Goal: Task Accomplishment & Management: Use online tool/utility

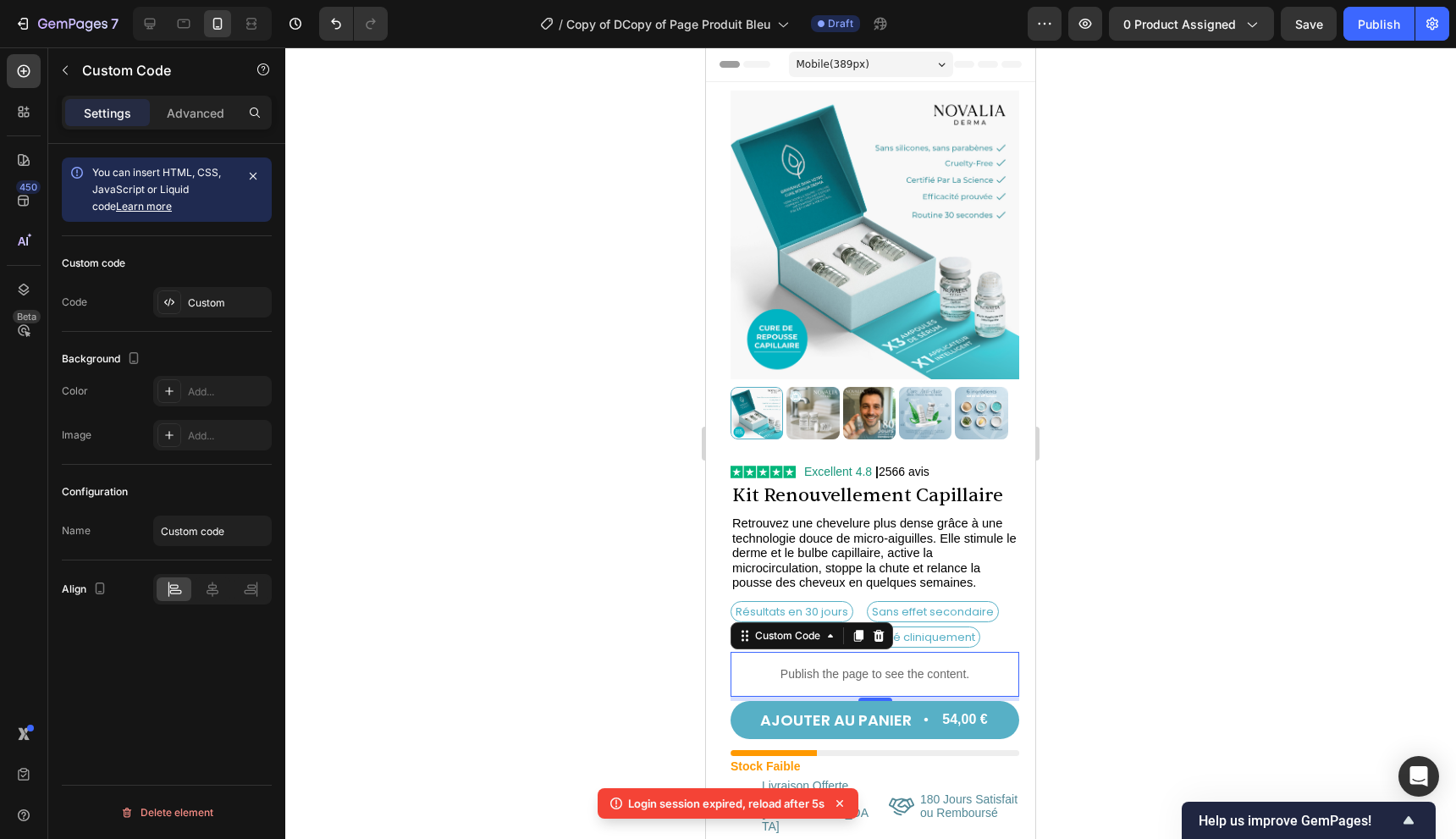
click at [876, 652] on div "Publish the page to see the content." at bounding box center [875, 674] width 288 height 45
click at [212, 290] on div "Custom" at bounding box center [213, 302] width 119 height 31
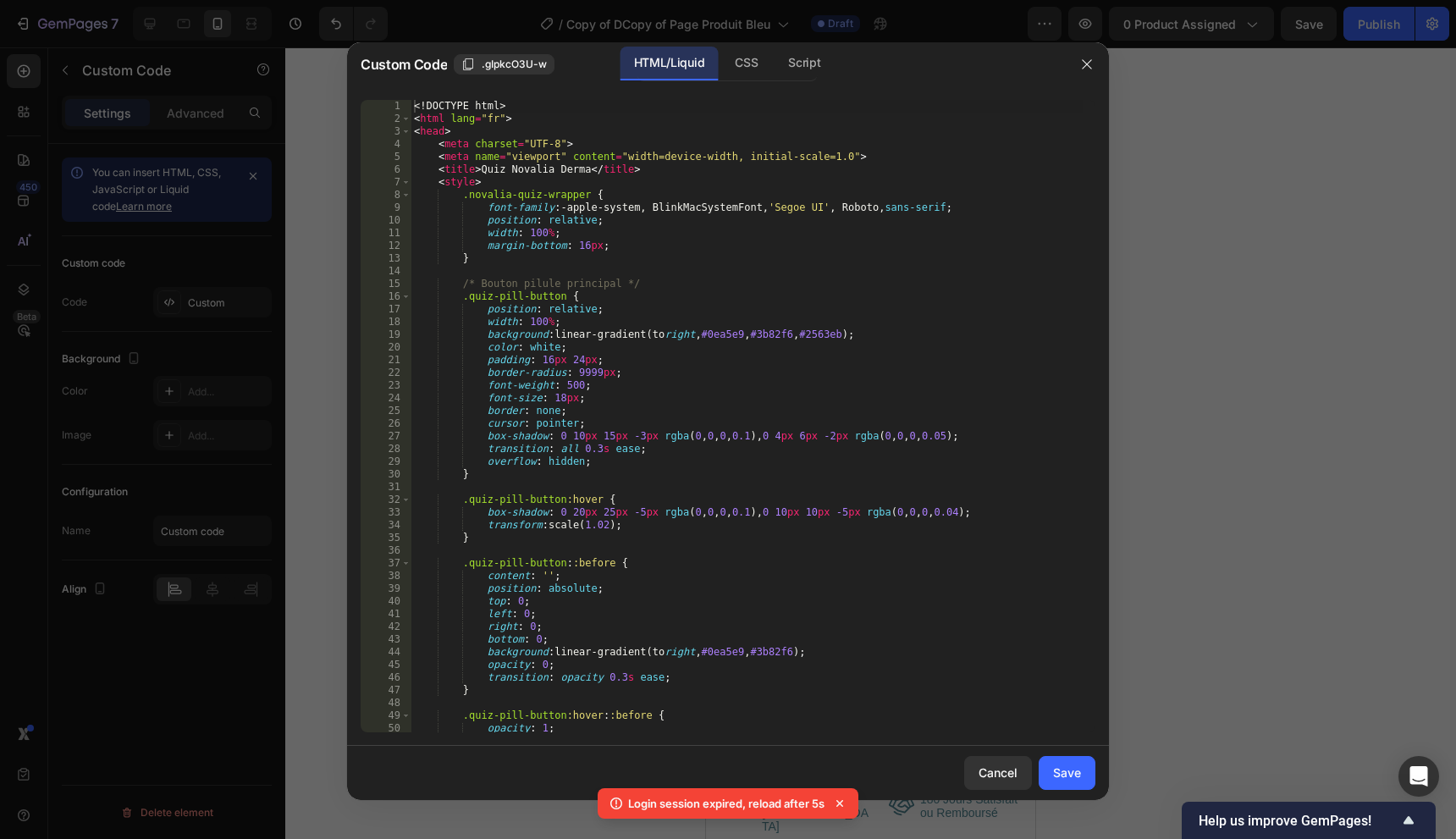
click at [740, 297] on div "<! DOCTYPE html > < html lang = "fr" > < head > < meta charset = "UTF-8" > < me…" at bounding box center [747, 429] width 673 height 658
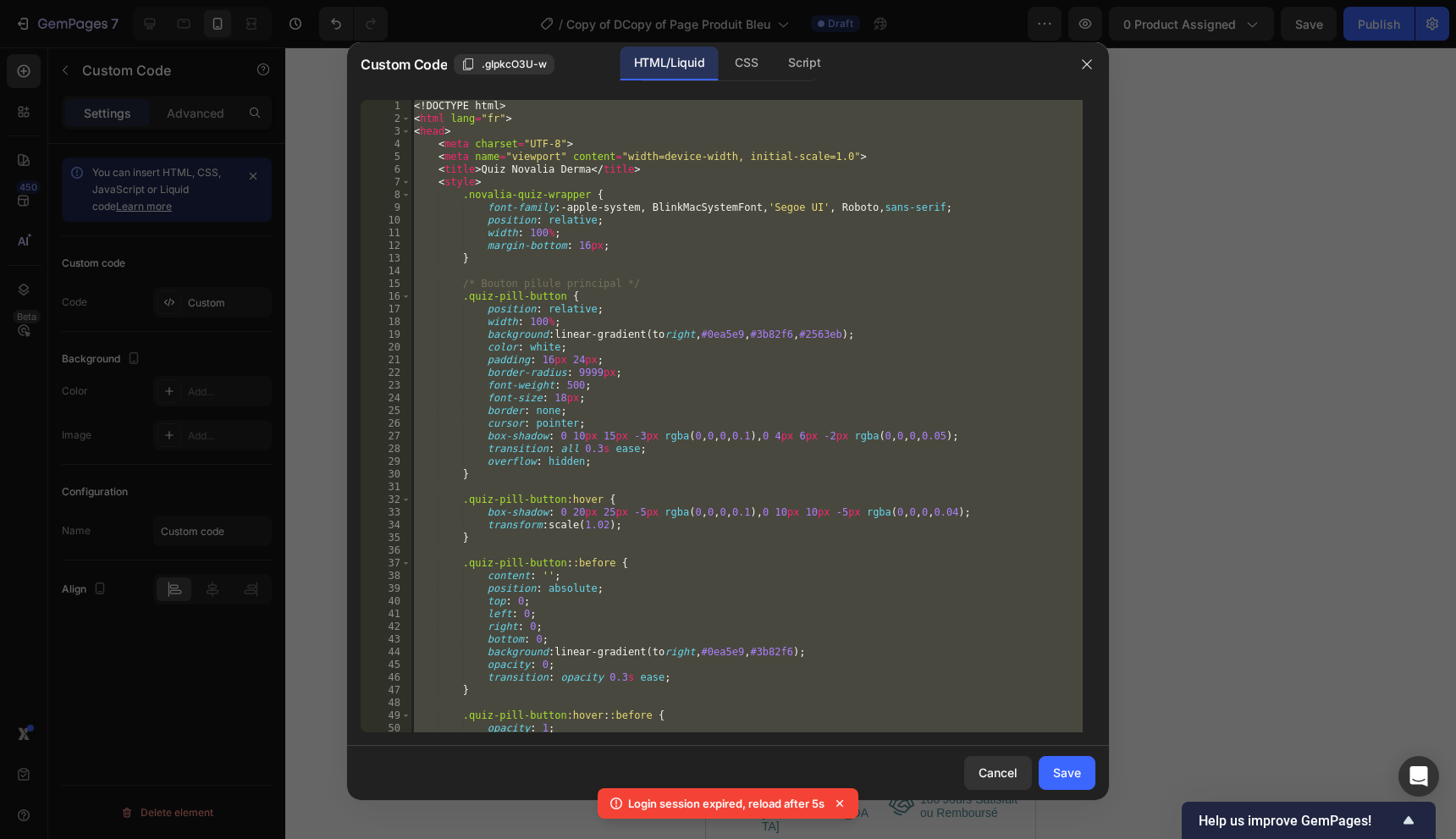
paste textarea
type textarea "</html>"
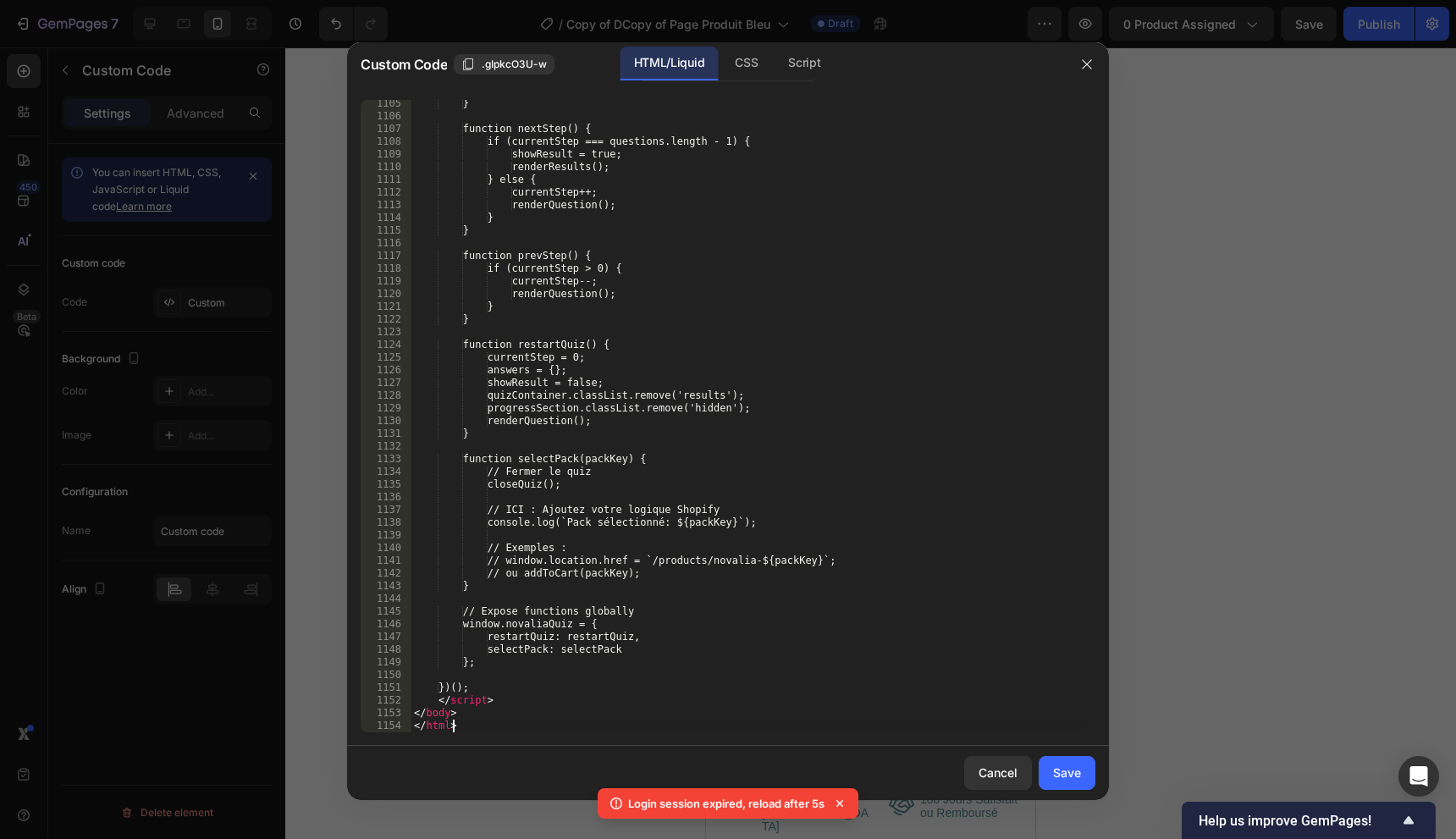
scroll to position [14124, 0]
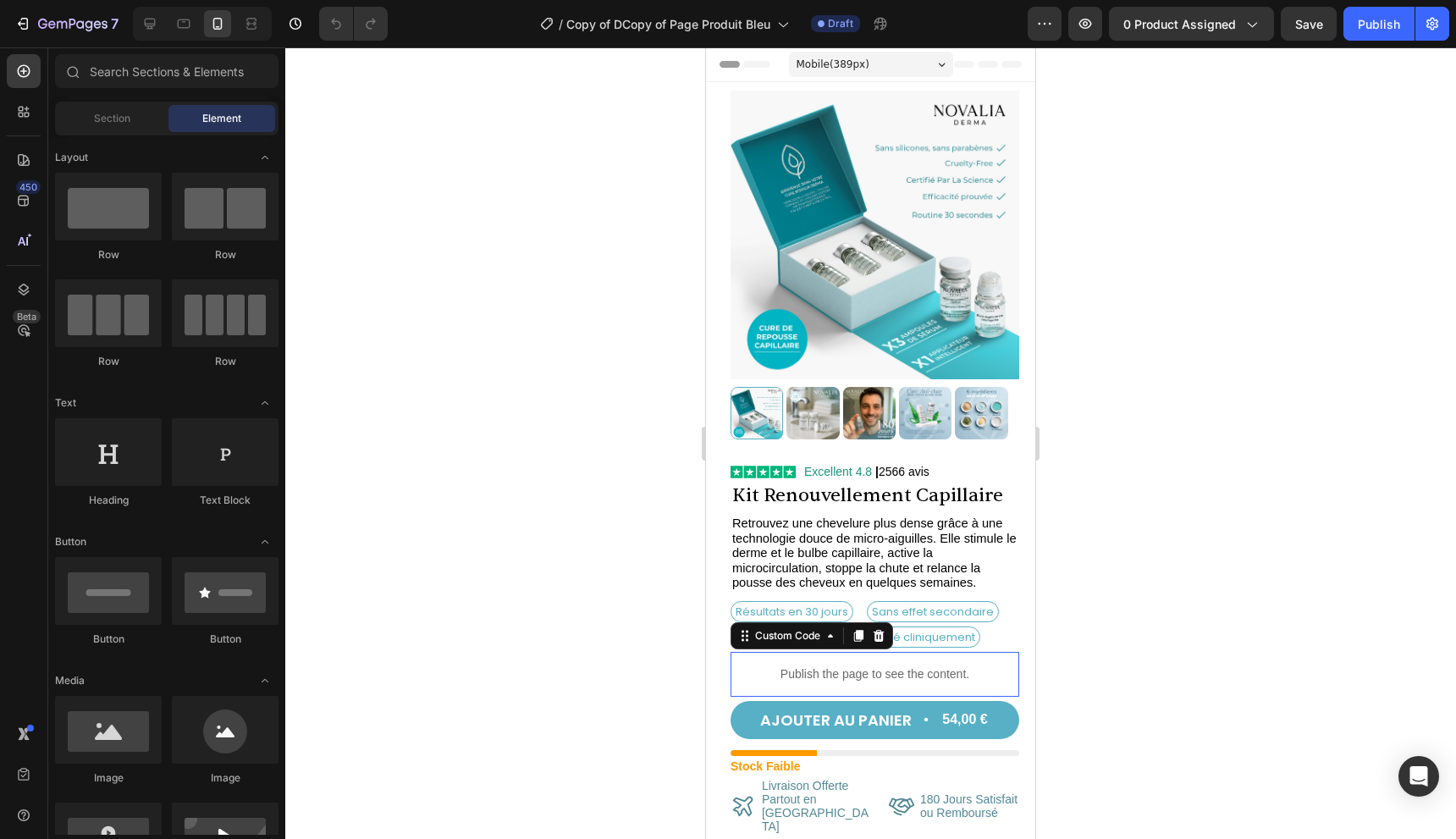
click at [848, 652] on div "Publish the page to see the content." at bounding box center [875, 674] width 288 height 45
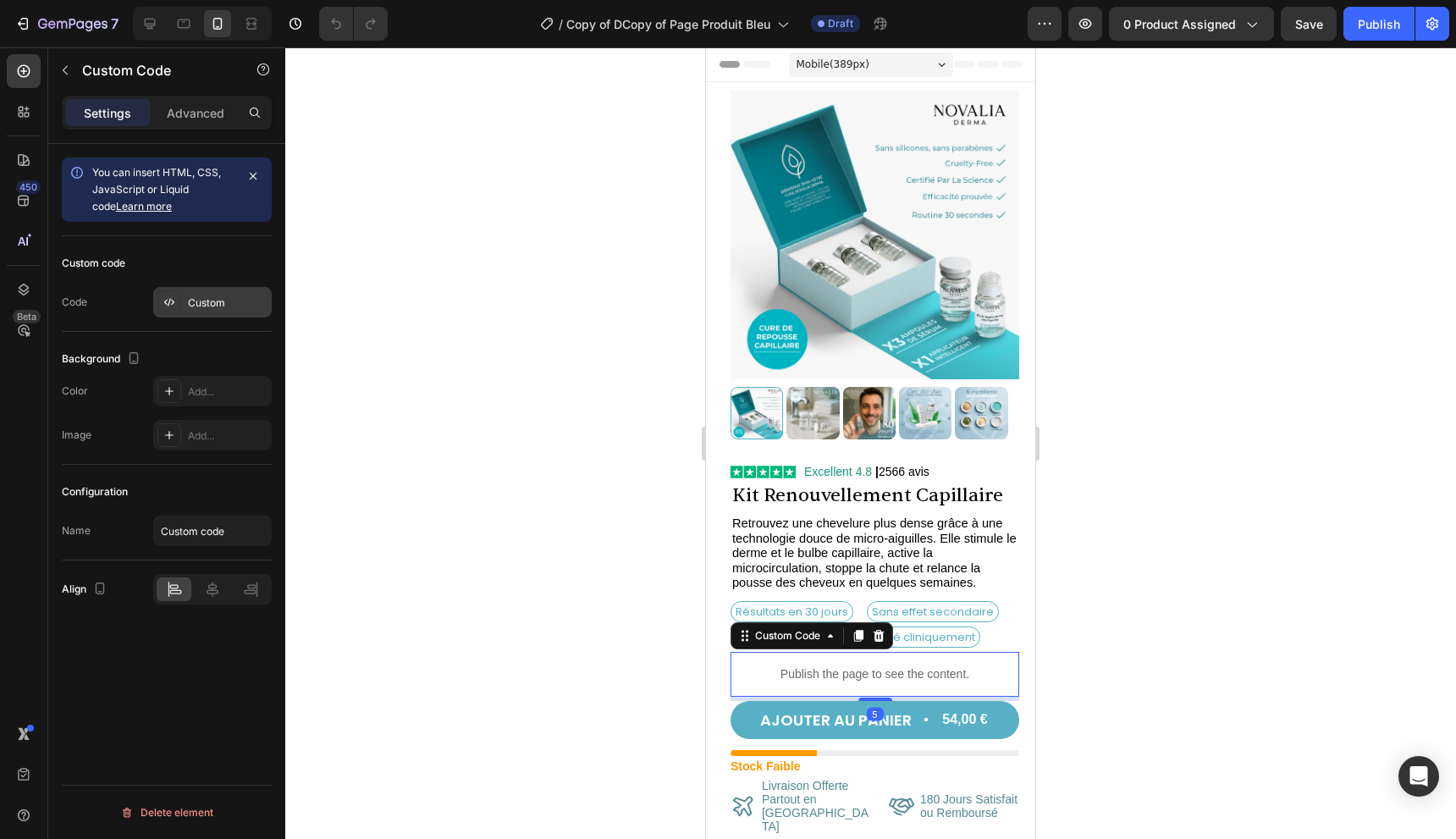
click at [219, 299] on div "Custom" at bounding box center [228, 302] width 79 height 15
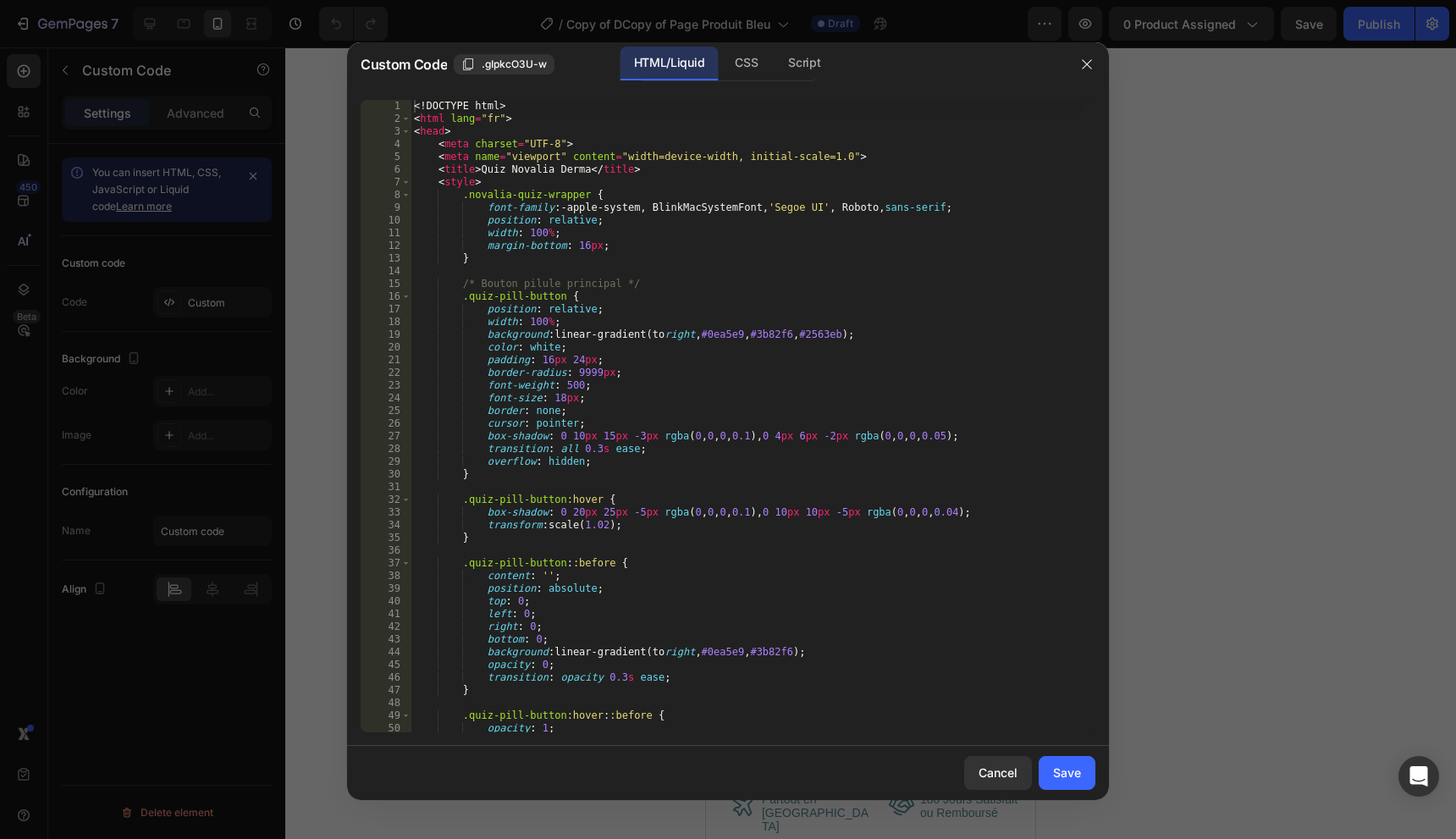
click at [825, 406] on div "<! DOCTYPE html > < html lang = "fr" > < head > < meta charset = "UTF-8" > < me…" at bounding box center [747, 429] width 673 height 658
type textarea "</body> </html>"
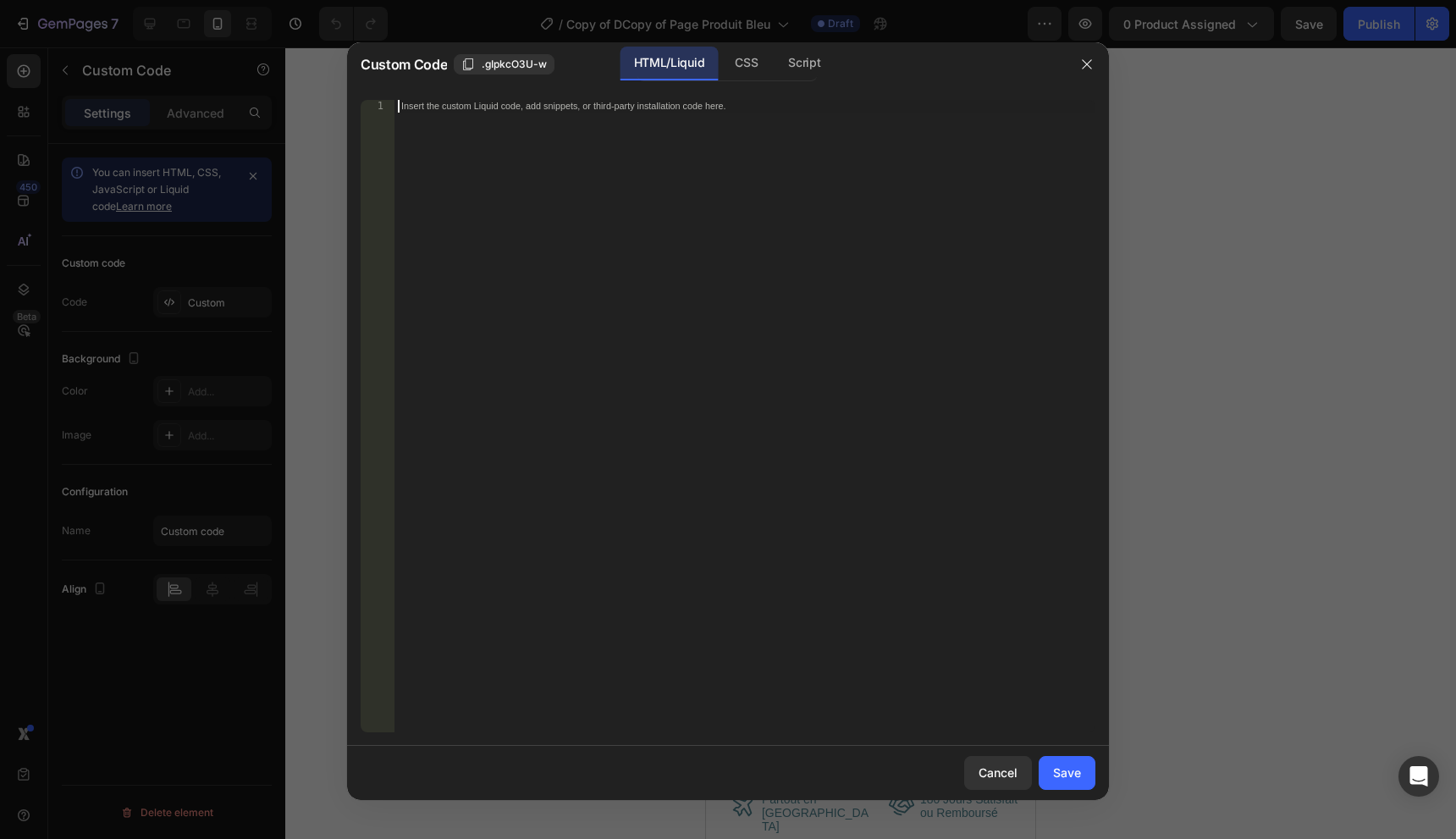
paste textarea "</html>"
type textarea "</html>"
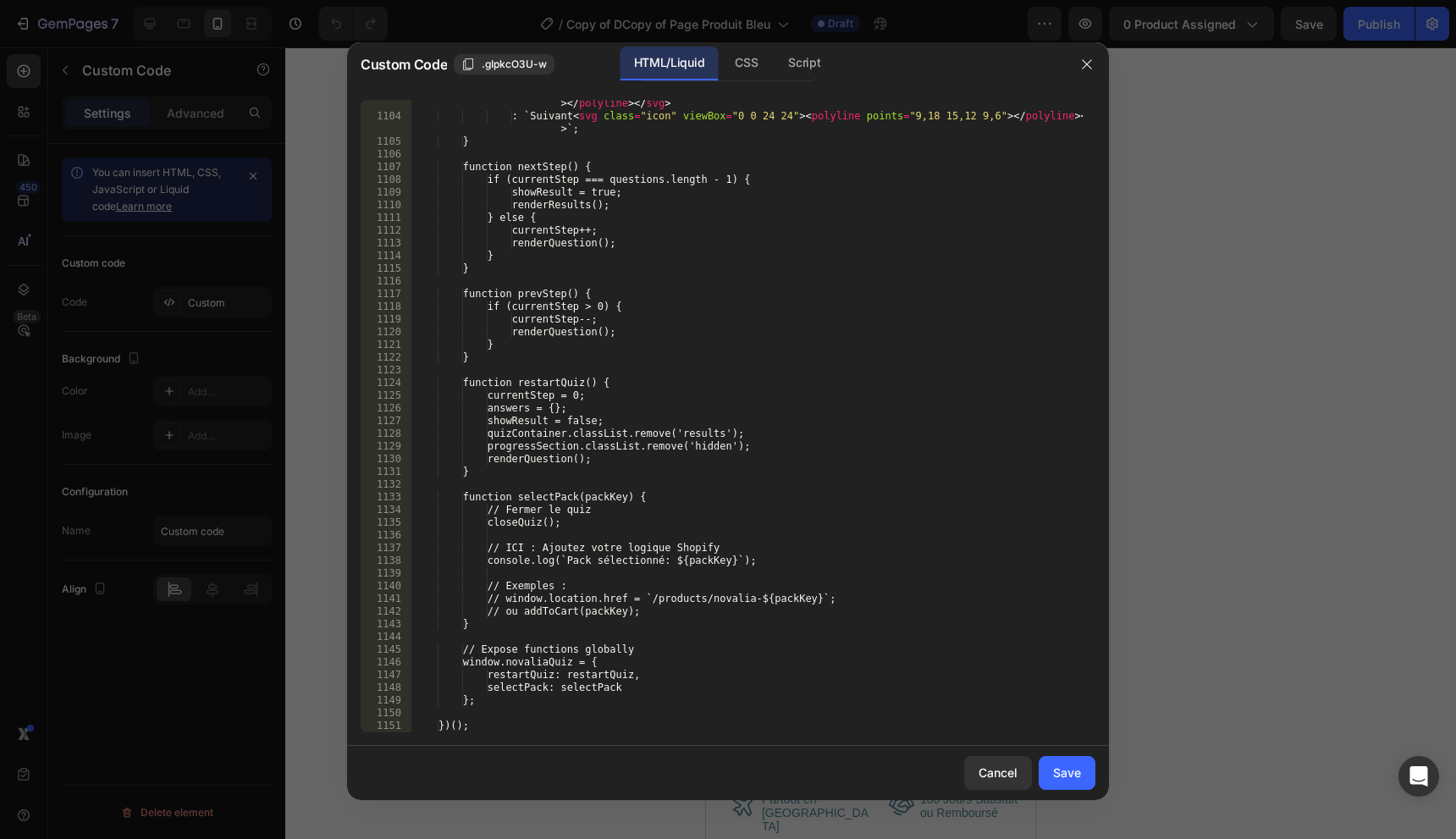
scroll to position [14088, 0]
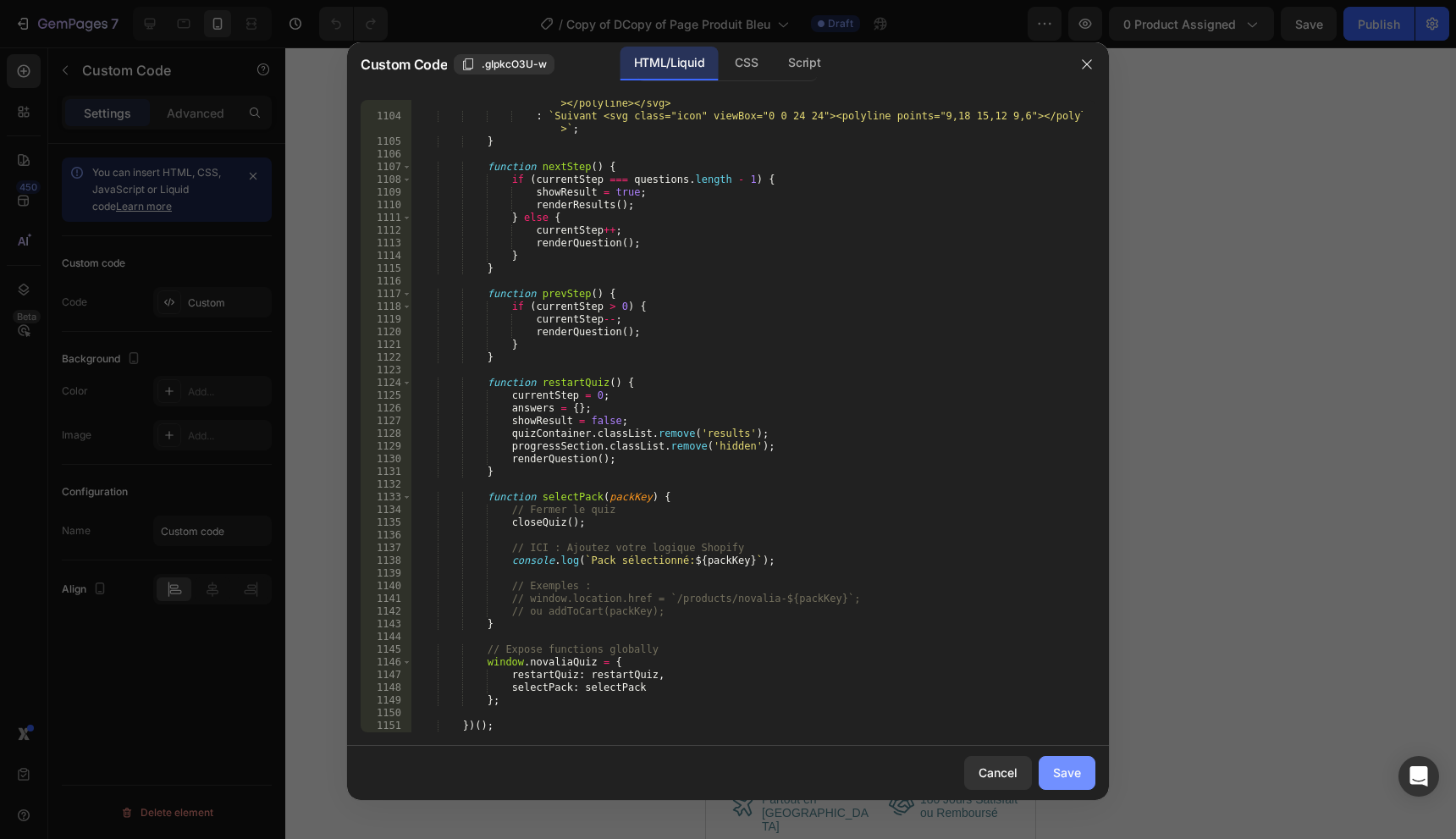
click at [1076, 756] on button "Save" at bounding box center [1067, 773] width 56 height 34
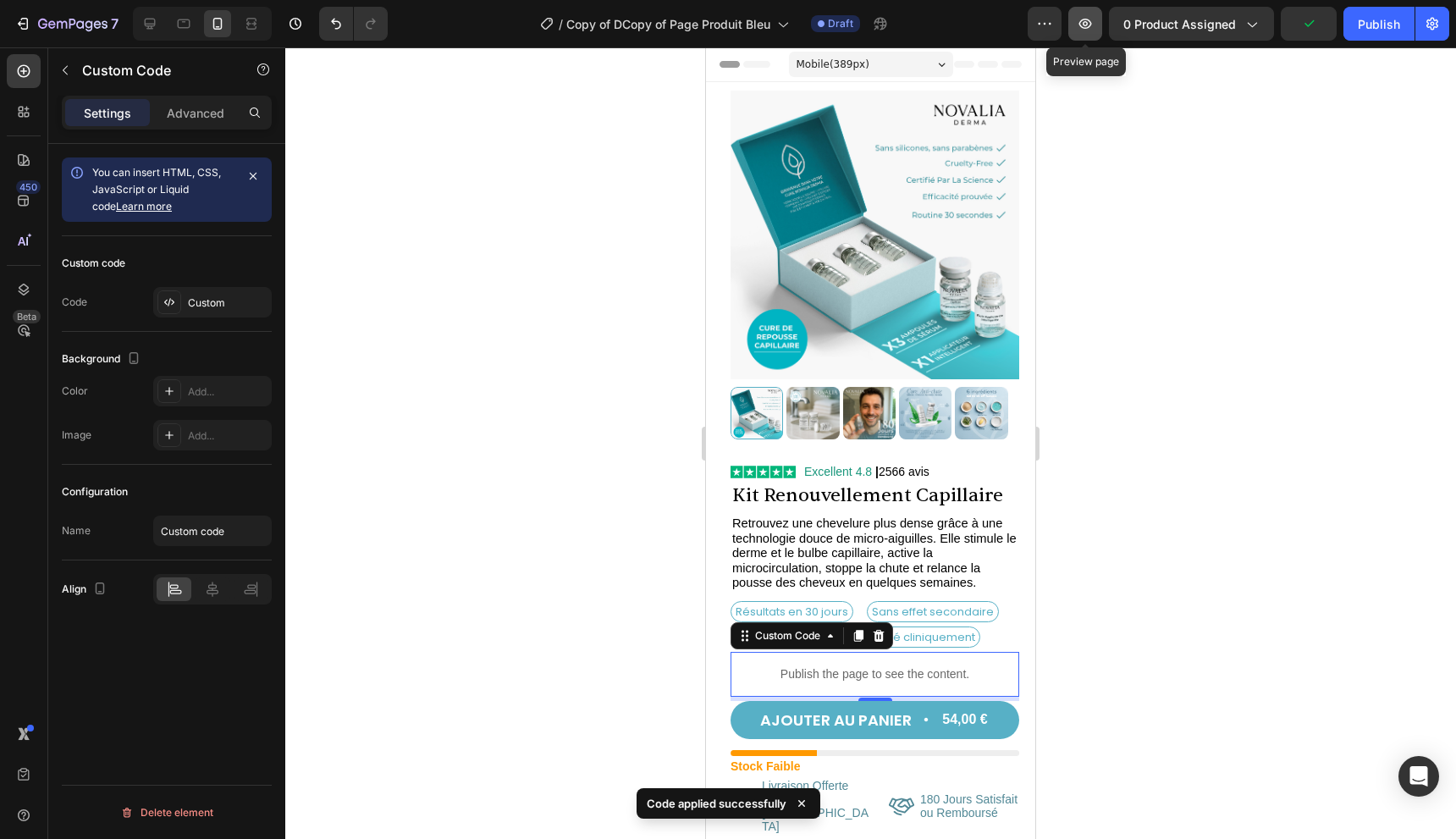
click at [1078, 26] on button "button" at bounding box center [1086, 24] width 34 height 34
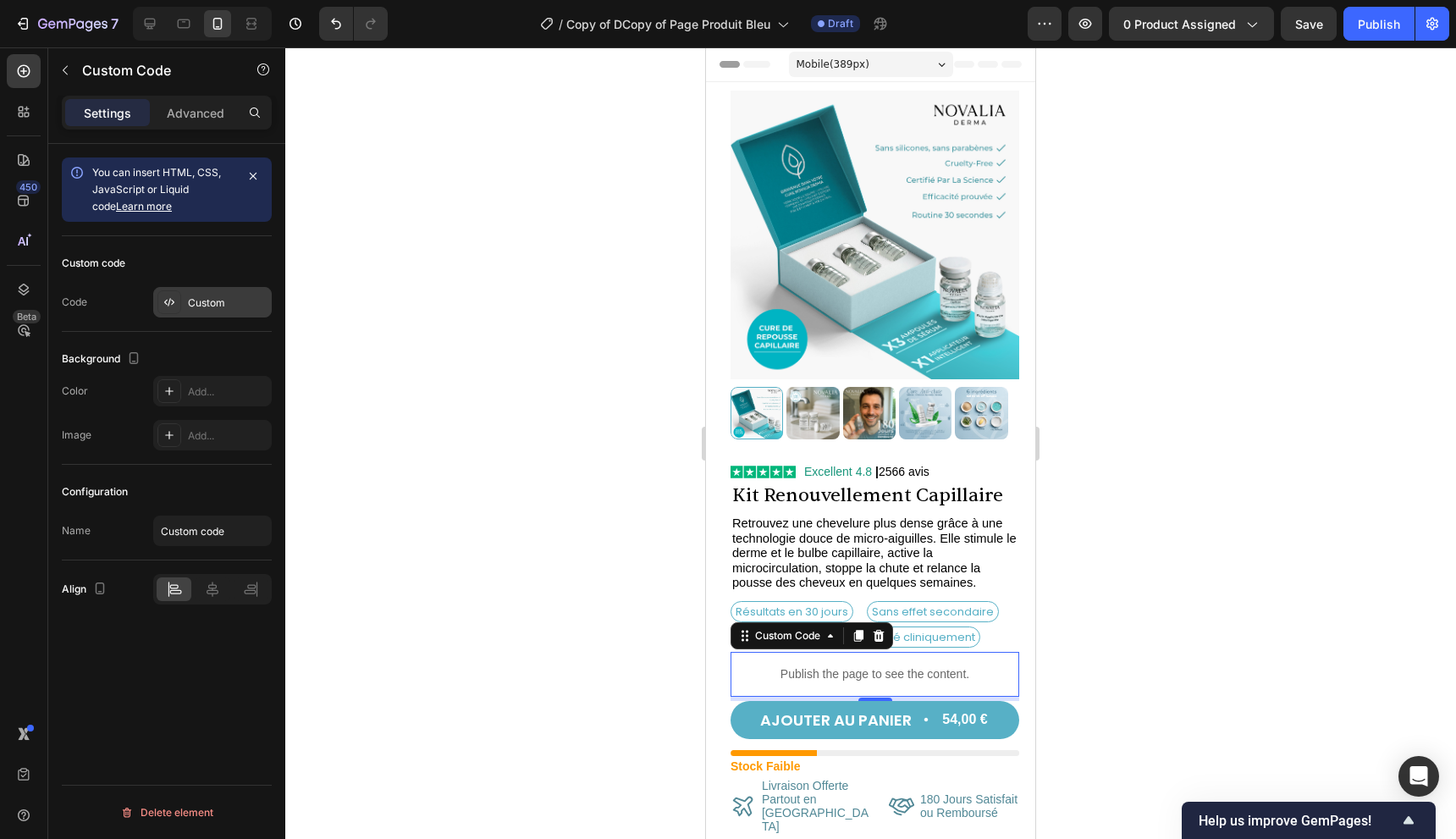
click at [224, 311] on div "Custom" at bounding box center [213, 302] width 119 height 31
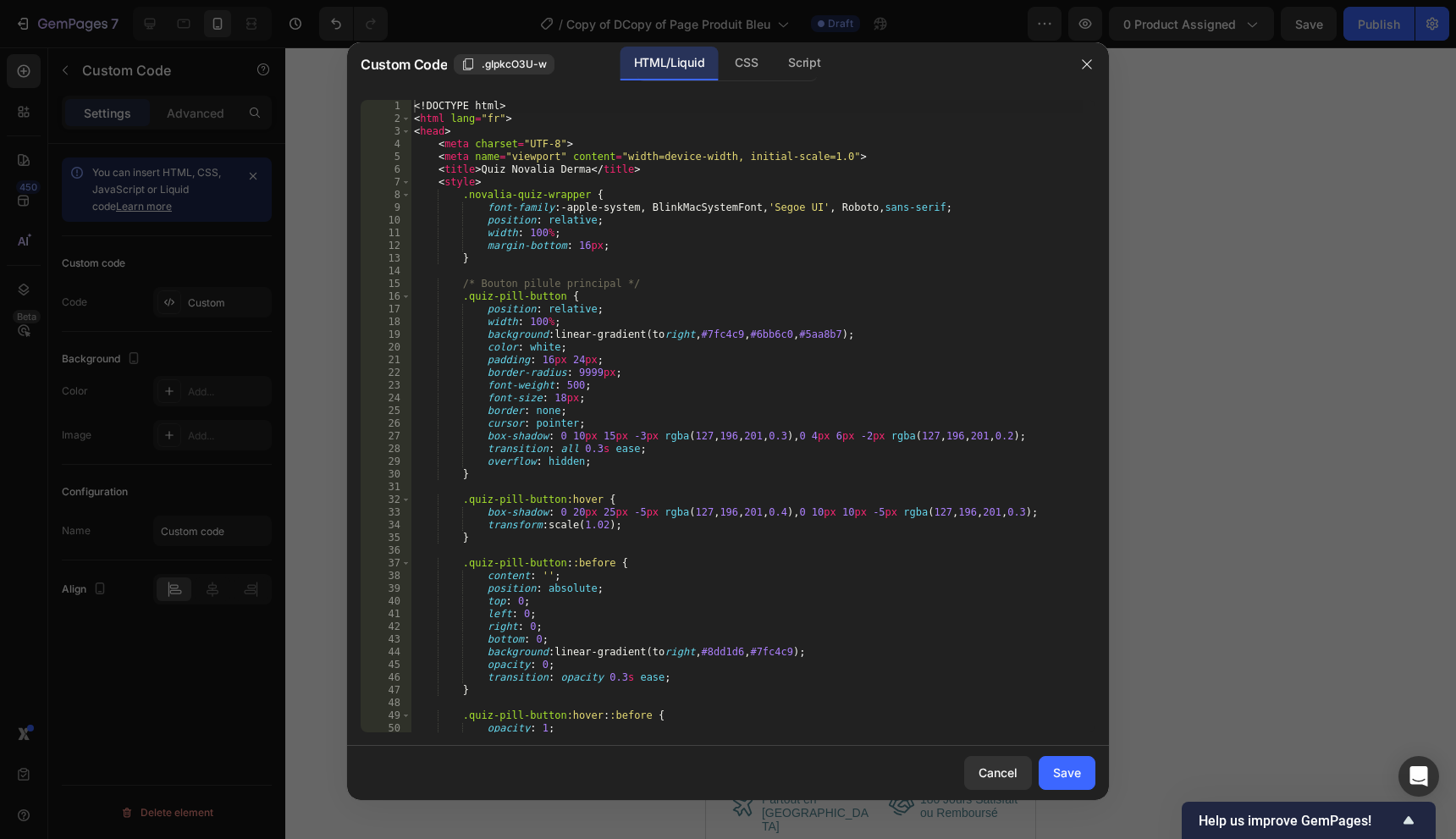
click at [768, 411] on div "<! DOCTYPE html > < html lang = "fr" > < head > < meta charset = "UTF-8" > < me…" at bounding box center [747, 429] width 673 height 658
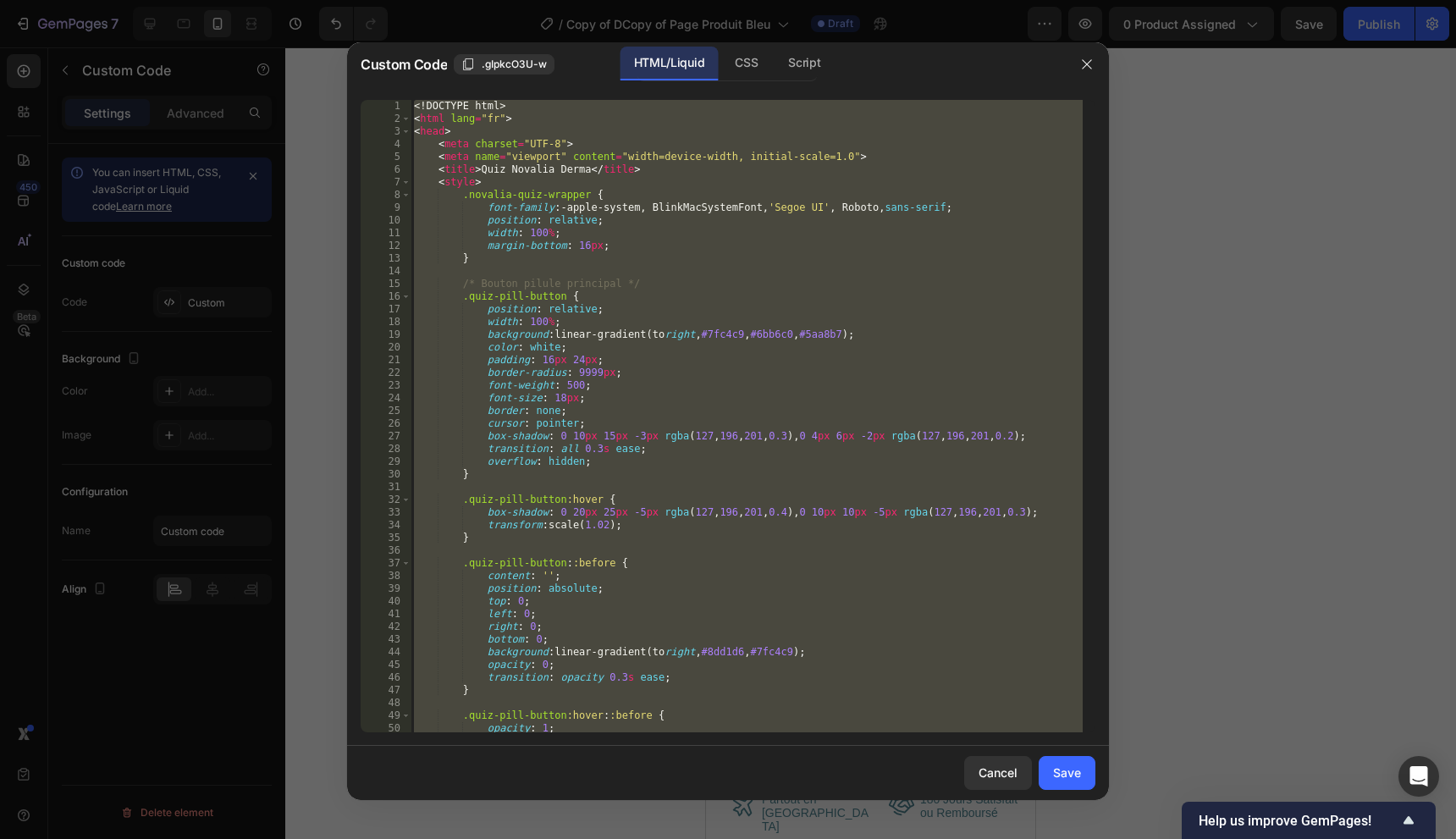
paste textarea
type textarea "</html>"
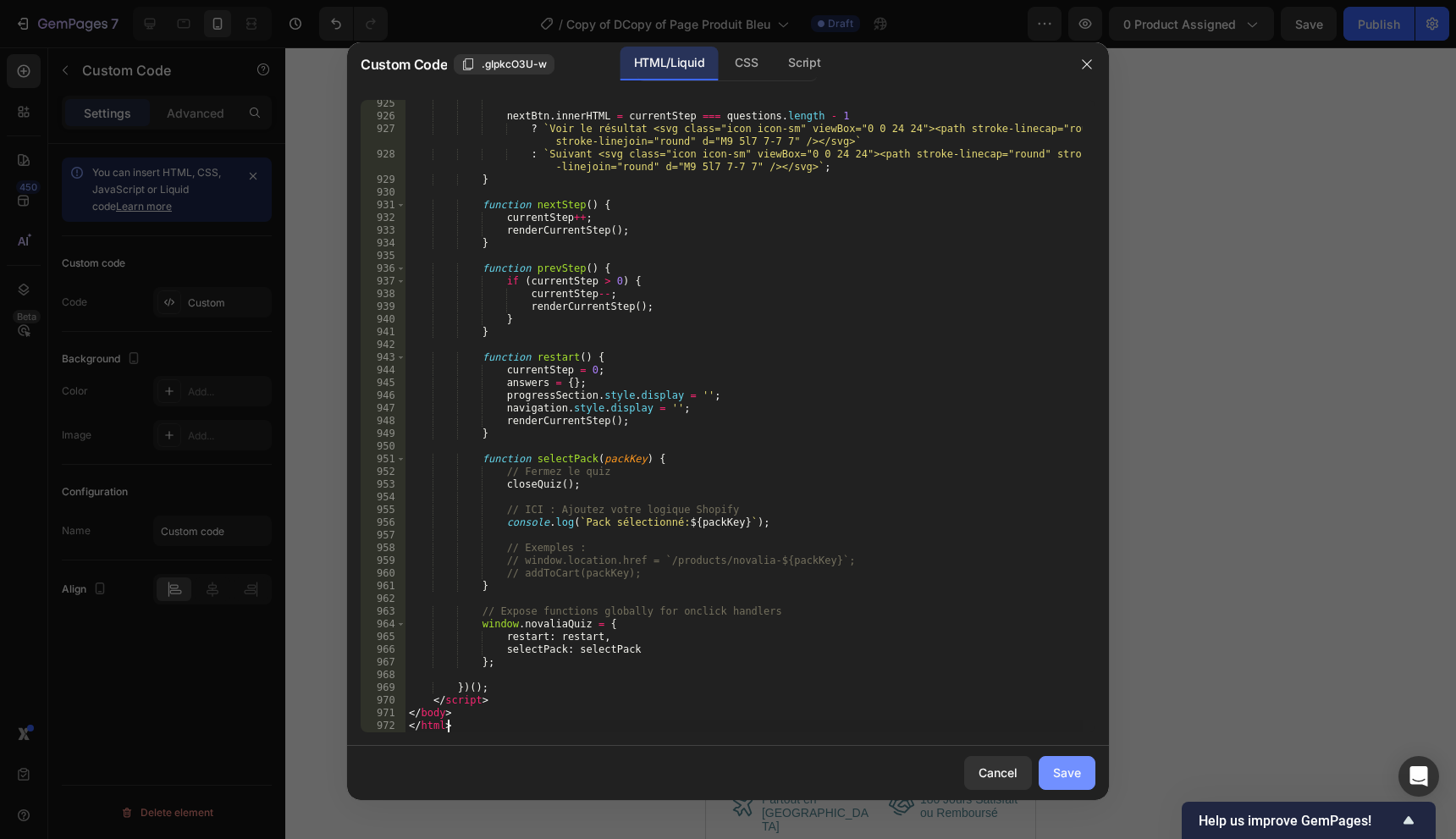
click at [1089, 775] on button "Save" at bounding box center [1067, 773] width 56 height 34
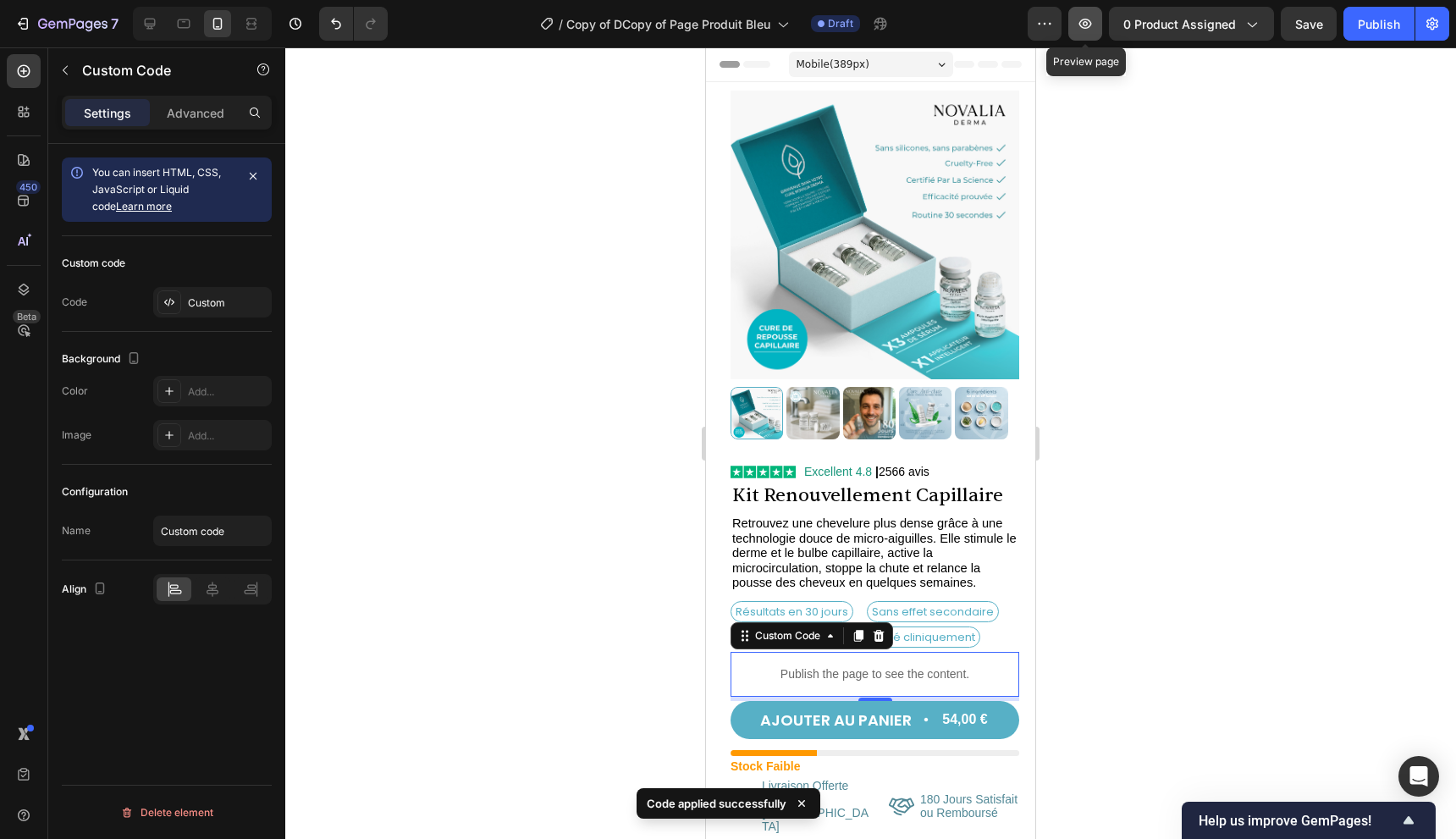
click at [1089, 25] on icon "button" at bounding box center [1085, 23] width 17 height 17
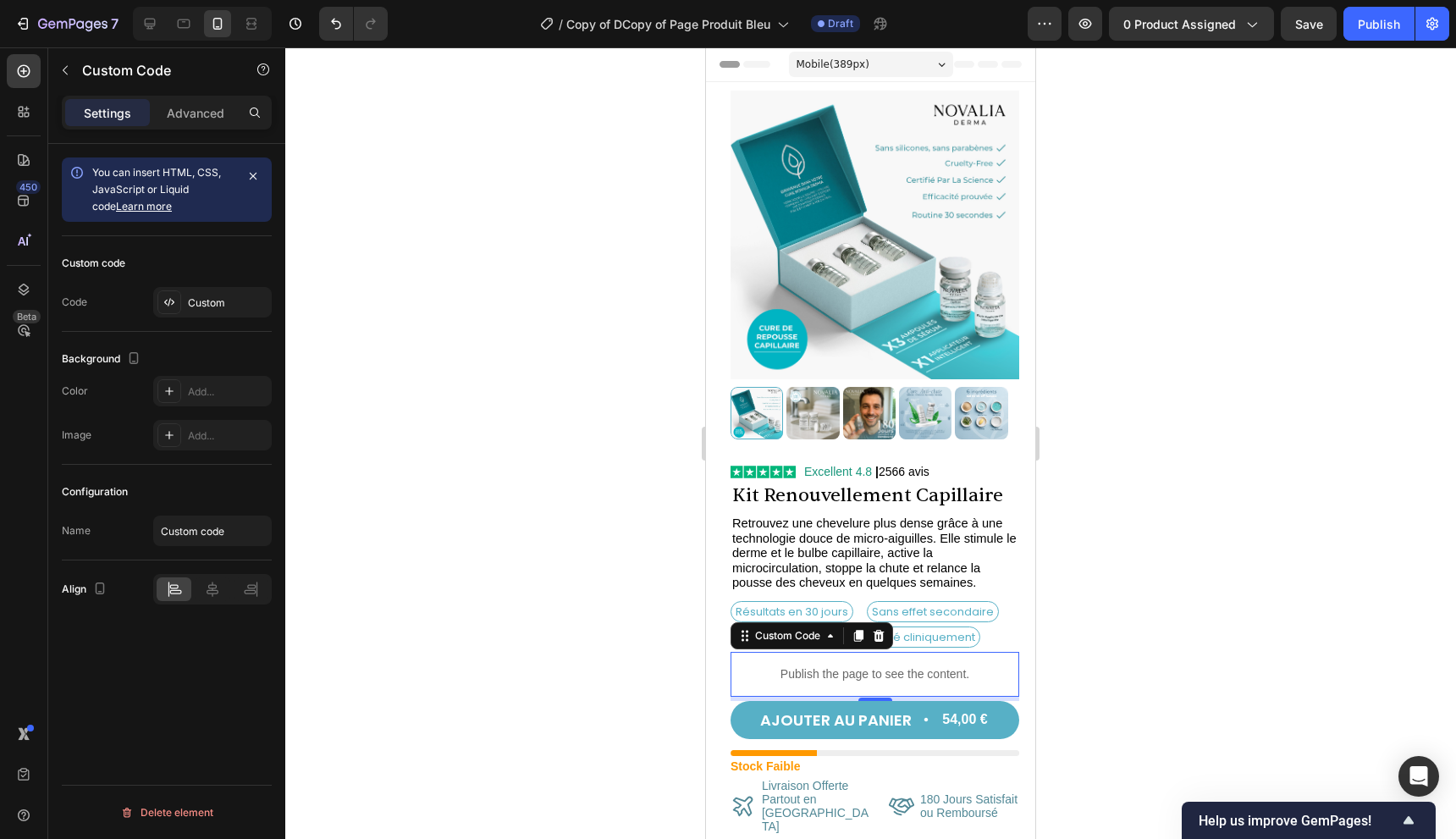
click at [850, 666] on p "Publish the page to see the content." at bounding box center [875, 675] width 288 height 18
click at [198, 305] on div "Custom" at bounding box center [228, 302] width 79 height 15
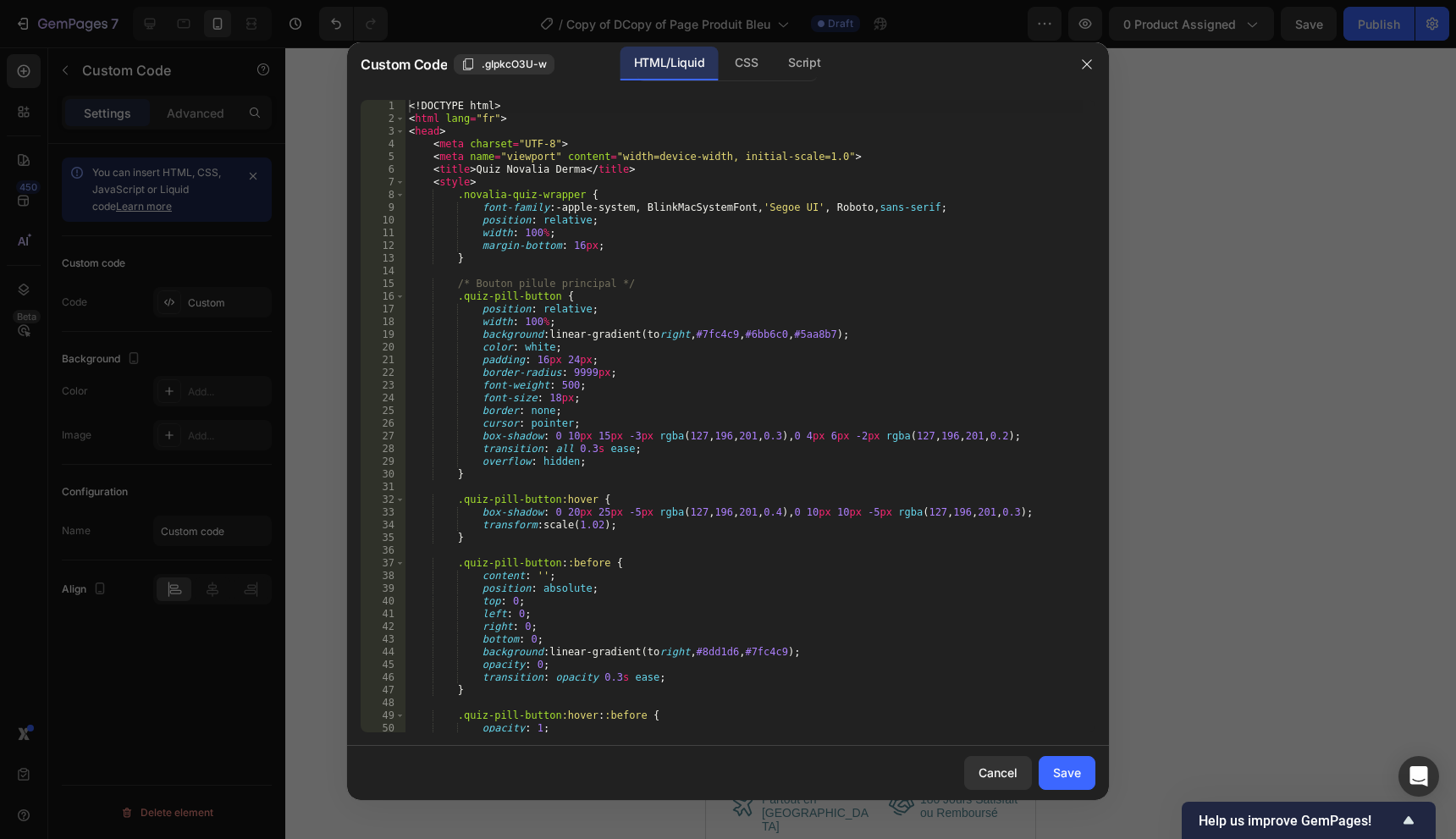
click at [931, 358] on div "<! DOCTYPE html > < html lang = "fr" > < head > < meta charset = "UTF-8" > < me…" at bounding box center [744, 429] width 677 height 658
type textarea "</body> </html>"
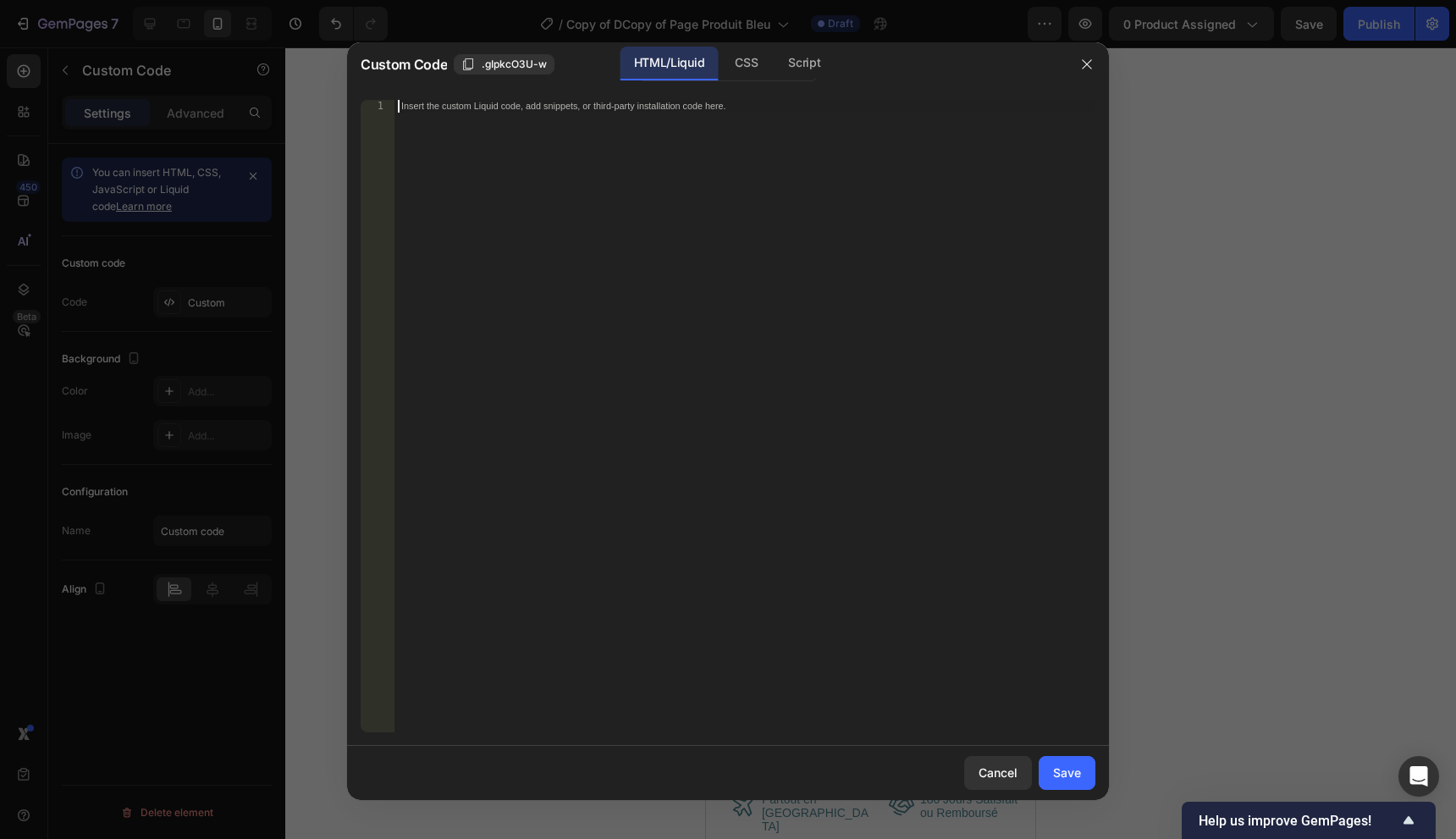
paste textarea "</html>"
type textarea "</html>"
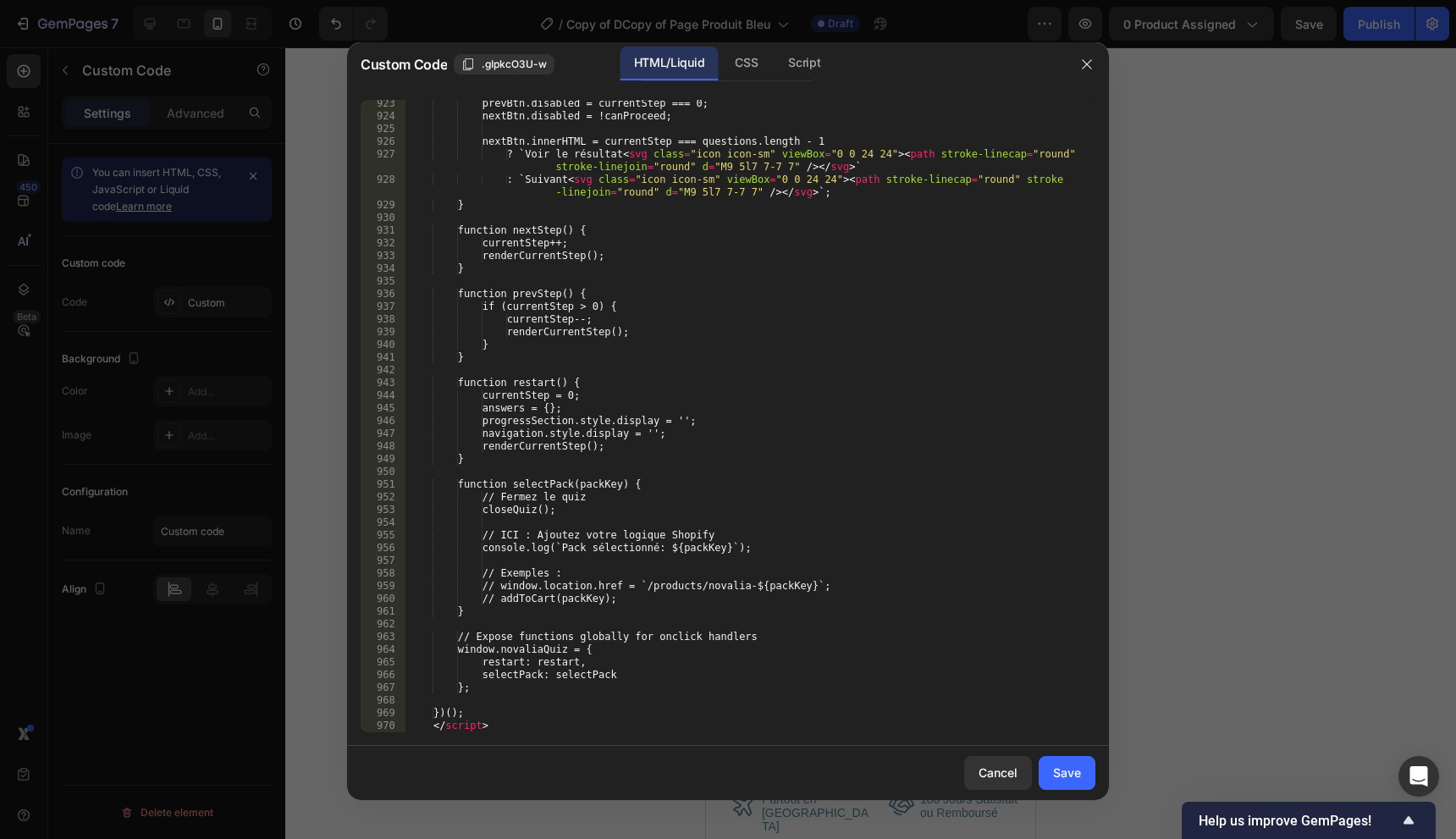
scroll to position [11801, 0]
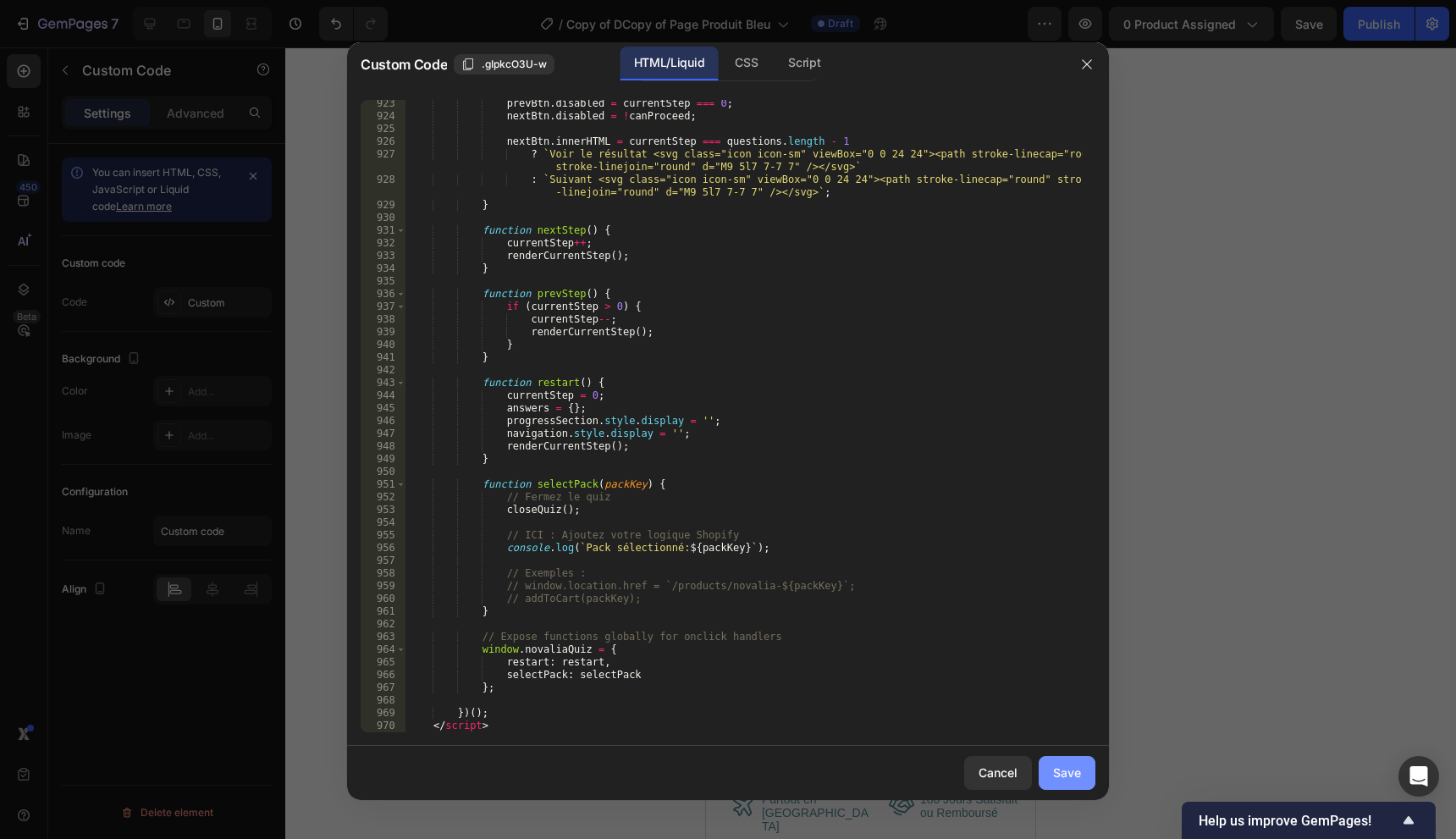
click at [1069, 763] on button "Save" at bounding box center [1067, 773] width 56 height 34
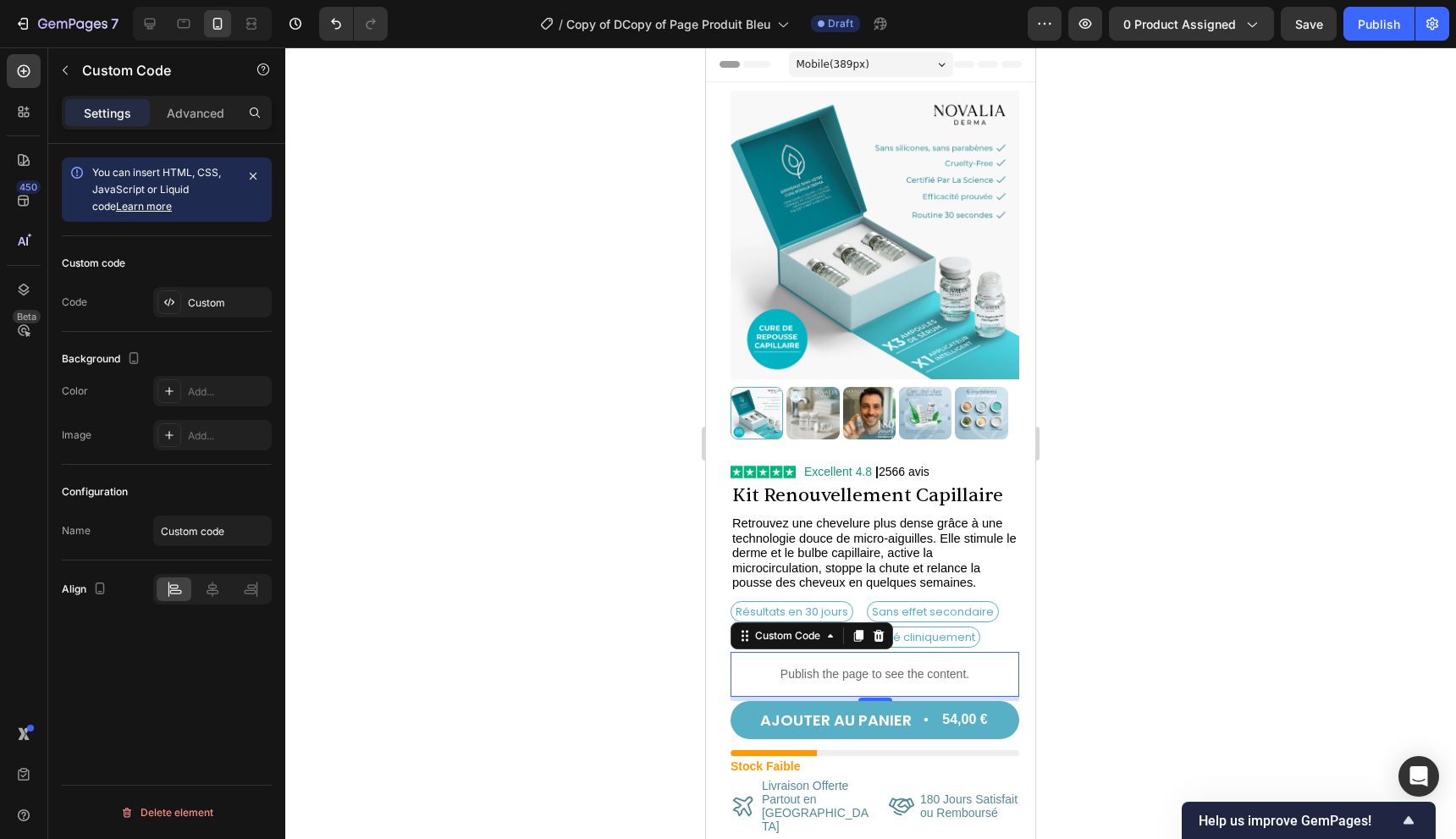
drag, startPoint x: 1368, startPoint y: 23, endPoint x: 1157, endPoint y: 341, distance: 381.6
click at [1148, 0] on div "7 Version history / Copy of DCopy of Page Produit Bleu Draft Preview 0 product …" at bounding box center [728, 0] width 1456 height 0
click at [1079, 33] on button "button" at bounding box center [1086, 24] width 34 height 34
click at [812, 666] on p "Publish the page to see the content." at bounding box center [875, 675] width 288 height 18
click at [184, 307] on div "Custom" at bounding box center [213, 302] width 119 height 31
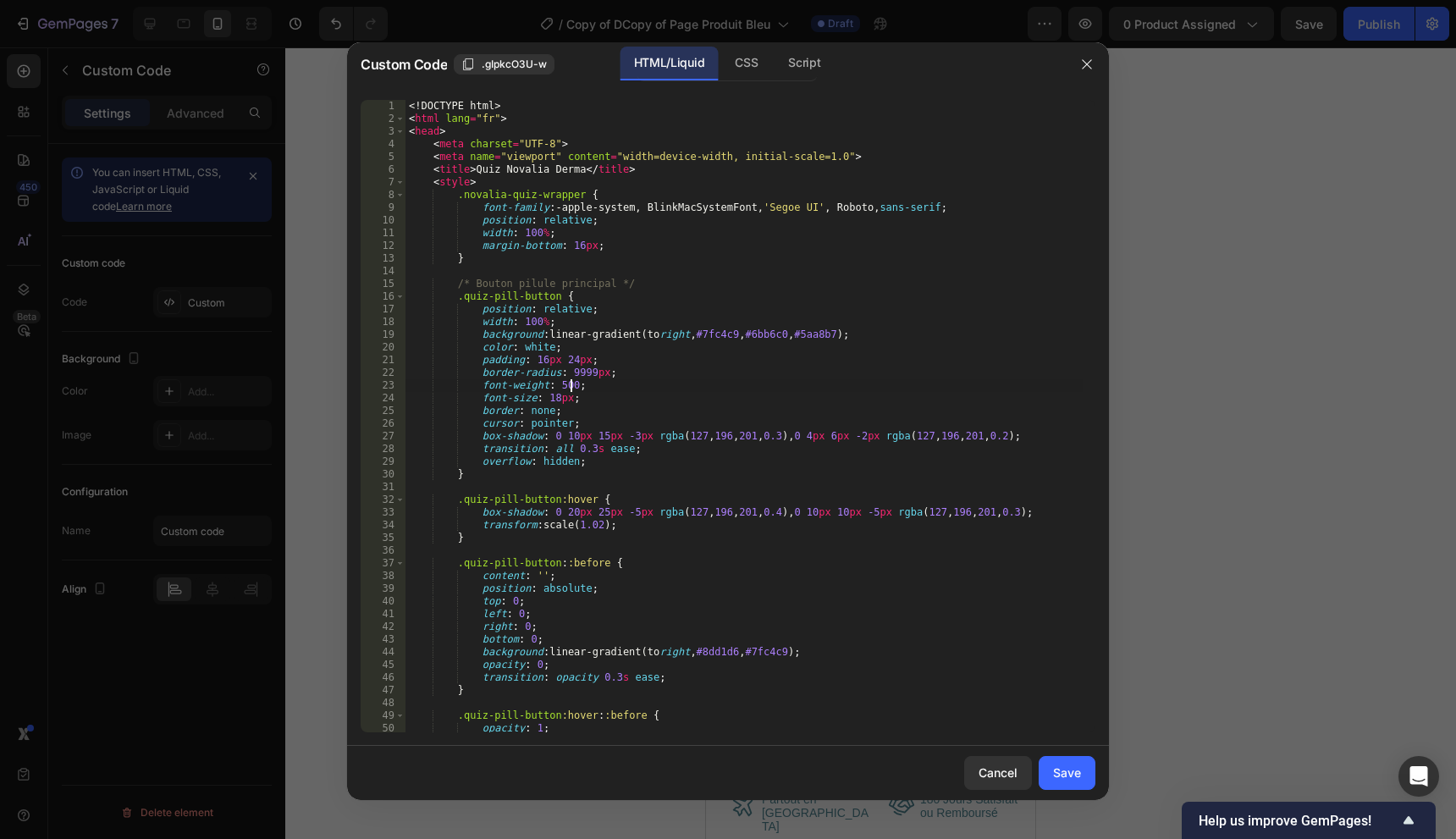
click at [943, 390] on div "<! DOCTYPE html > < html lang = "fr" > < head > < meta charset = "UTF-8" > < me…" at bounding box center [744, 429] width 677 height 658
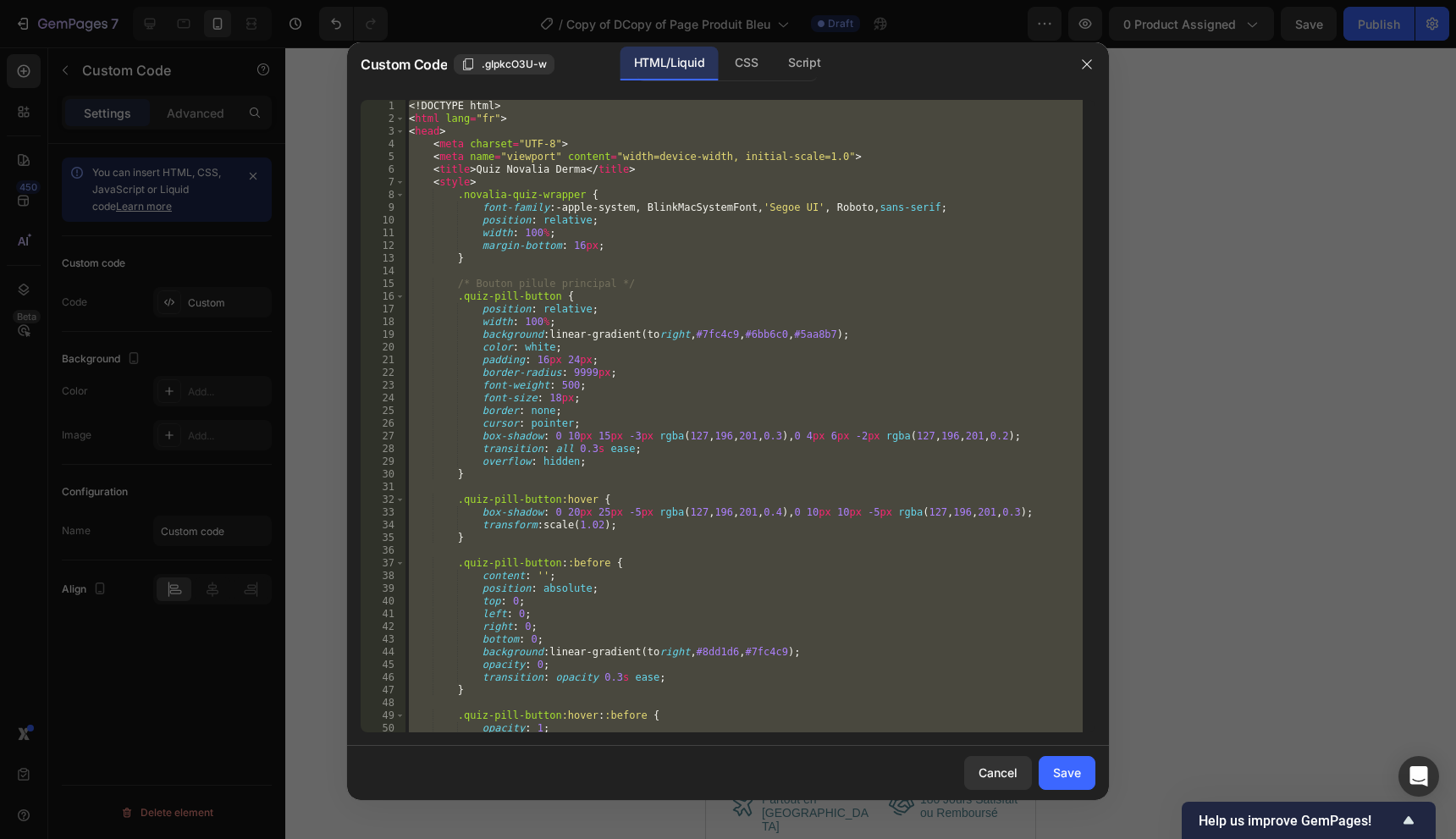
paste textarea
type textarea "</html>"
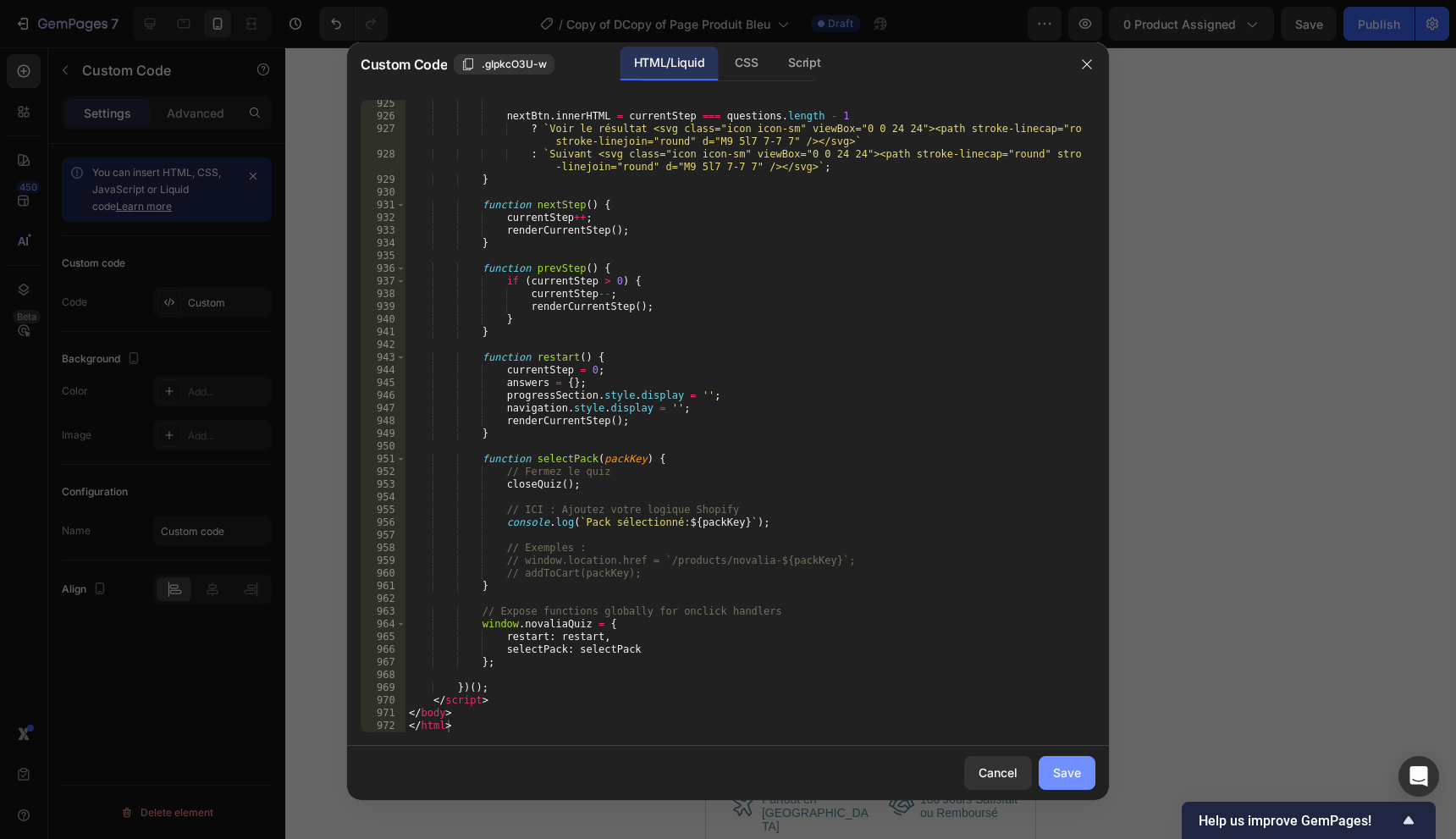
click at [1043, 784] on button "Save" at bounding box center [1067, 773] width 56 height 34
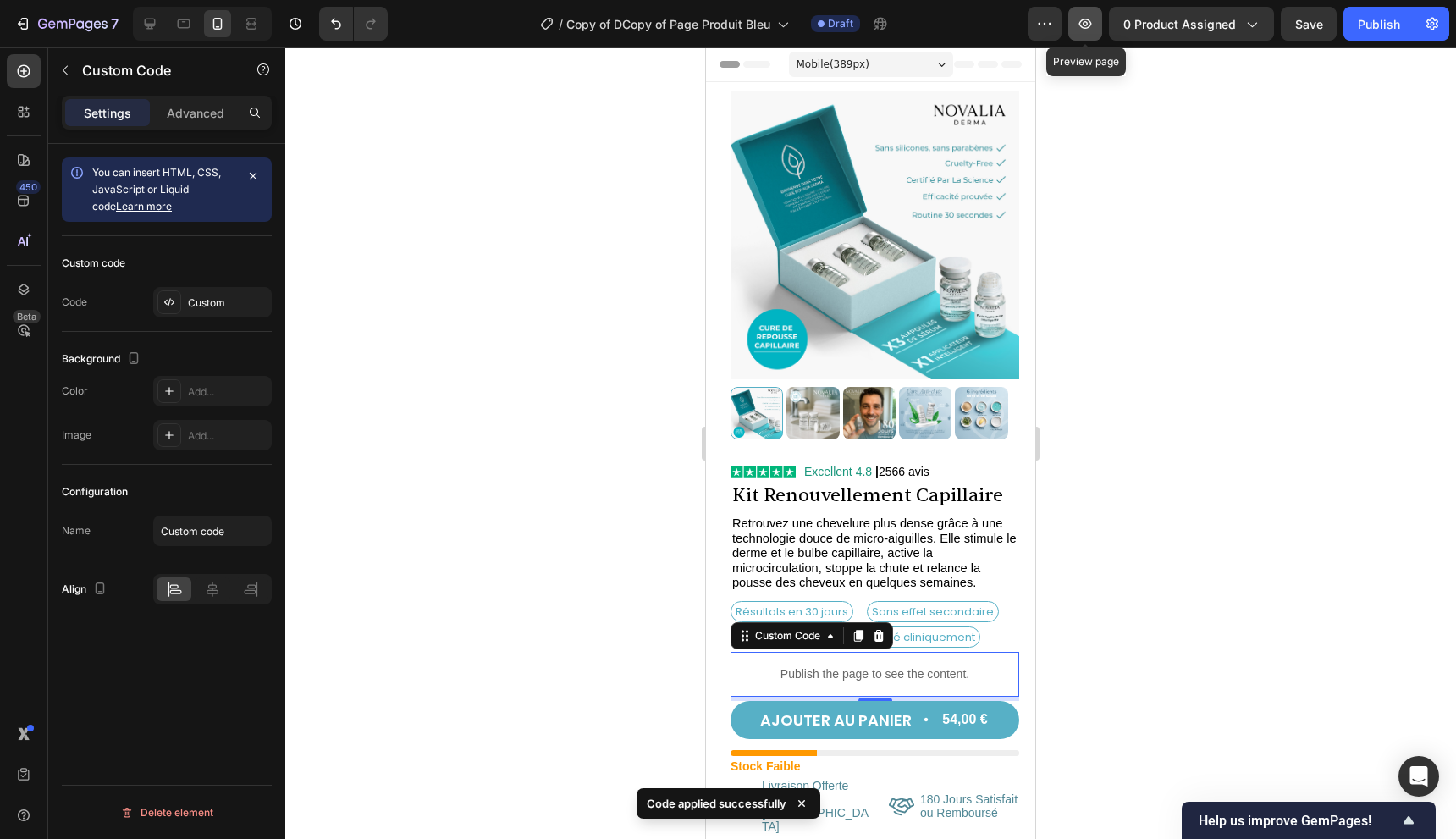
click at [1093, 25] on icon "button" at bounding box center [1085, 23] width 17 height 17
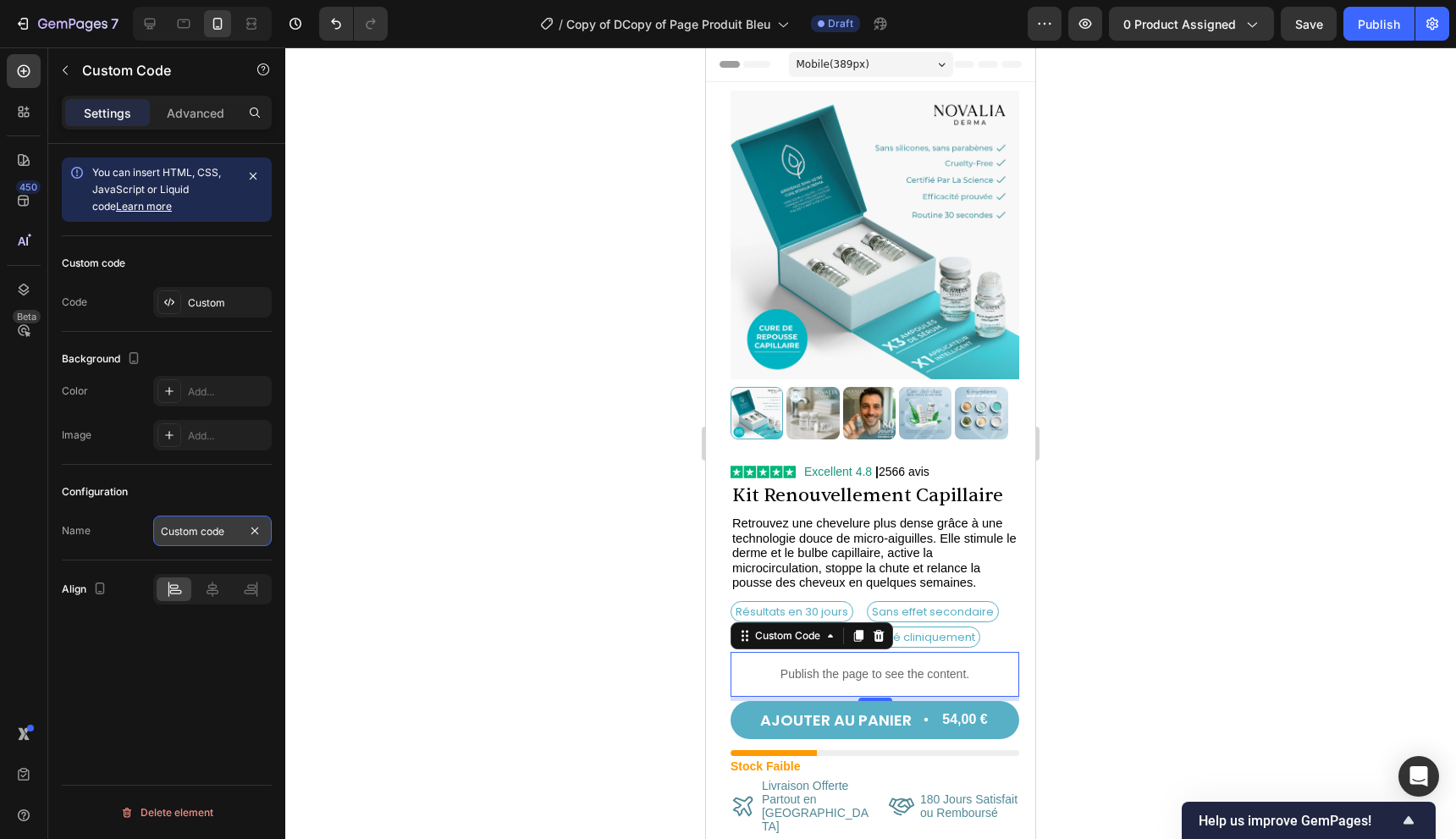
click at [204, 534] on input "Custom code" at bounding box center [213, 531] width 119 height 31
click at [176, 300] on div at bounding box center [169, 302] width 24 height 24
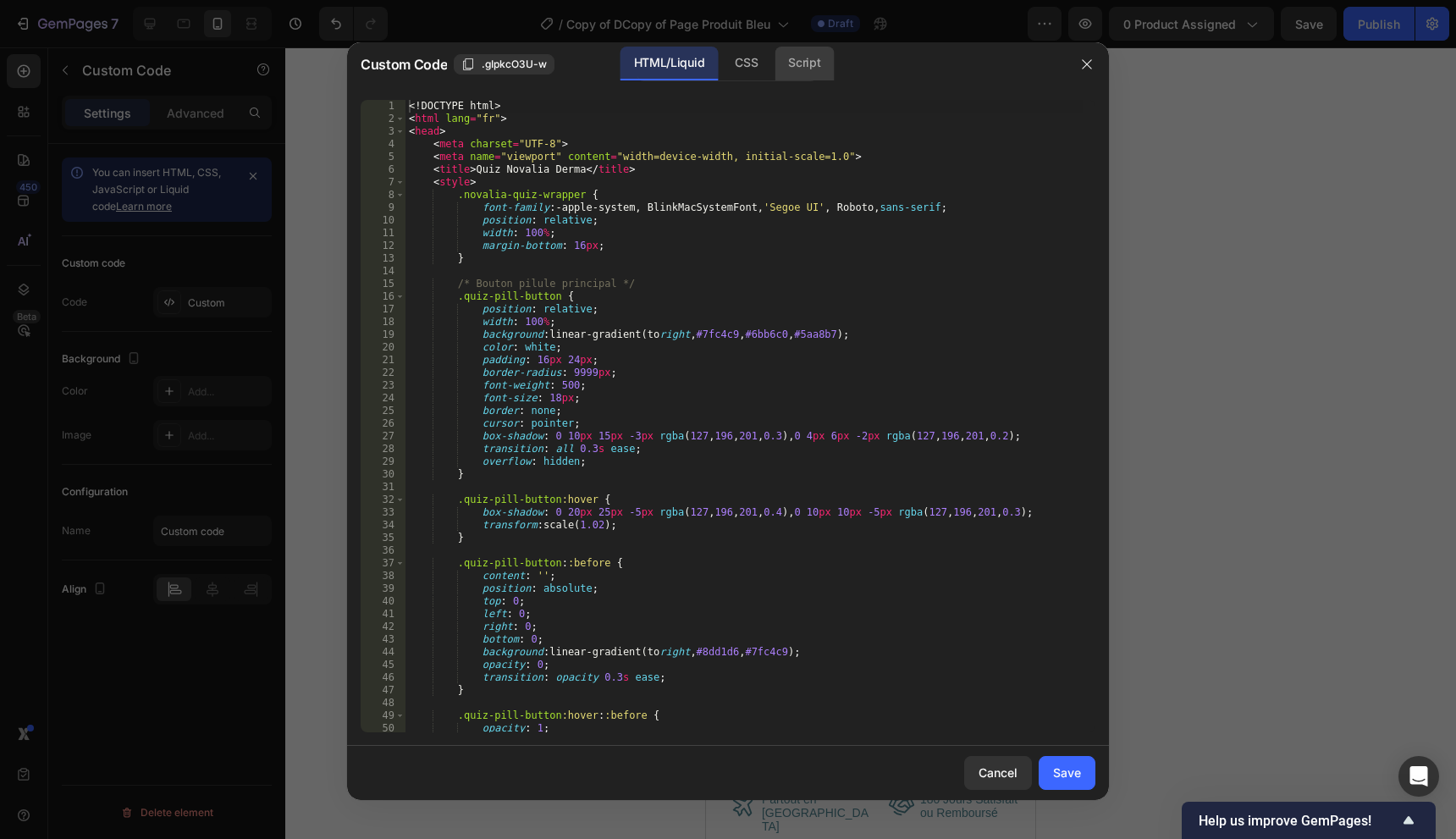
click at [813, 62] on div "Script" at bounding box center [804, 63] width 59 height 34
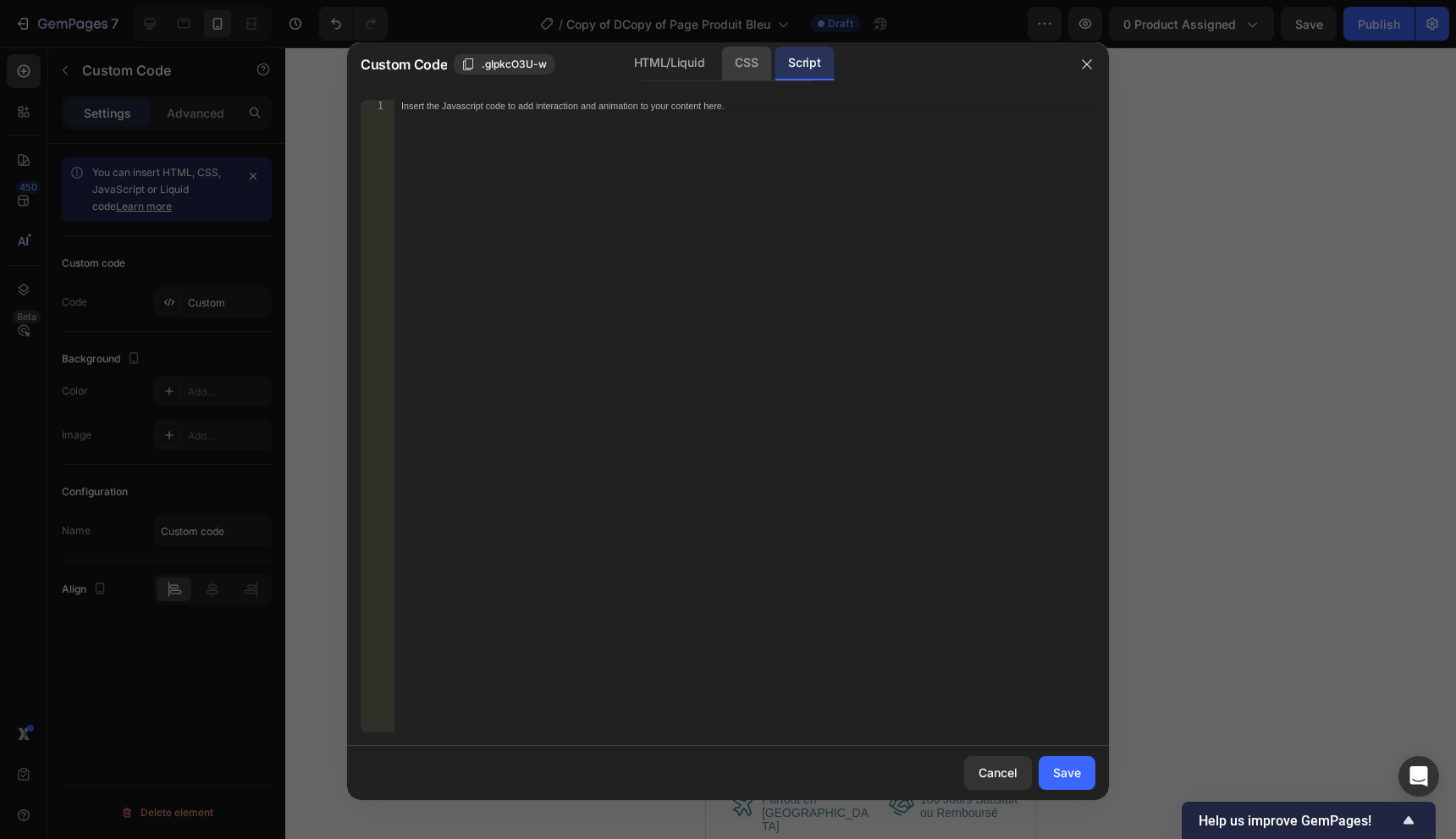
click at [744, 70] on div "CSS" at bounding box center [746, 63] width 50 height 34
click at [698, 70] on div "HTML/Liquid" at bounding box center [670, 63] width 97 height 34
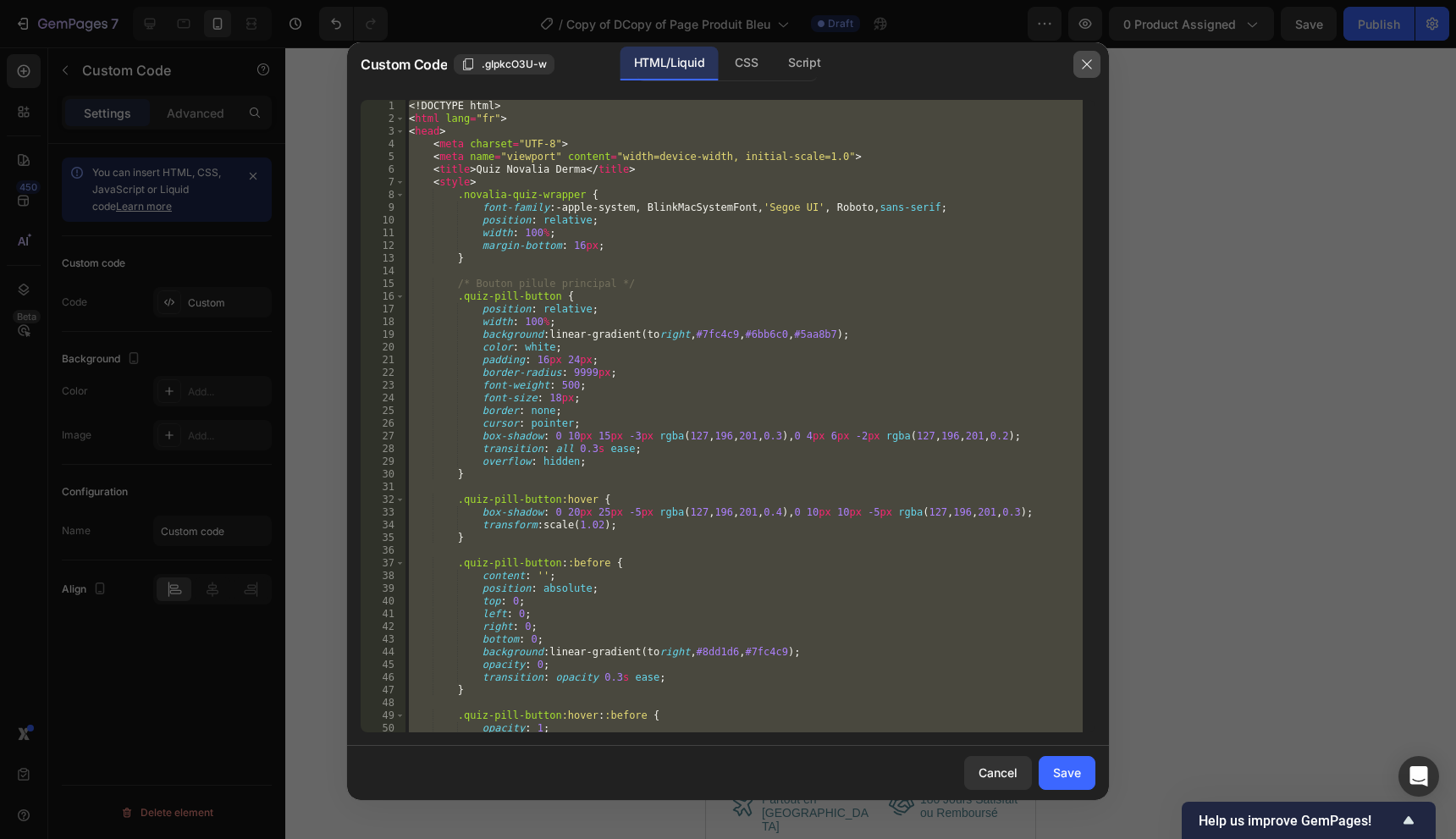
click at [1085, 64] on icon "button" at bounding box center [1088, 64] width 14 height 14
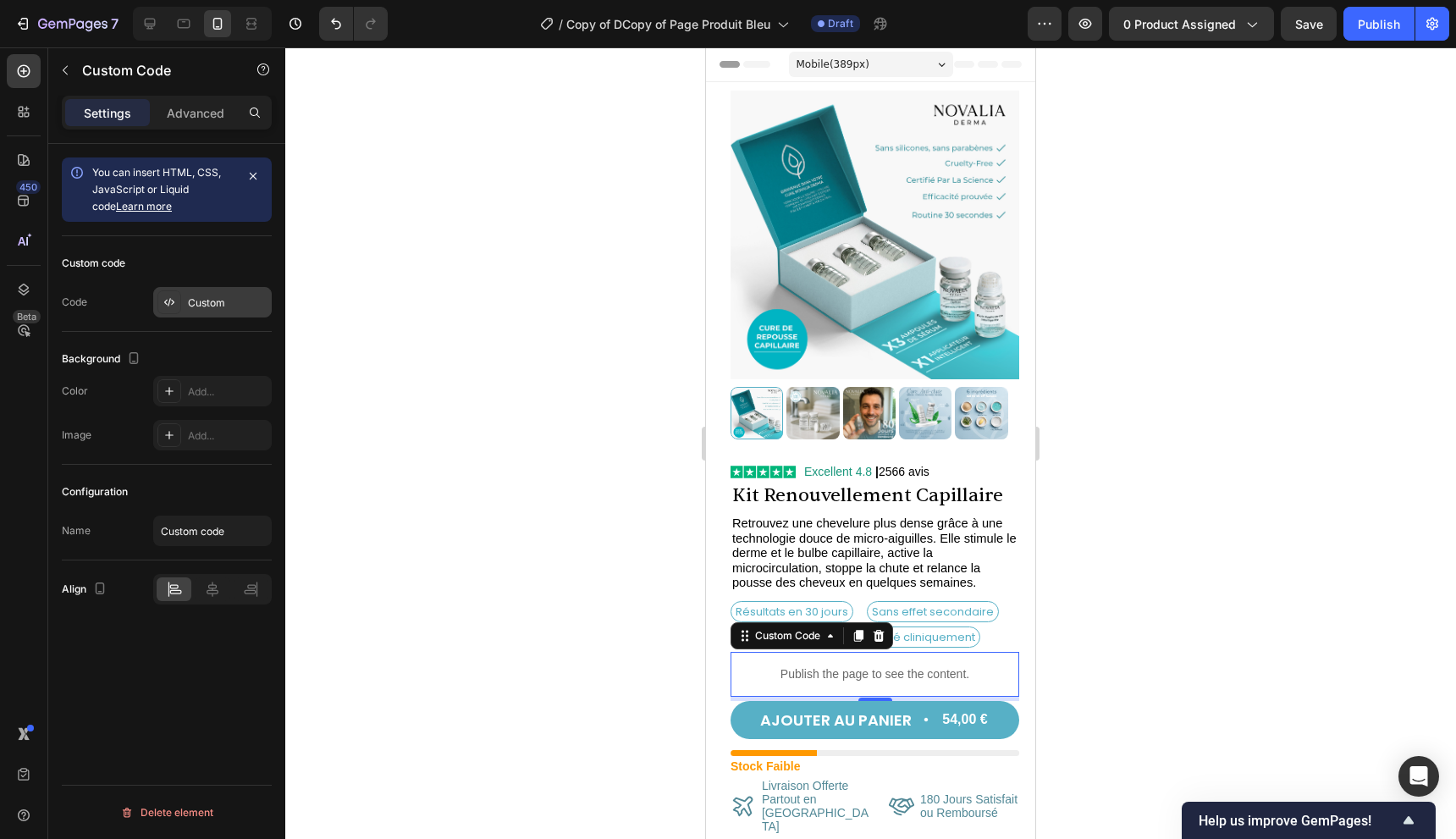
click at [195, 304] on div "Custom" at bounding box center [228, 302] width 79 height 15
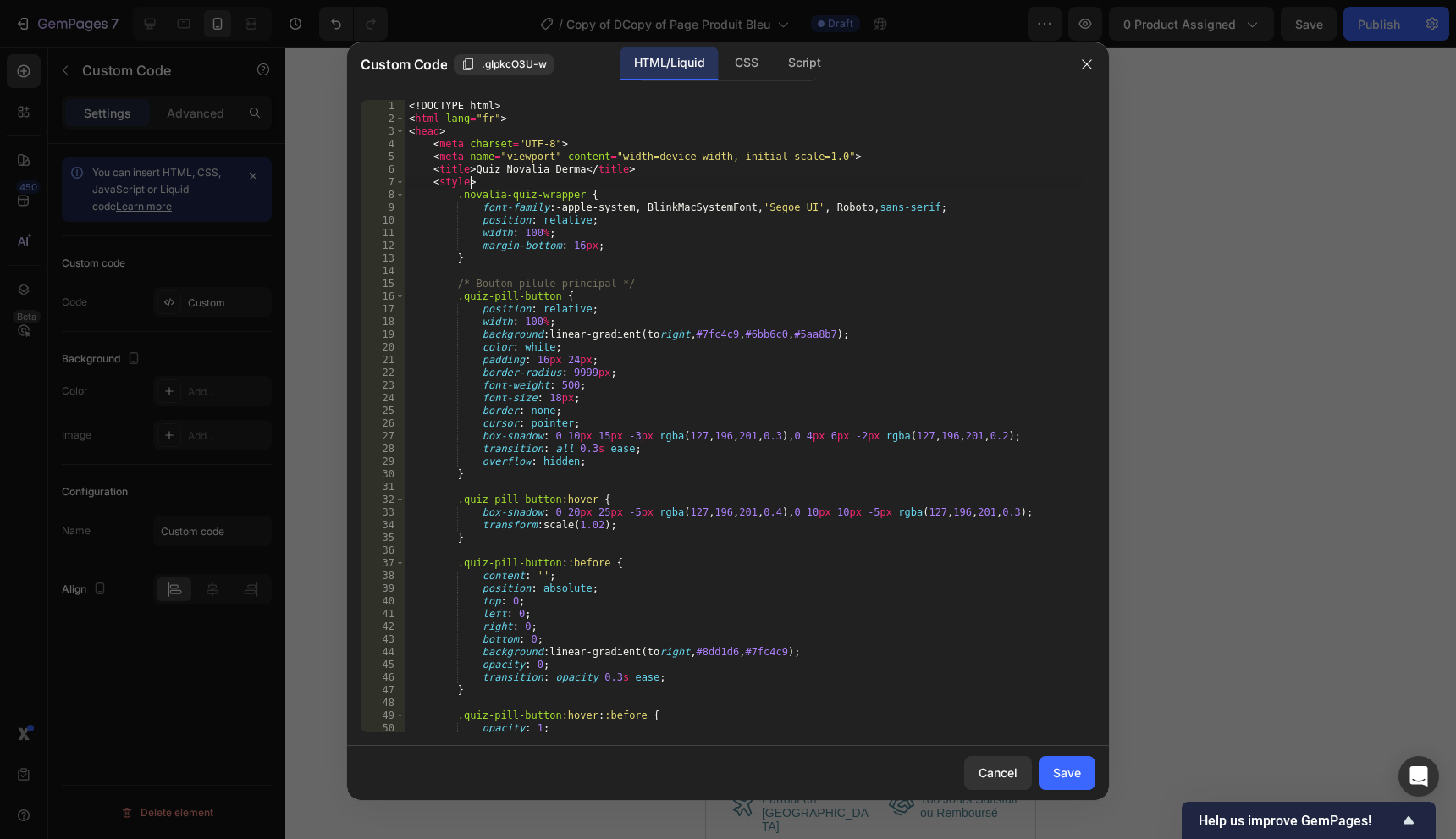
click at [730, 187] on div "<! DOCTYPE html > < html lang = "fr" > < head > < meta charset = "UTF-8" > < me…" at bounding box center [744, 429] width 677 height 658
type textarea "</body> </html>"
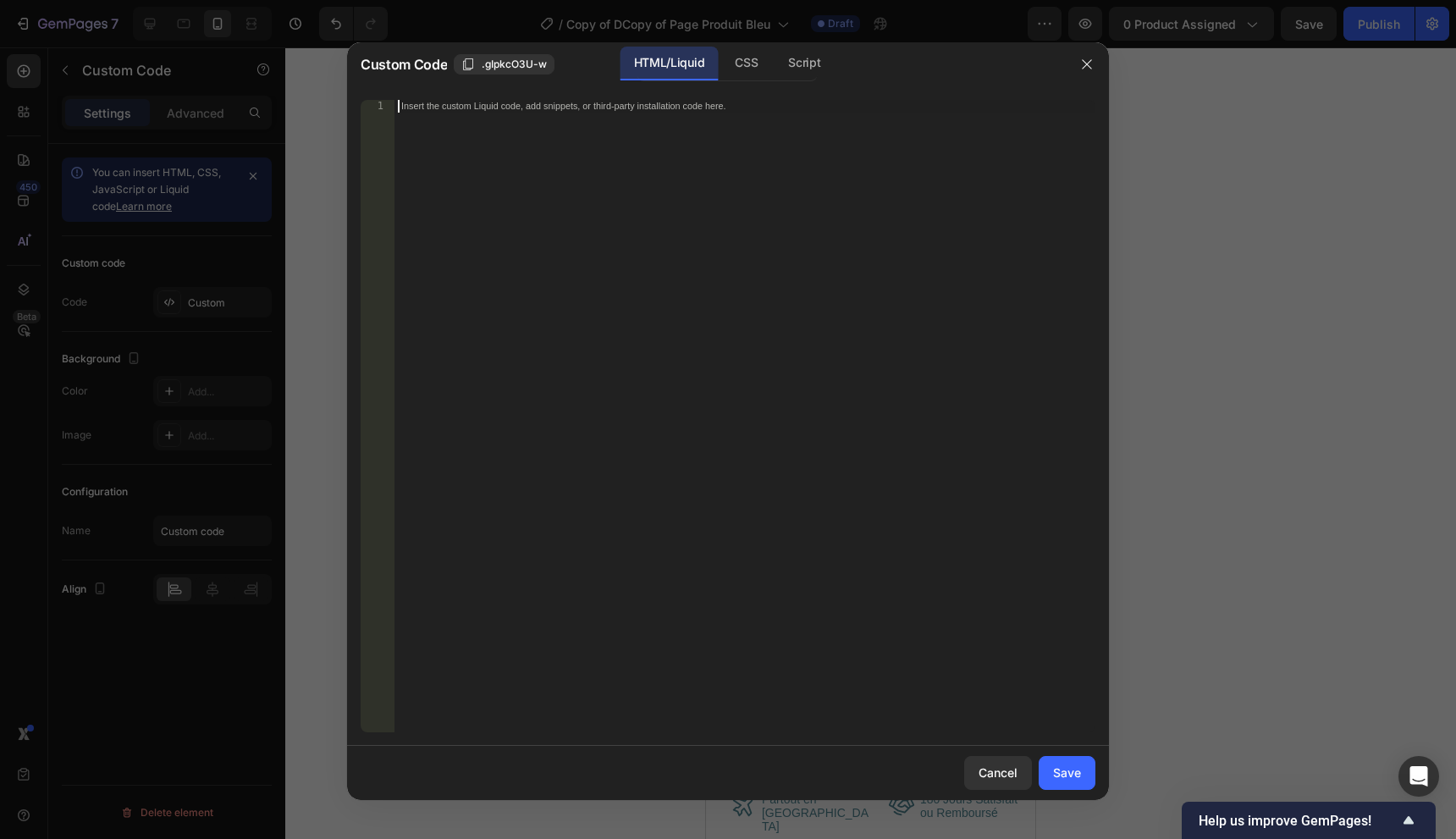
click at [730, 187] on div "Insert the custom Liquid code, add snippets, or third-party installation code h…" at bounding box center [745, 429] width 701 height 658
click at [811, 61] on div "Script" at bounding box center [804, 63] width 59 height 34
drag, startPoint x: 1079, startPoint y: 58, endPoint x: 1069, endPoint y: 63, distance: 11.2
click at [1079, 59] on button "button" at bounding box center [1087, 63] width 27 height 27
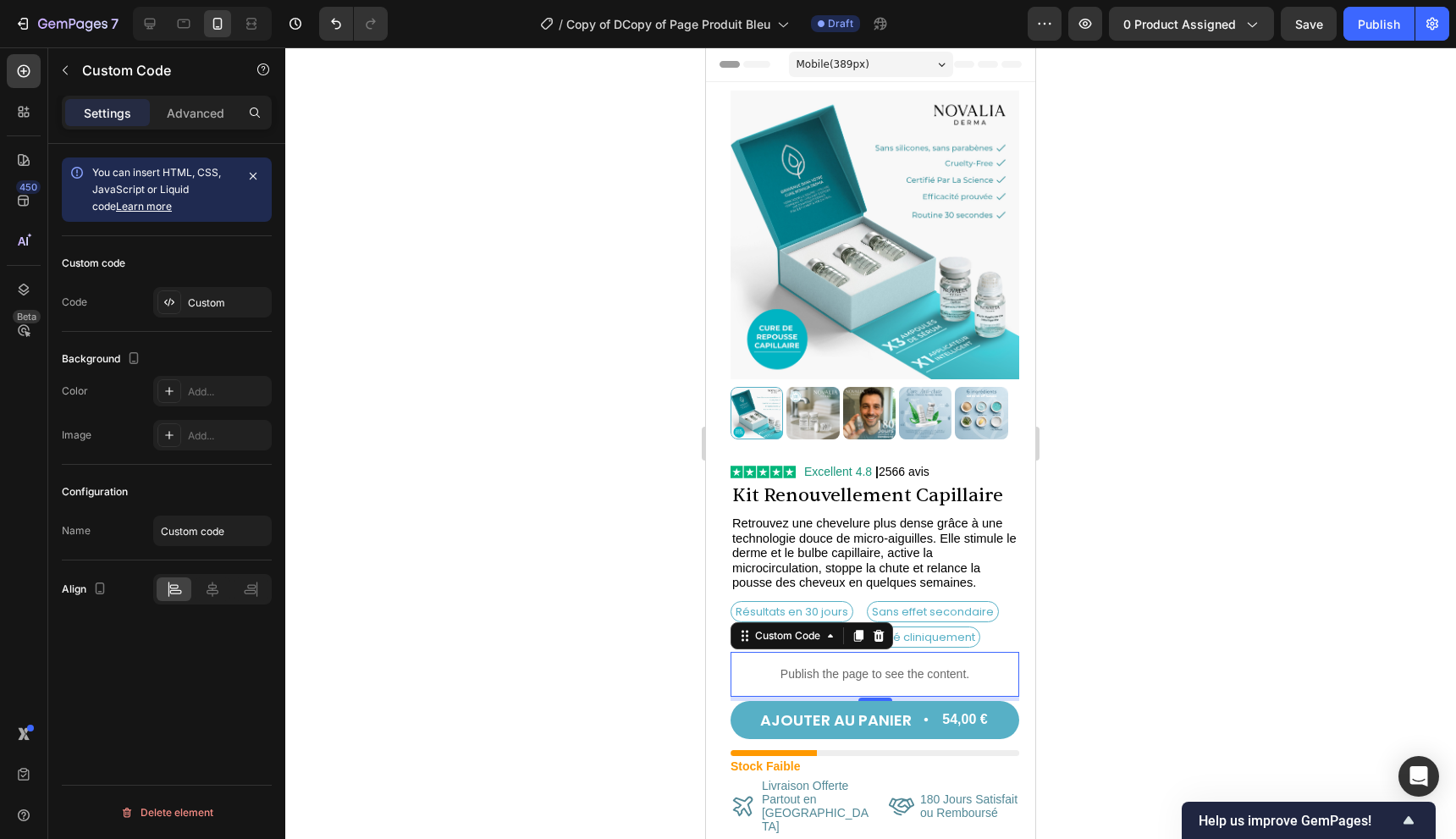
click at [888, 666] on p "Publish the page to see the content." at bounding box center [875, 675] width 288 height 18
click at [208, 295] on div "Custom" at bounding box center [228, 302] width 79 height 15
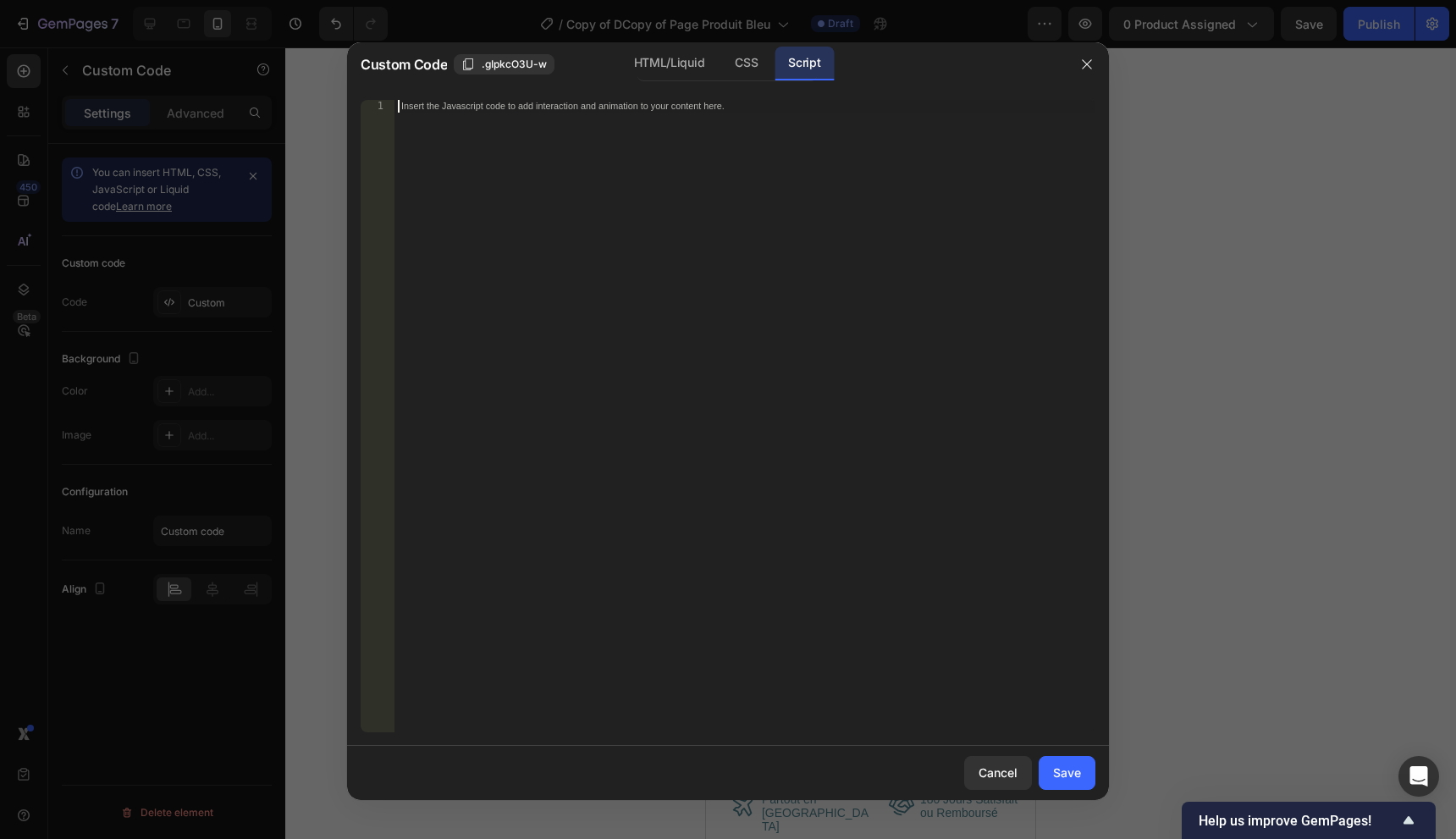
click at [644, 122] on div "Insert the Javascript code to add interaction and animation to your content her…" at bounding box center [745, 429] width 701 height 658
paste textarea "</html>"
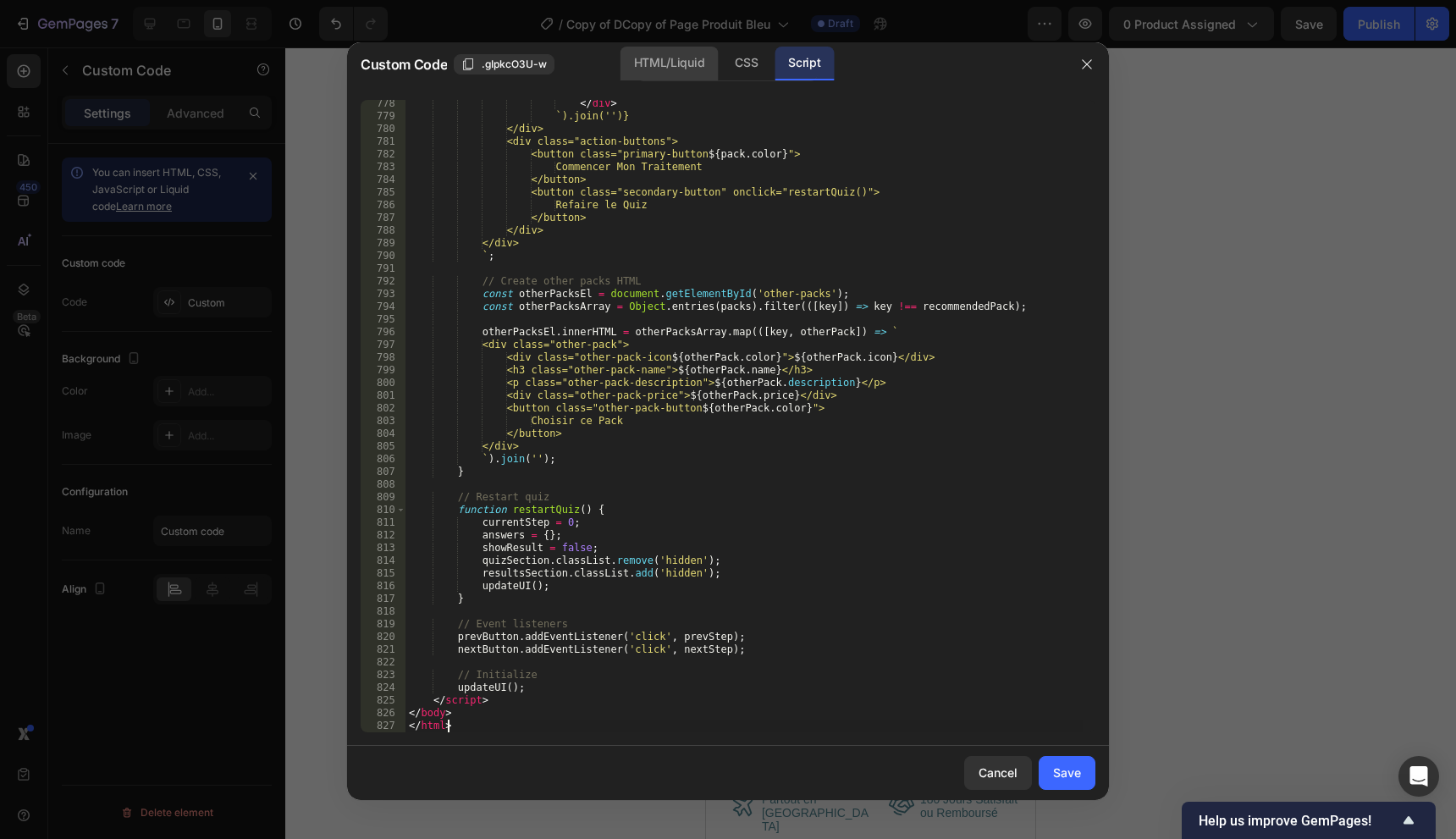
click at [692, 73] on div "HTML/Liquid" at bounding box center [670, 63] width 97 height 34
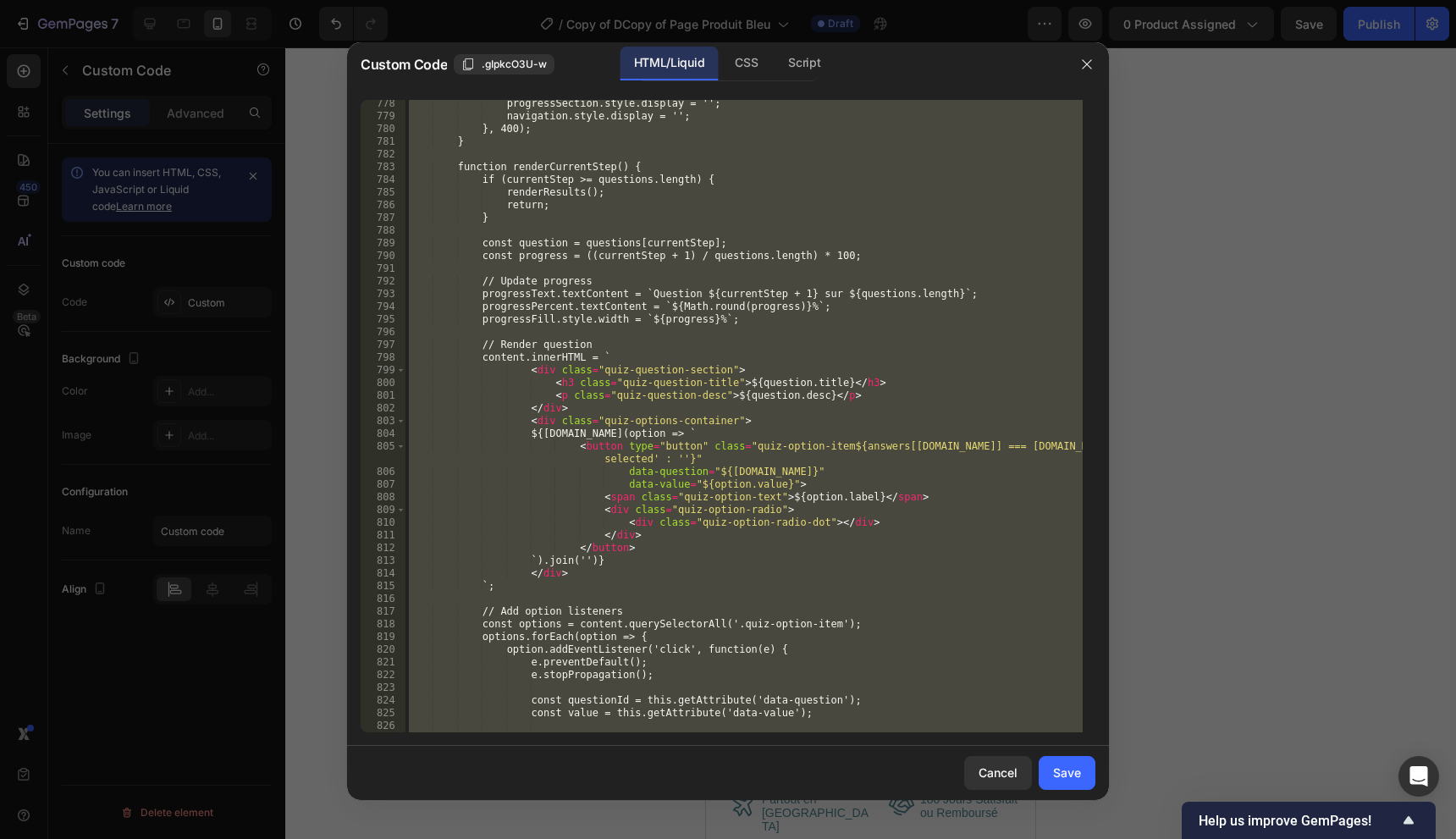
type textarea "</body> </html>"
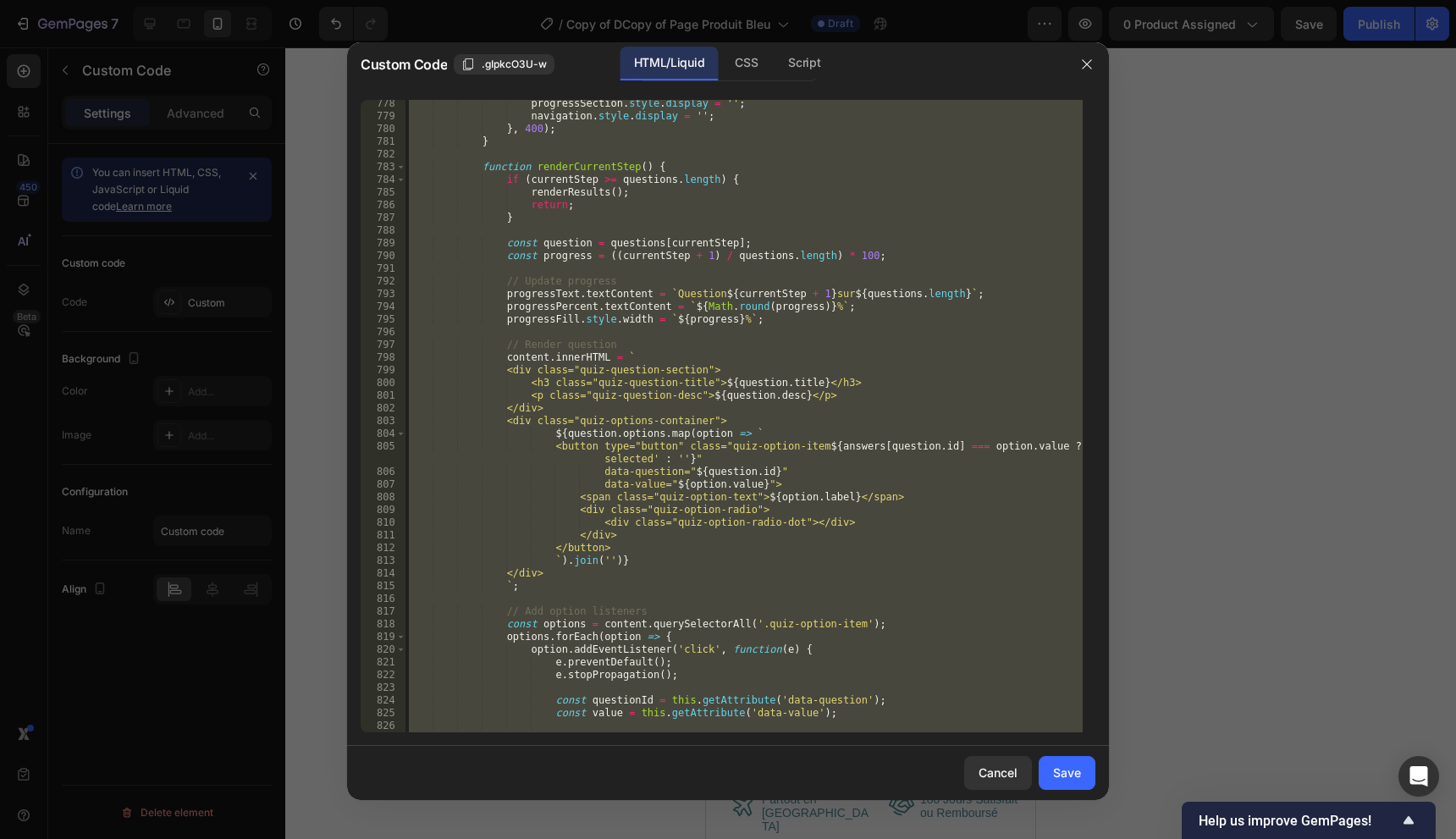
click at [667, 225] on div "progressSection . style . display = '' ; navigation . style . display = '' ; } …" at bounding box center [744, 416] width 677 height 633
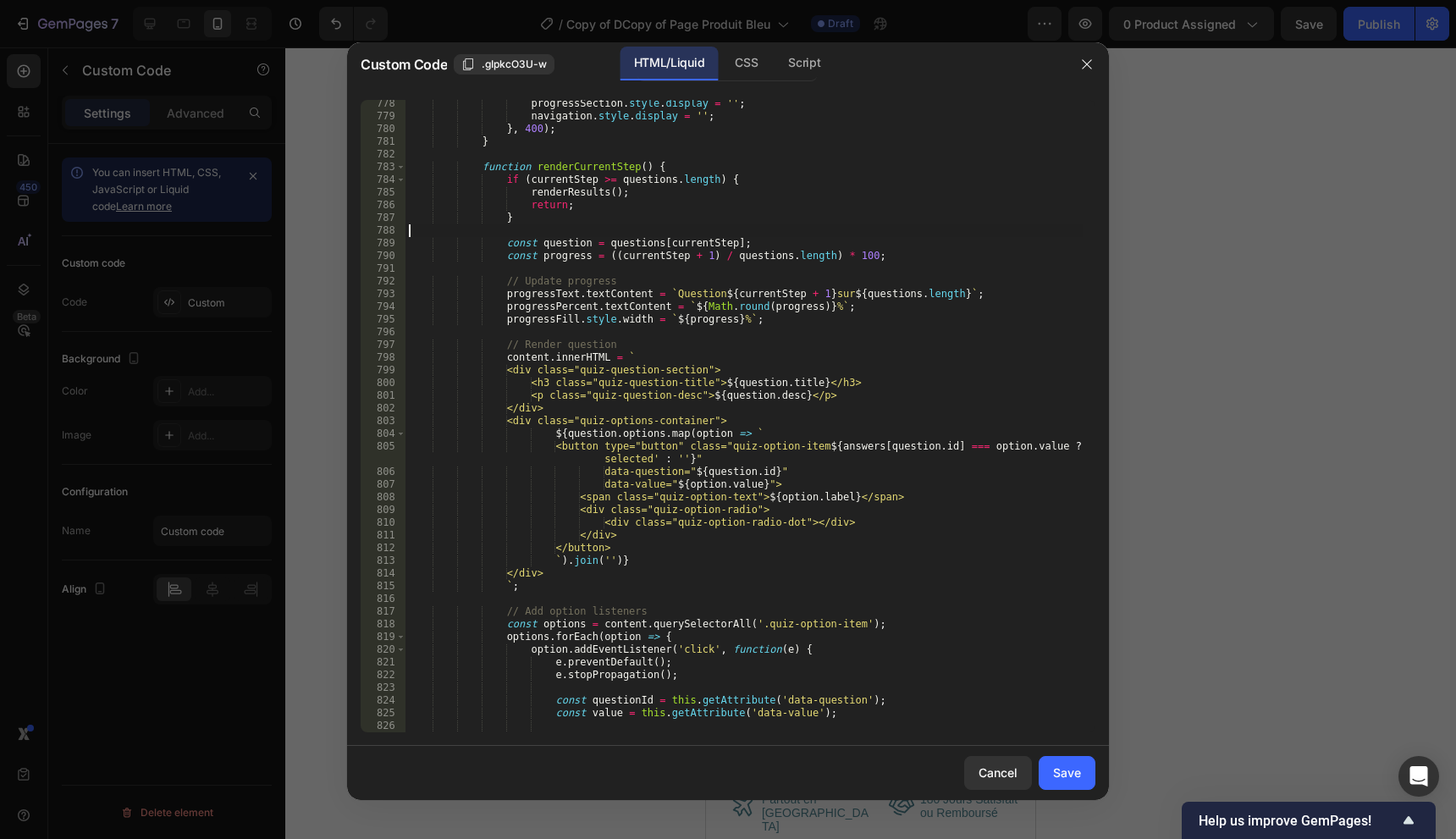
type textarea "</body> </html>"
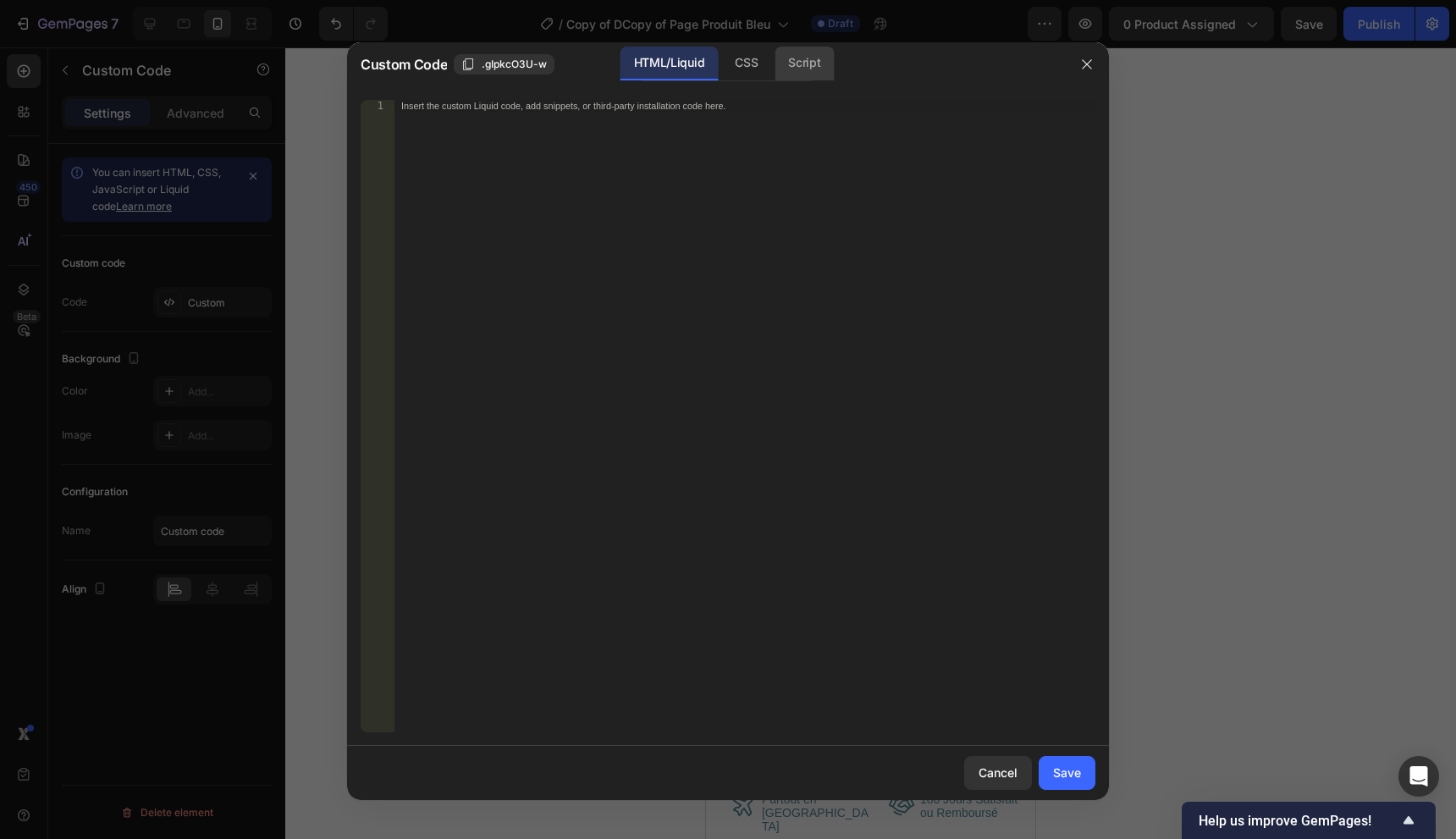
click at [814, 63] on div "Script" at bounding box center [804, 63] width 59 height 34
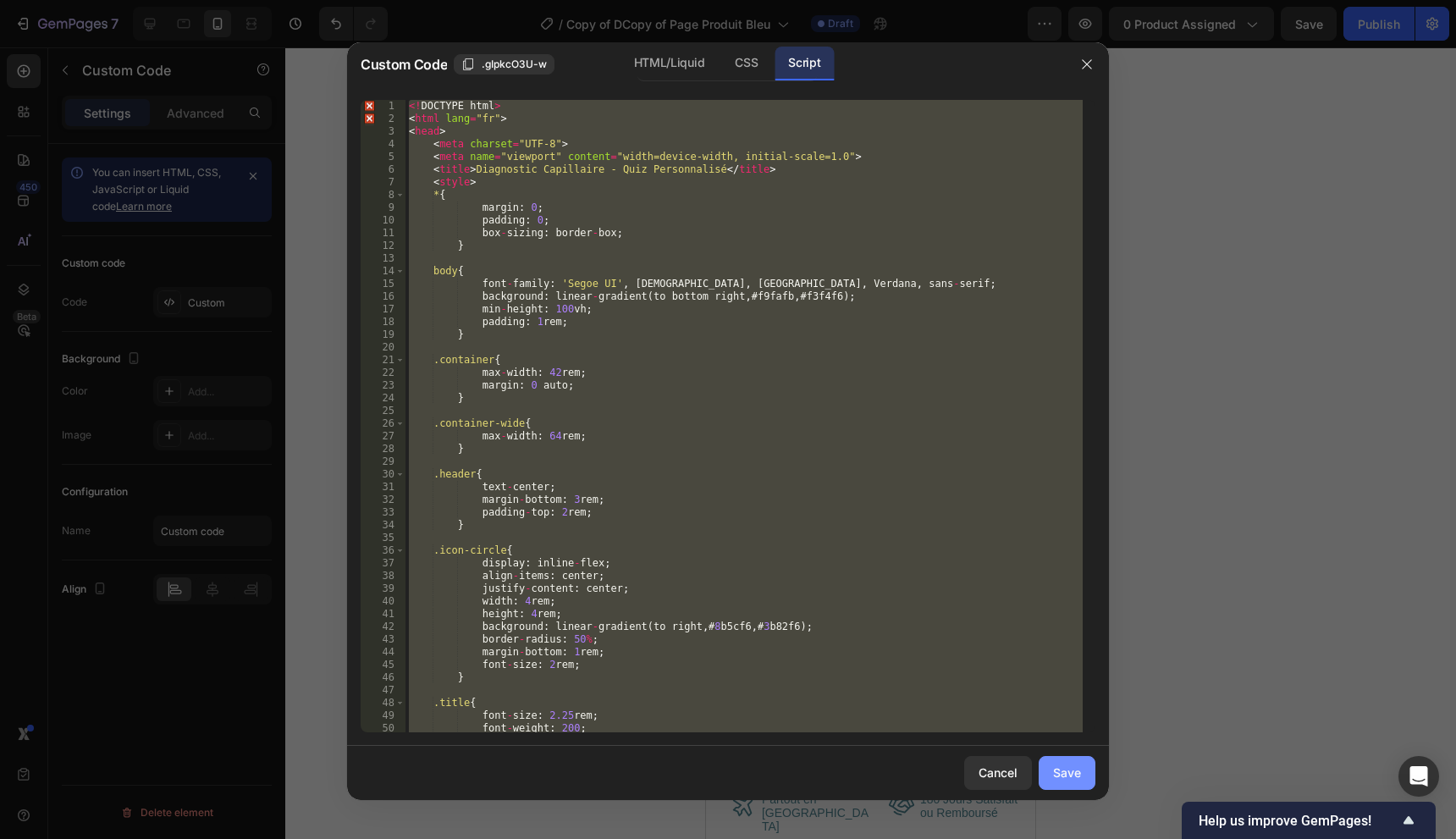
click at [1072, 780] on div "Save" at bounding box center [1067, 773] width 28 height 18
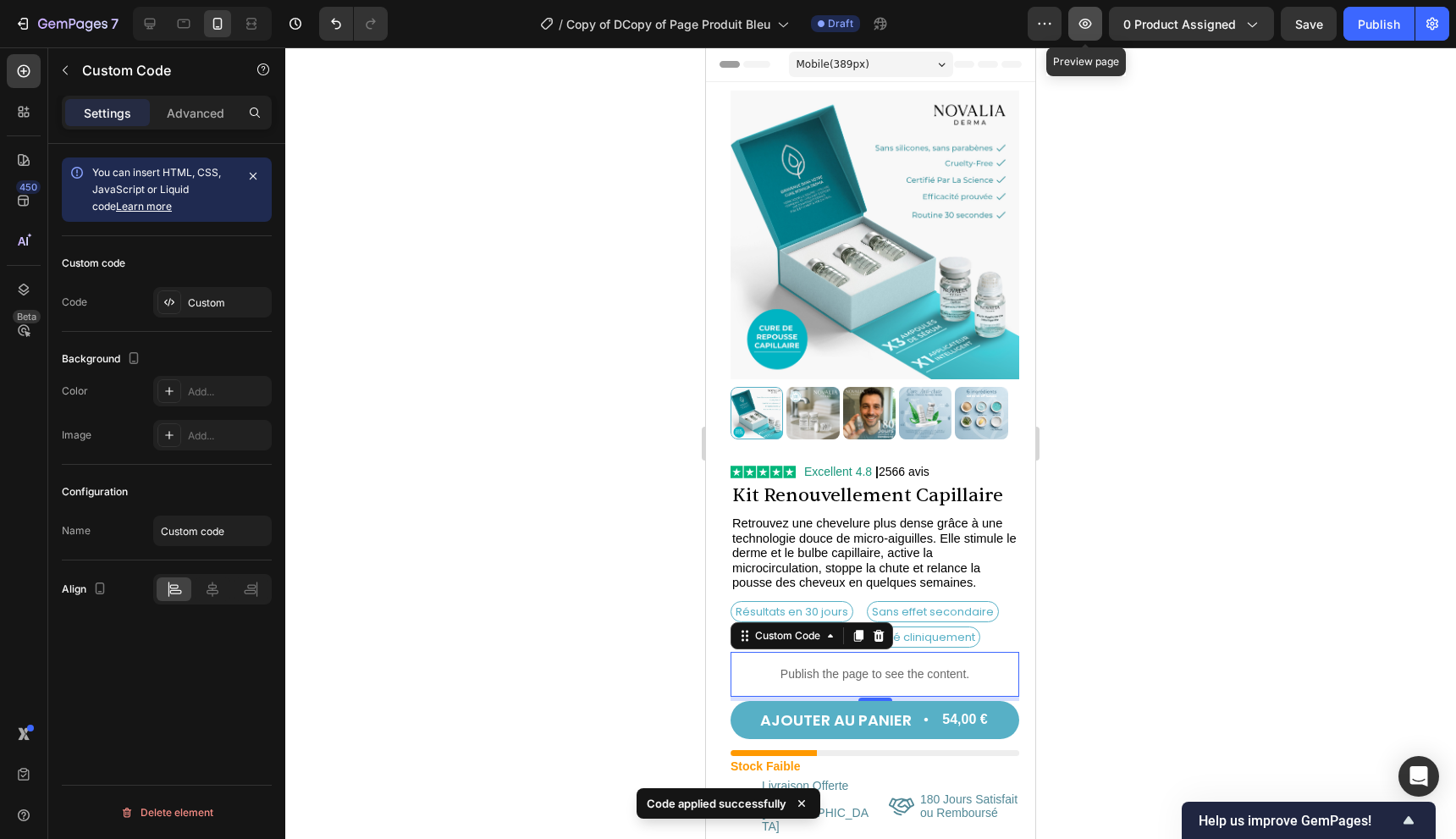
click at [1081, 25] on icon "button" at bounding box center [1085, 23] width 17 height 17
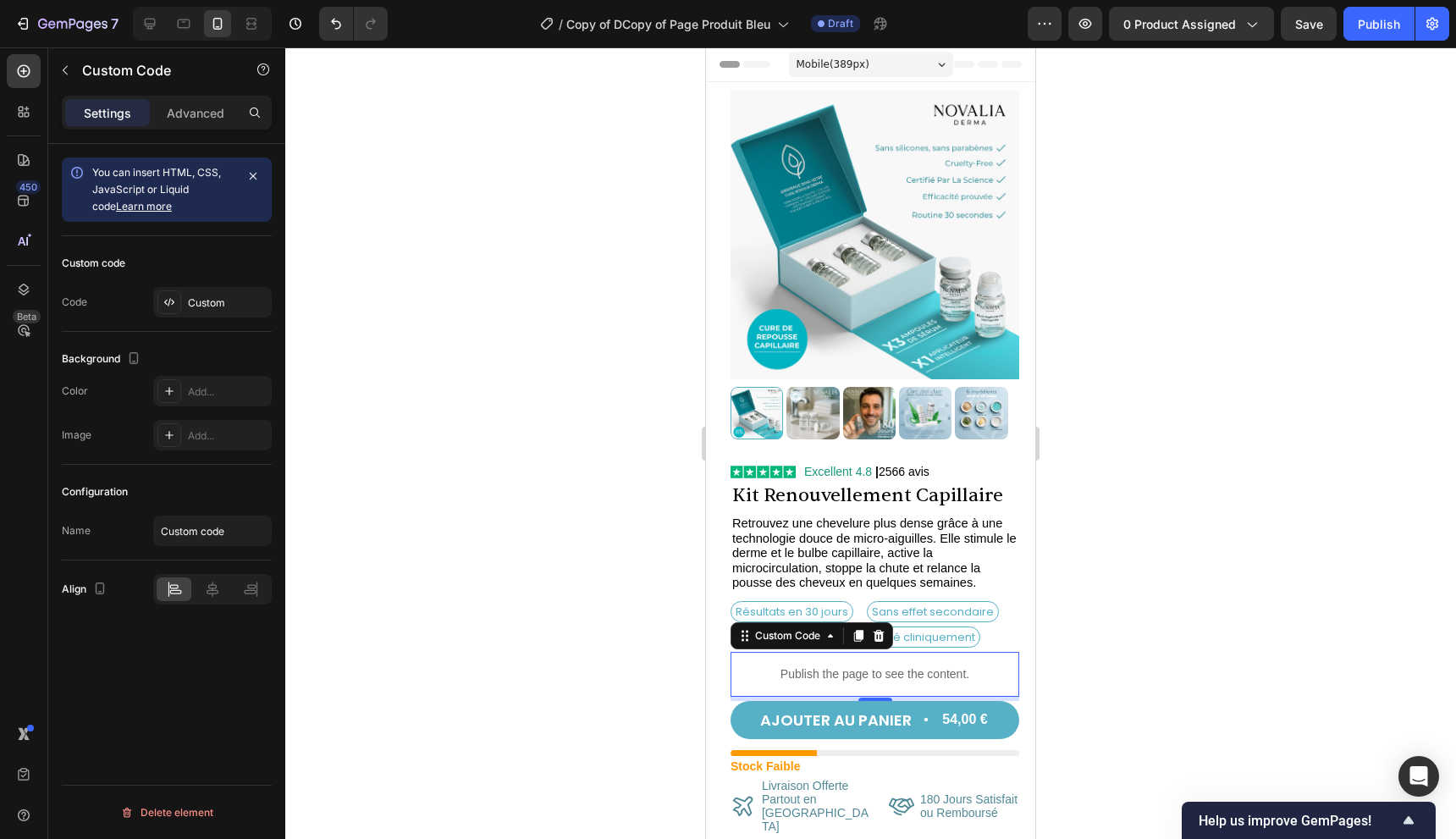
click at [884, 666] on p "Publish the page to see the content." at bounding box center [875, 675] width 288 height 18
click at [230, 284] on div "Custom code Code Custom" at bounding box center [166, 283] width 210 height 96
click at [226, 300] on div "Custom" at bounding box center [228, 302] width 79 height 15
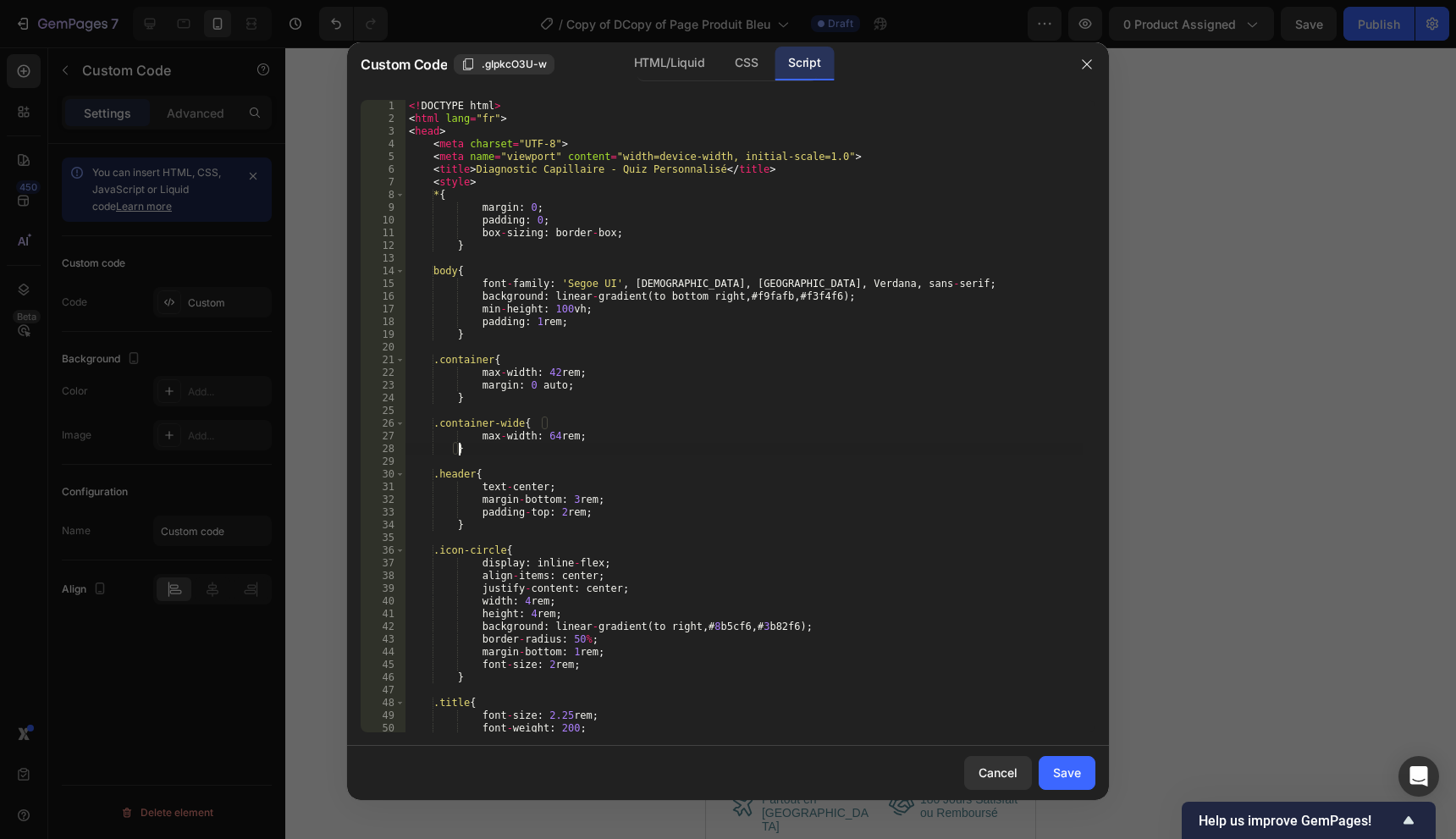
click at [813, 454] on div "<! DOCTYPE html > < html lang = "fr" > < head > < meta charset = "UTF-8" > < me…" at bounding box center [744, 429] width 677 height 658
type textarea "</body> </html>"
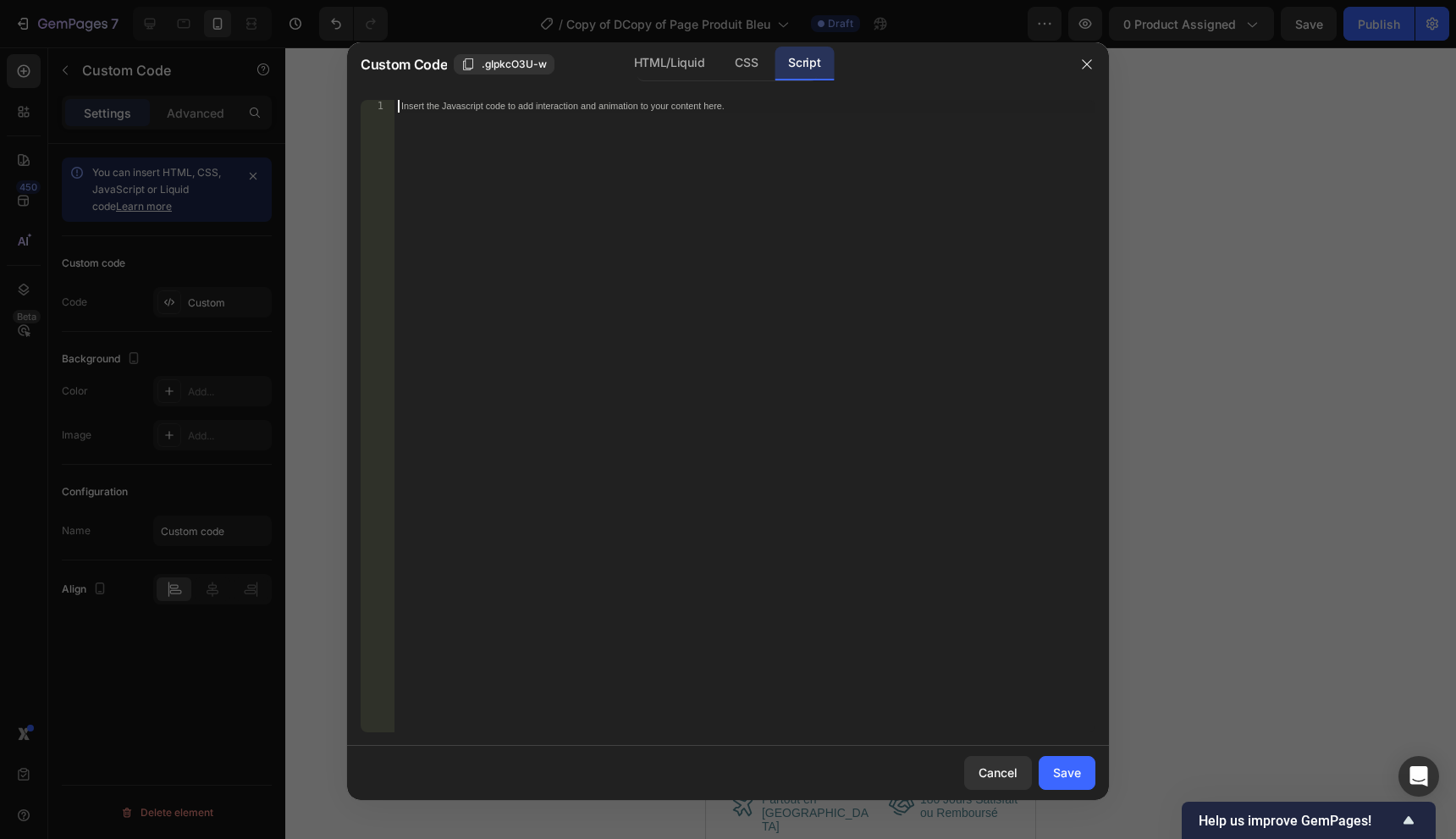
paste textarea "</html>"
type textarea "</html>"
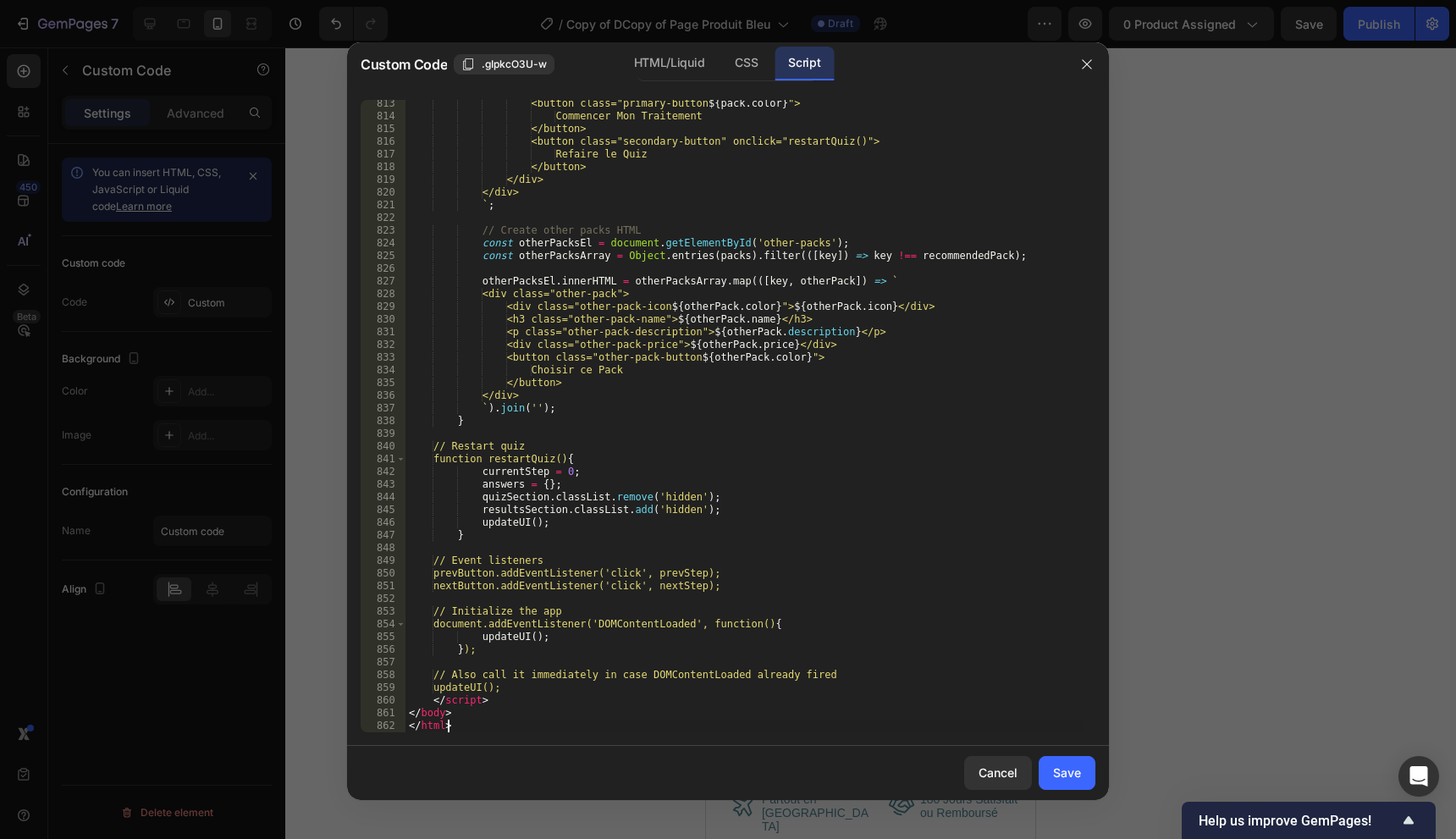
scroll to position [10329, 0]
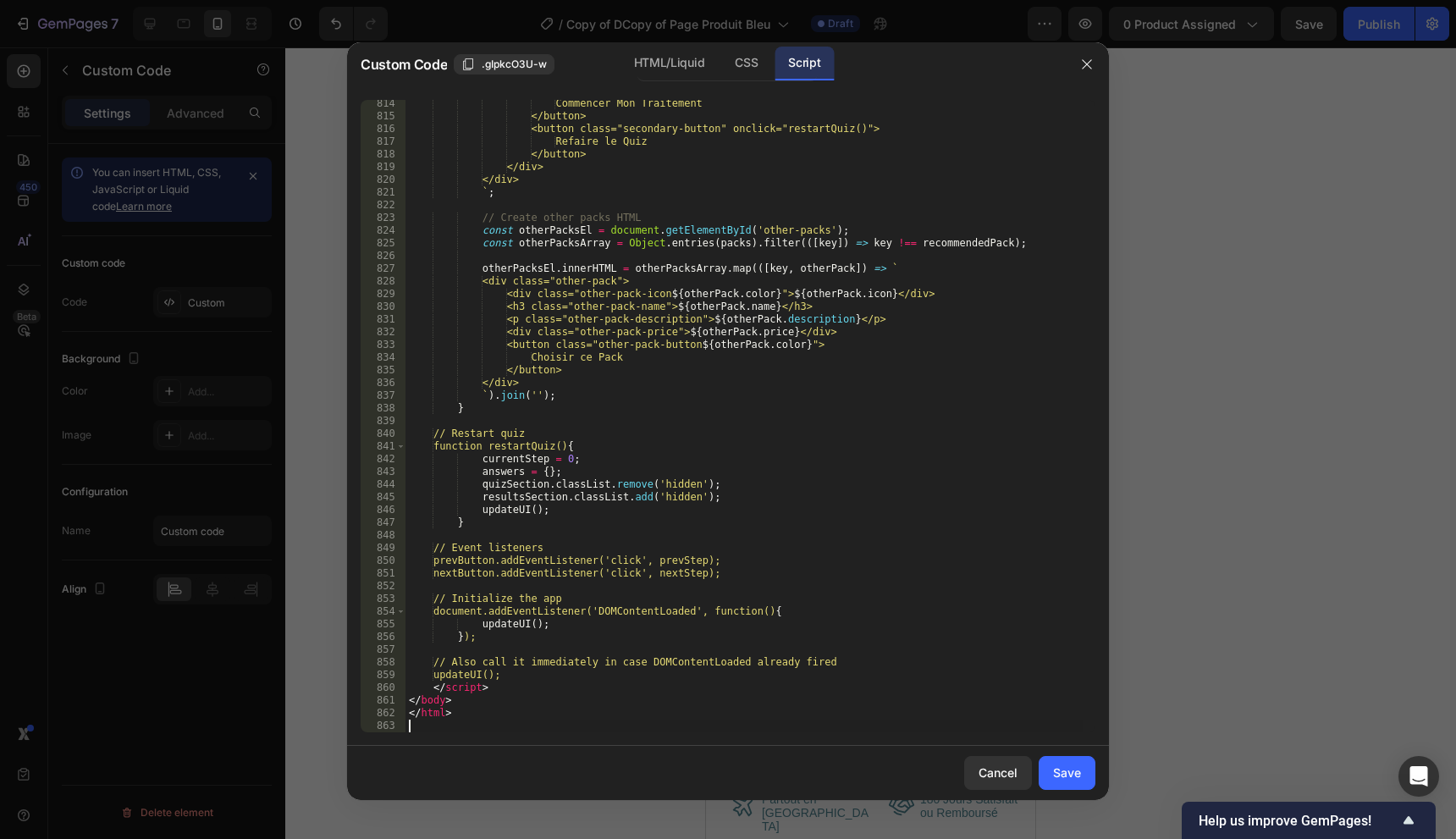
type textarea "</html>"
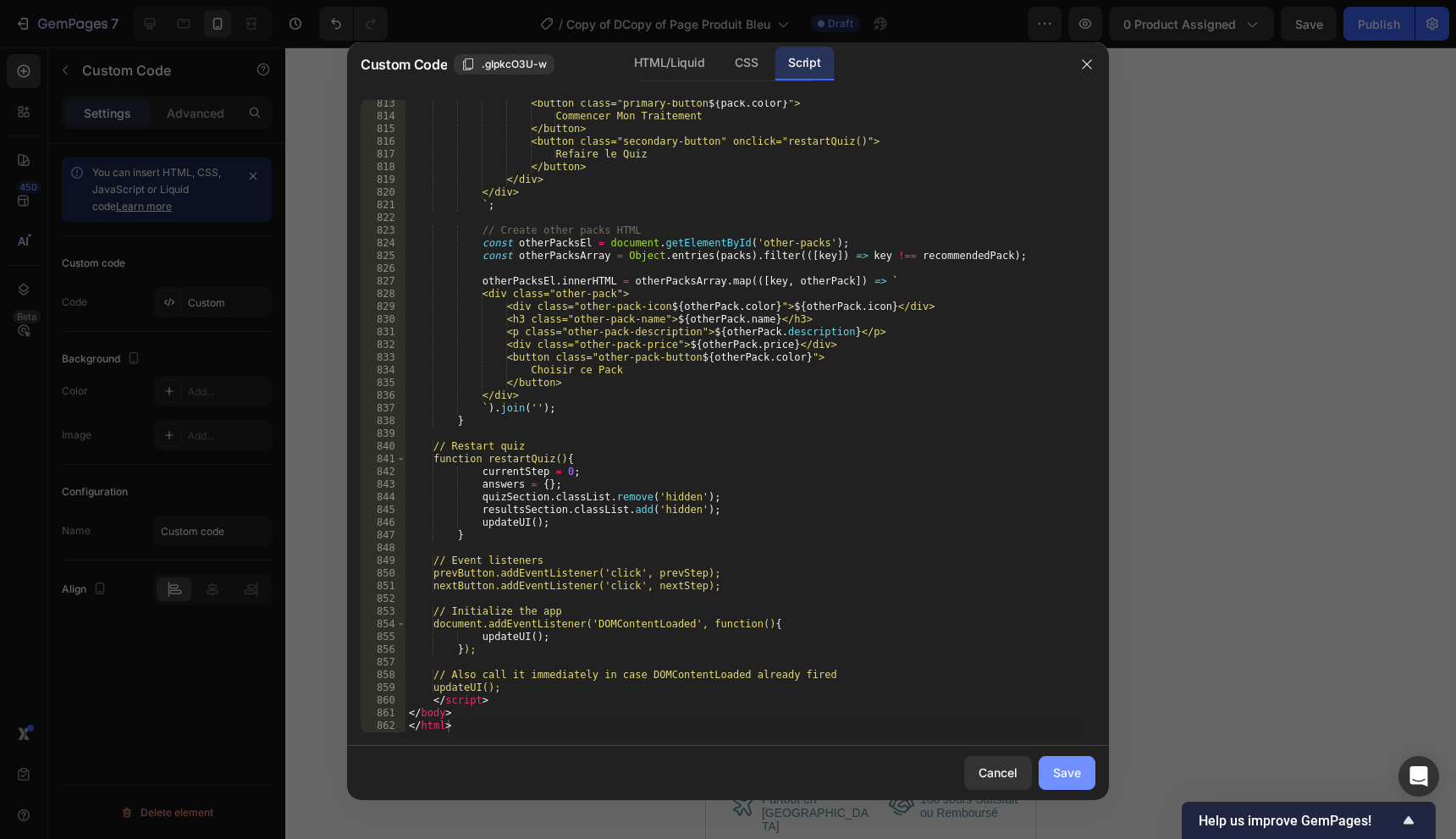
click at [1054, 787] on button "Save" at bounding box center [1067, 773] width 56 height 34
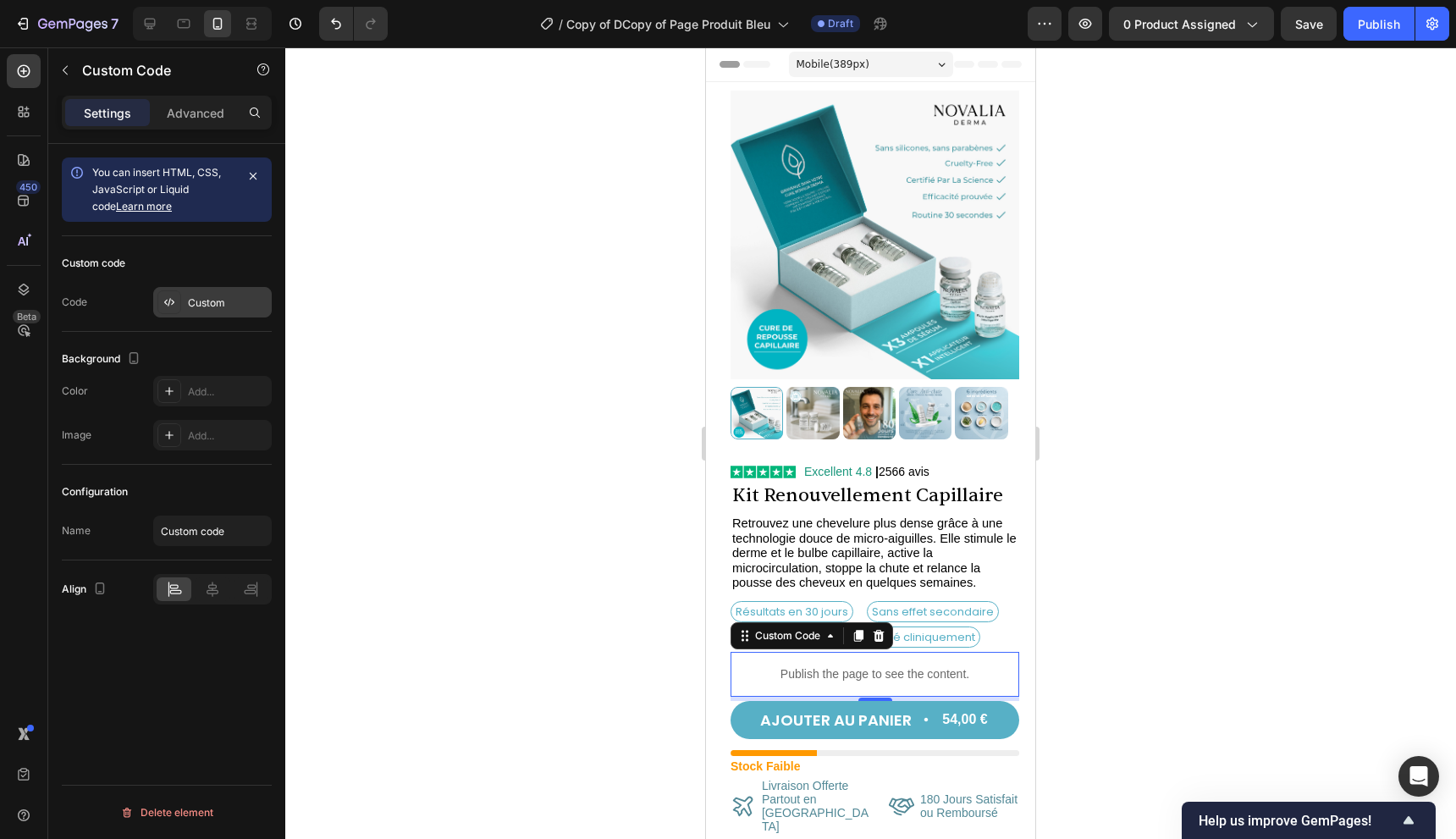
click at [241, 287] on div "Custom" at bounding box center [213, 302] width 119 height 31
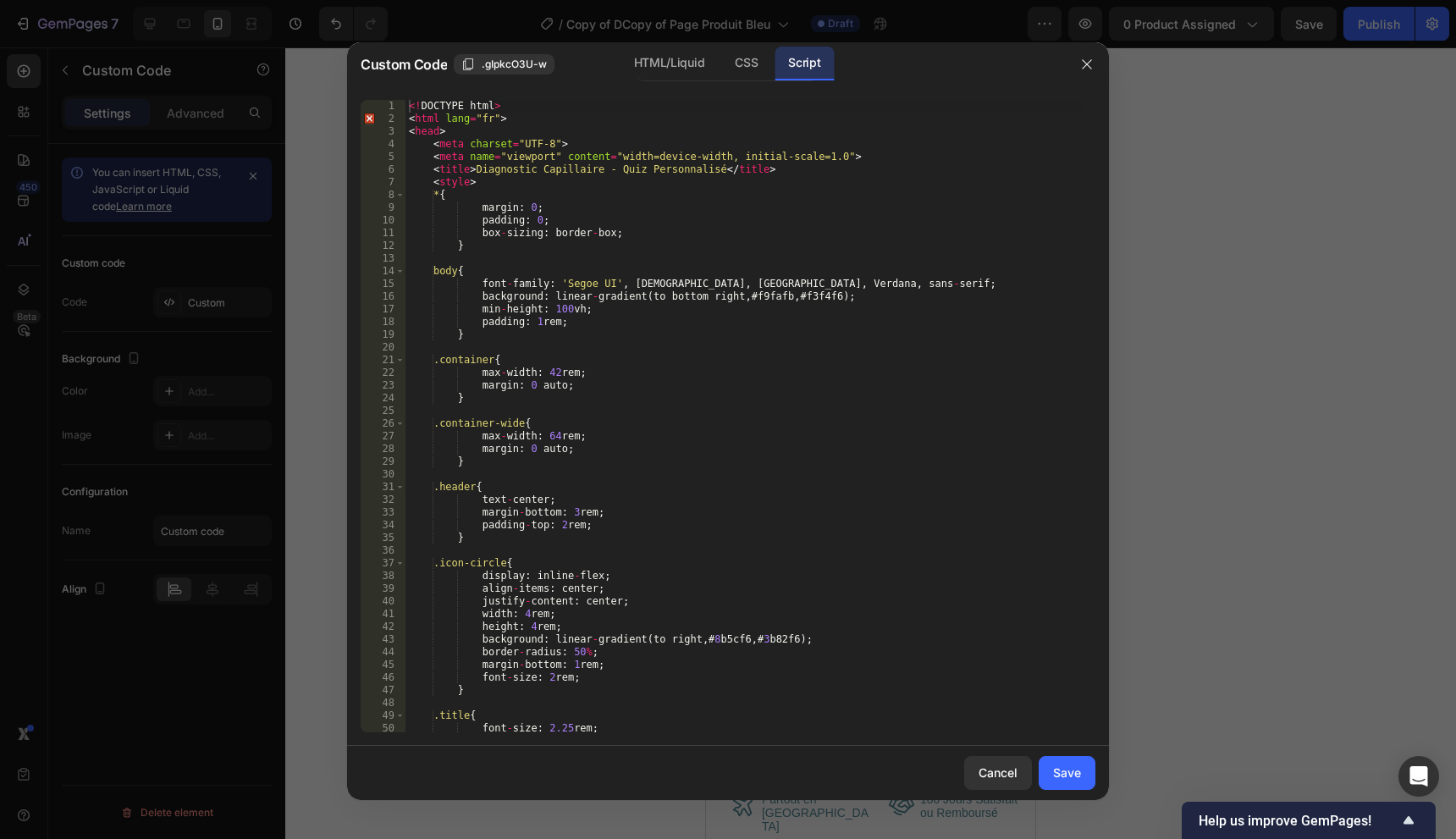
click at [936, 677] on div "<! DOCTYPE html > < html lang = "fr" > < head > < meta charset = "UTF-8" > < me…" at bounding box center [744, 429] width 677 height 658
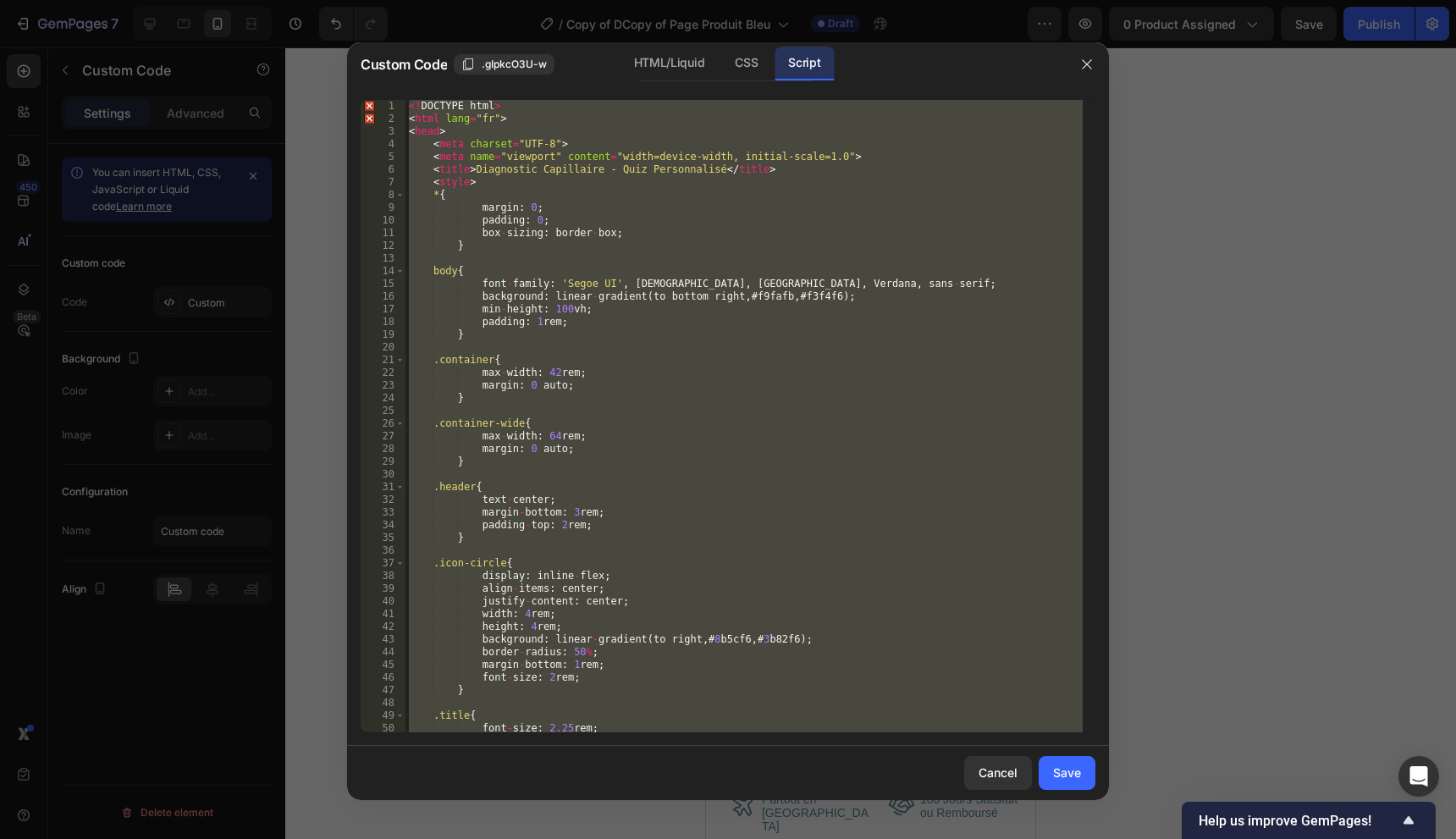
paste textarea
type textarea "</html>"
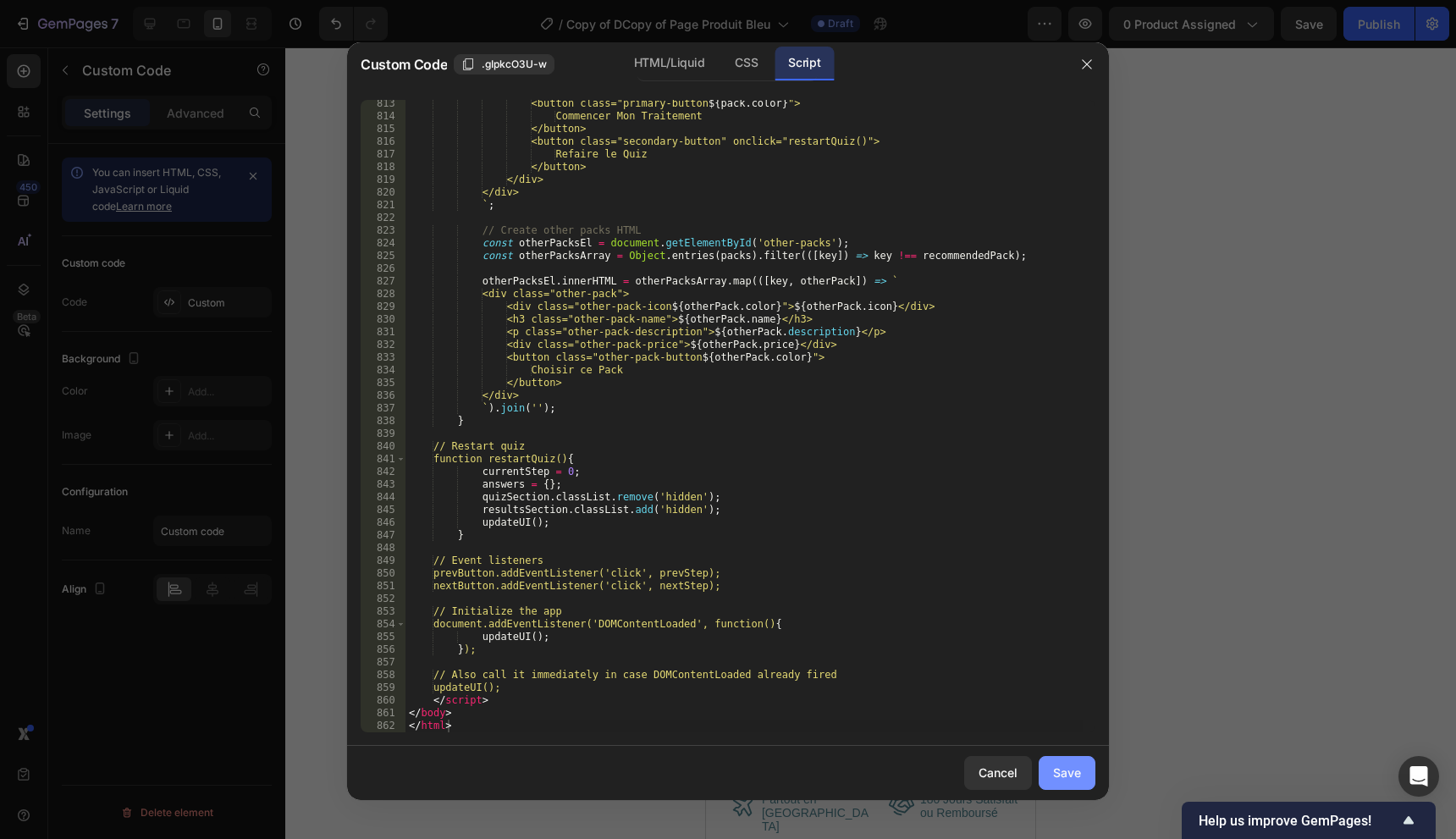
click at [1084, 779] on button "Save" at bounding box center [1067, 773] width 56 height 34
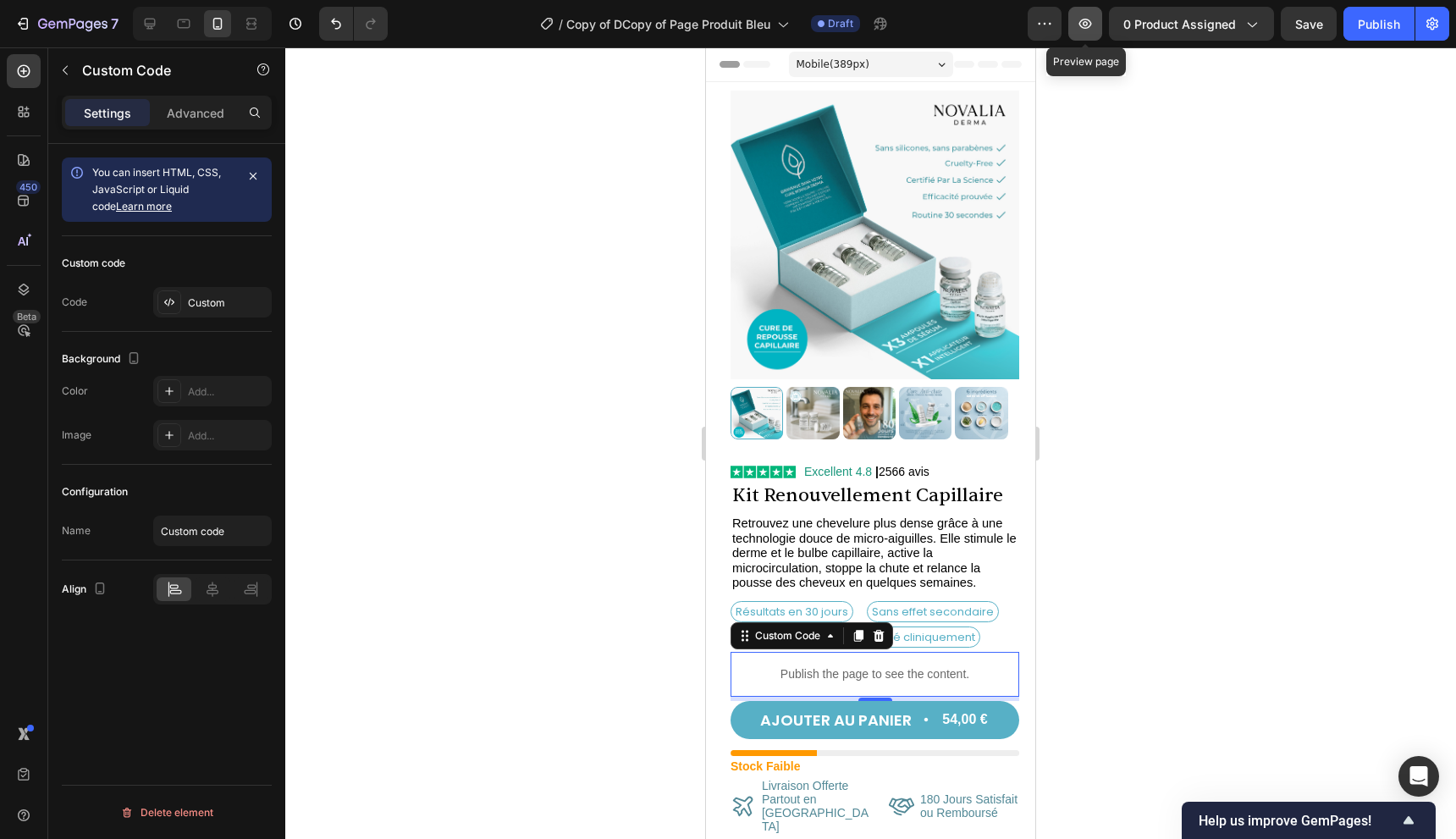
click at [1085, 21] on icon "button" at bounding box center [1086, 24] width 13 height 10
click at [869, 652] on div "Publish the page to see the content." at bounding box center [875, 674] width 288 height 45
click at [204, 290] on div "Custom" at bounding box center [213, 302] width 119 height 31
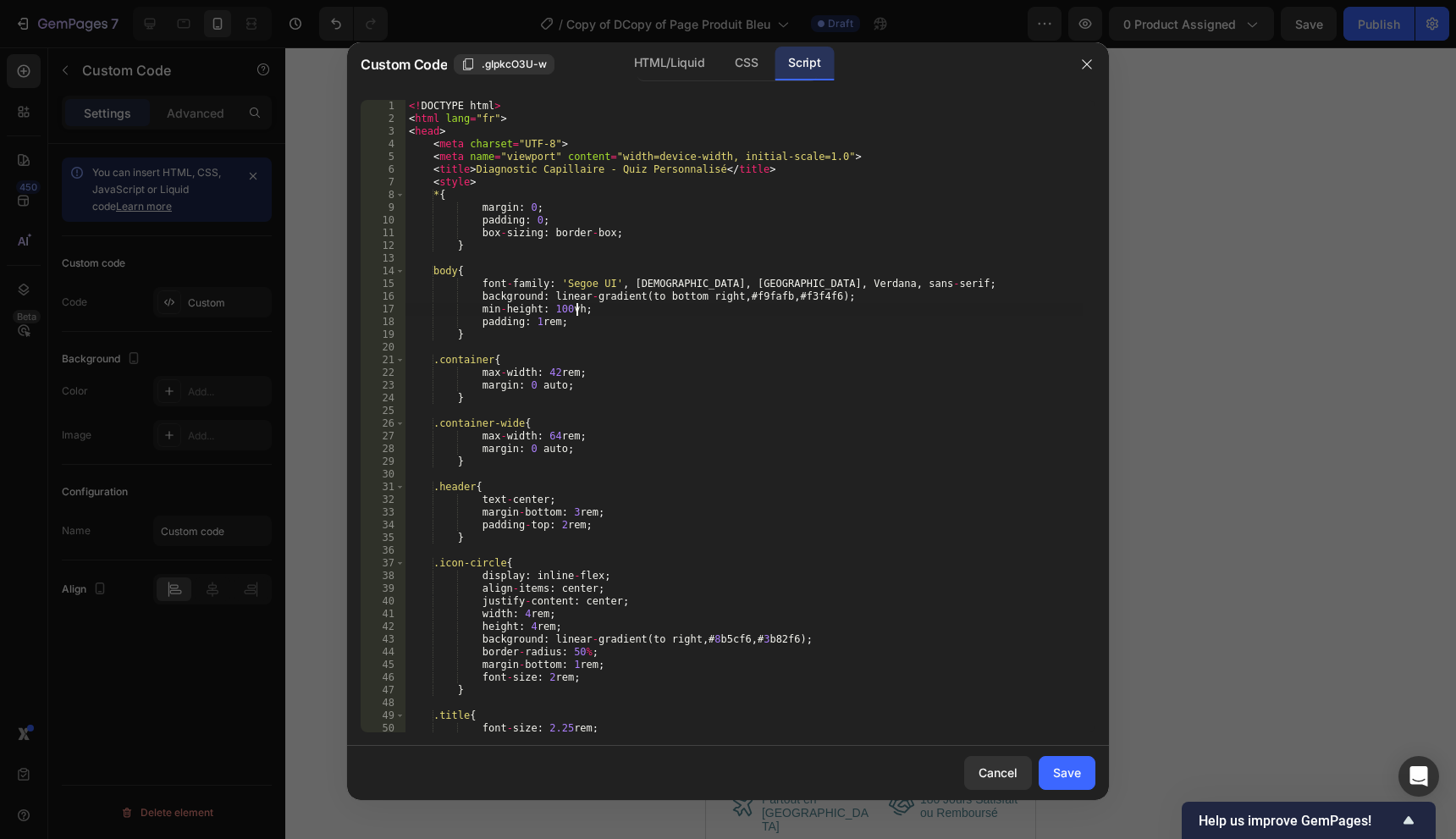
click at [637, 310] on div "<! DOCTYPE html > < html lang = "fr" > < head > < meta charset = "UTF-8" > < me…" at bounding box center [744, 429] width 677 height 658
type textarea "</body> </html>"
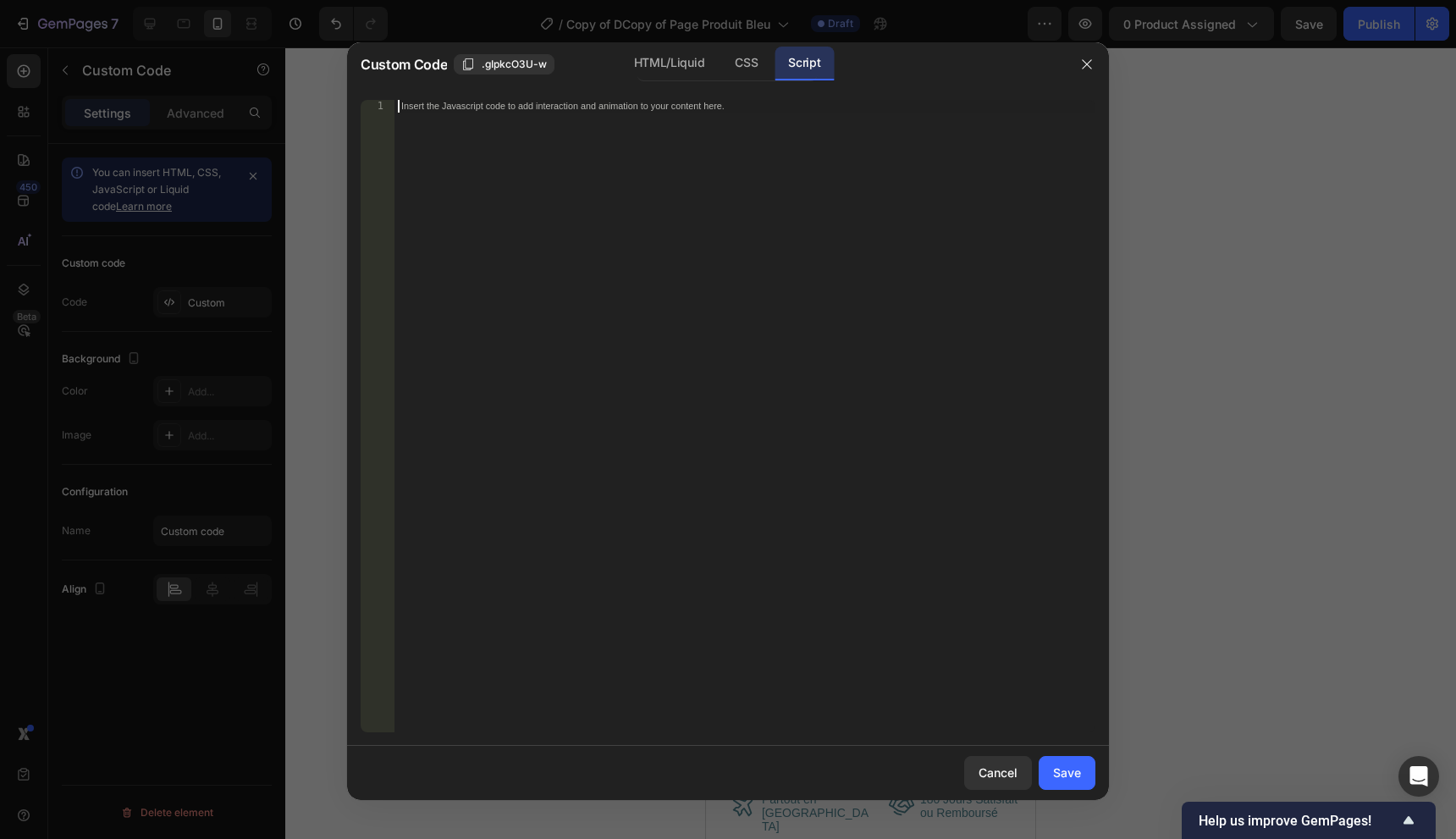
paste textarea "</html>"
type textarea "</html>"
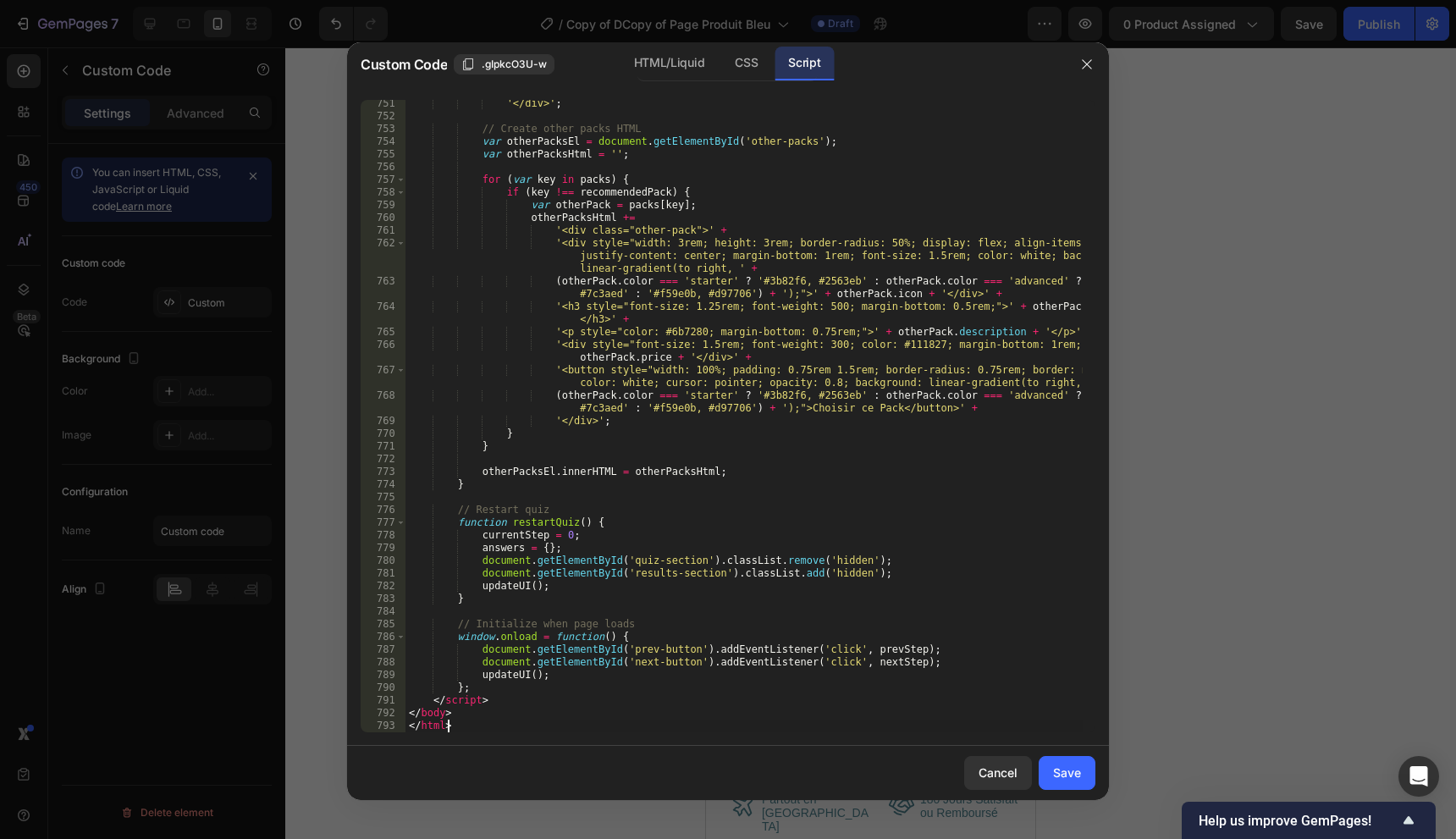
scroll to position [9578, 0]
click at [1054, 767] on div "Save" at bounding box center [1067, 773] width 28 height 18
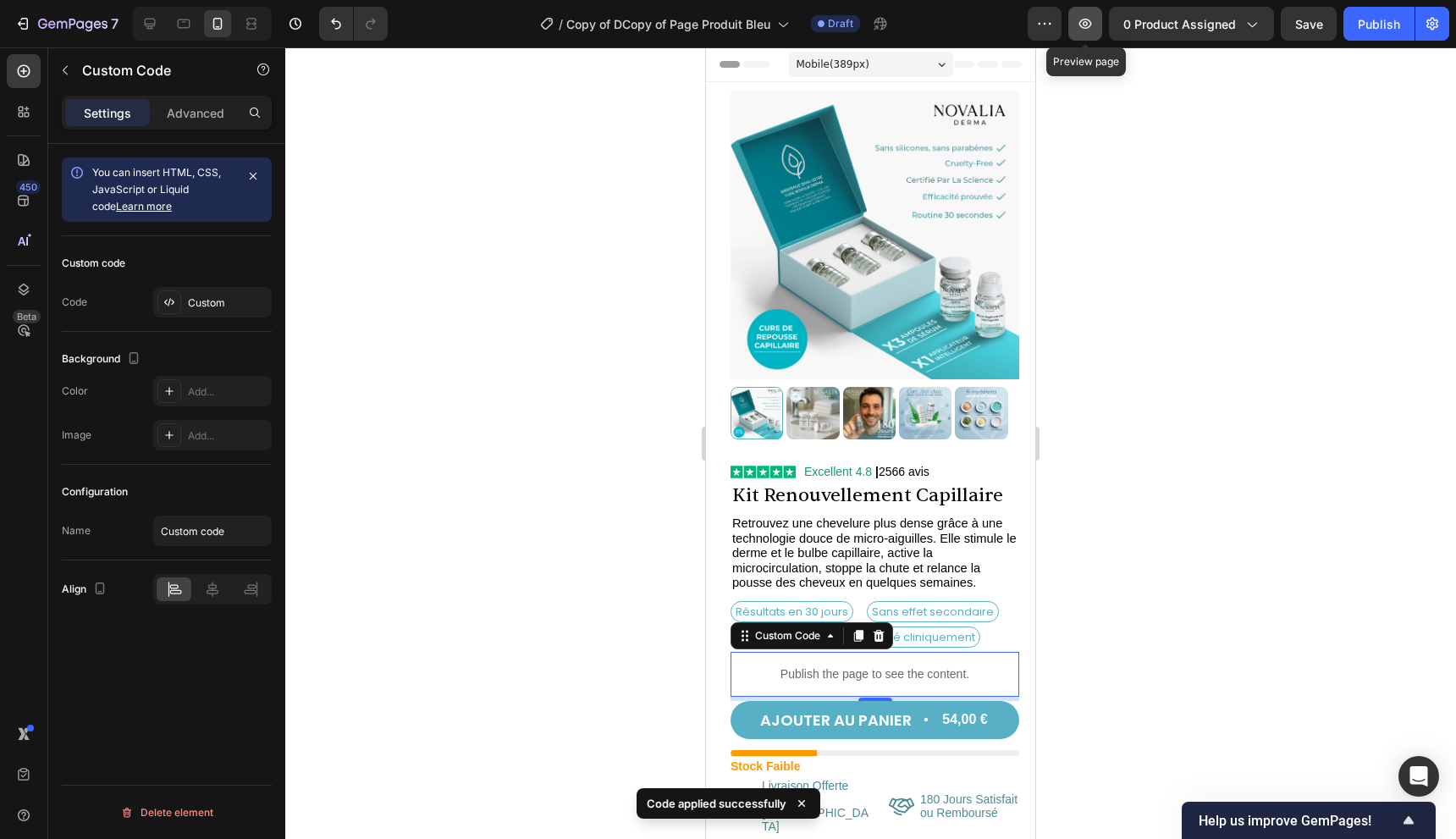
click at [1081, 33] on button "button" at bounding box center [1086, 24] width 34 height 34
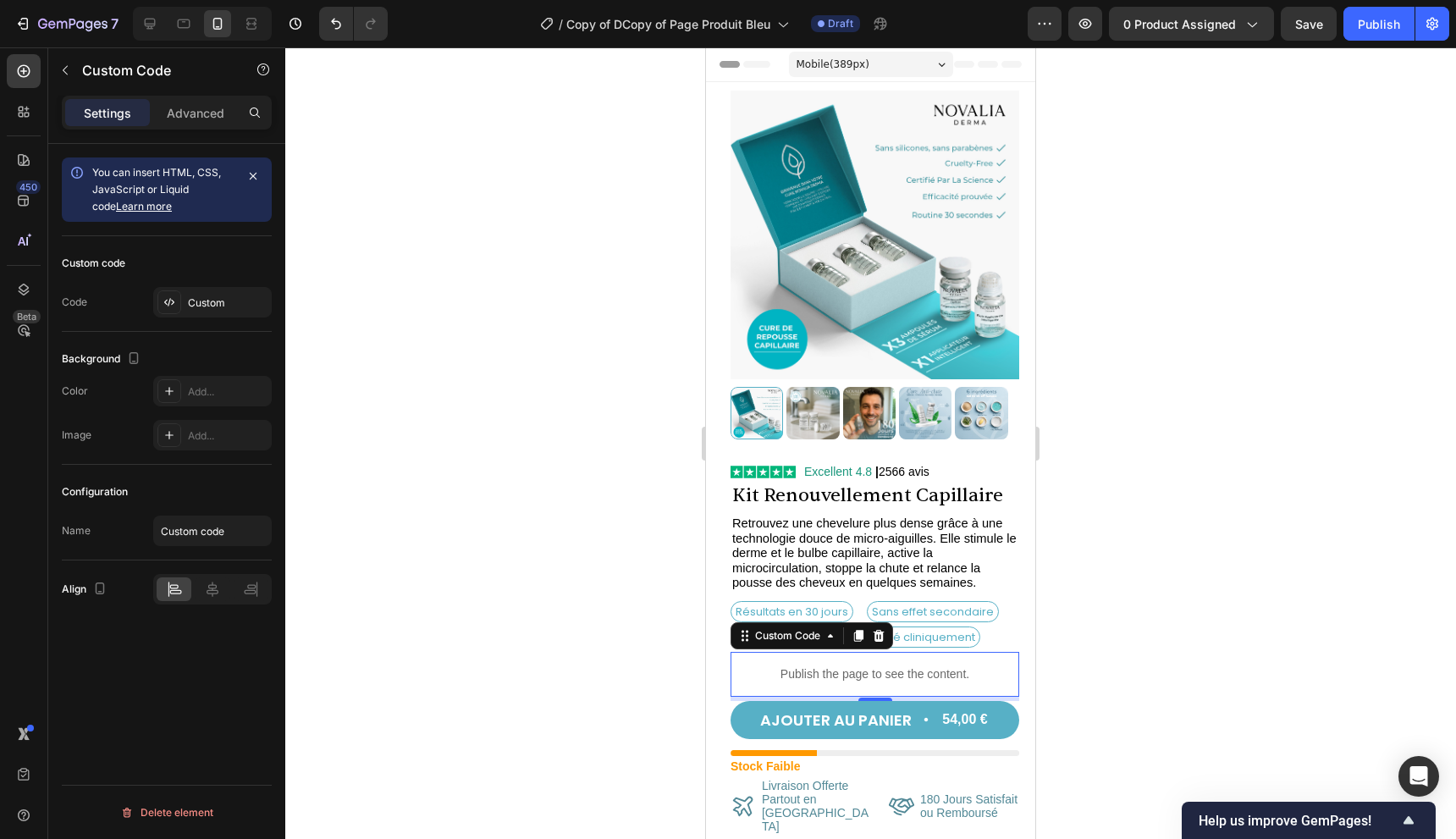
click at [899, 667] on p "Publish the page to see the content." at bounding box center [875, 675] width 288 height 18
click at [176, 300] on div at bounding box center [169, 302] width 24 height 24
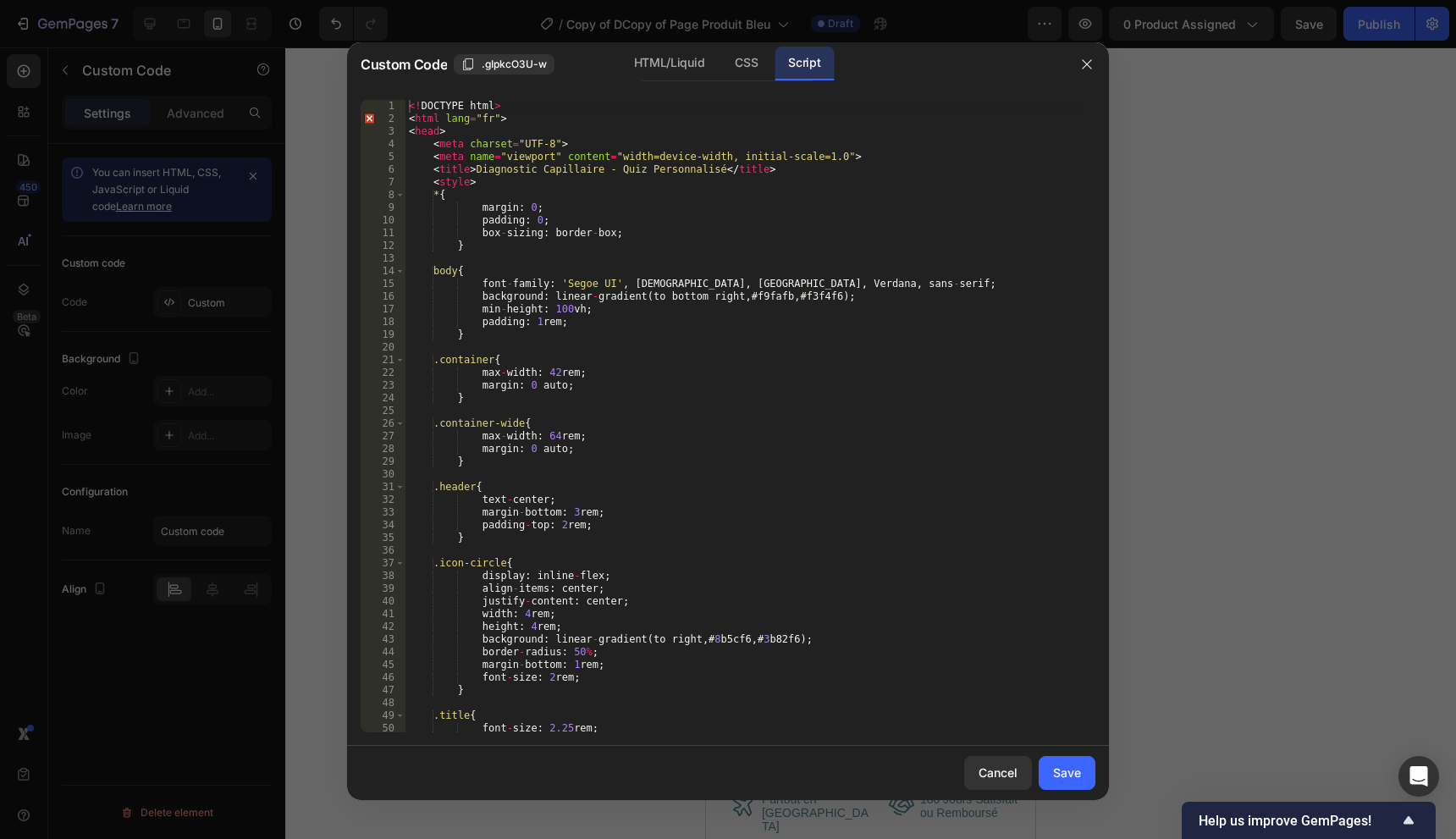
click at [833, 302] on div "<! DOCTYPE html > < html lang = "fr" > < head > < meta charset = "UTF-8" > < me…" at bounding box center [744, 429] width 677 height 658
click at [654, 56] on div "HTML/Liquid" at bounding box center [670, 63] width 97 height 34
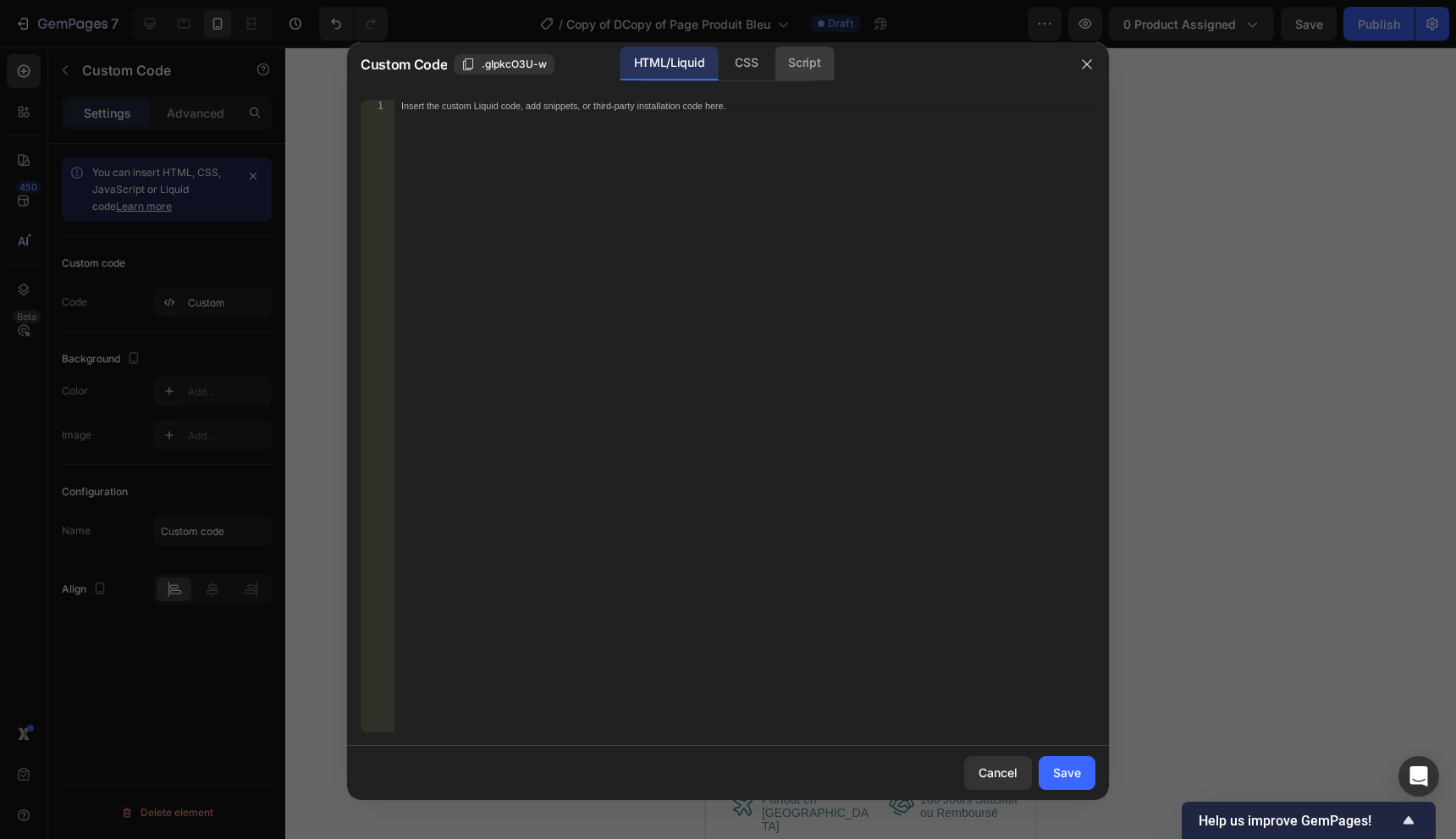
click at [794, 59] on div "Script" at bounding box center [804, 63] width 59 height 34
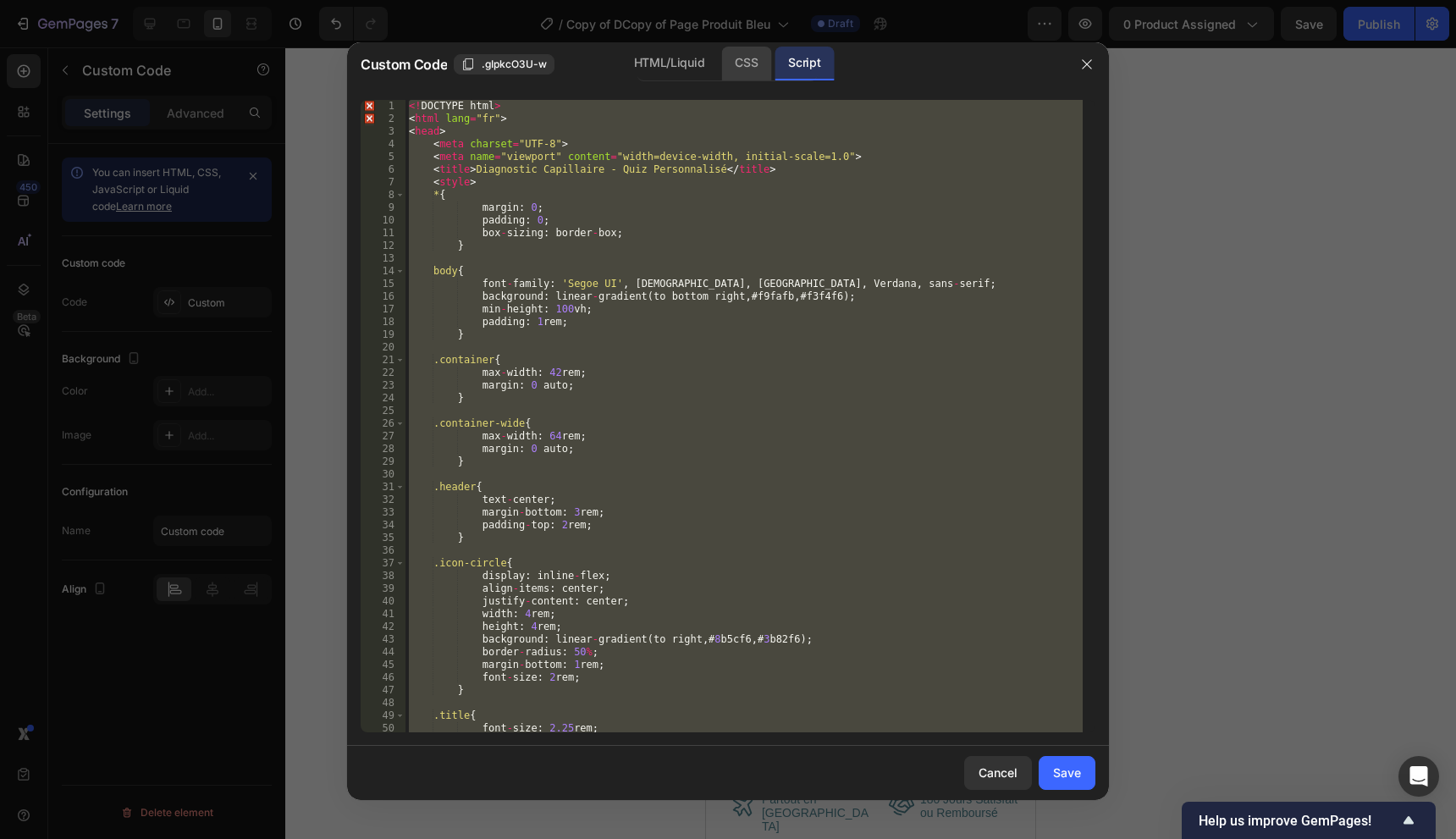
click at [749, 70] on div "CSS" at bounding box center [746, 63] width 50 height 34
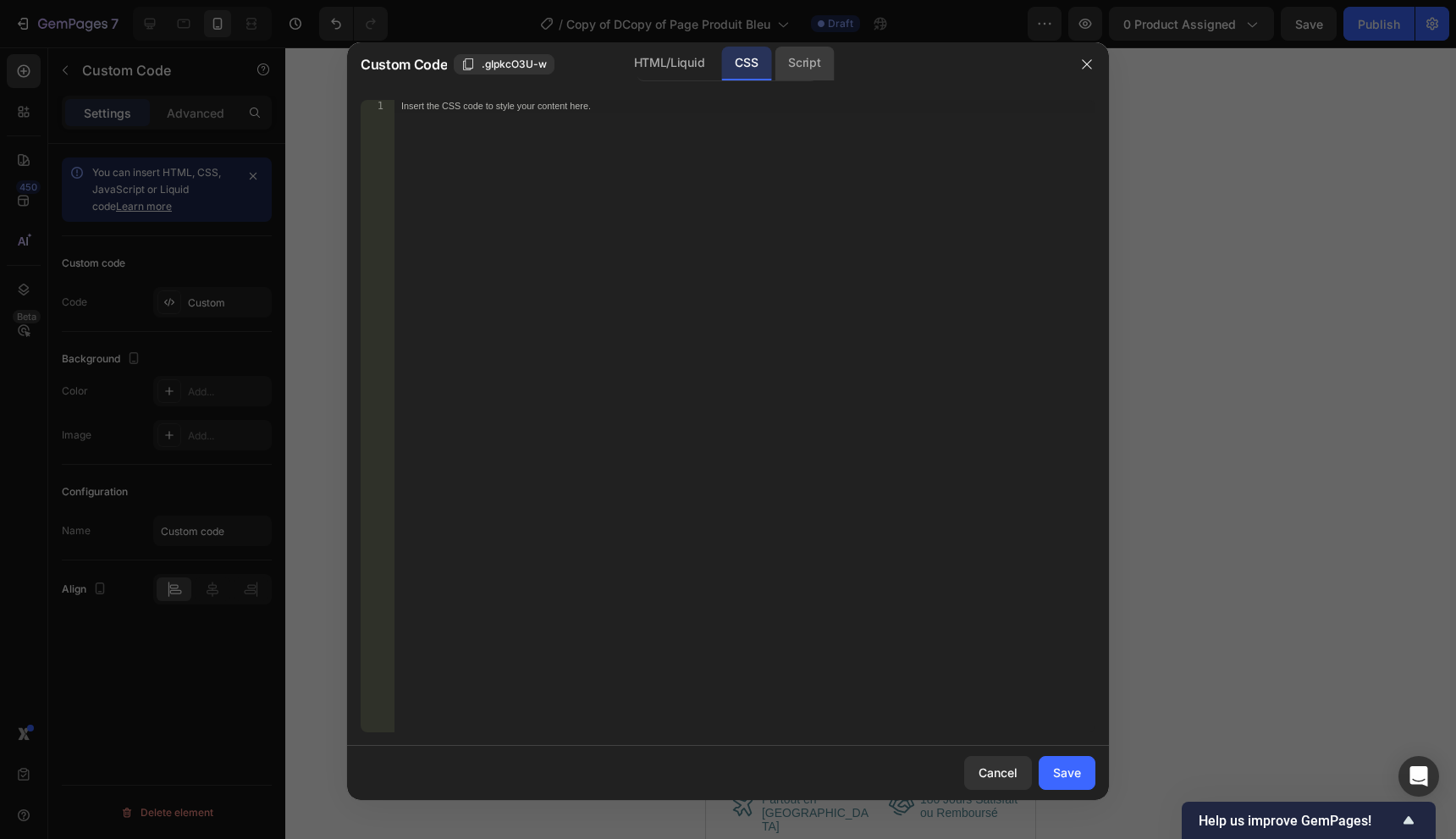
click at [785, 50] on div "Script" at bounding box center [804, 63] width 59 height 34
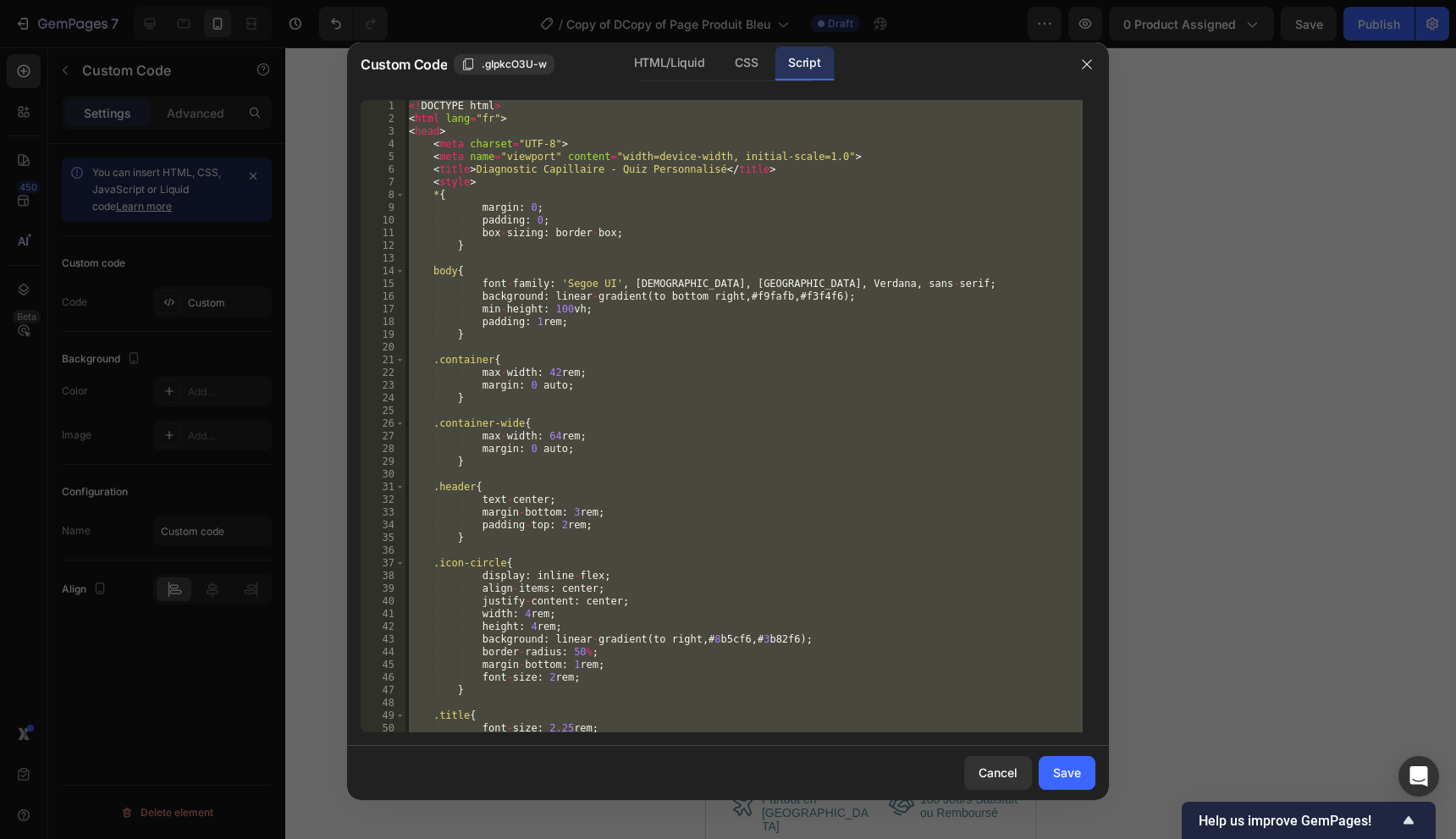
click at [778, 175] on div "<! DOCTYPE html > < html lang = "fr" > < head > < meta charset = "UTF-8" > < me…" at bounding box center [744, 416] width 677 height 633
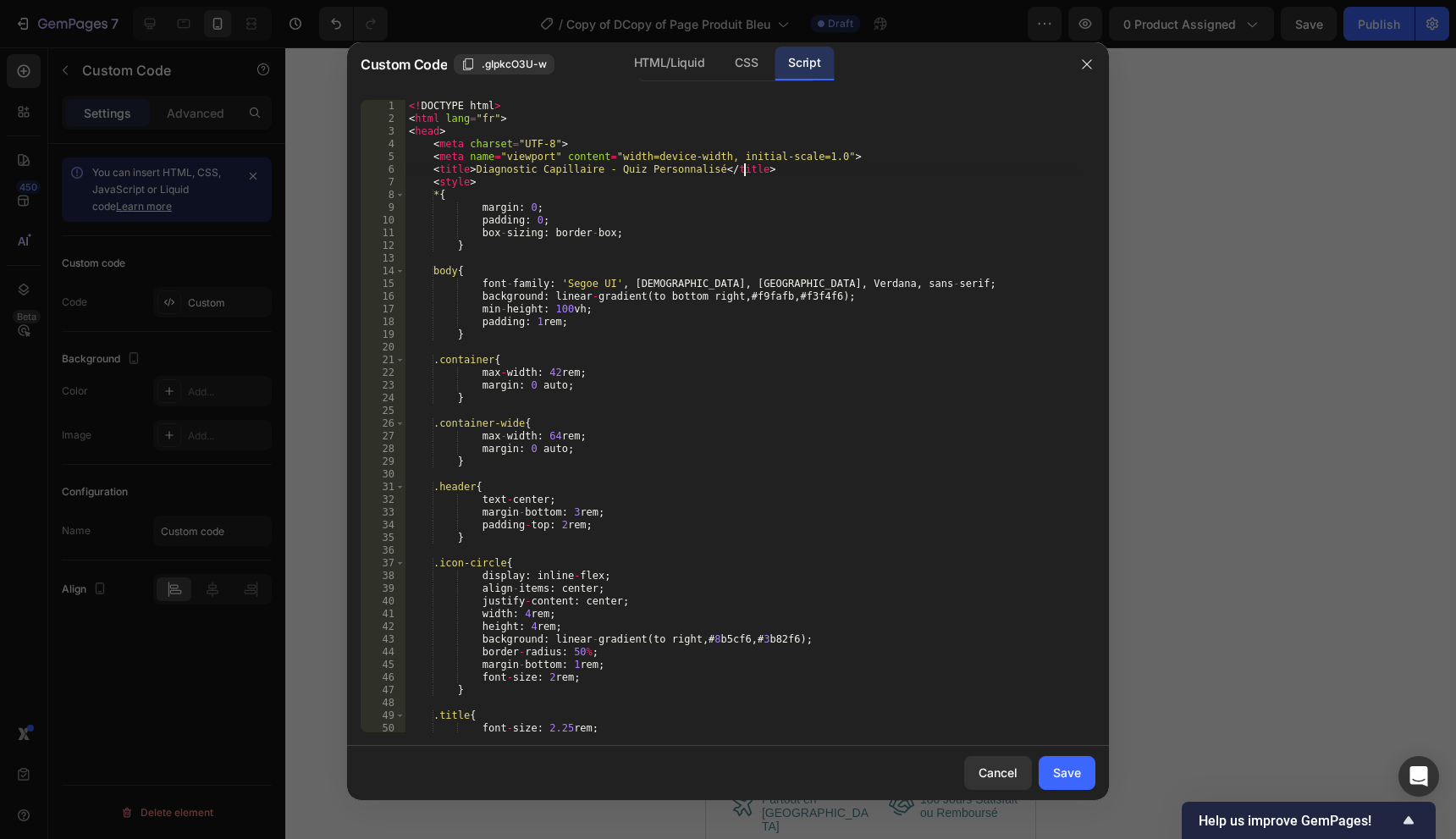
type textarea "</body> </html>"
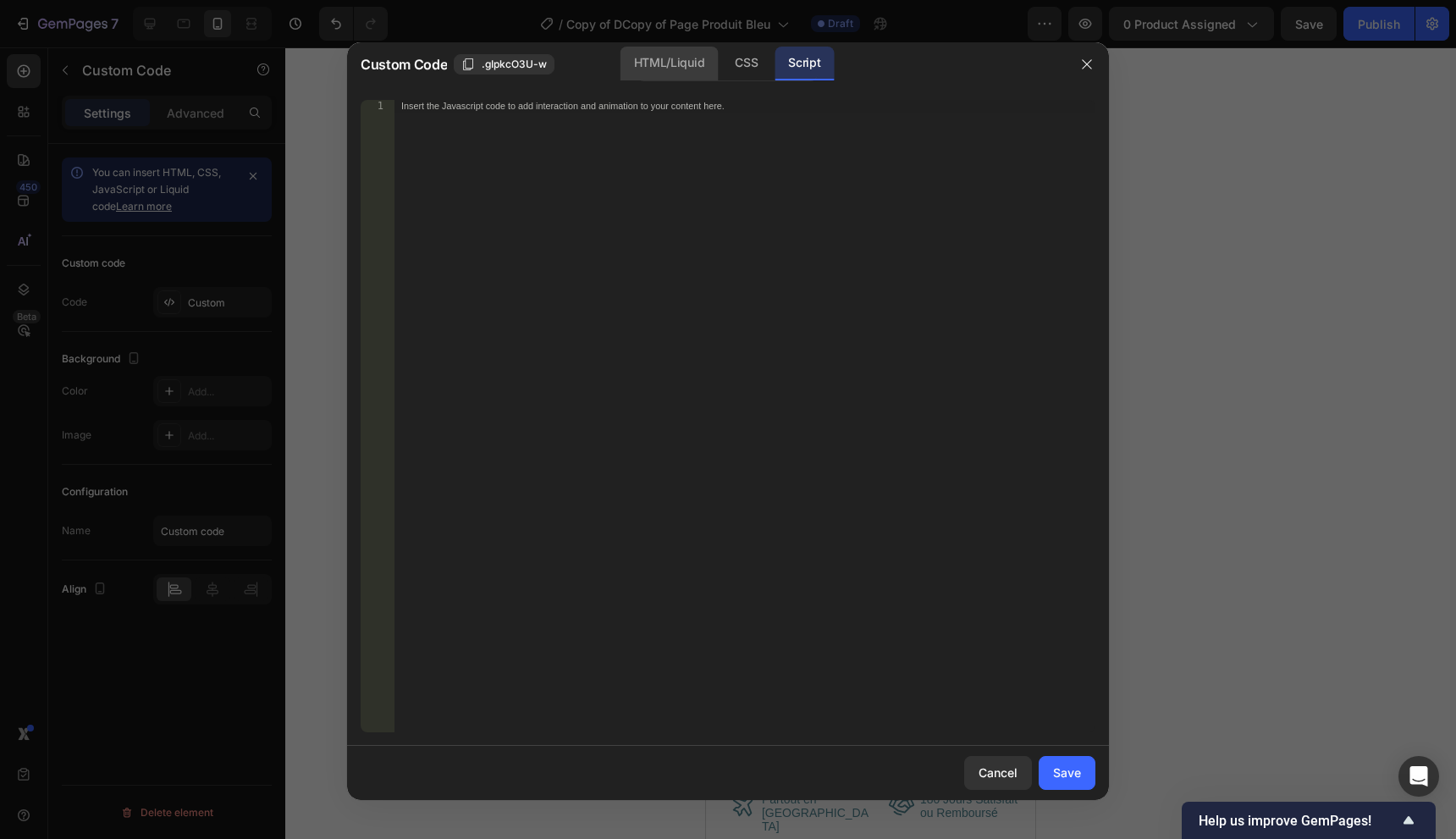
click at [668, 60] on div "HTML/Liquid" at bounding box center [670, 63] width 97 height 34
click at [757, 263] on div "Insert the custom Liquid code, add snippets, or third-party installation code h…" at bounding box center [745, 429] width 701 height 658
paste textarea "</html>"
type textarea "</html>"
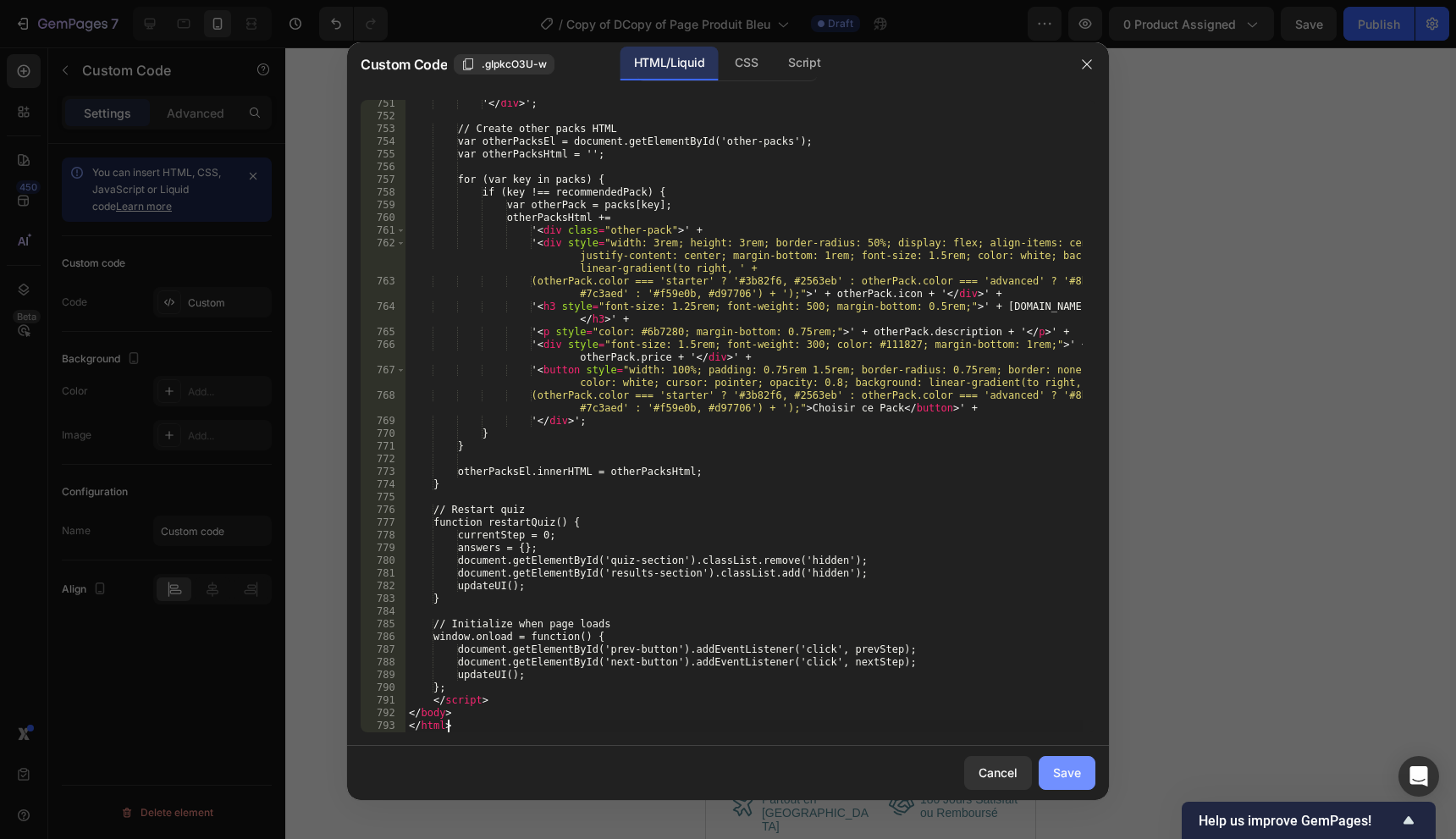
click at [1070, 776] on div "Save" at bounding box center [1067, 773] width 28 height 18
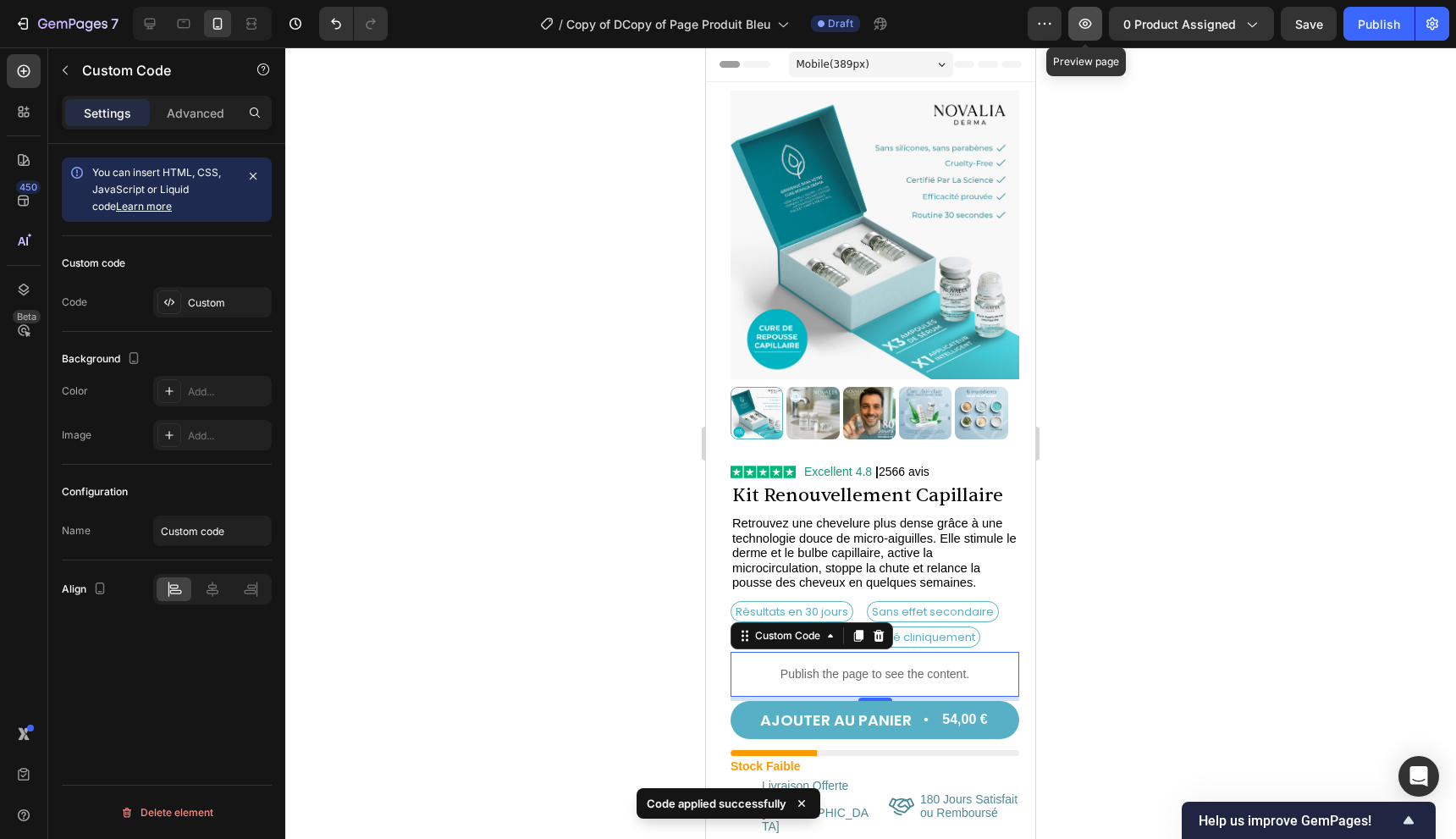
click at [1089, 31] on icon "button" at bounding box center [1085, 23] width 17 height 17
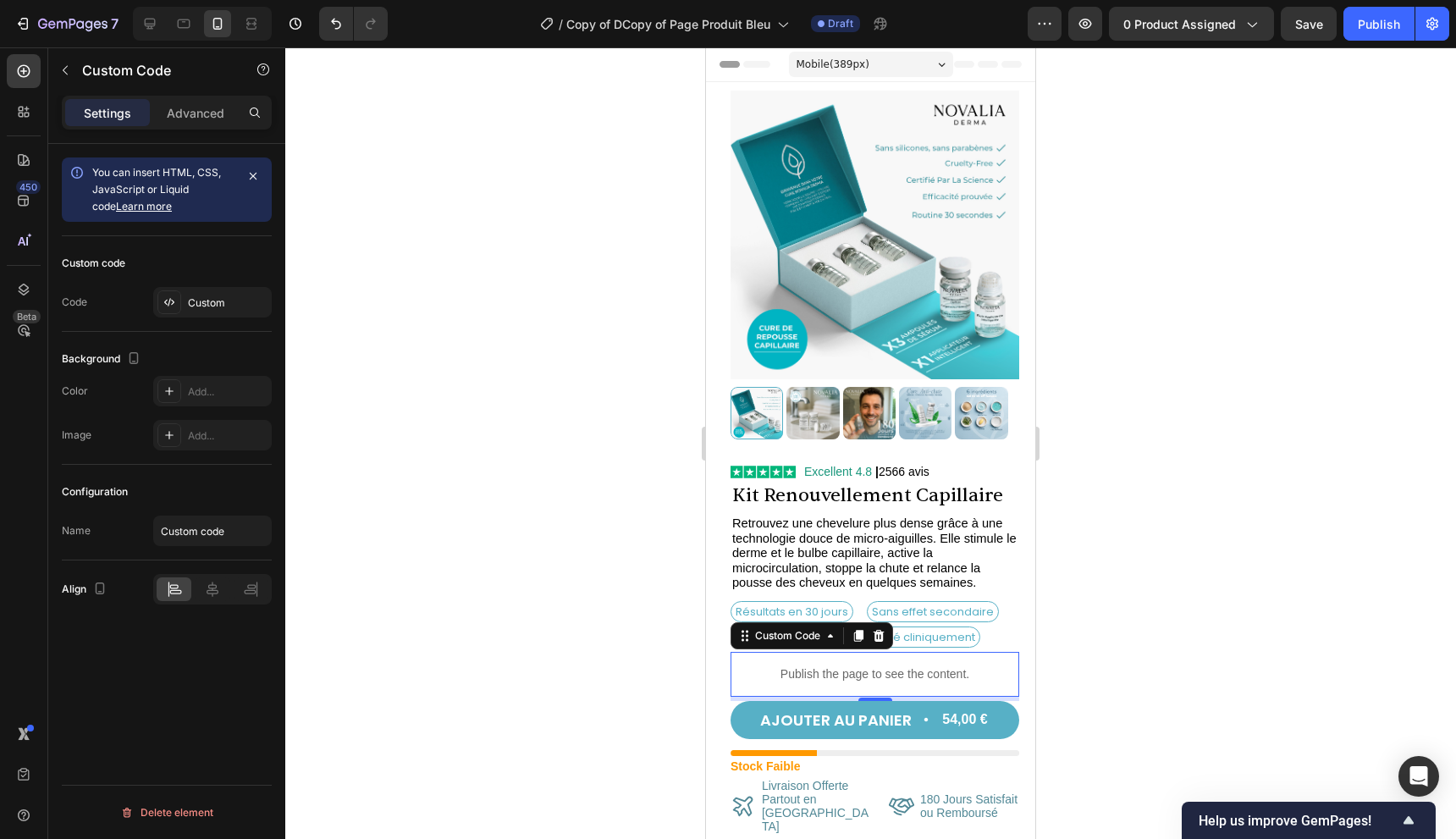
click at [814, 666] on p "Publish the page to see the content." at bounding box center [875, 675] width 288 height 18
click at [214, 299] on div "Custom" at bounding box center [228, 302] width 79 height 15
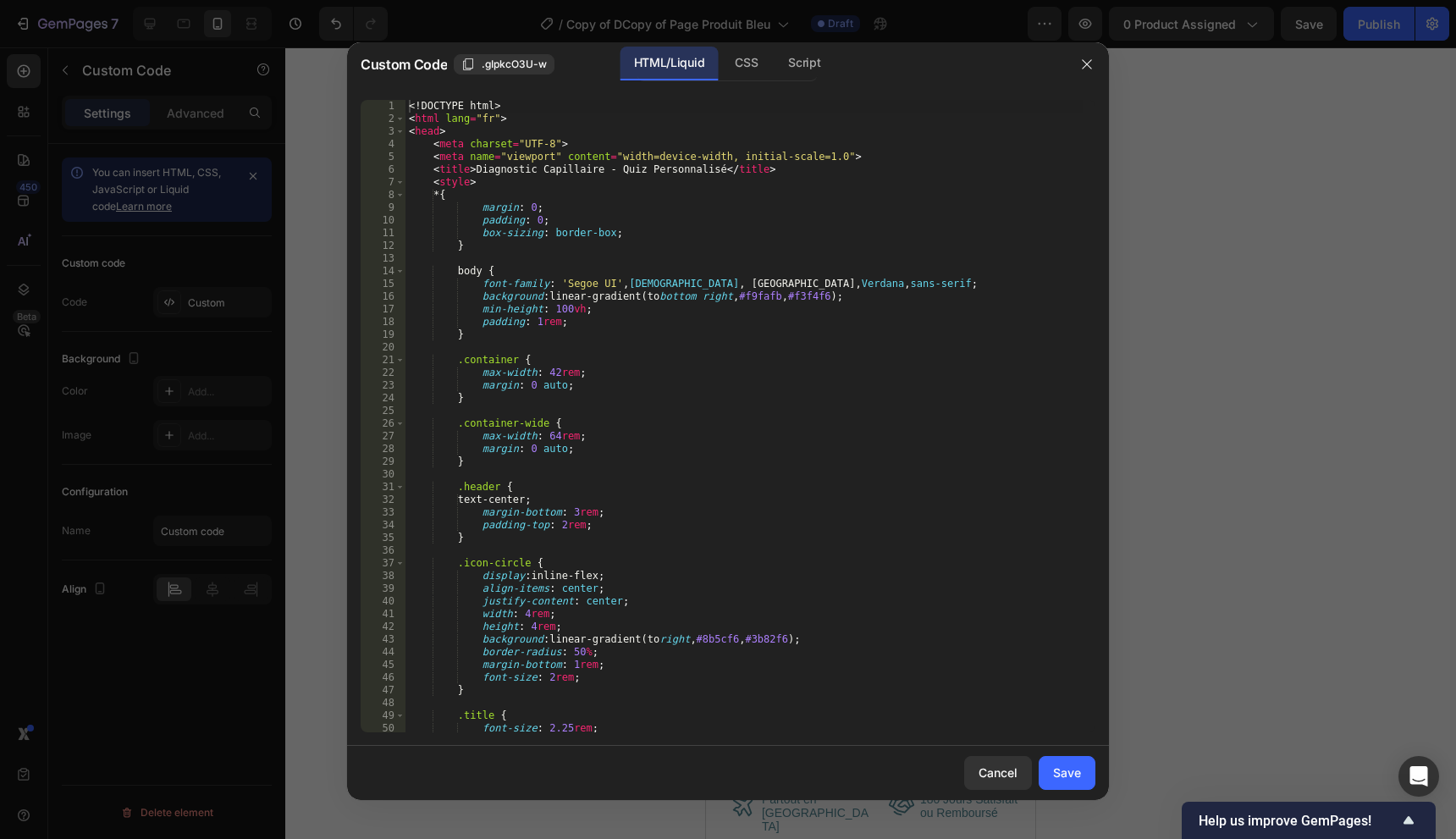
click at [866, 660] on div "<! DOCTYPE html > < html lang = "fr" > < head > < meta charset = "UTF-8" > < me…" at bounding box center [744, 429] width 677 height 658
type textarea "</body> </html>"
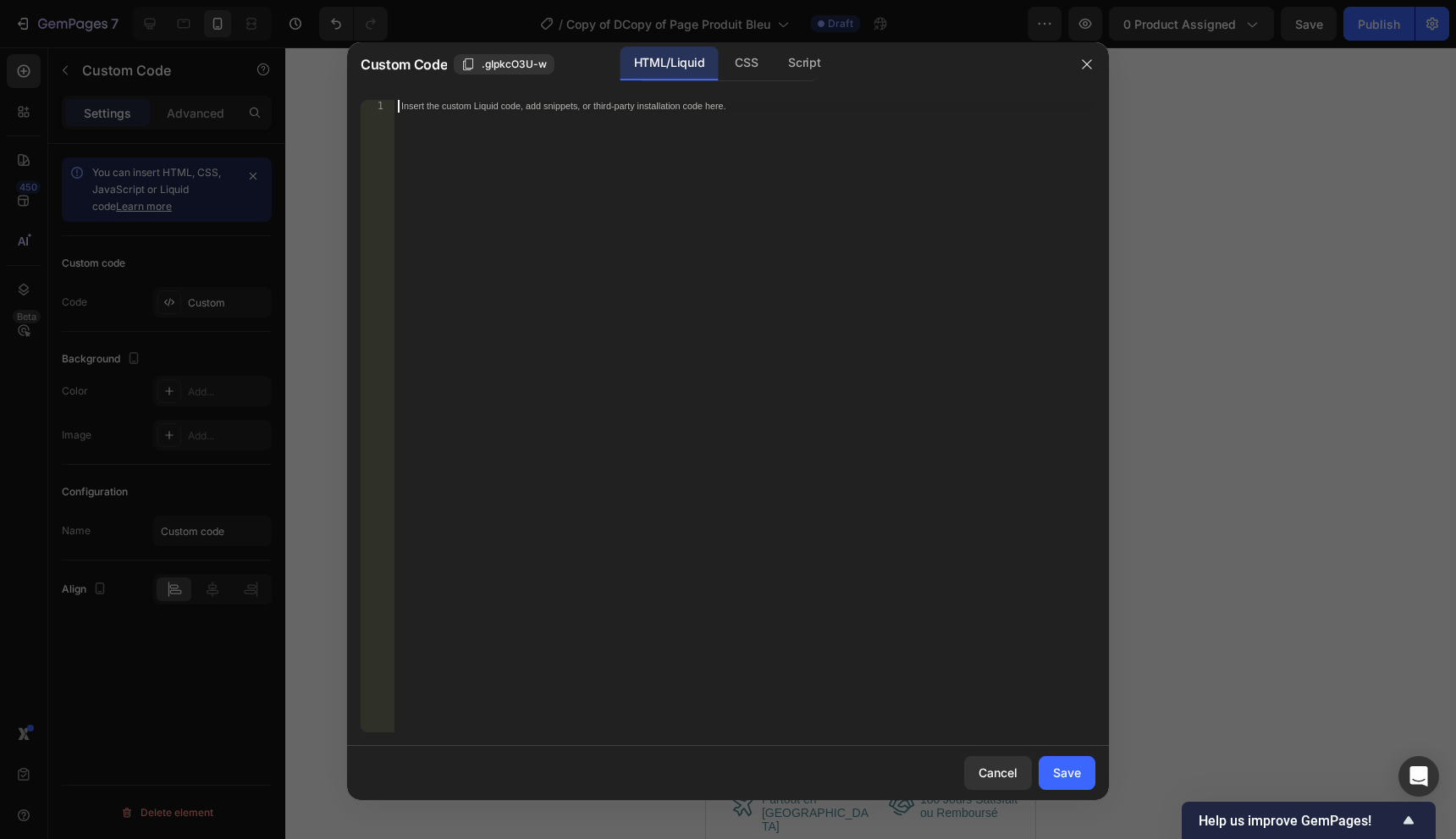
paste textarea "</html>"
type textarea "</html>"
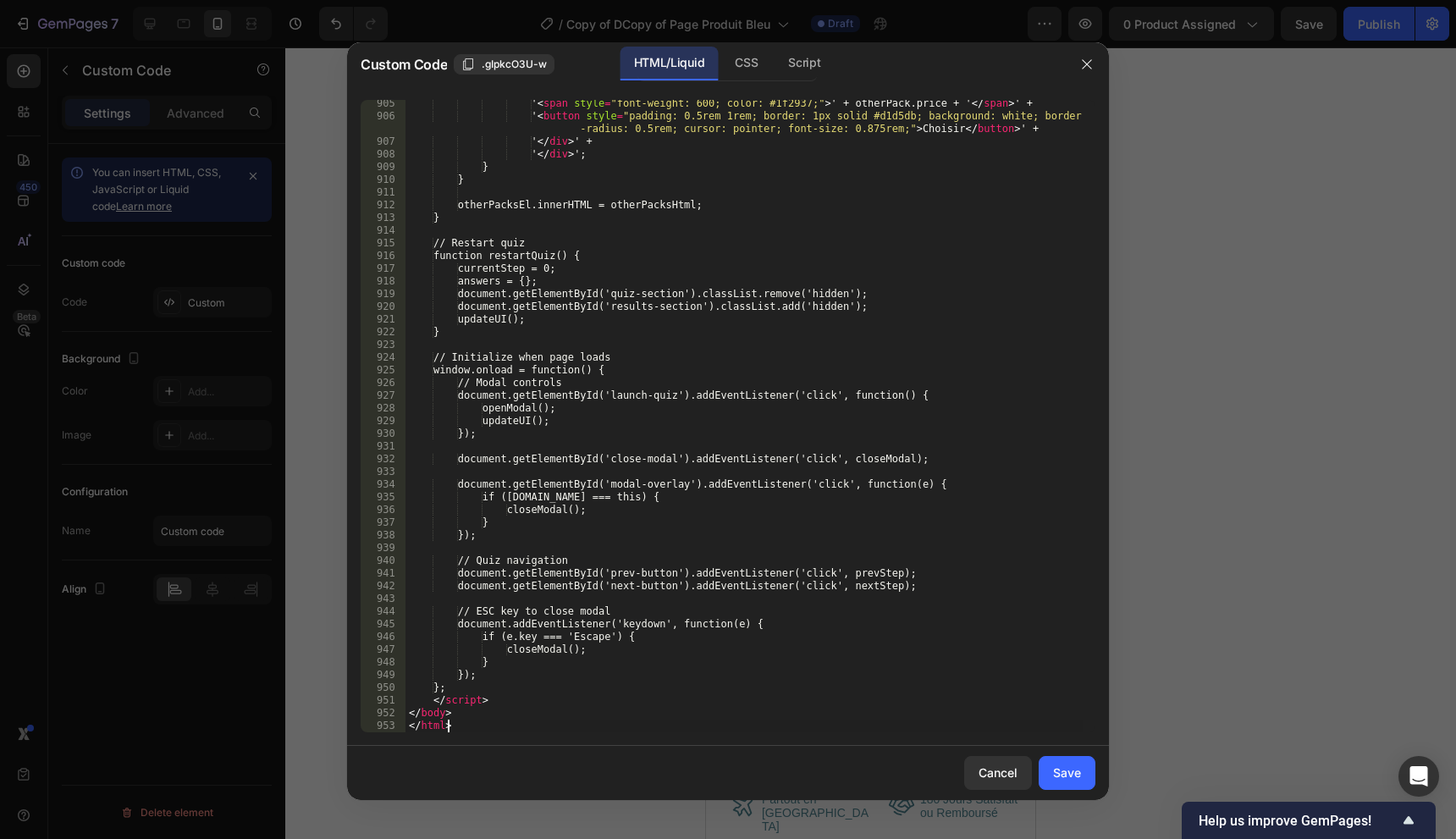
scroll to position [11547, 0]
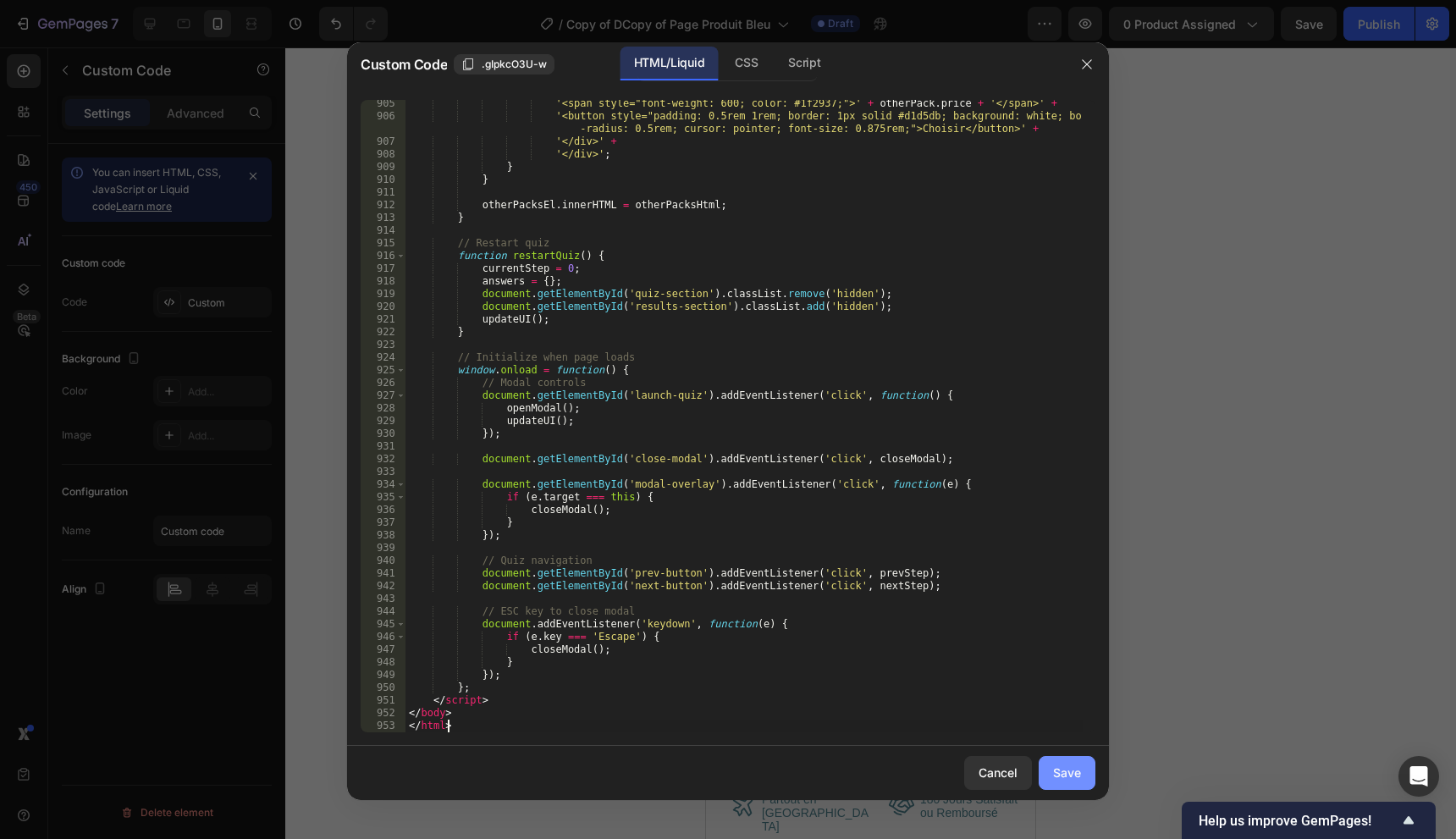
click at [1085, 787] on button "Save" at bounding box center [1067, 773] width 56 height 34
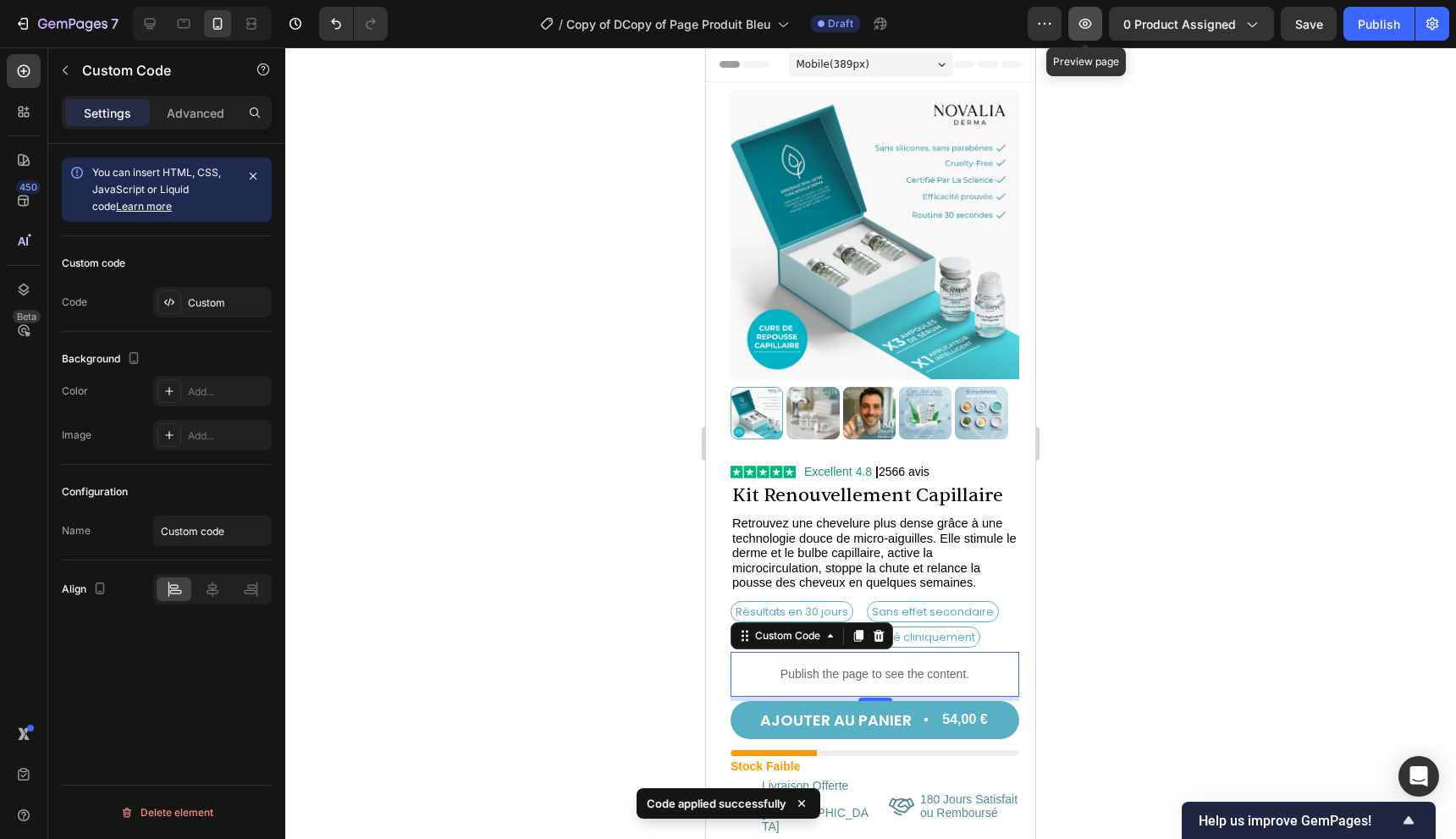
click at [1097, 25] on button "button" at bounding box center [1086, 24] width 34 height 34
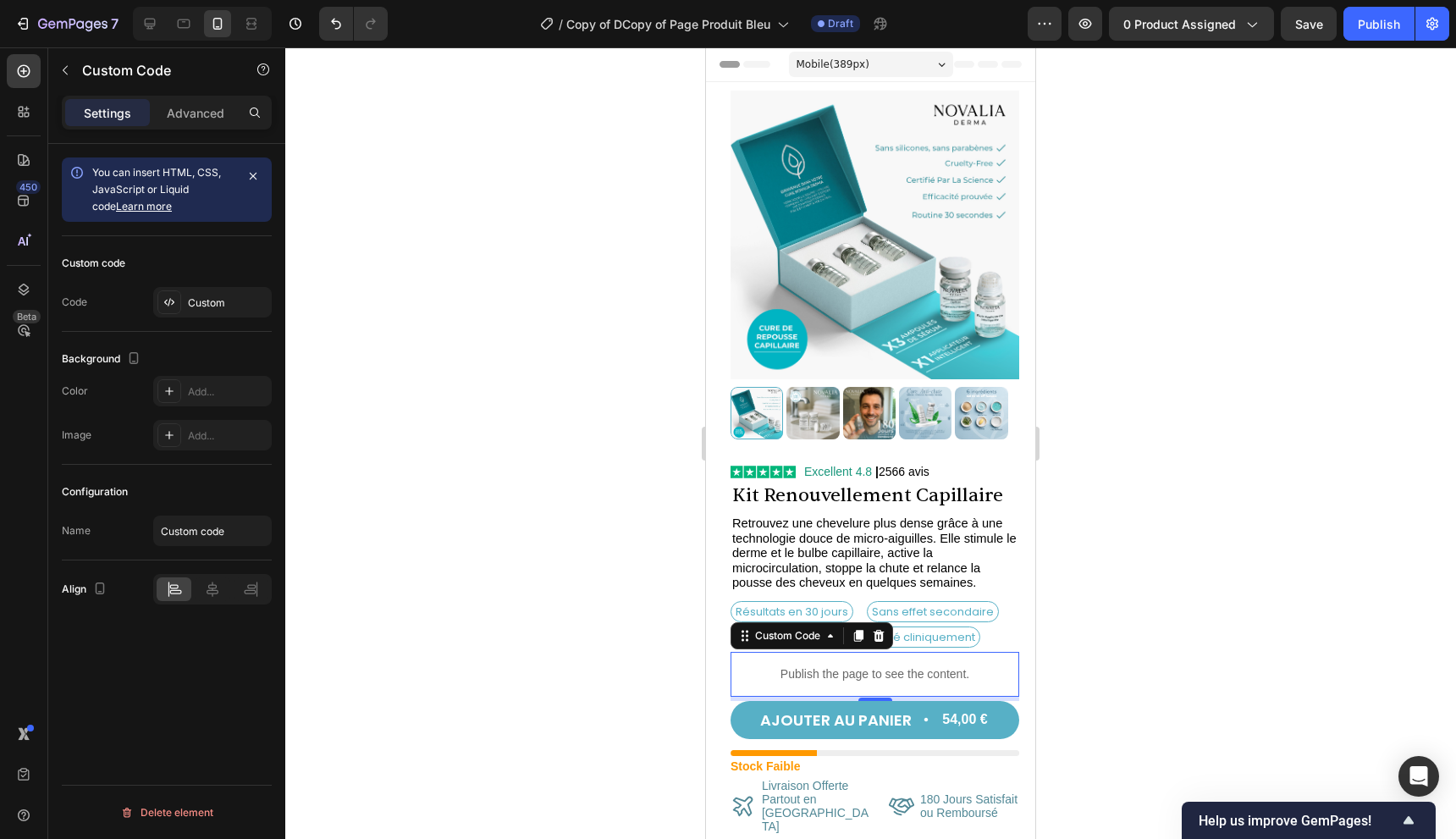
click at [887, 668] on p "Publish the page to see the content." at bounding box center [875, 675] width 288 height 18
click at [204, 297] on div "Custom" at bounding box center [228, 302] width 79 height 15
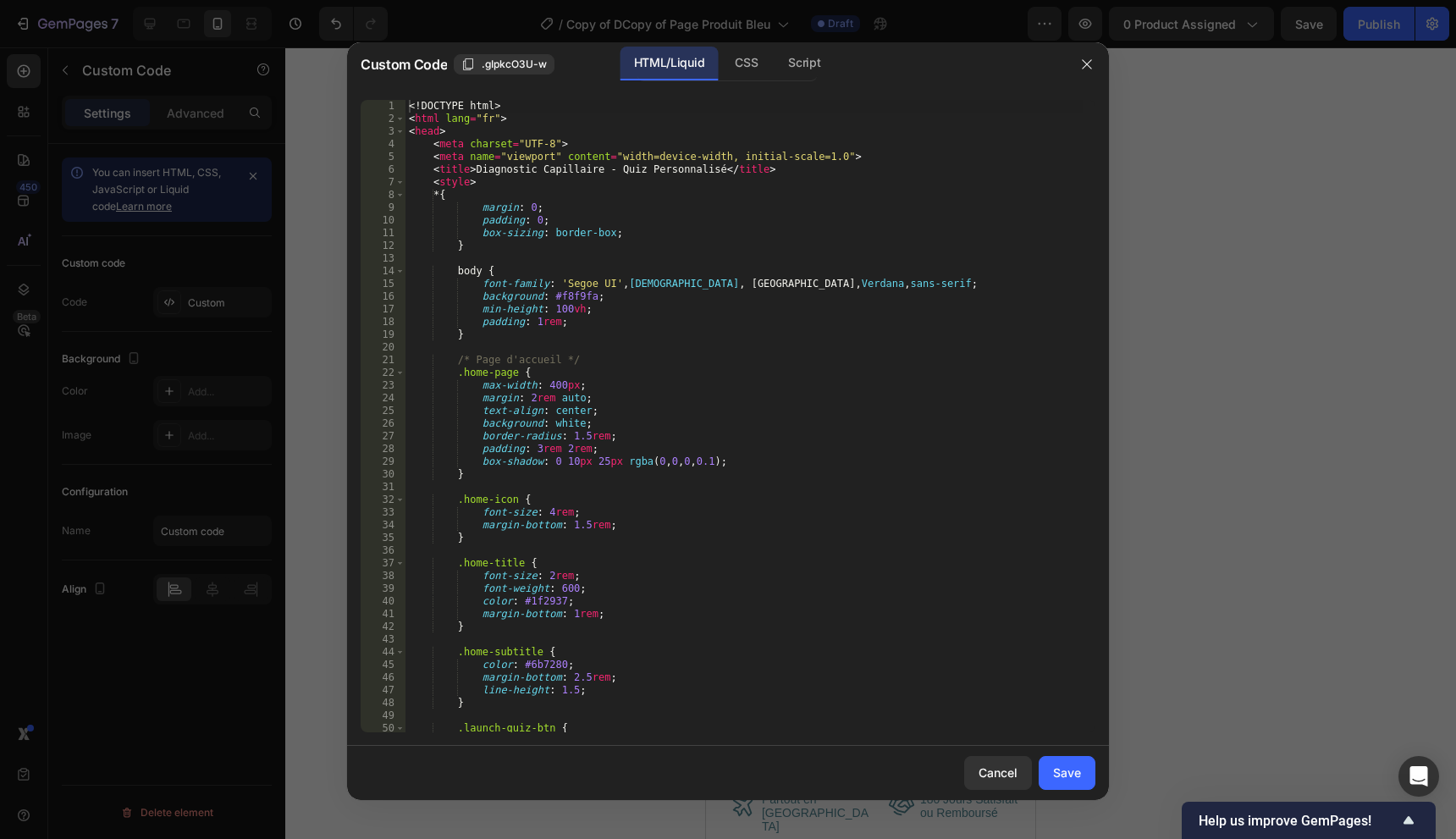
click at [1023, 437] on div "<! DOCTYPE html > < html lang = "fr" > < head > < meta charset = "UTF-8" > < me…" at bounding box center [744, 429] width 677 height 658
type textarea "</body> </html>"
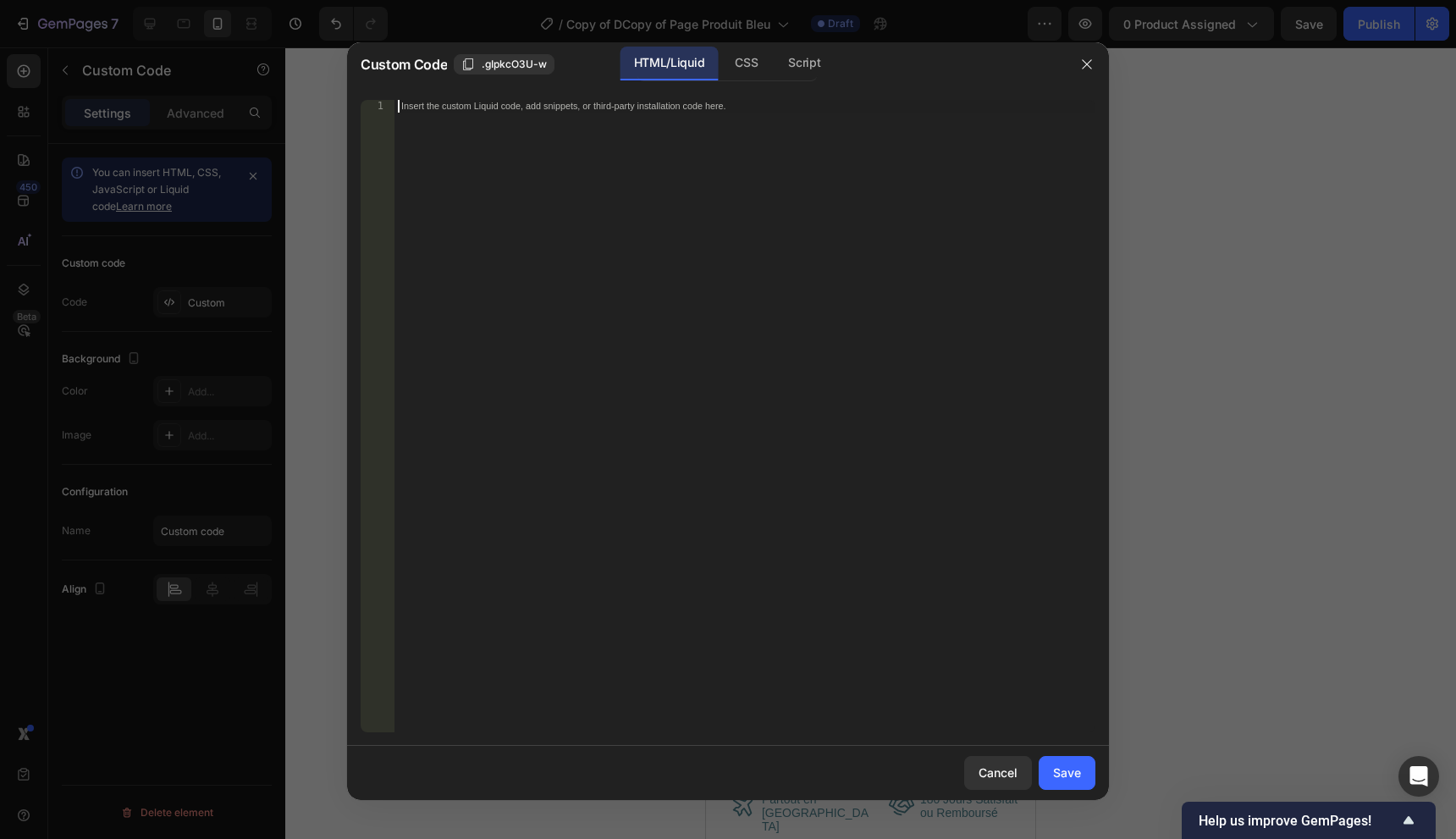
drag, startPoint x: 1023, startPoint y: 437, endPoint x: 632, endPoint y: 357, distance: 399.1
click at [632, 357] on div "Insert the custom Liquid code, add snippets, or third-party installation code h…" at bounding box center [745, 429] width 701 height 658
paste textarea "</html>"
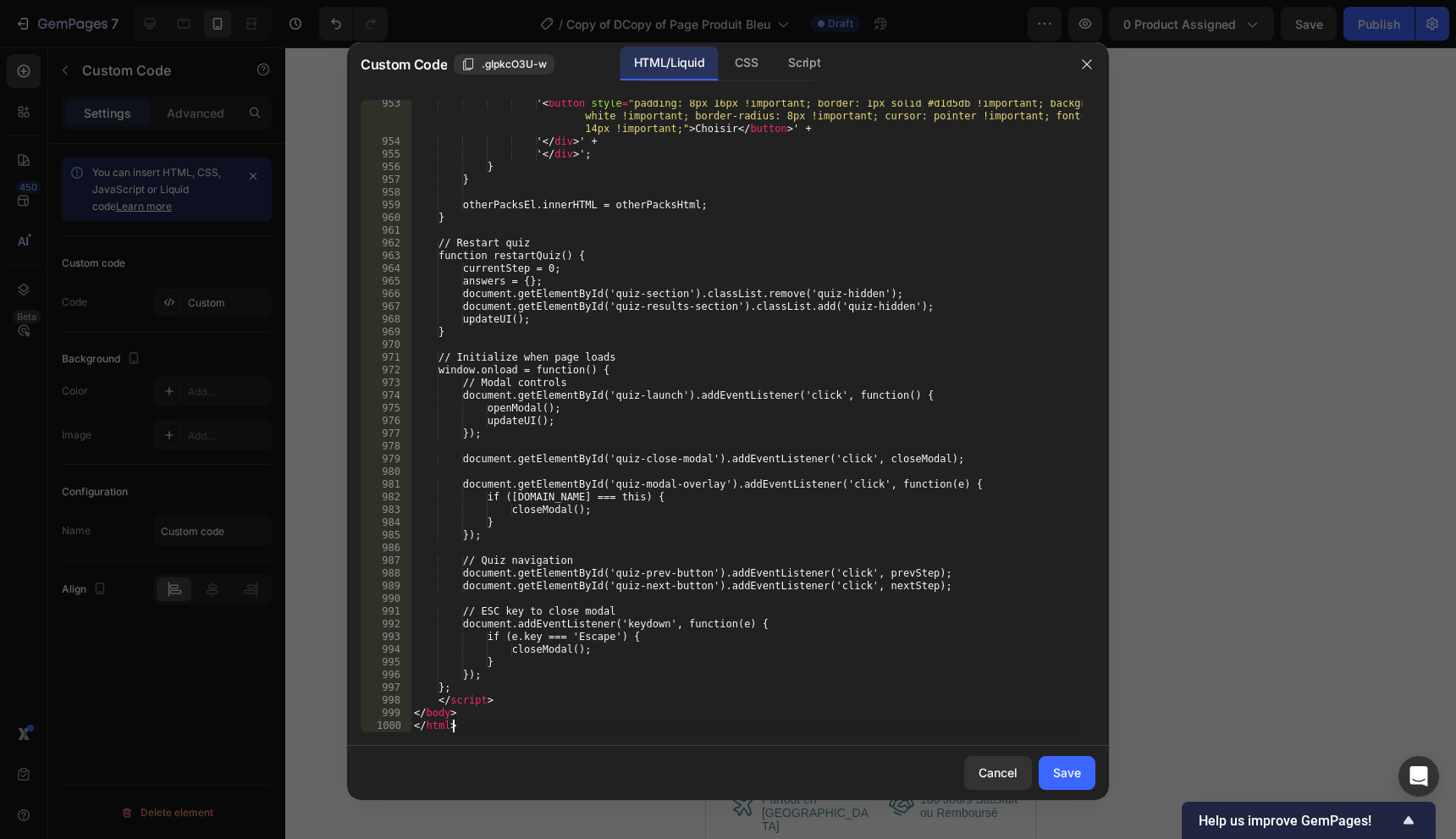
scroll to position [12219, 0]
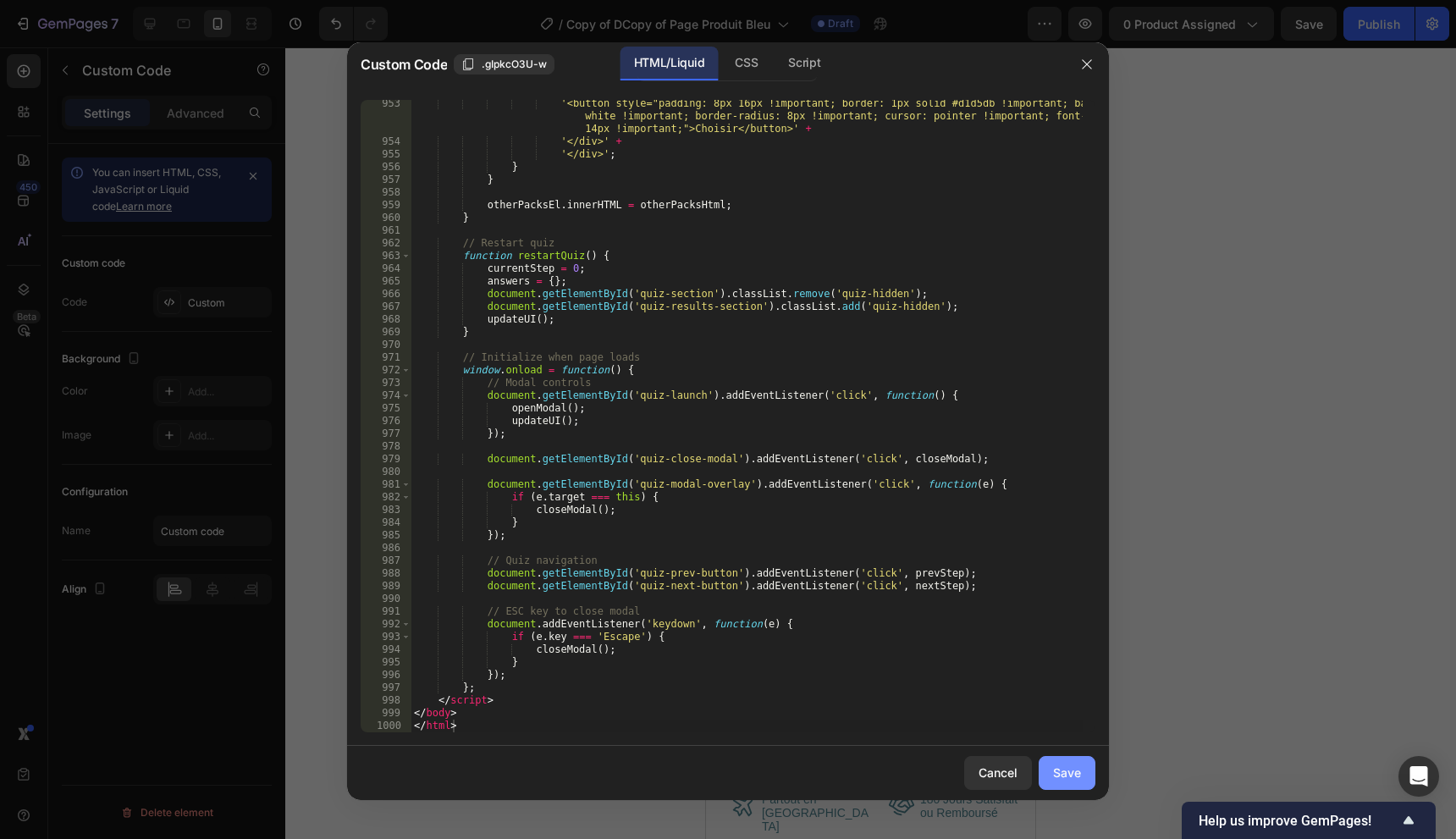
click at [1075, 773] on div "Save" at bounding box center [1067, 773] width 28 height 18
type textarea "</body> </html>"
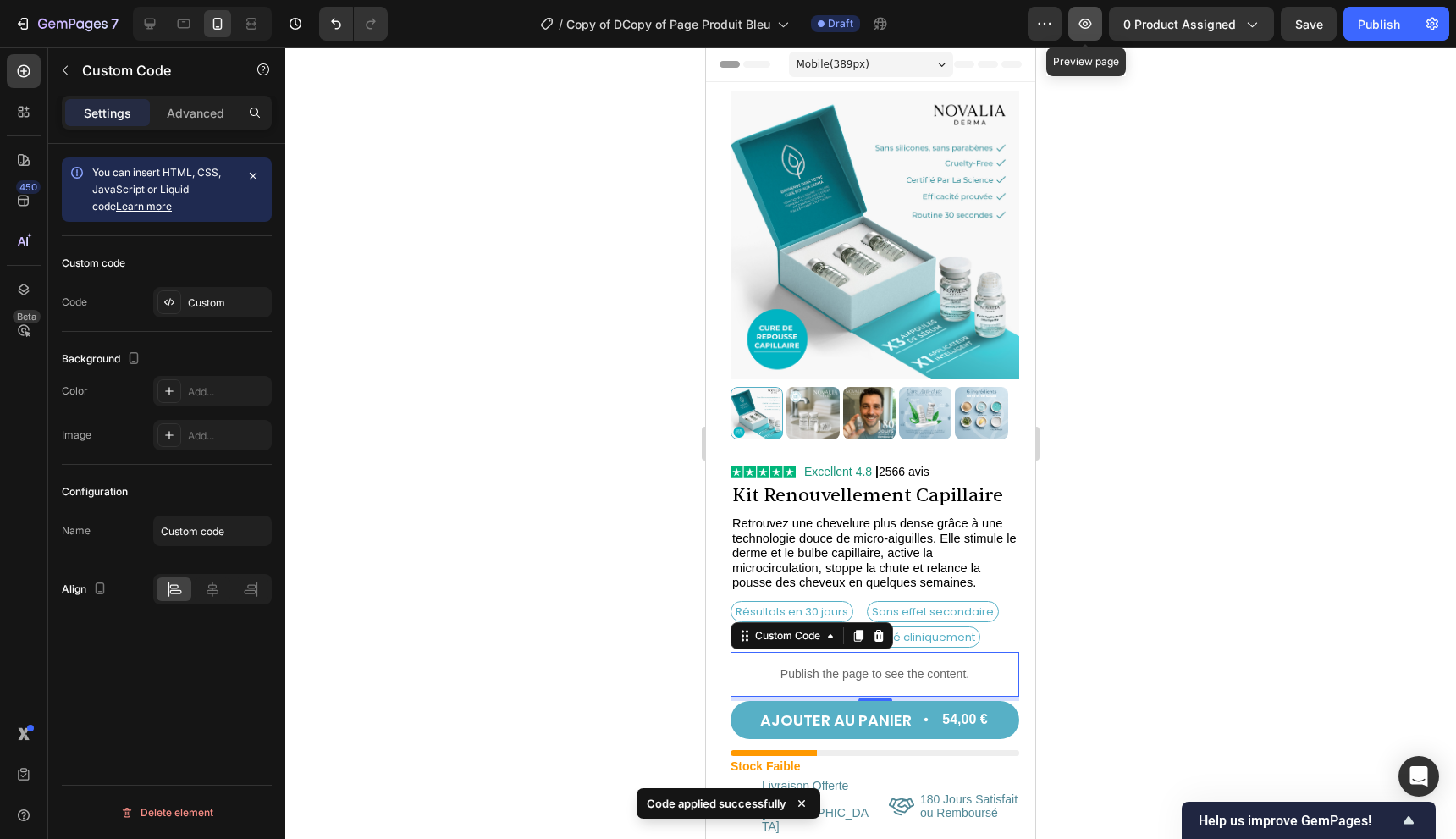
click at [1091, 27] on icon "button" at bounding box center [1086, 24] width 13 height 10
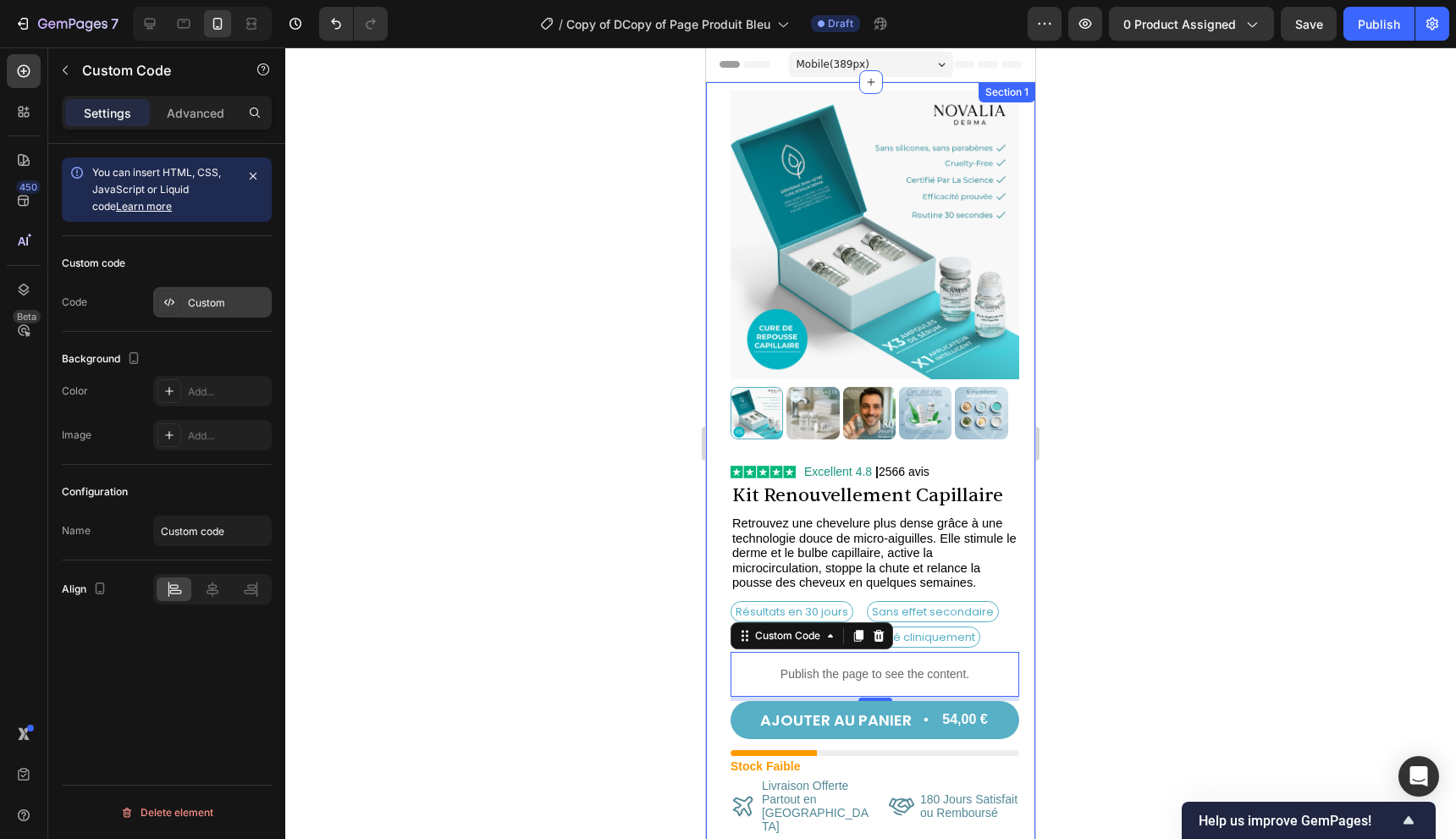
click at [202, 295] on div "Custom" at bounding box center [228, 302] width 79 height 15
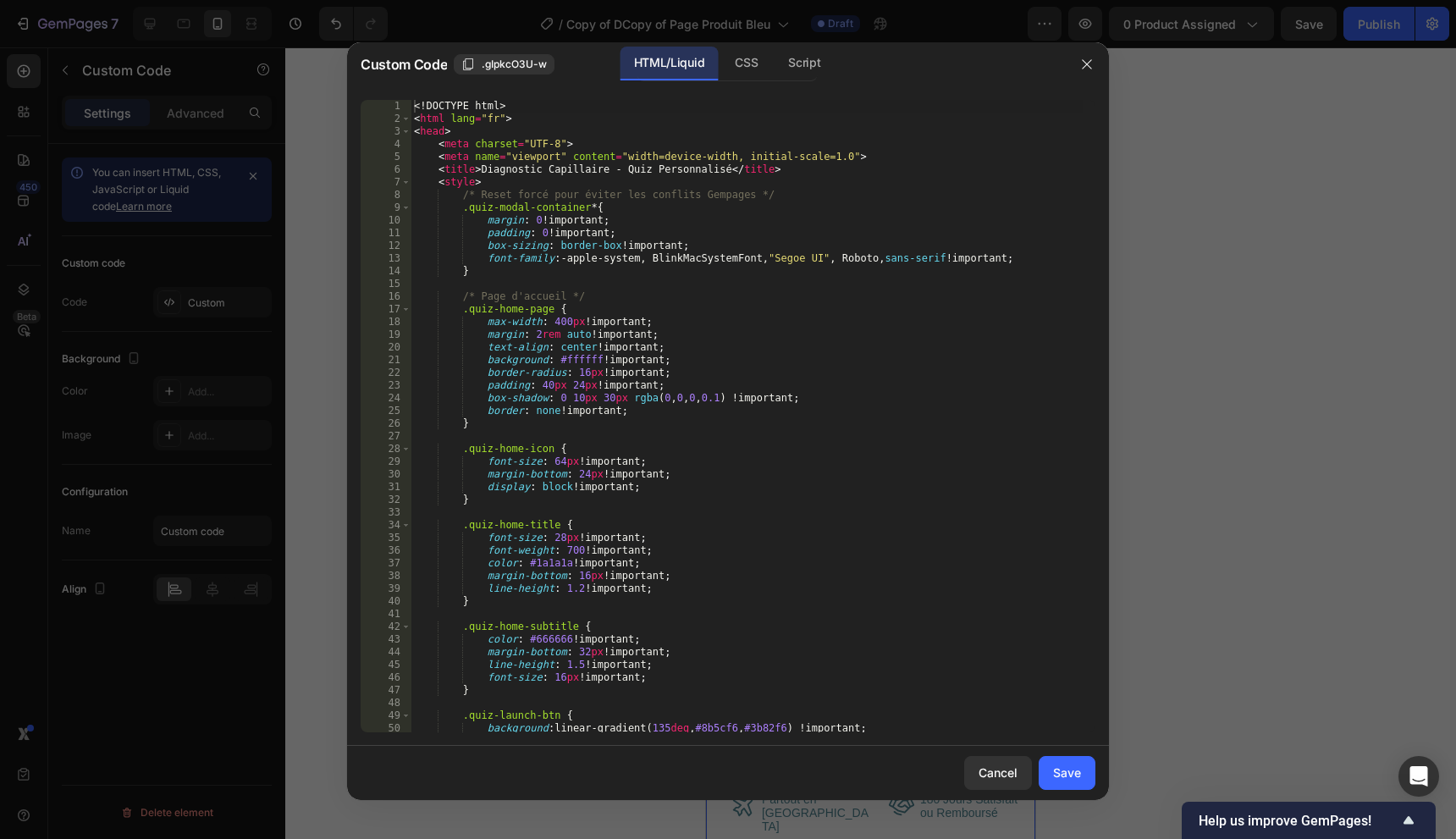
click at [799, 302] on div "<! DOCTYPE html > < html lang = "fr" > < head > < meta charset = "UTF-8" > < me…" at bounding box center [747, 429] width 673 height 658
type textarea "</body> </html>"
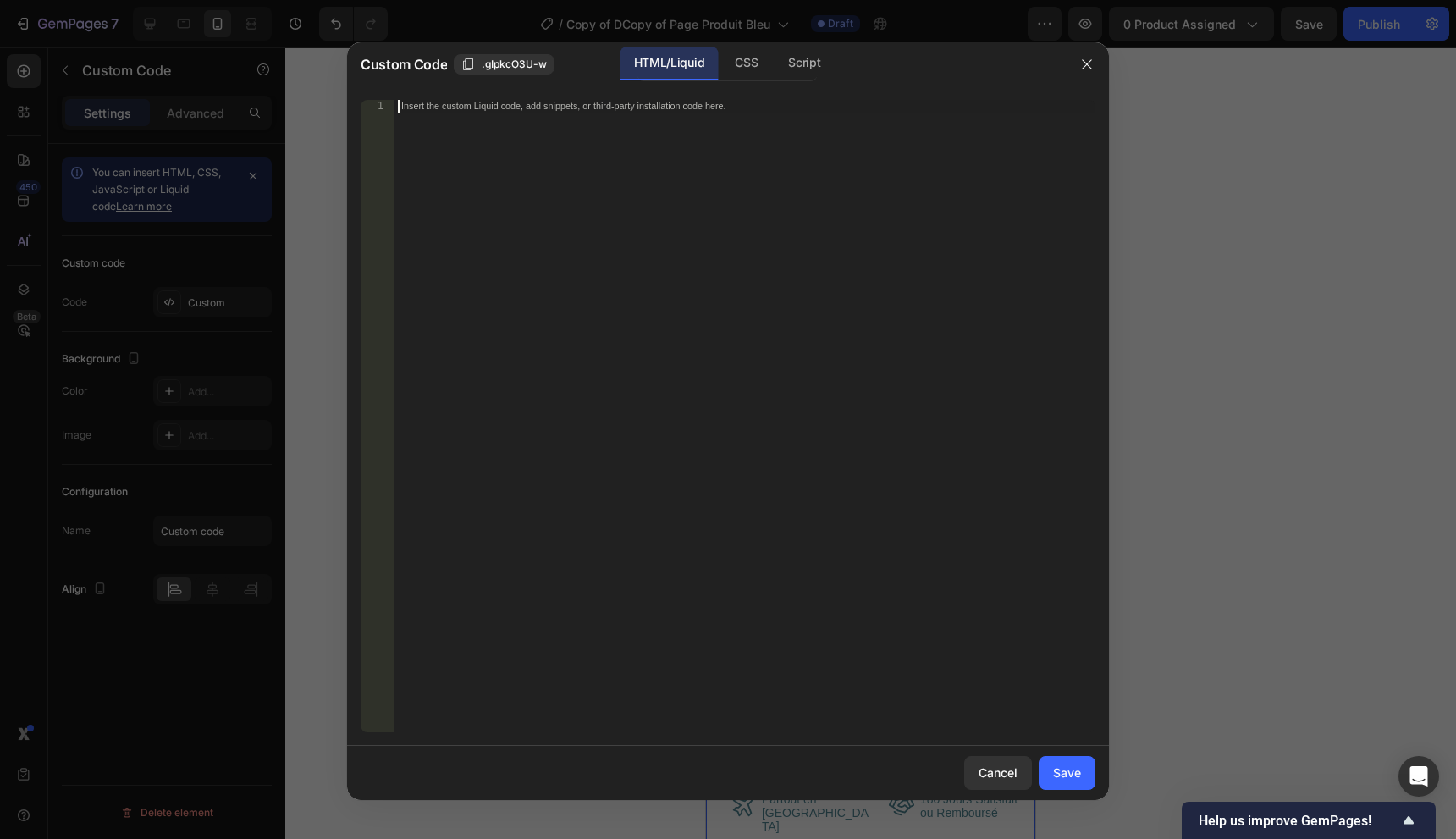
paste textarea "</html>"
type textarea "</html>"
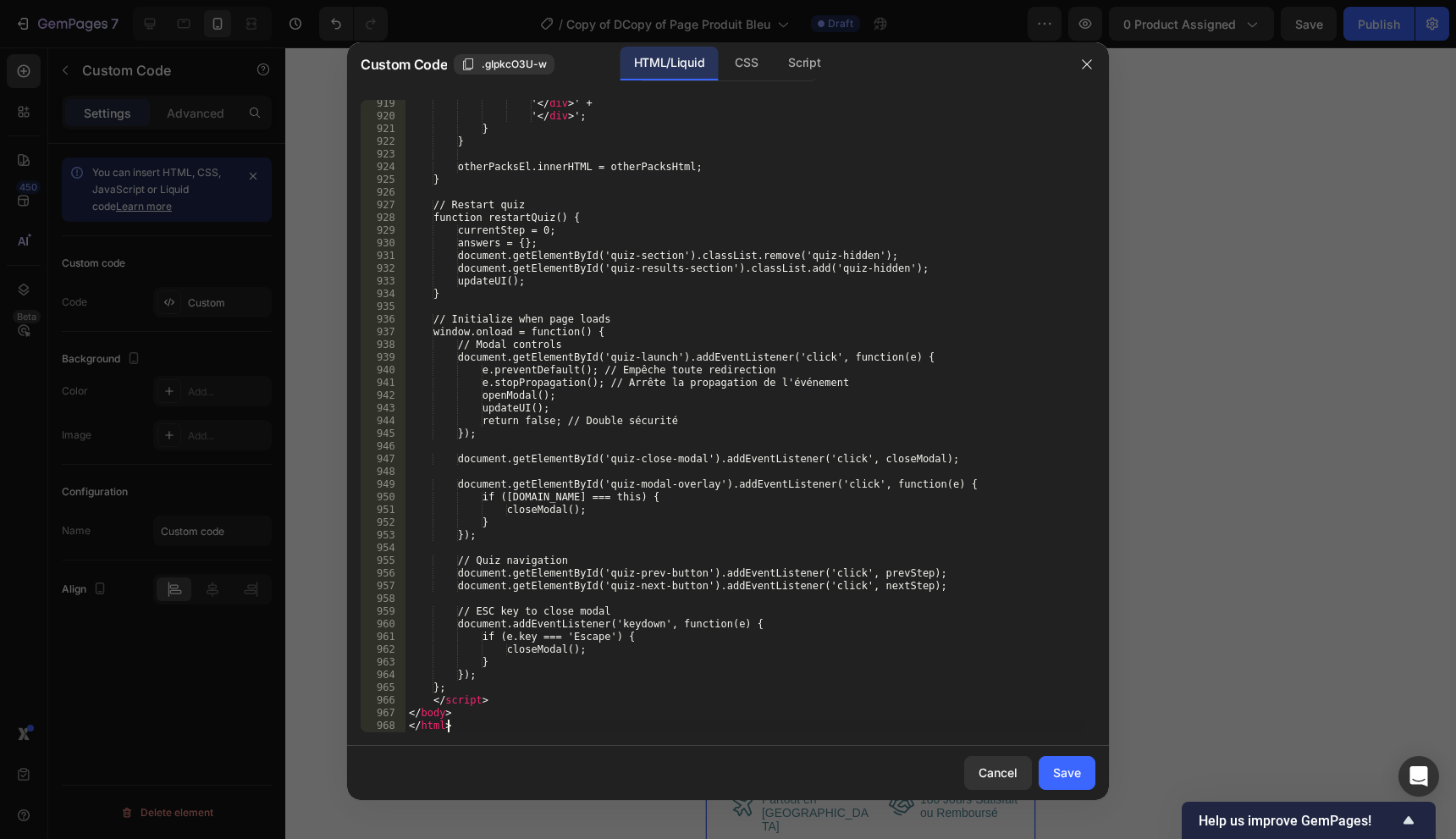
scroll to position [11801, 0]
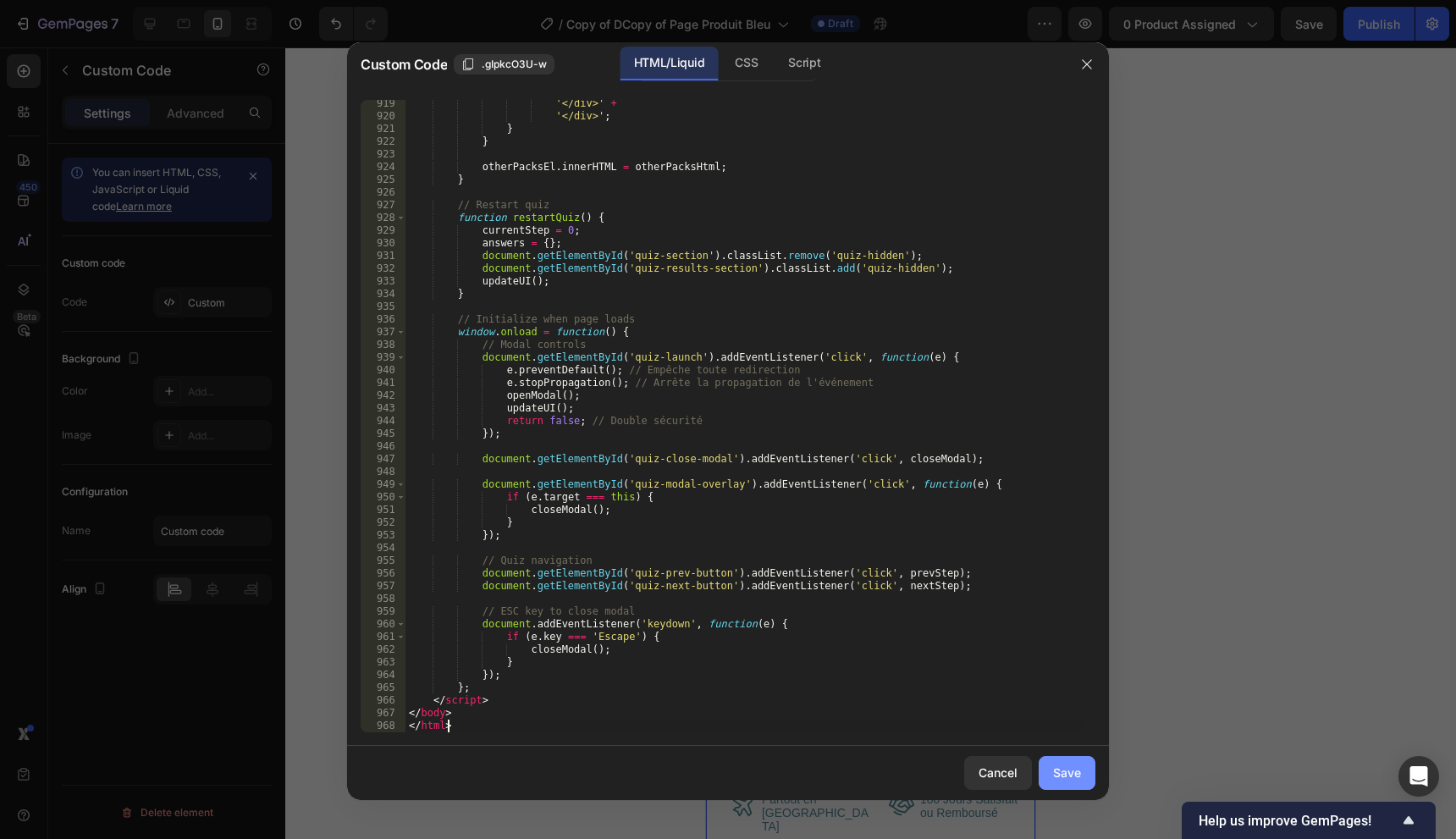
click at [1068, 773] on div "Save" at bounding box center [1067, 773] width 28 height 18
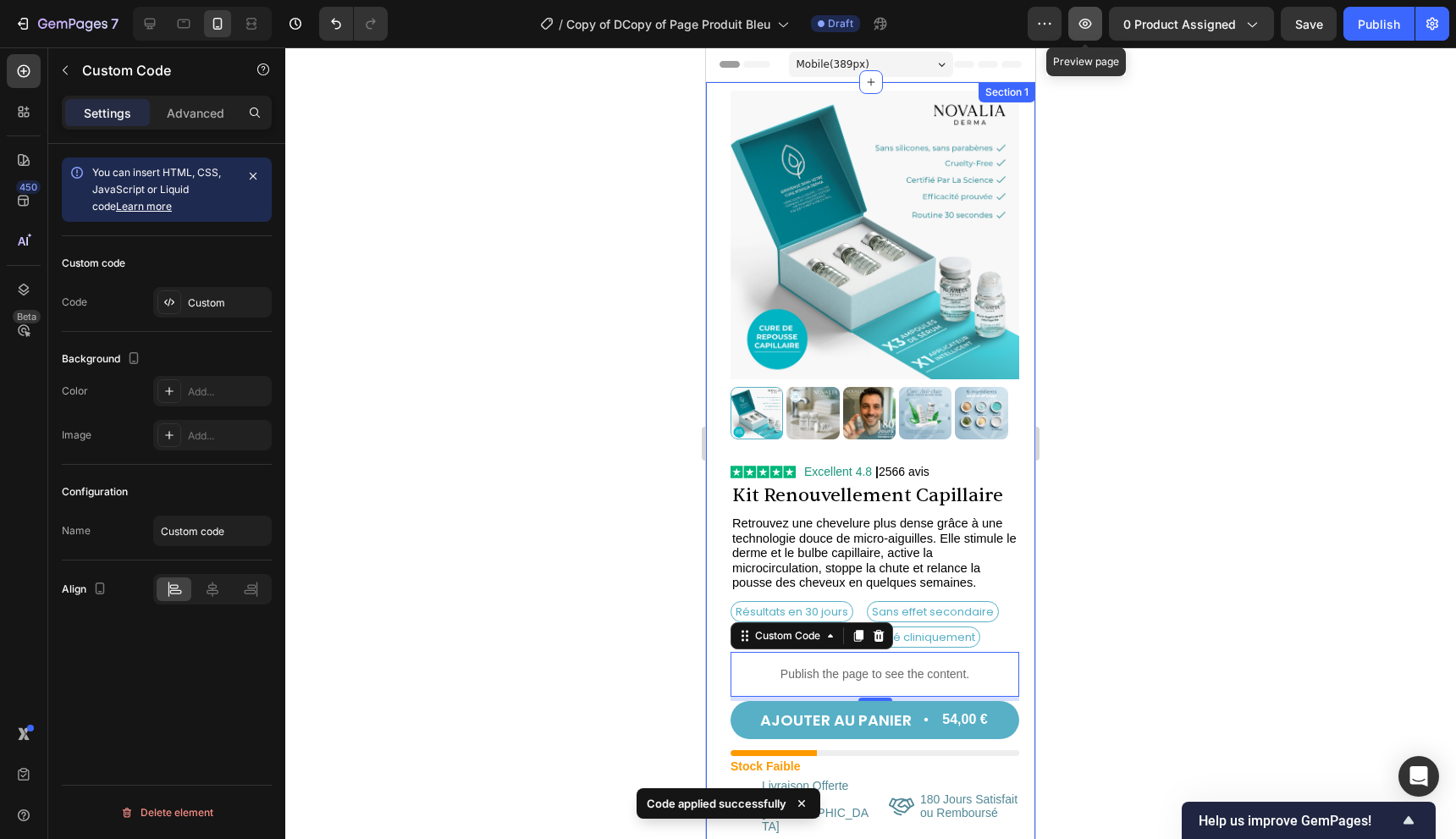
click at [1093, 27] on icon "button" at bounding box center [1085, 23] width 17 height 17
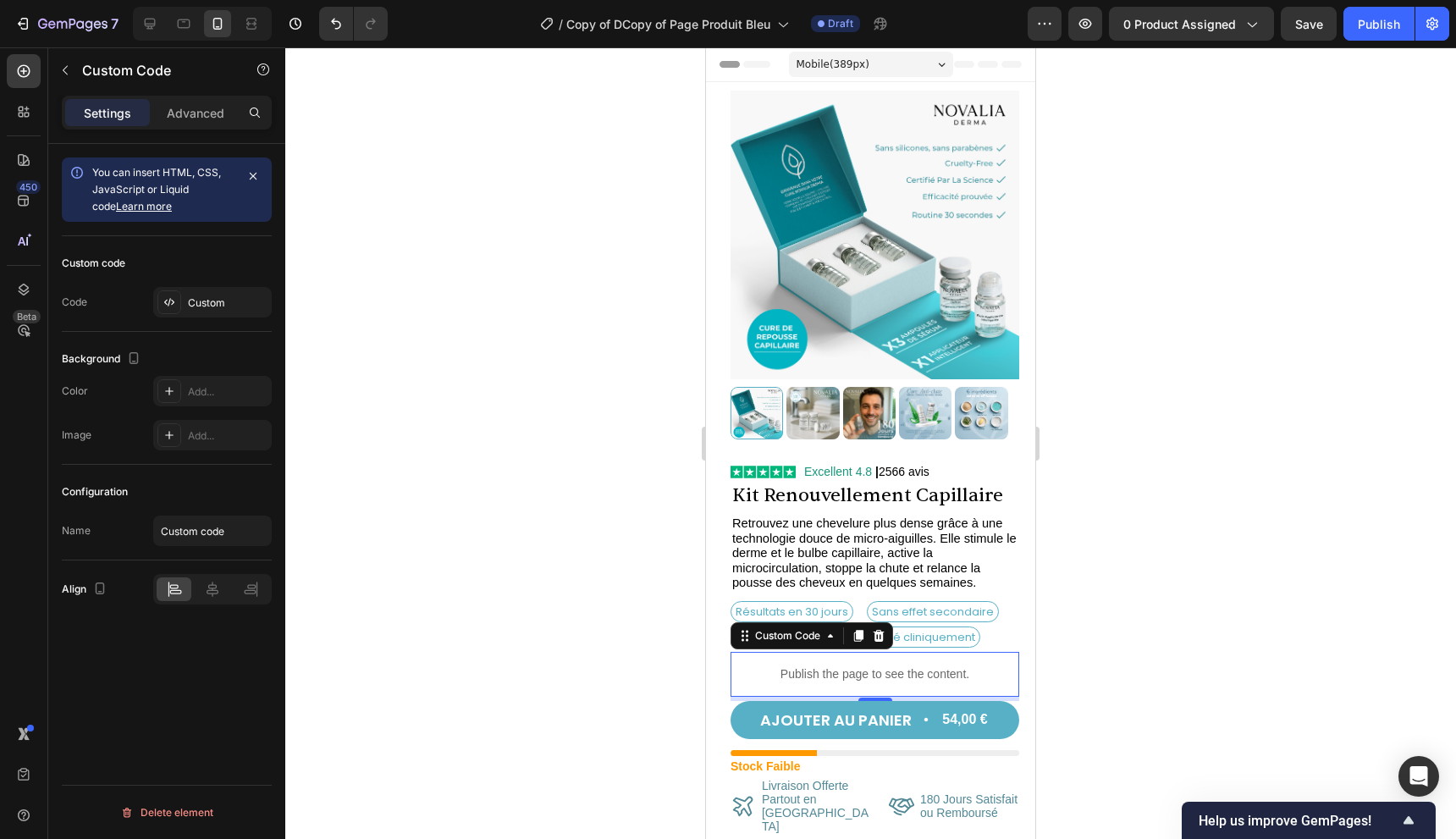
click at [892, 666] on p "Publish the page to see the content." at bounding box center [875, 675] width 288 height 18
click at [183, 306] on div "Custom" at bounding box center [213, 302] width 119 height 31
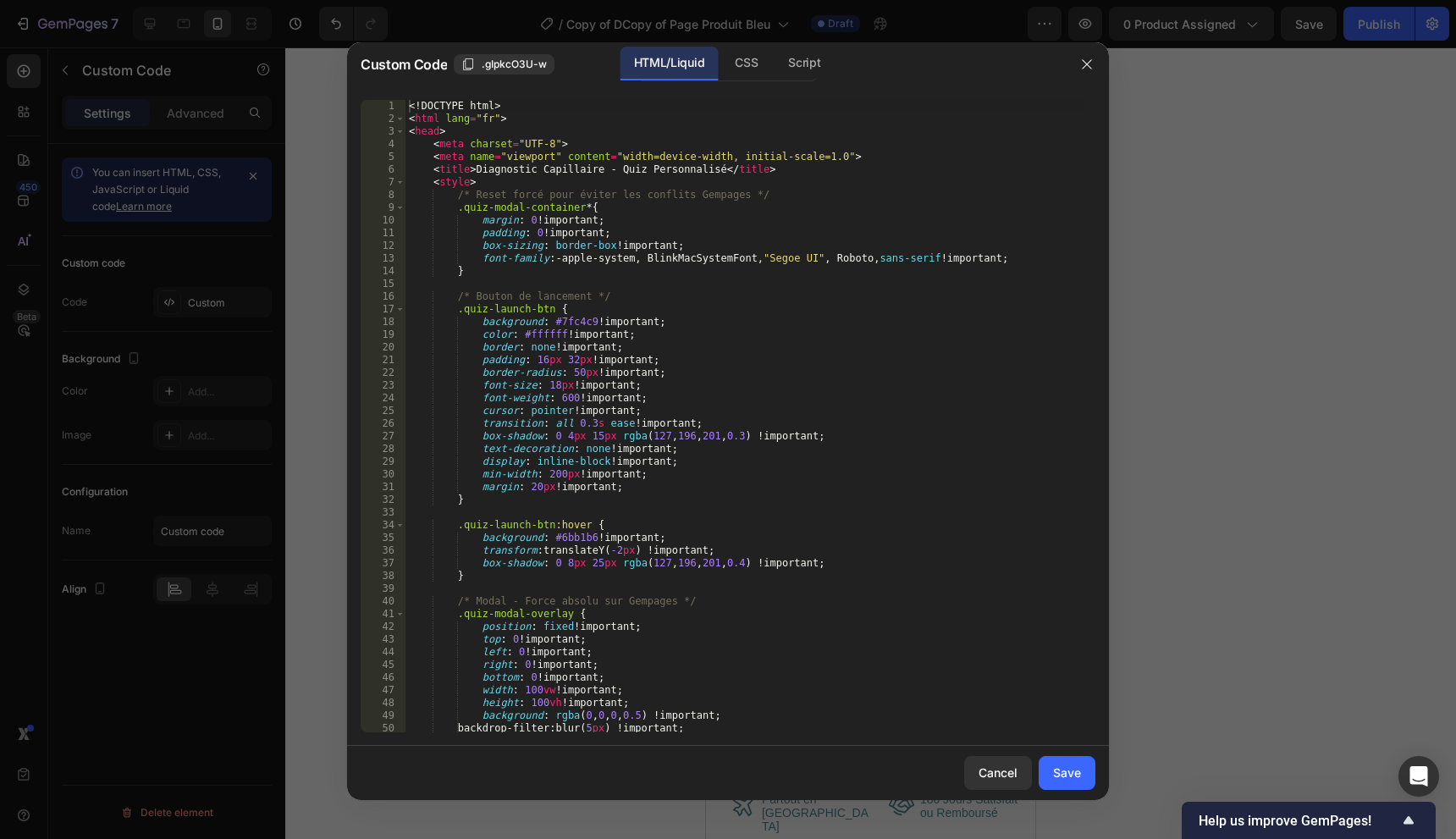
click at [809, 335] on div "<! DOCTYPE html > < html lang = "fr" > < head > < meta charset = "UTF-8" > < me…" at bounding box center [744, 429] width 677 height 658
type textarea "</body> </html>"
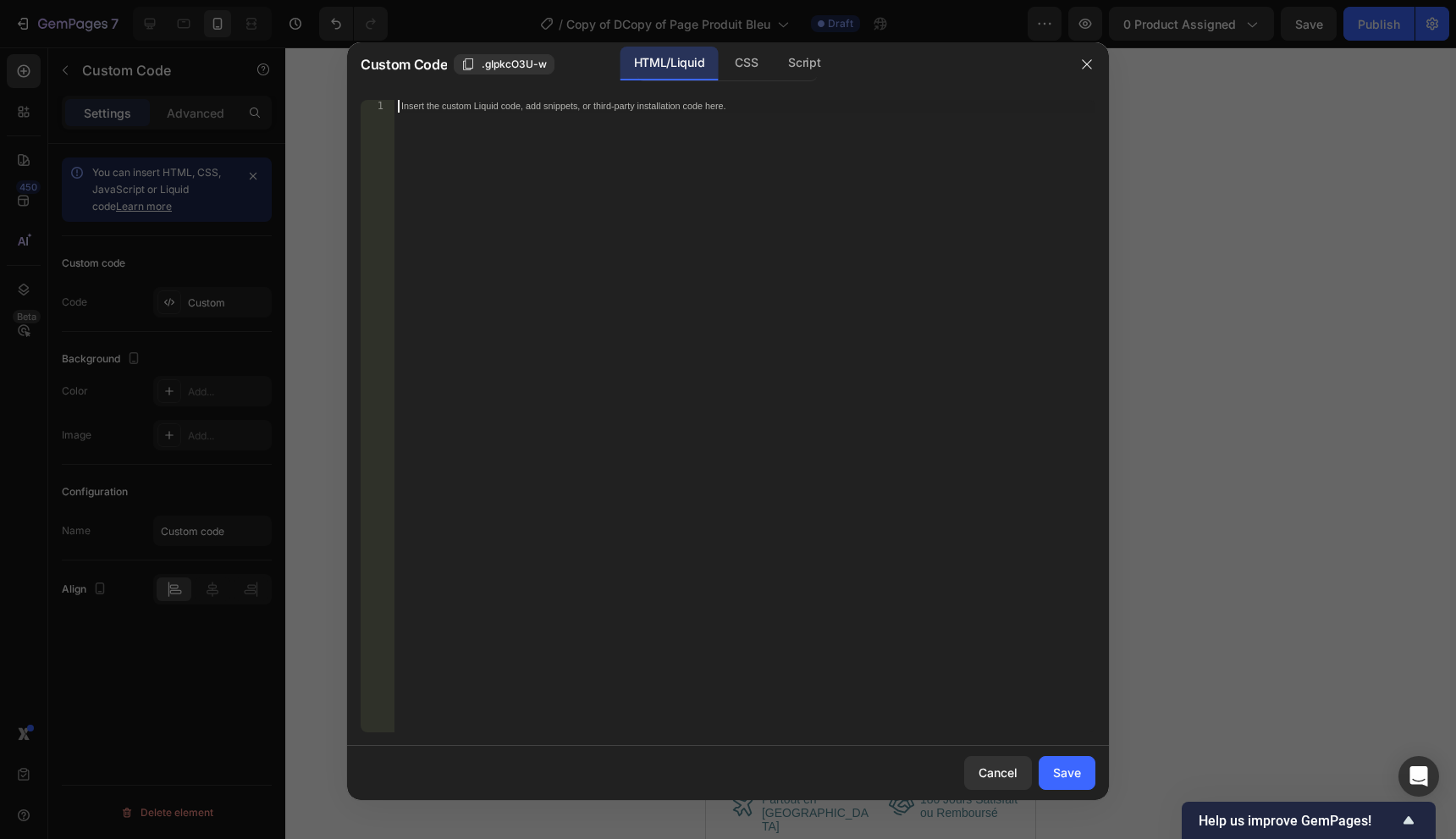
paste textarea "</html>"
type textarea "</html>"
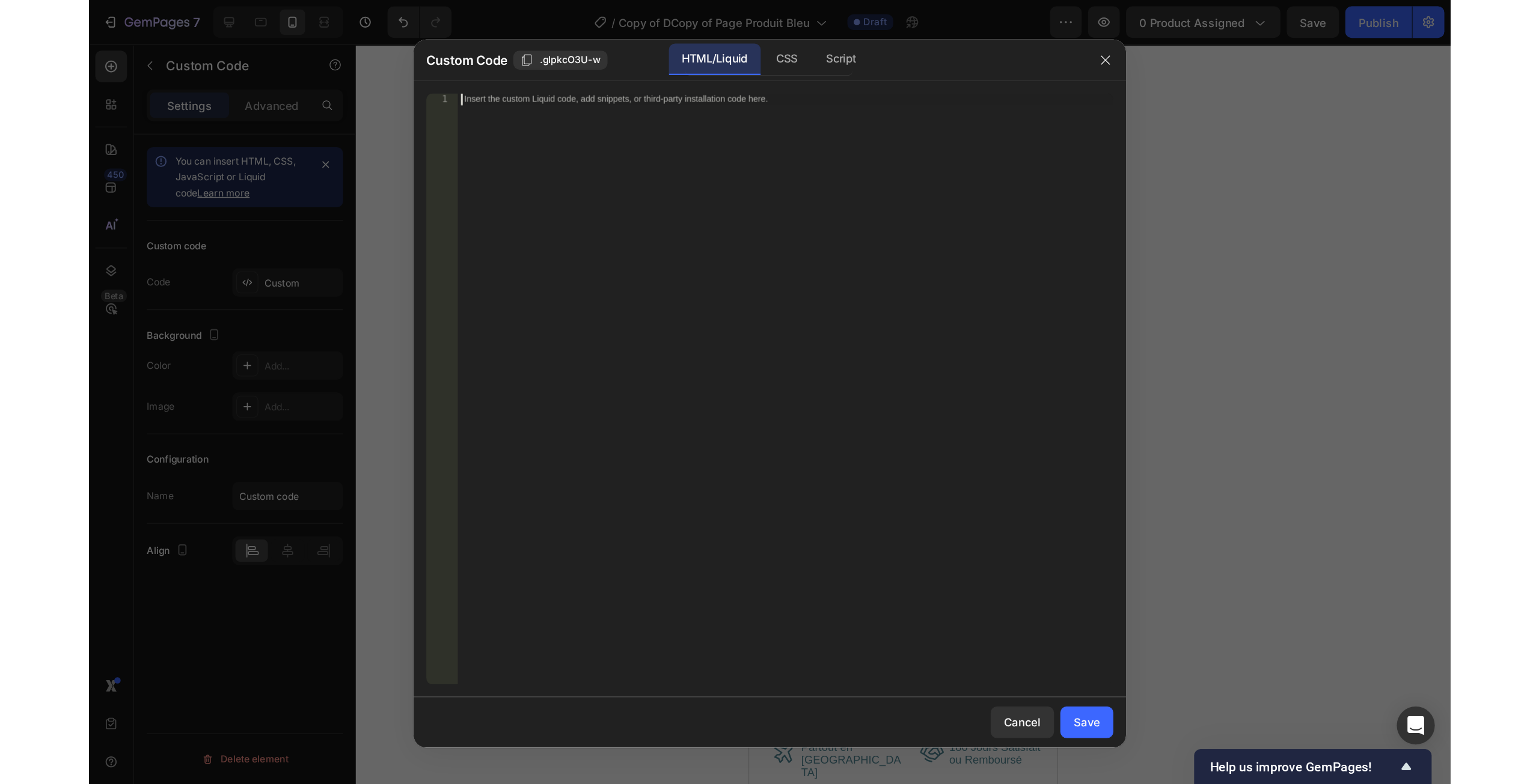
scroll to position [8638, 0]
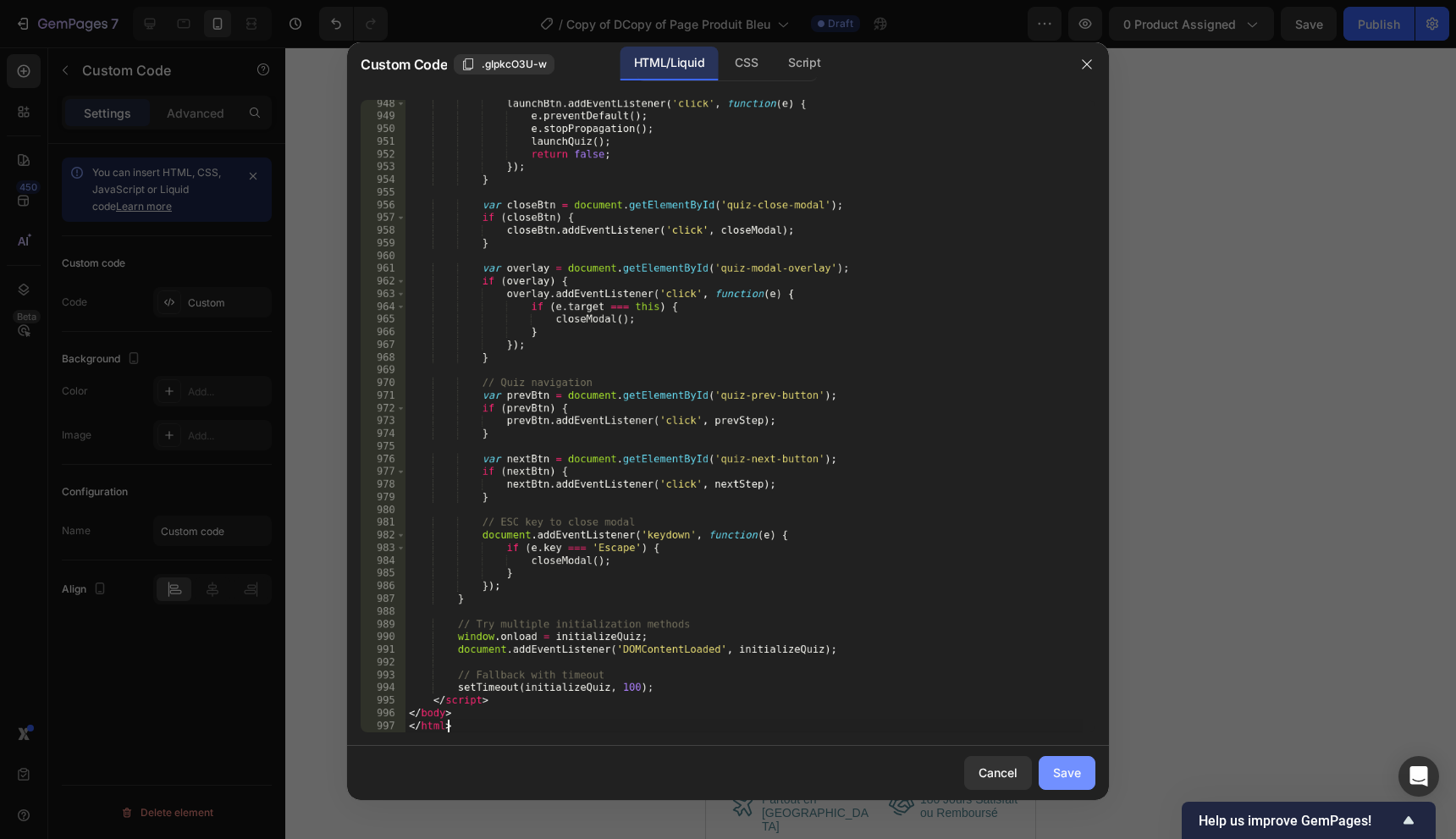
click at [1077, 777] on div "Save" at bounding box center [1067, 773] width 28 height 18
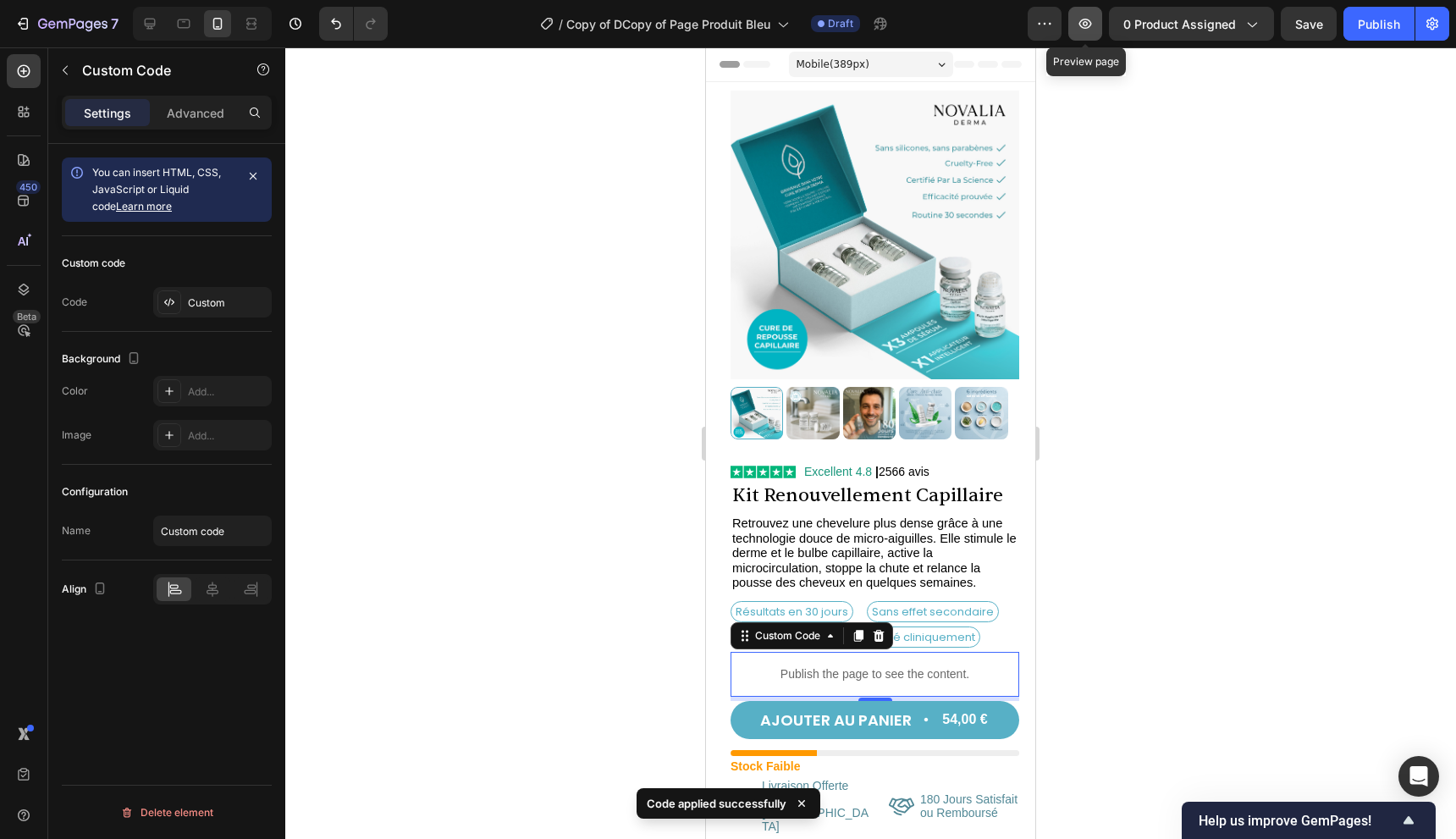
click at [1090, 15] on button "button" at bounding box center [1086, 24] width 34 height 34
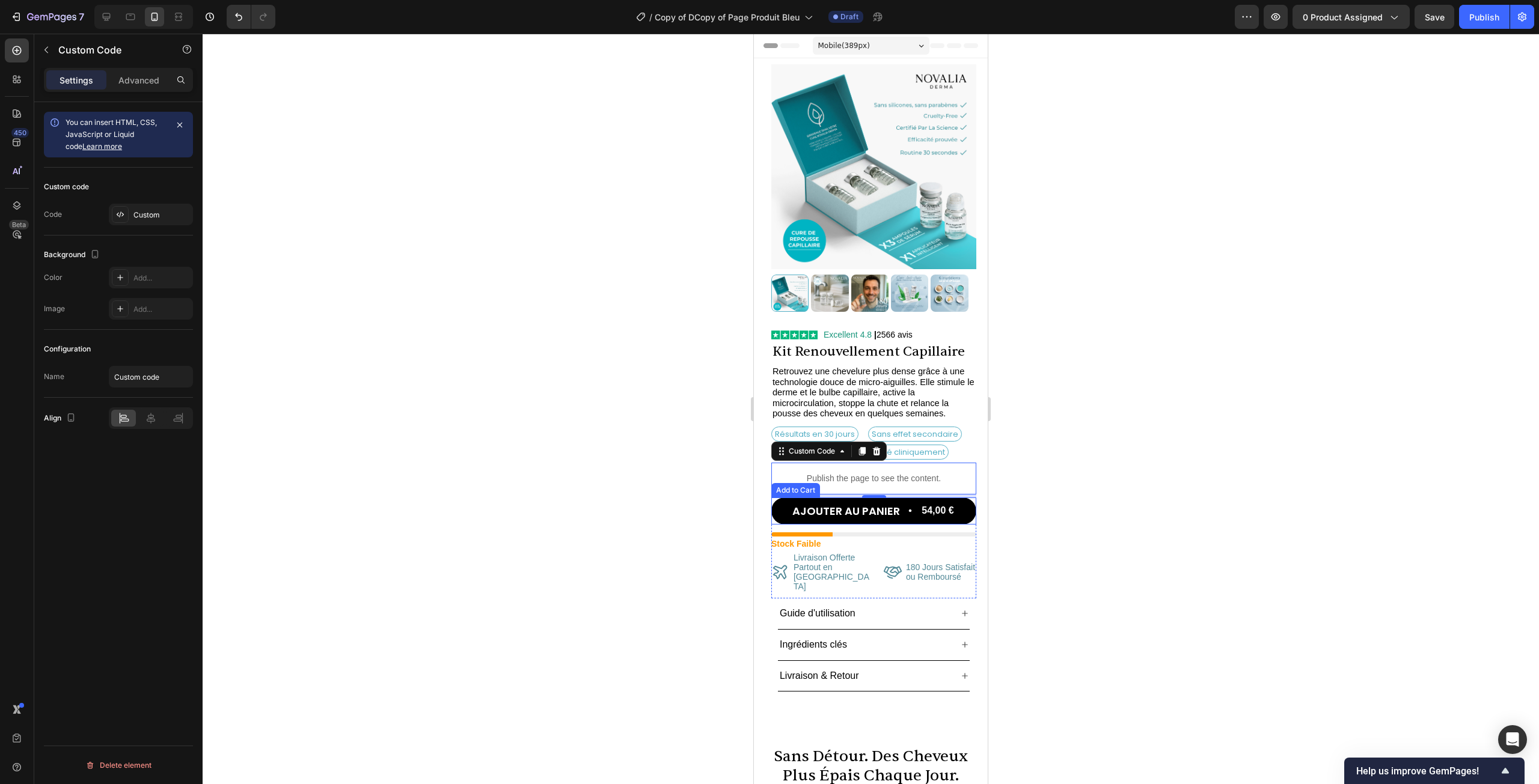
click at [964, 506] on button "AJOUTER AU PANIER 54,00 €" at bounding box center [874, 511] width 205 height 27
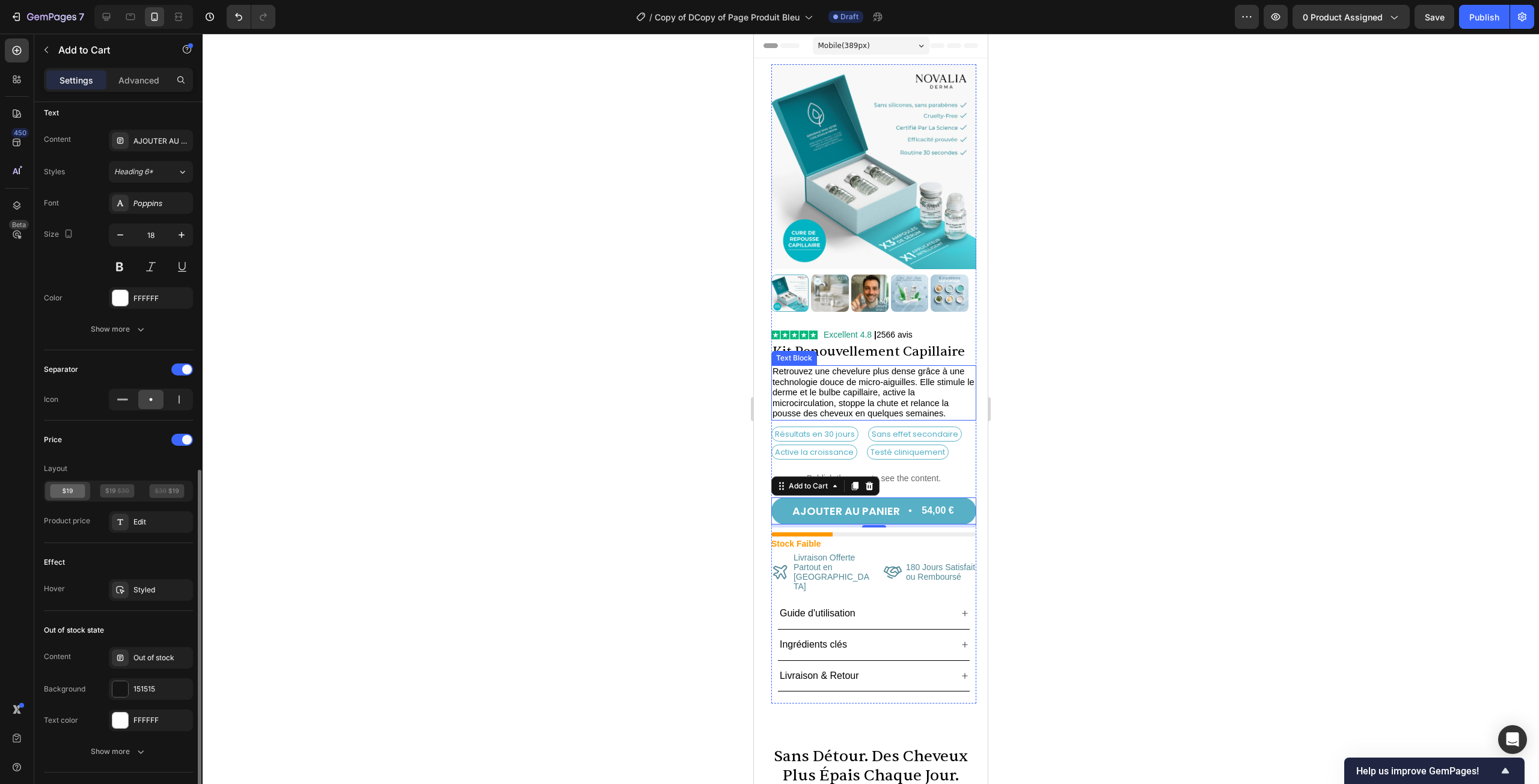
scroll to position [601, 0]
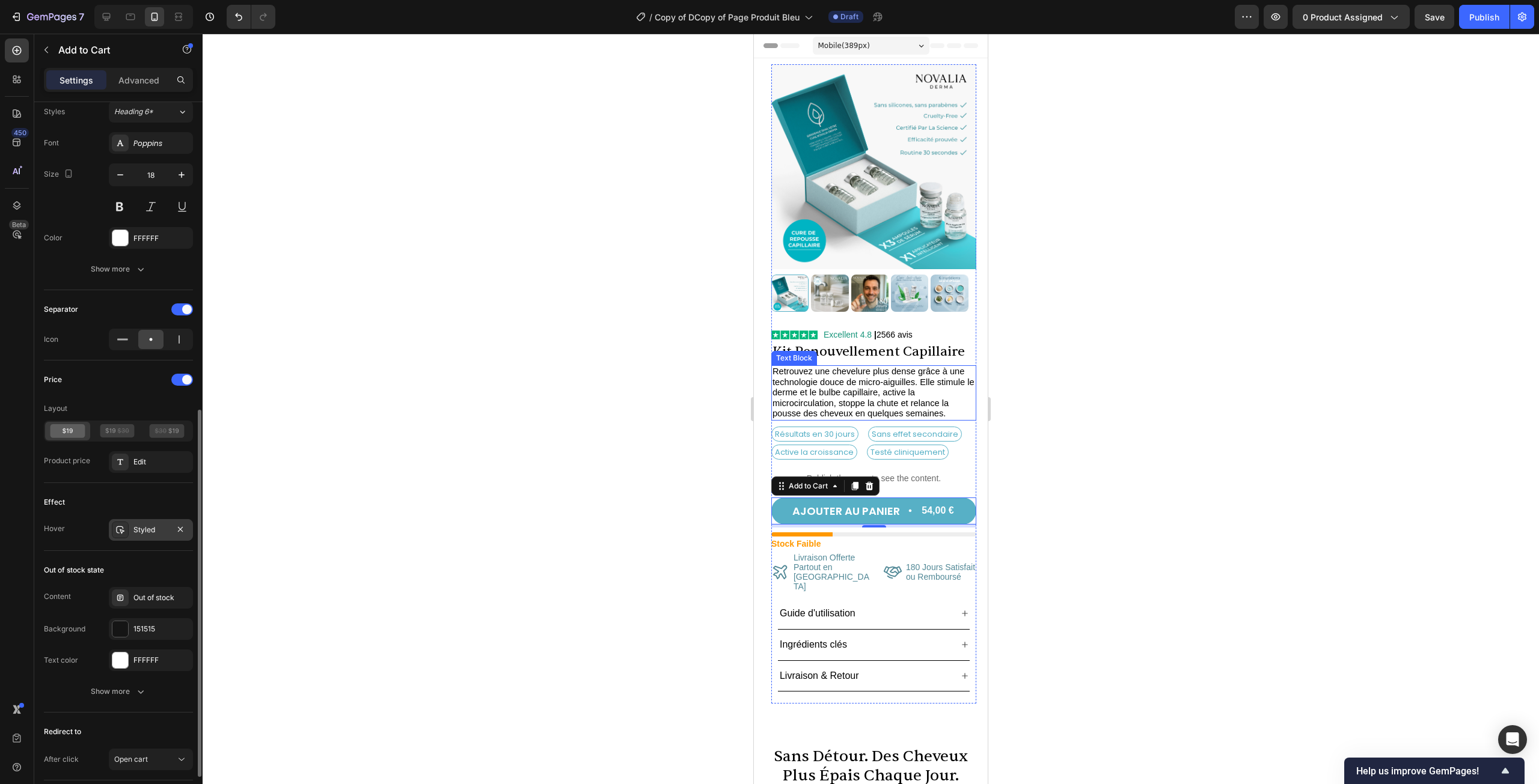
click at [131, 525] on div "Styled" at bounding box center [151, 530] width 84 height 22
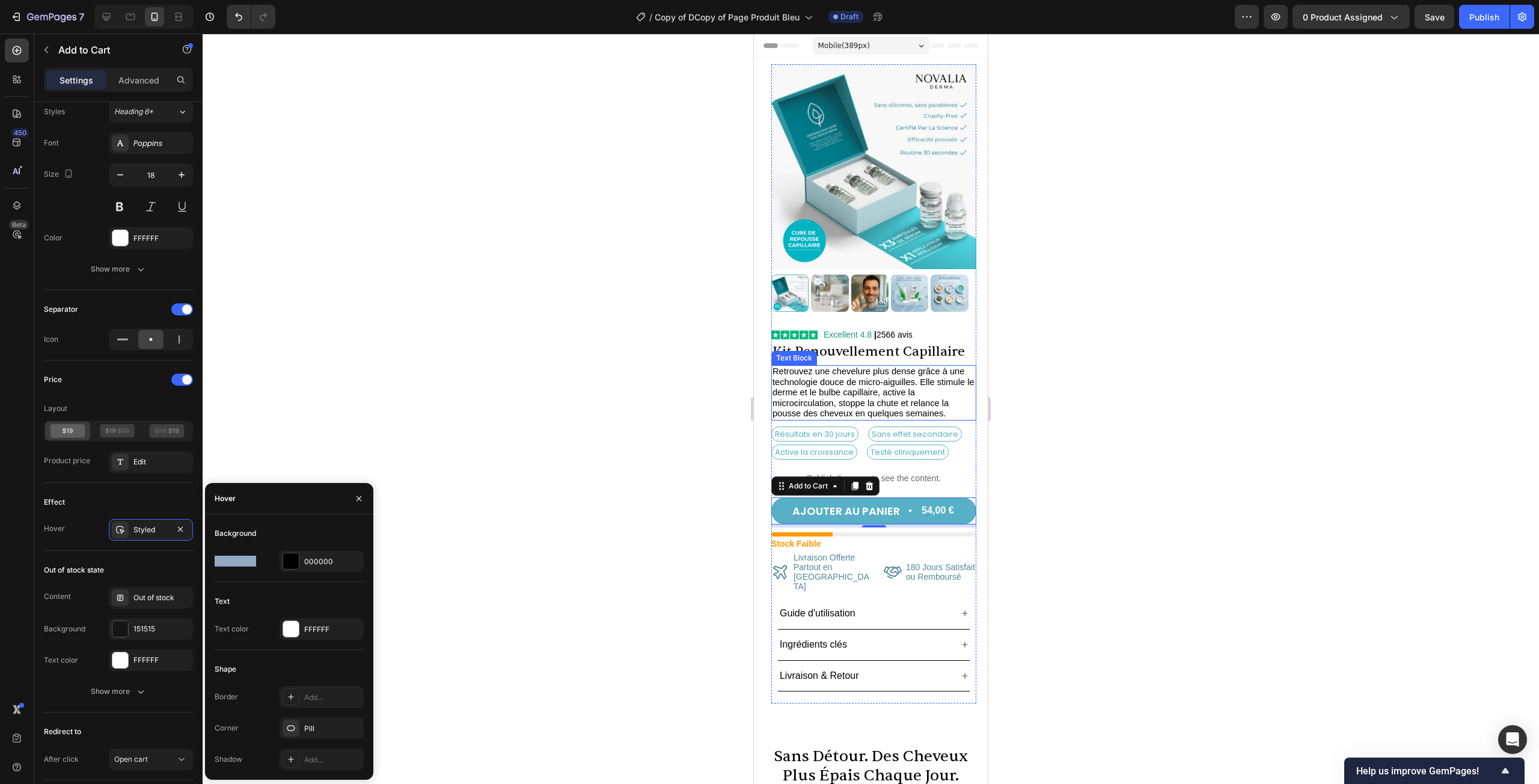
click at [289, 548] on div "Background Background 000000" at bounding box center [289, 553] width 149 height 58
click at [290, 551] on div "000000" at bounding box center [321, 561] width 84 height 22
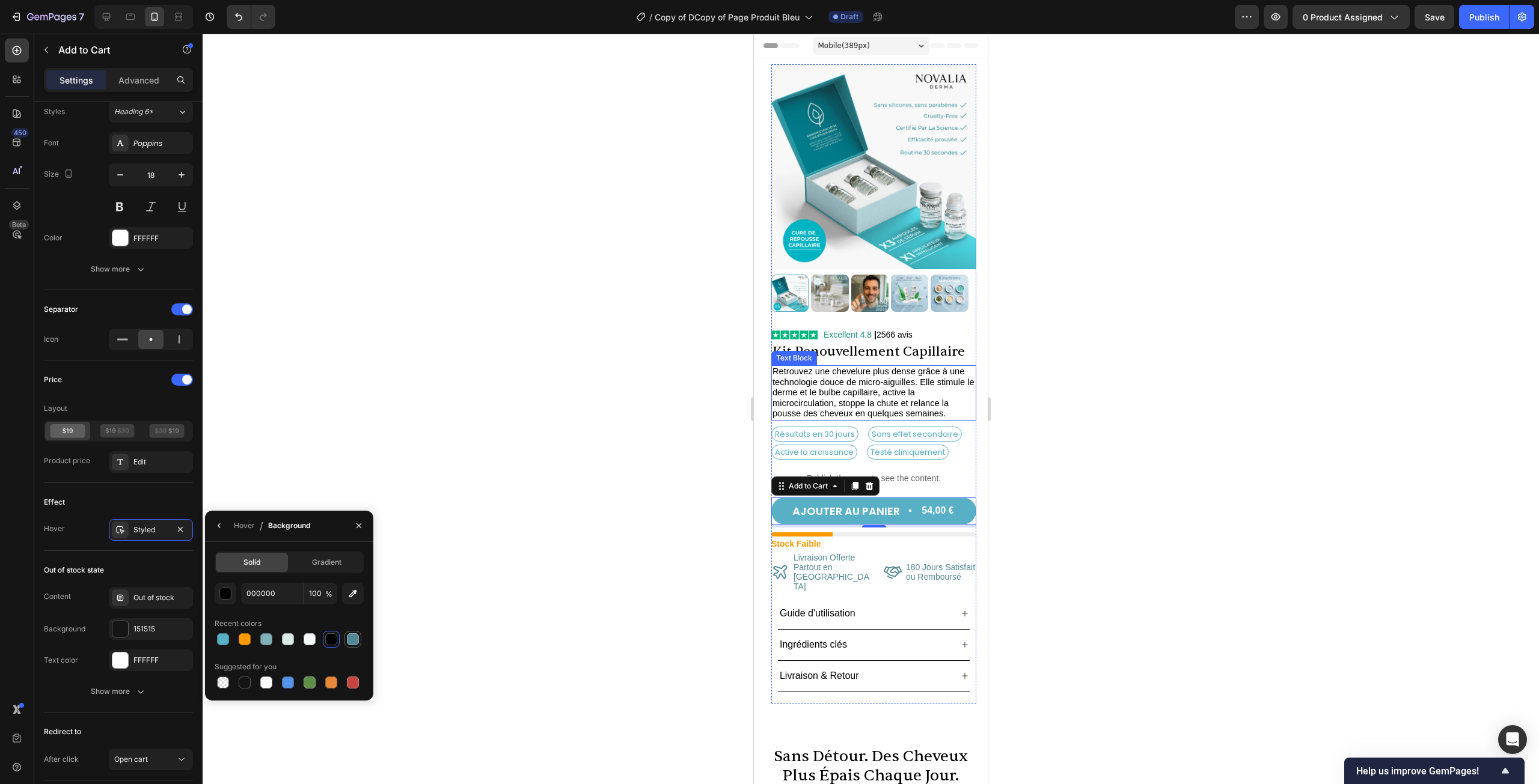
click at [354, 595] on div at bounding box center [352, 639] width 12 height 12
type input "528896"
click at [356, 520] on button "button" at bounding box center [359, 525] width 19 height 19
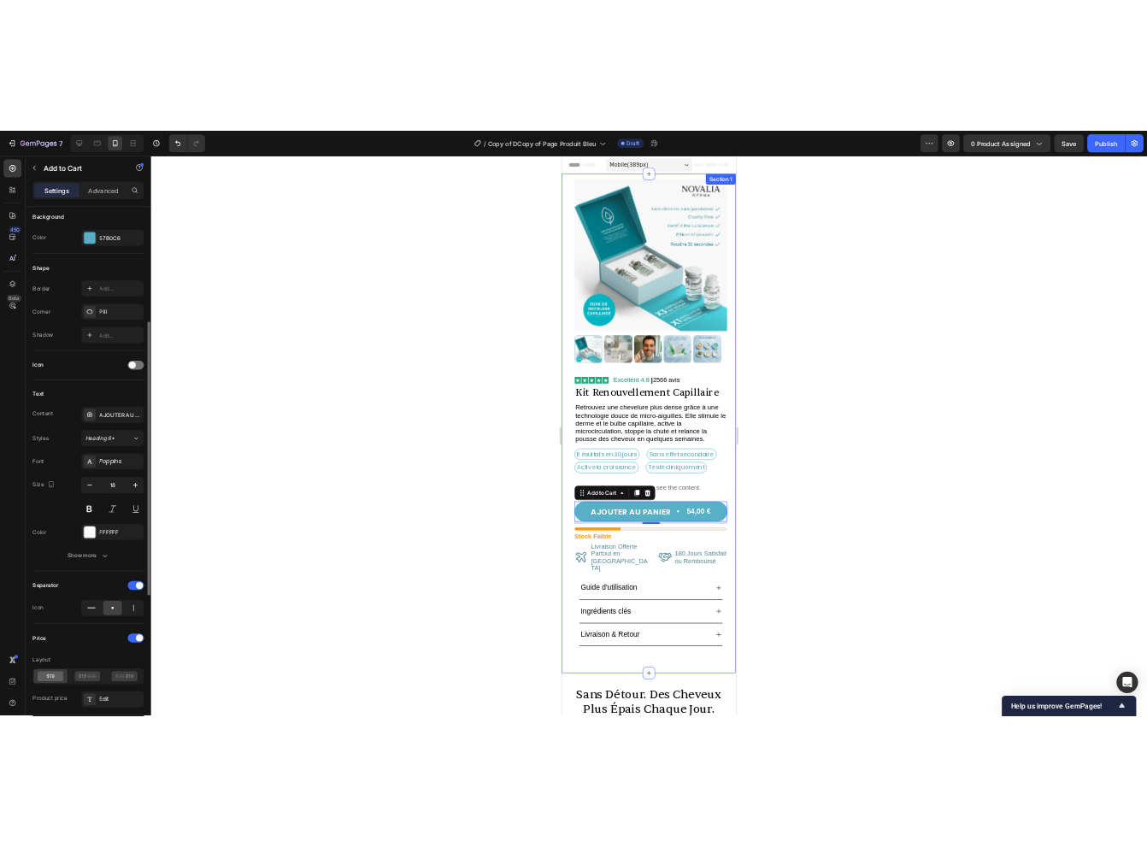
scroll to position [256, 0]
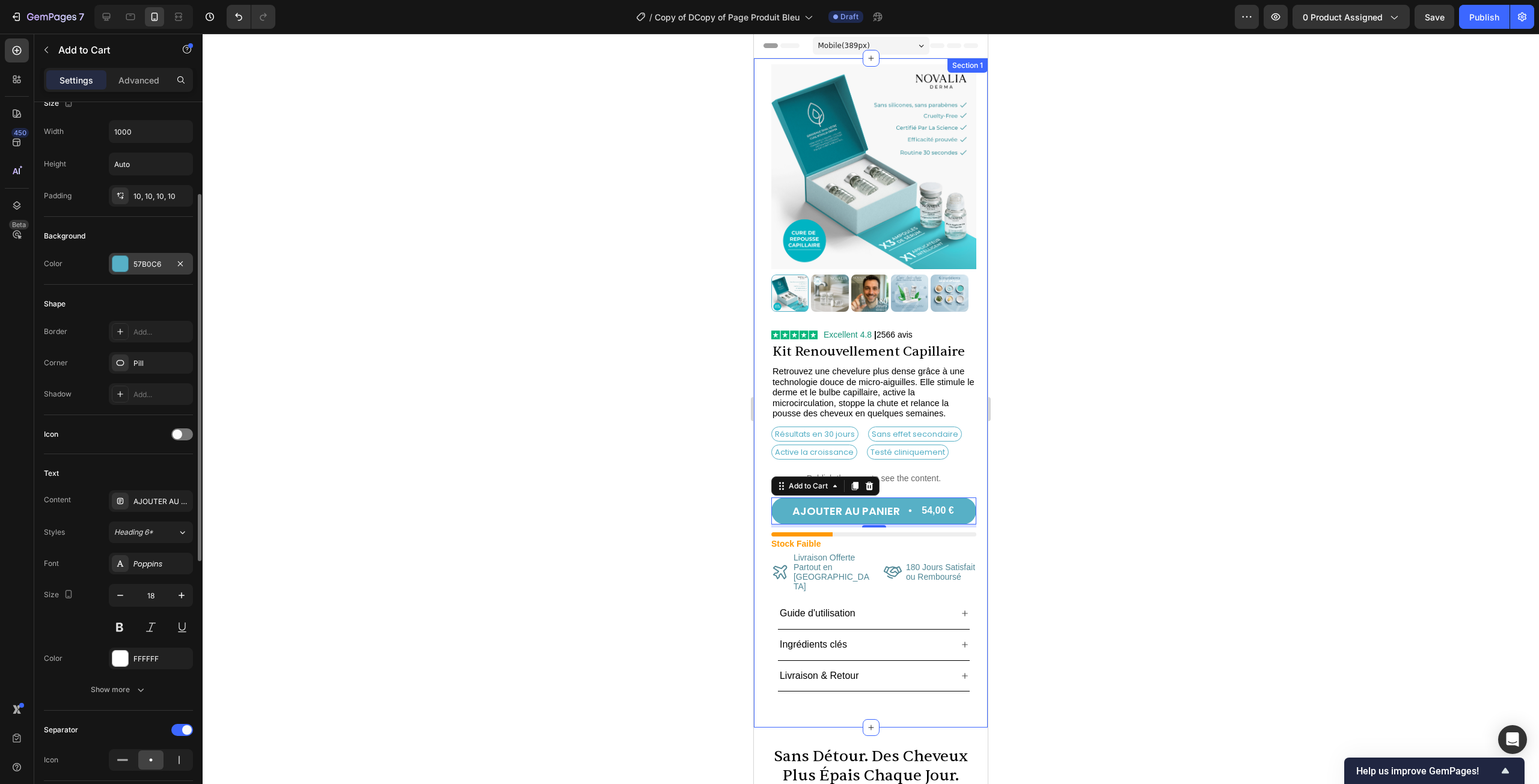
click at [121, 255] on div at bounding box center [120, 264] width 17 height 17
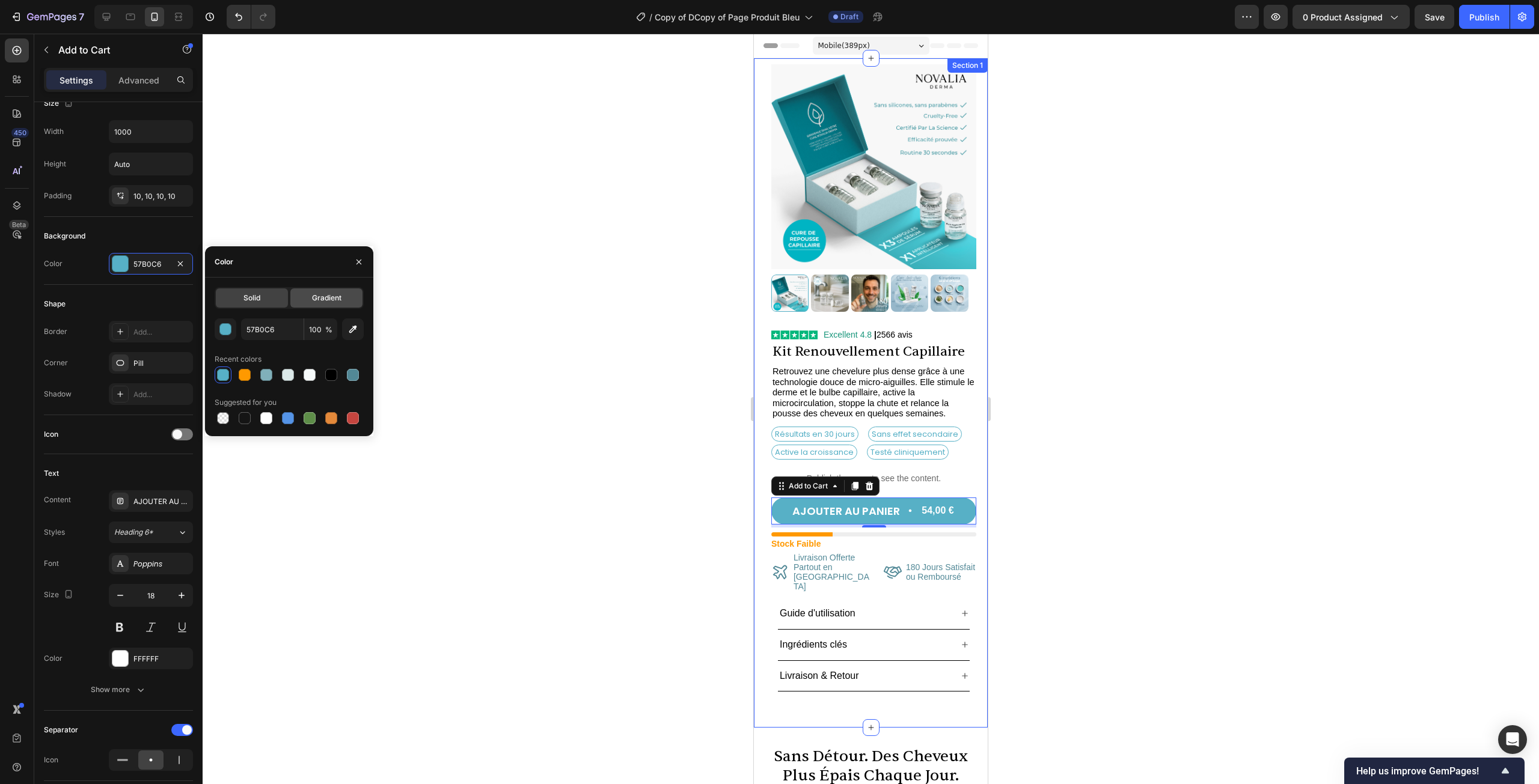
click at [299, 299] on div "Gradient" at bounding box center [326, 297] width 72 height 19
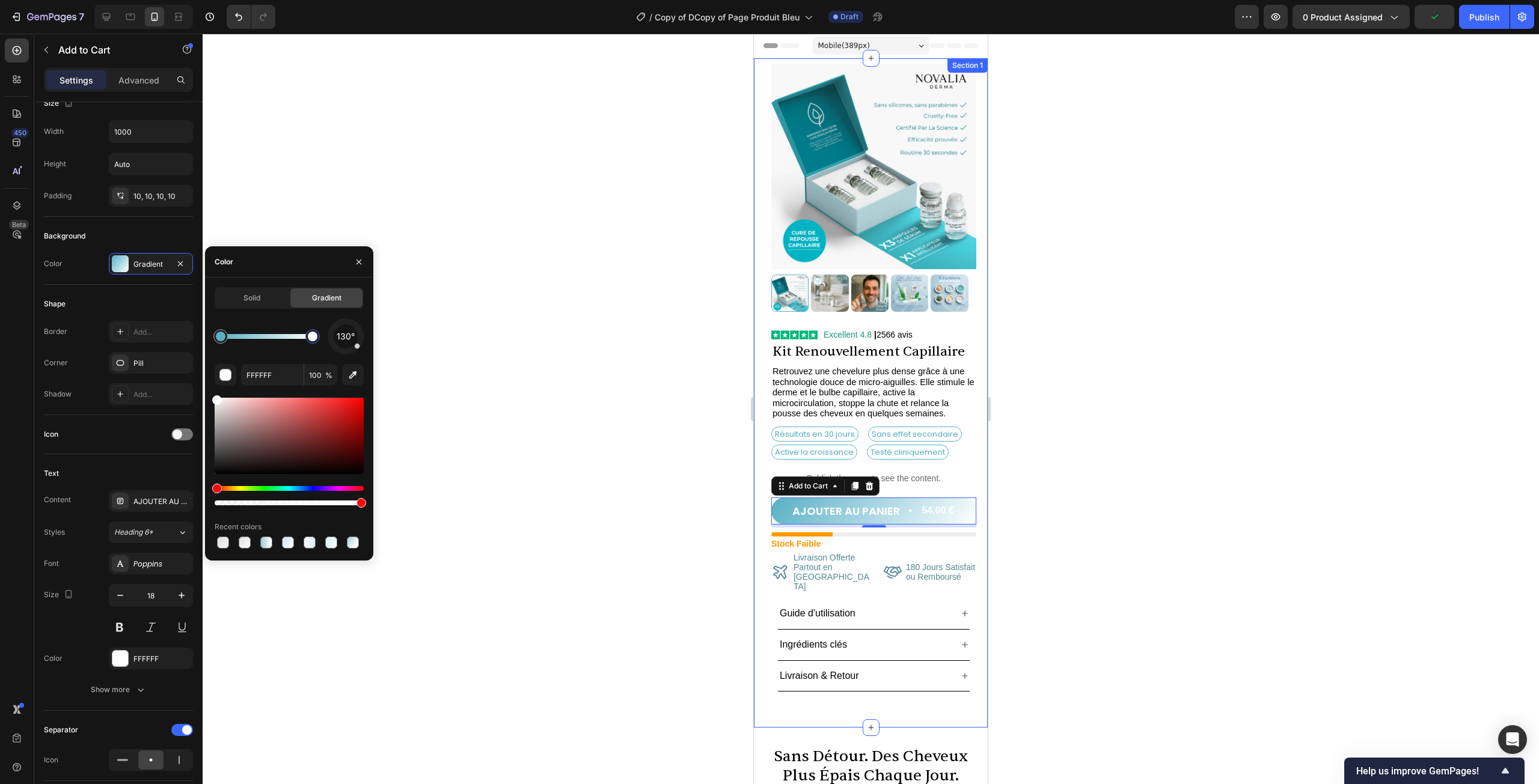
click at [312, 342] on div at bounding box center [312, 336] width 15 height 15
click at [351, 375] on icon "button" at bounding box center [352, 375] width 12 height 12
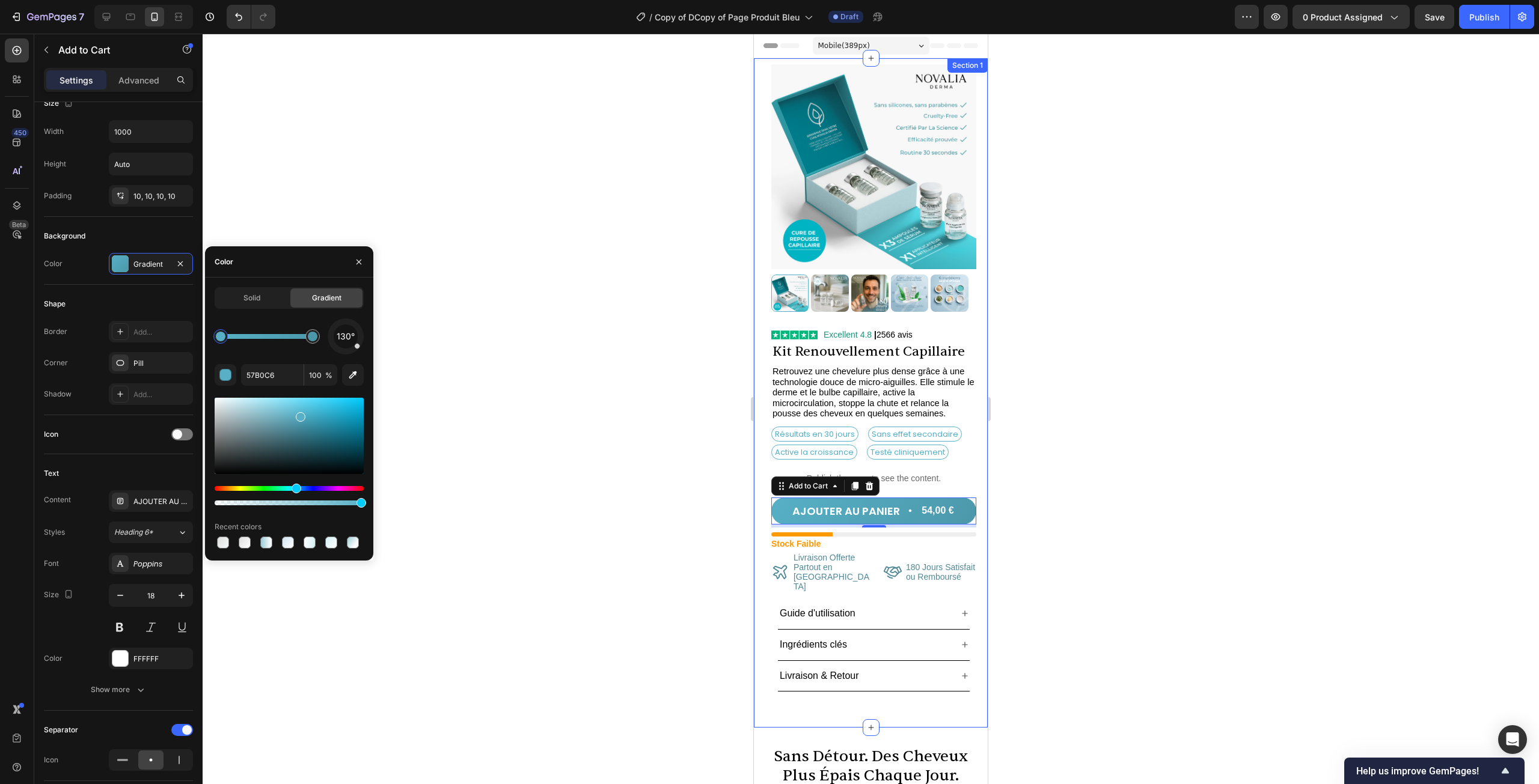
click at [220, 333] on div at bounding box center [221, 337] width 10 height 10
type input "57BCD6"
drag, startPoint x: 356, startPoint y: 347, endPoint x: 343, endPoint y: 353, distance: 14.3
click at [343, 353] on div at bounding box center [344, 352] width 6 height 6
click at [346, 354] on div at bounding box center [344, 352] width 6 height 6
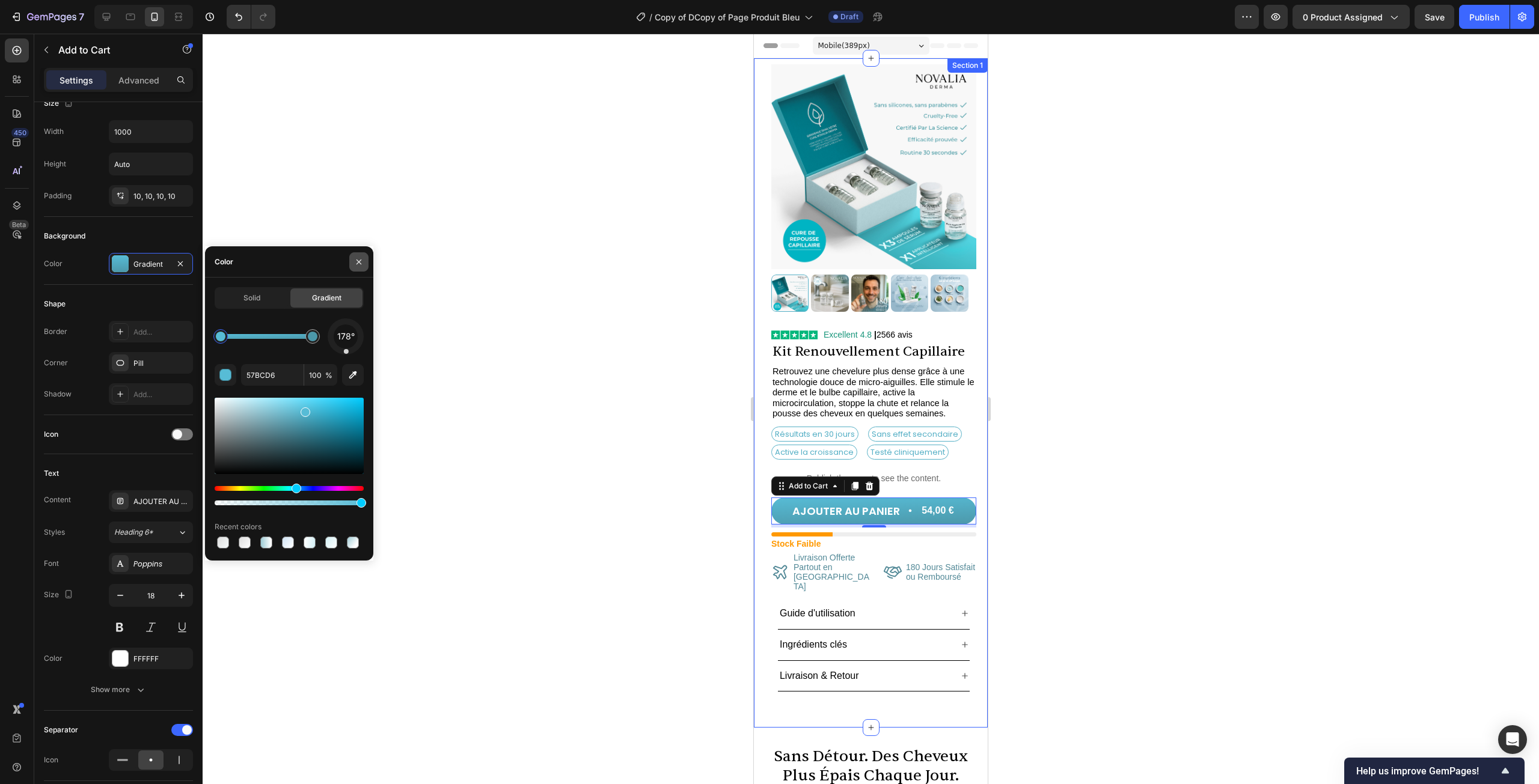
click at [355, 265] on icon "button" at bounding box center [359, 262] width 10 height 10
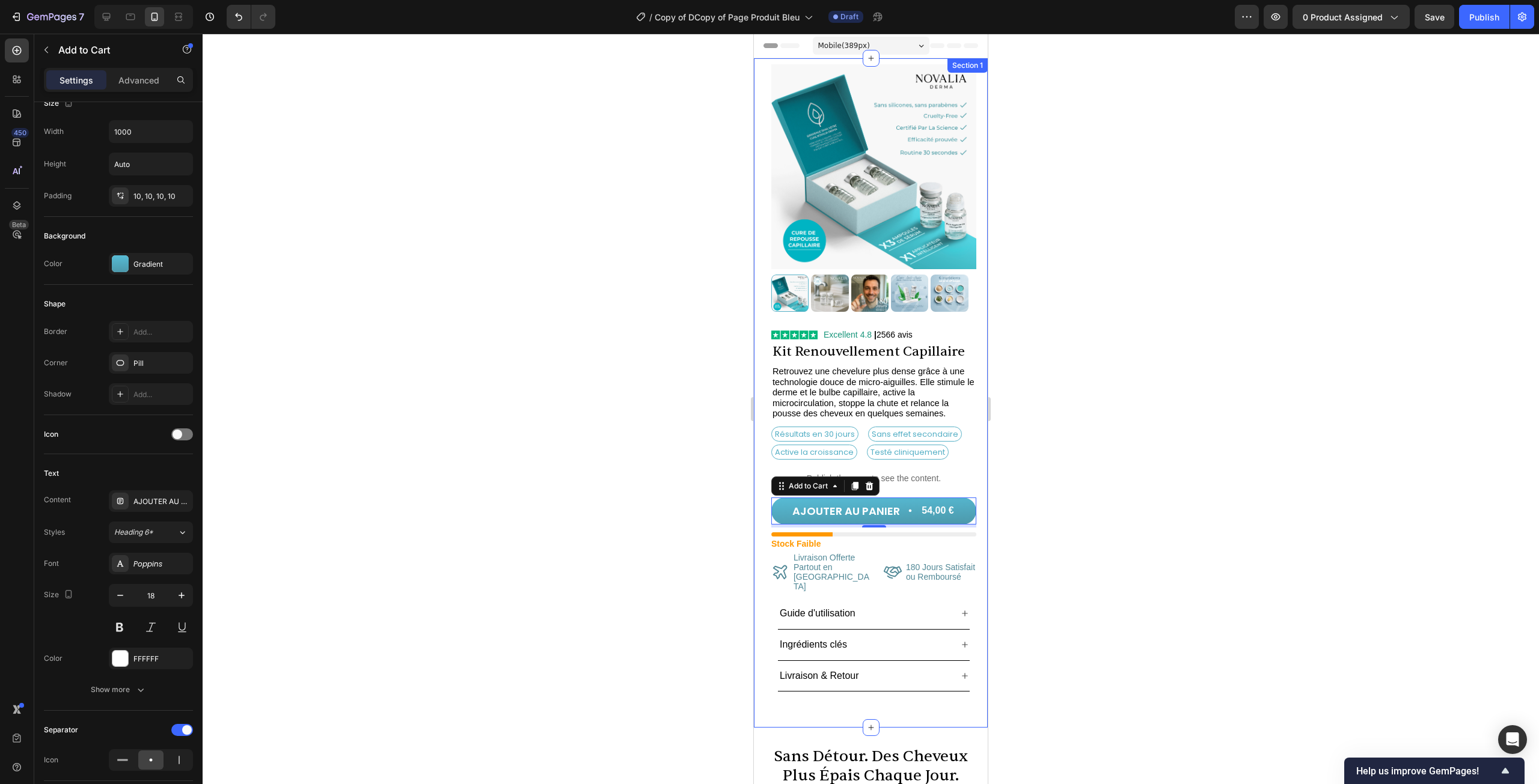
click at [558, 382] on div at bounding box center [871, 409] width 1336 height 751
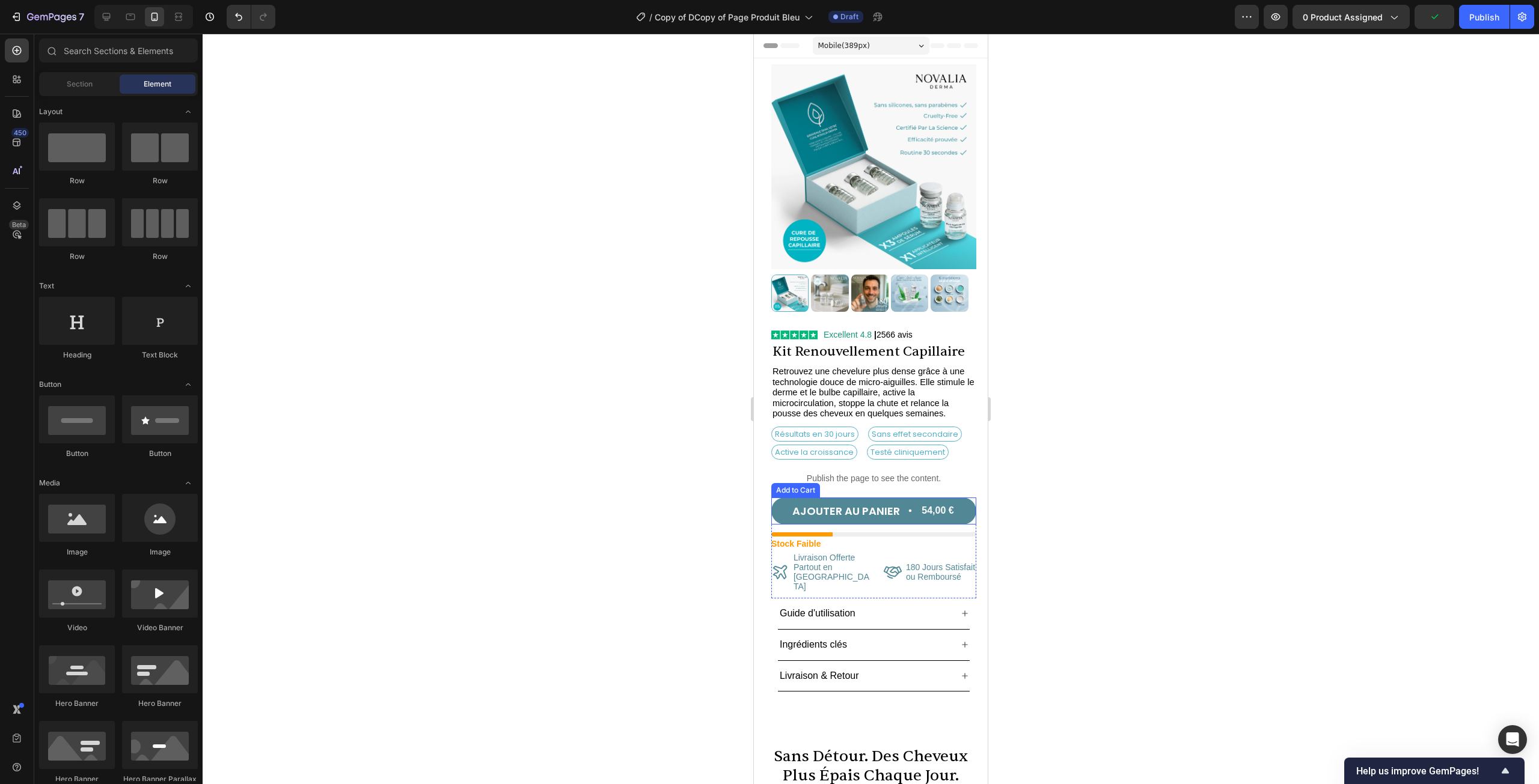
click at [963, 510] on button "AJOUTER AU PANIER 54,00 €" at bounding box center [874, 511] width 205 height 27
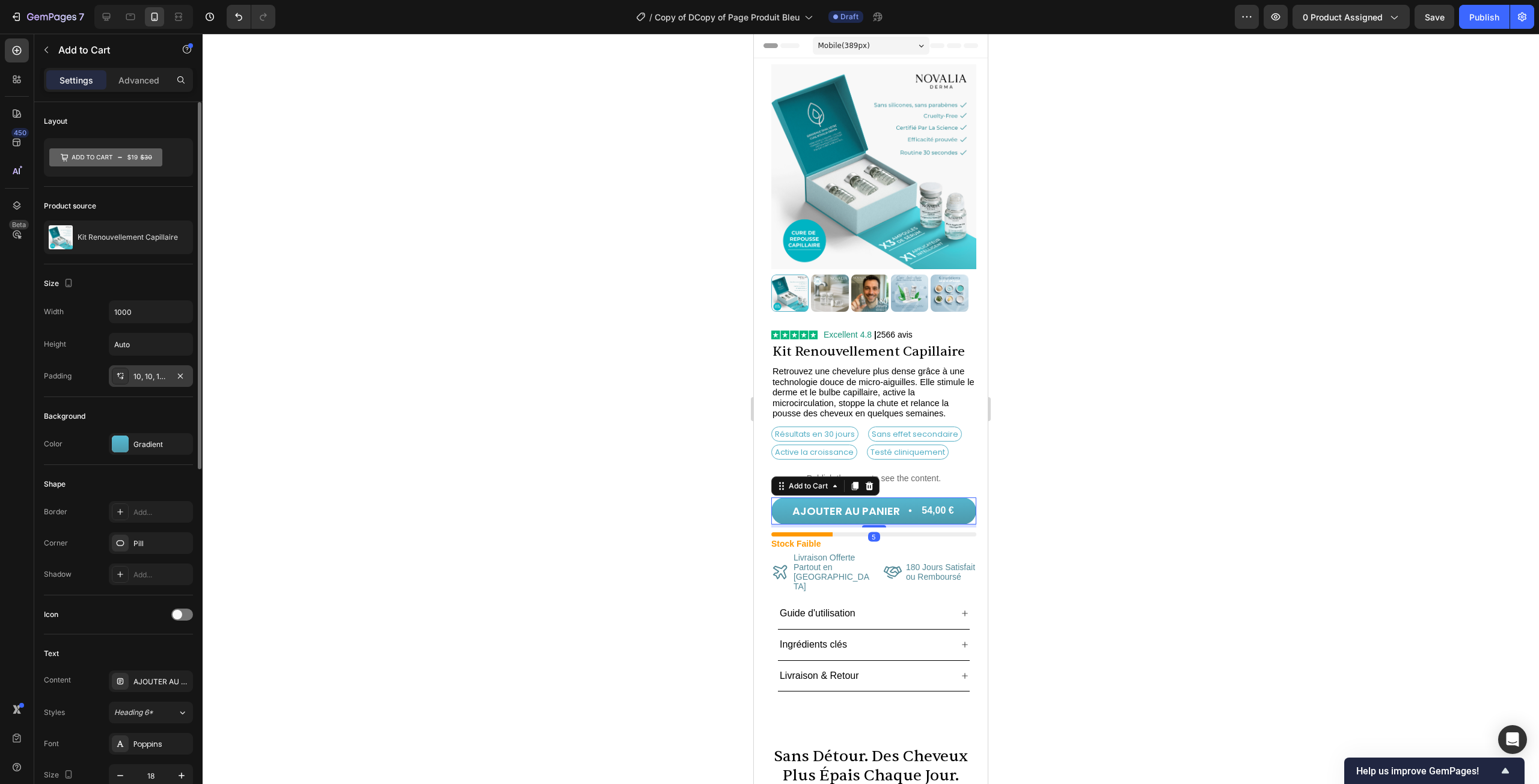
click at [149, 375] on div "10, 10, 10, 10" at bounding box center [151, 376] width 35 height 11
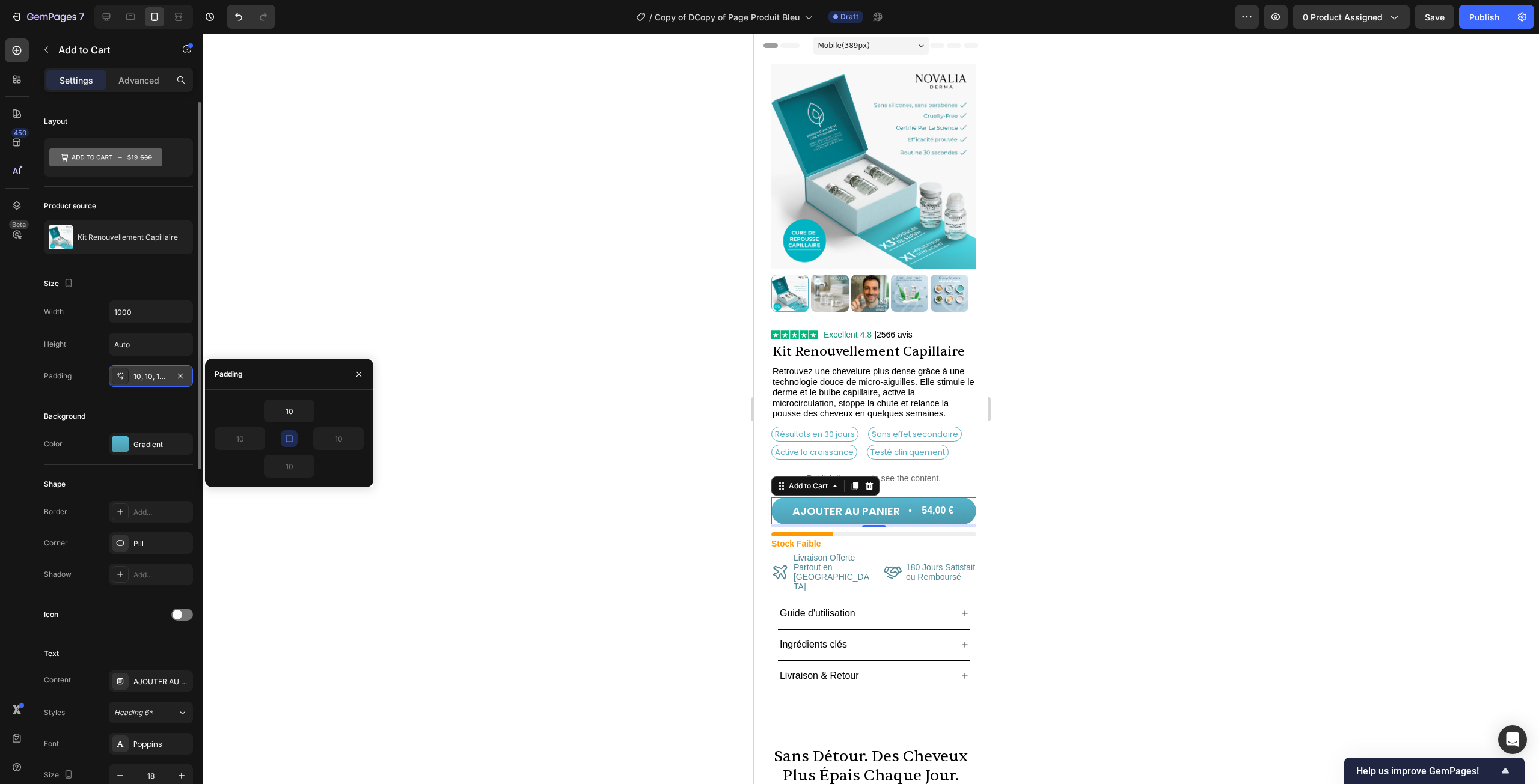
click at [144, 379] on div "10, 10, 10, 10" at bounding box center [151, 376] width 35 height 11
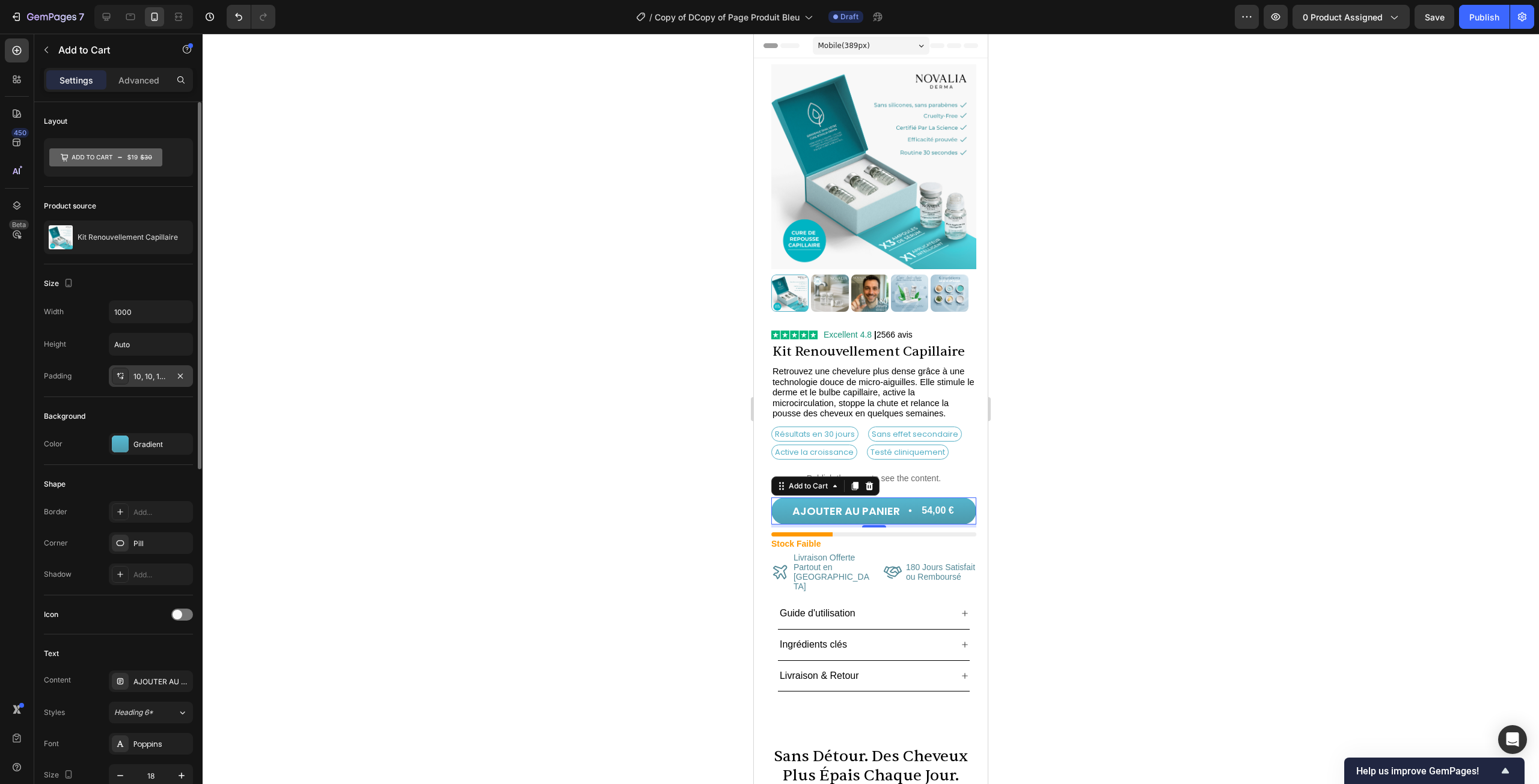
click at [147, 378] on div "10, 10, 10, 10" at bounding box center [151, 376] width 35 height 11
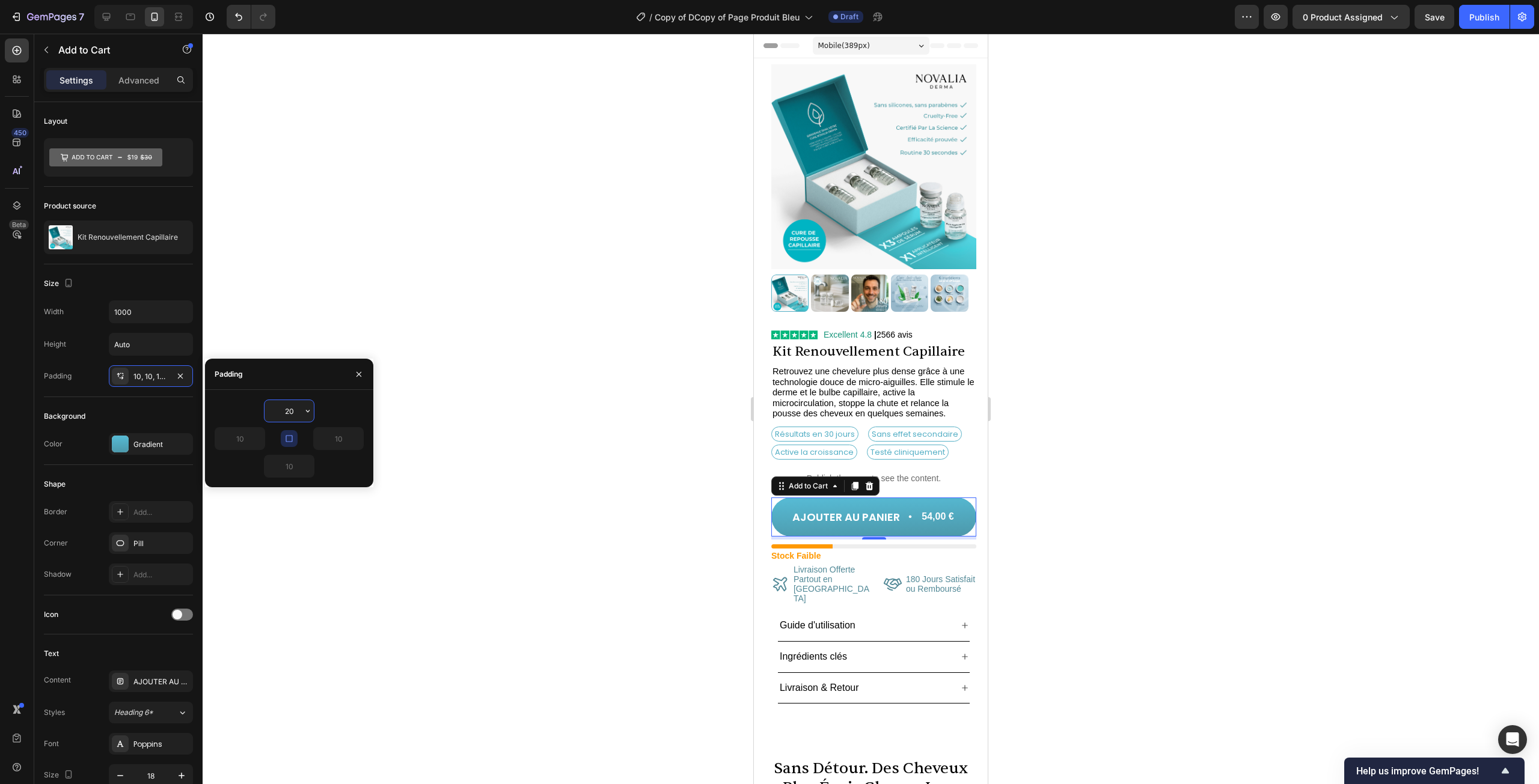
type input "2"
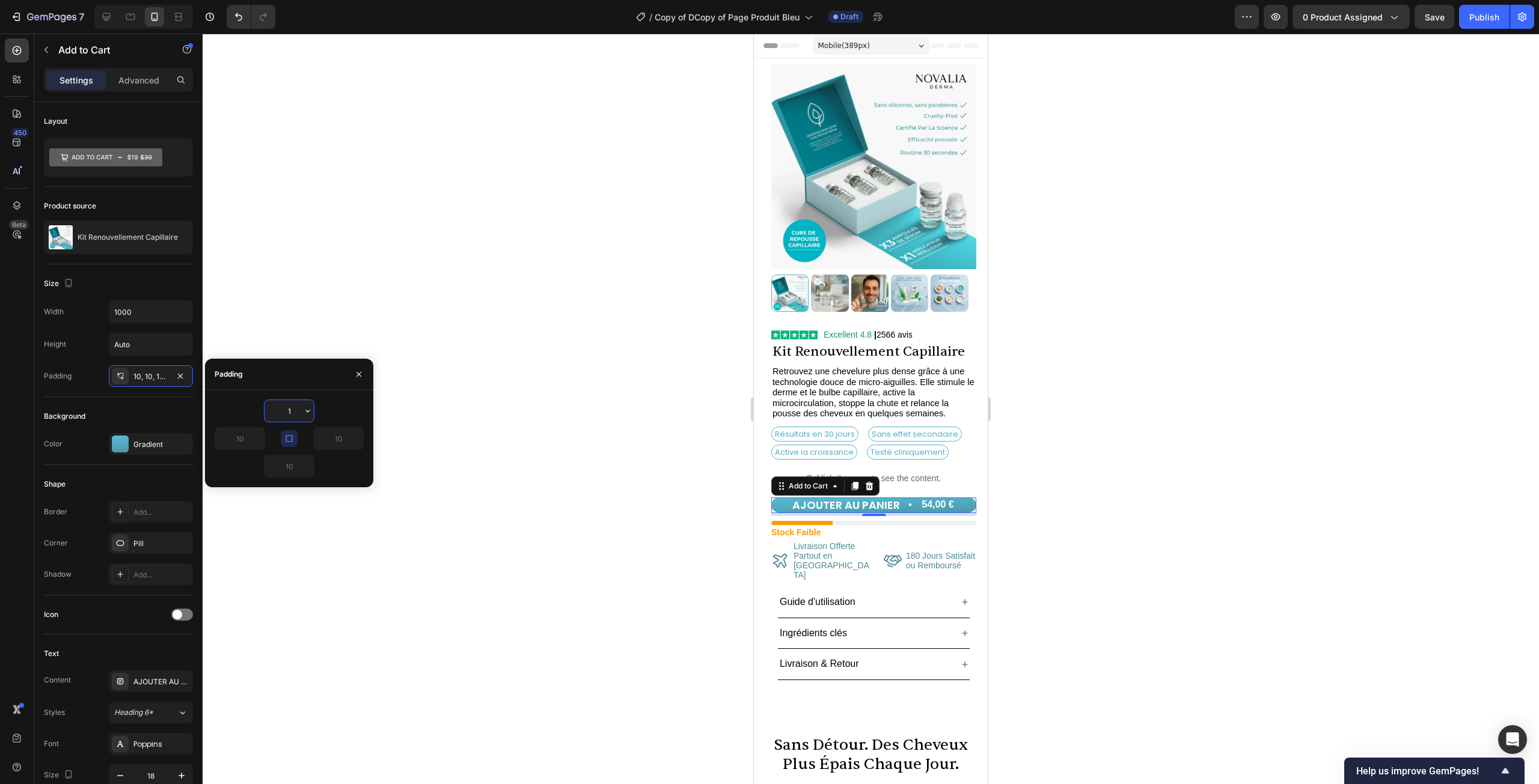
type input "15"
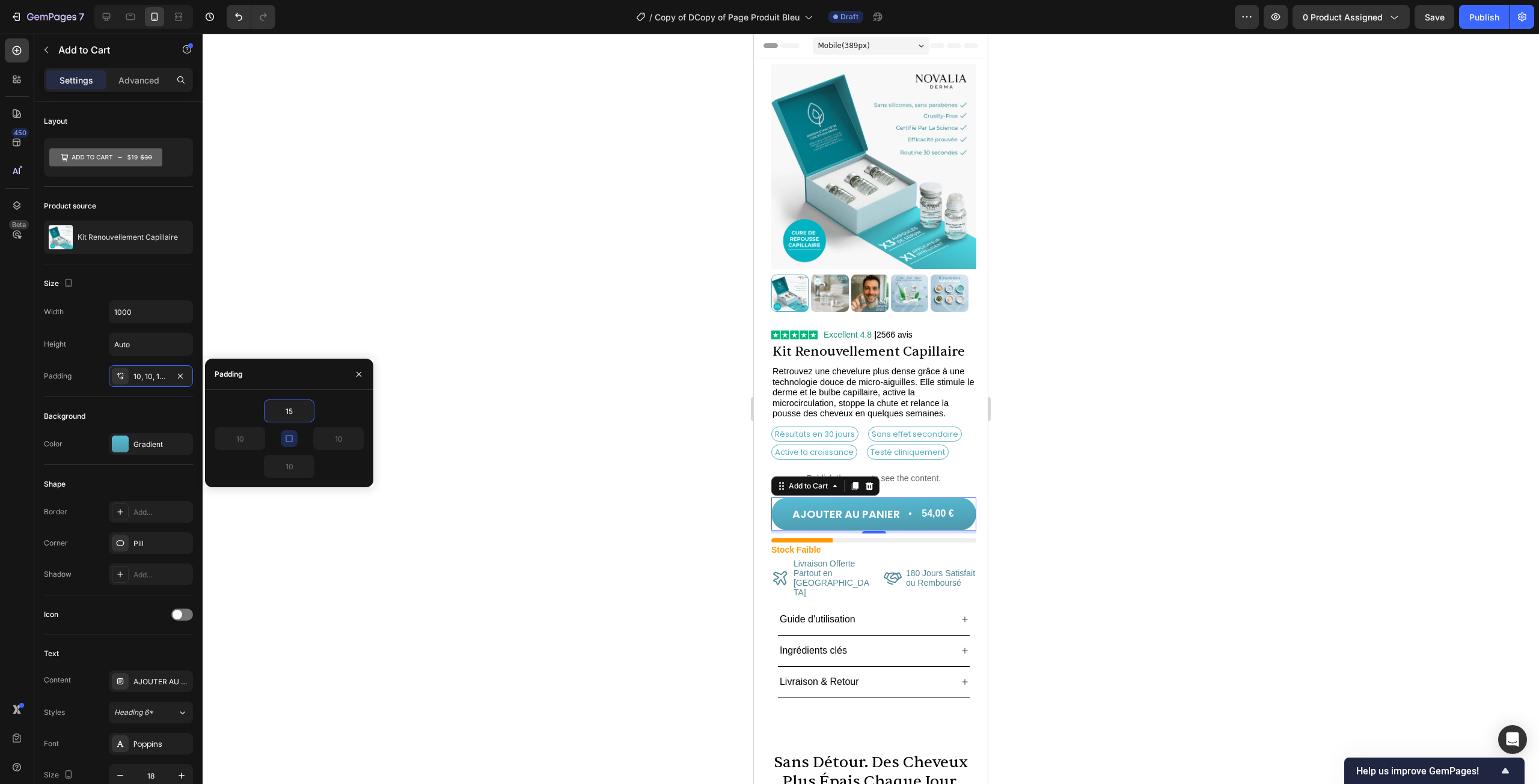
click at [497, 419] on div at bounding box center [871, 409] width 1336 height 751
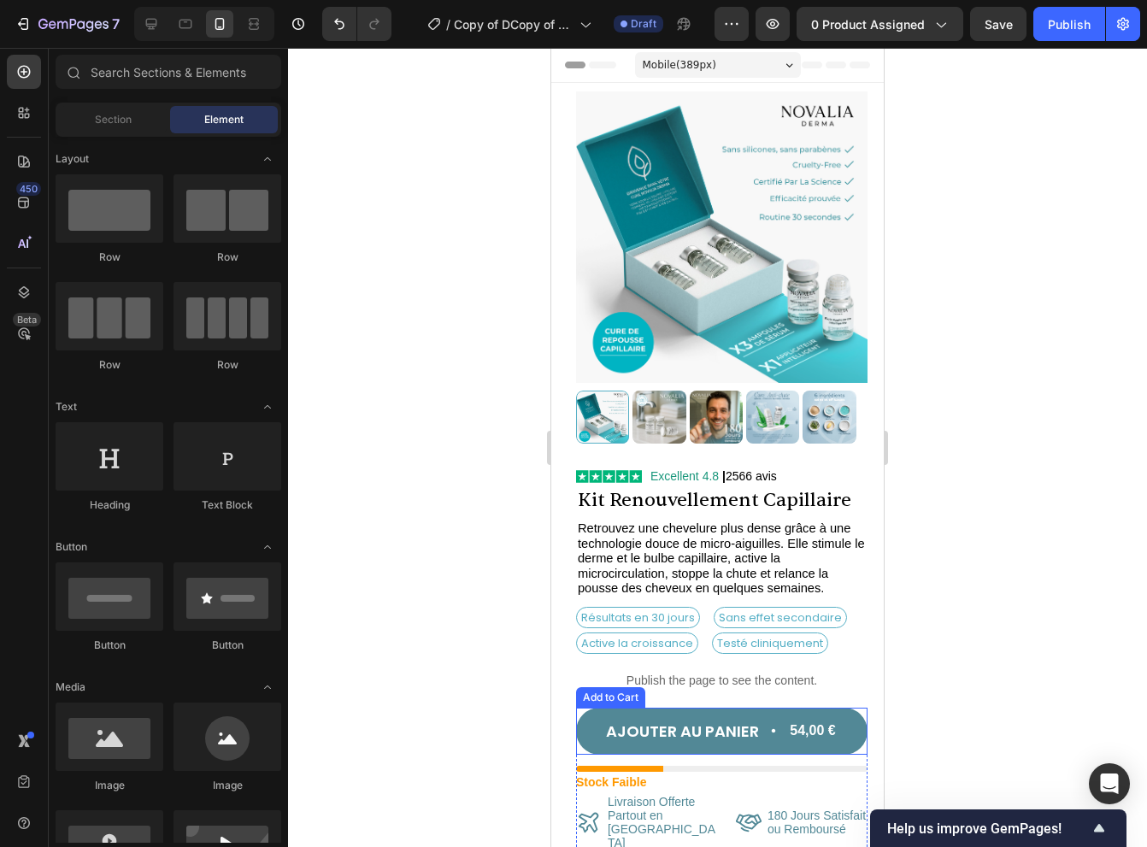
click at [591, 708] on button "AJOUTER AU PANIER 54,00 €" at bounding box center [721, 731] width 291 height 47
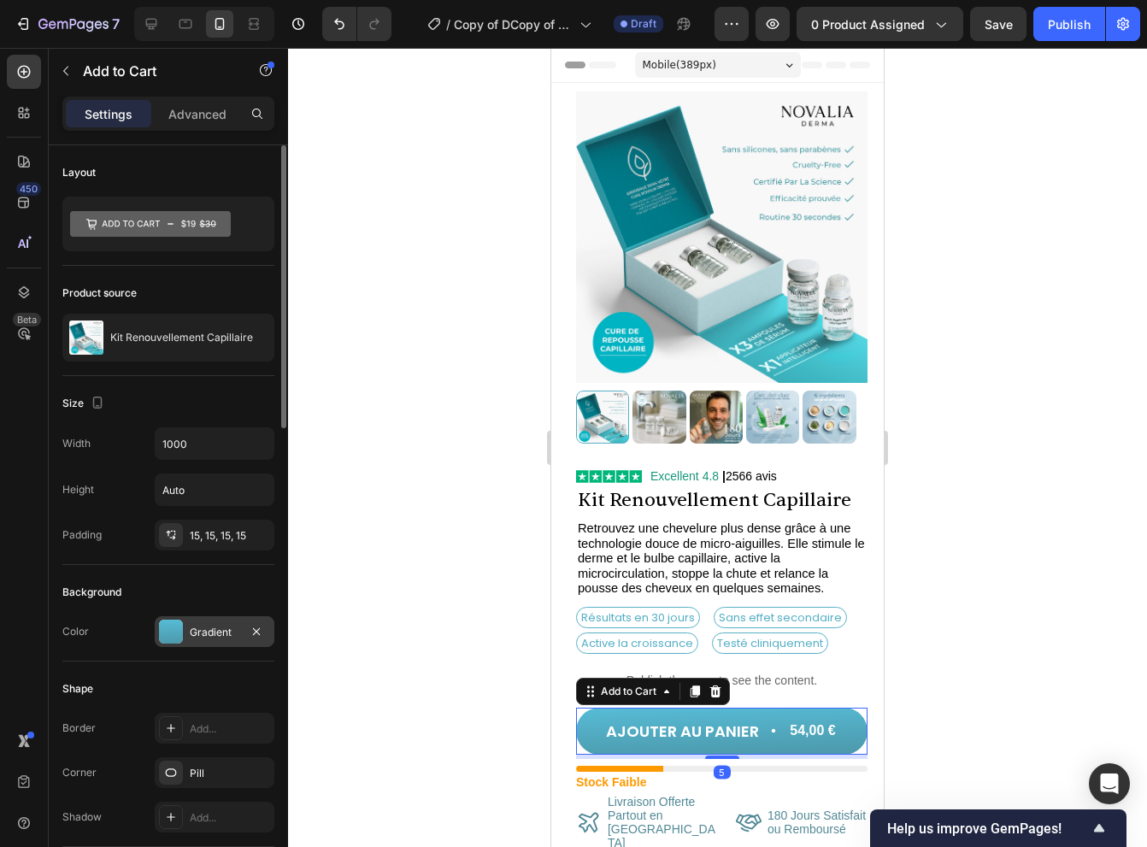
click at [181, 622] on div at bounding box center [171, 632] width 24 height 24
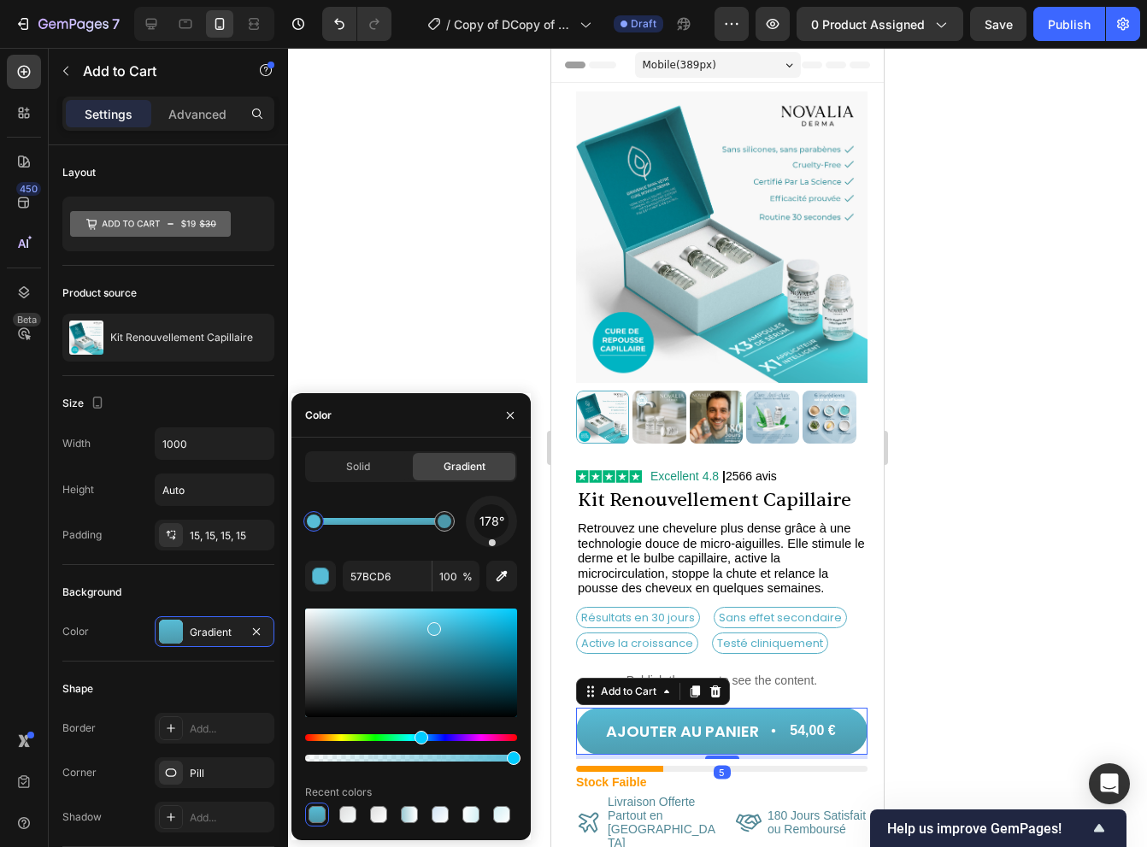
click at [311, 526] on div at bounding box center [314, 522] width 14 height 14
click at [386, 568] on input "57BCD6" at bounding box center [387, 576] width 89 height 31
paste input "7fc4c9"
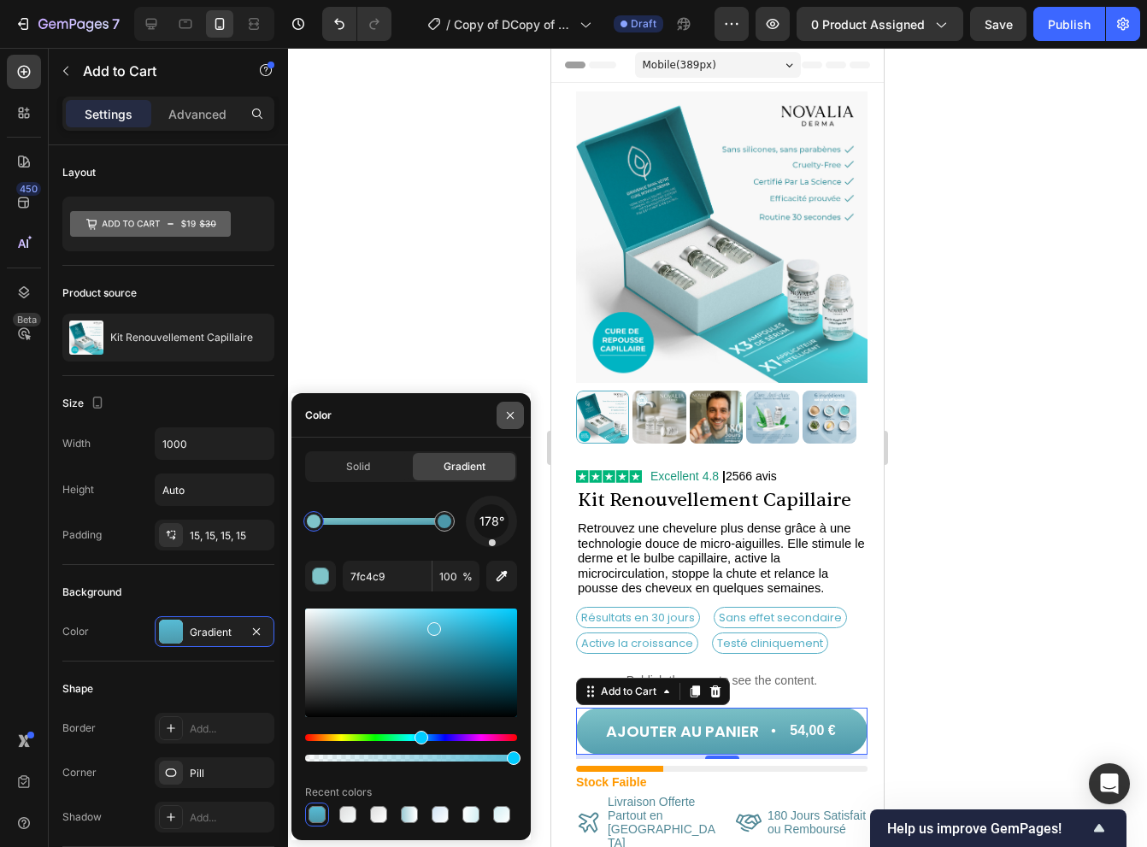
click at [511, 411] on icon "button" at bounding box center [510, 416] width 14 height 14
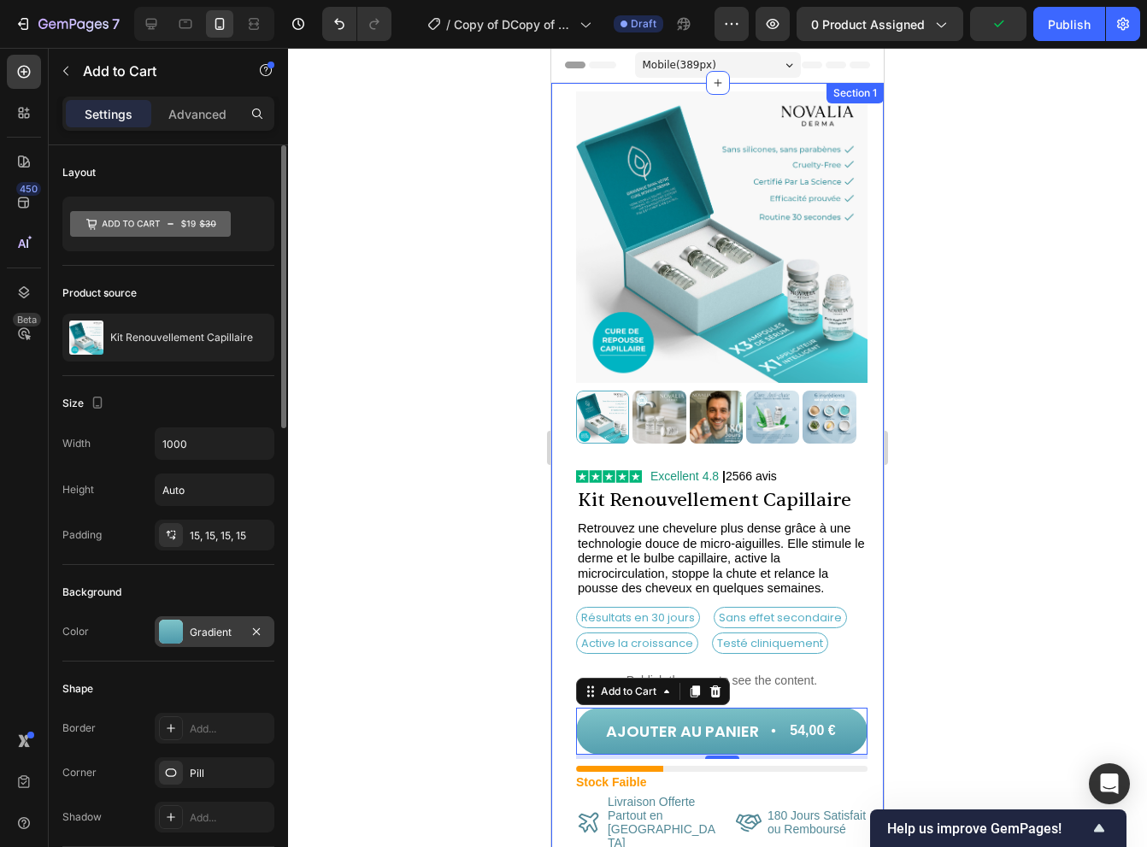
click at [197, 641] on div "Gradient" at bounding box center [215, 631] width 120 height 31
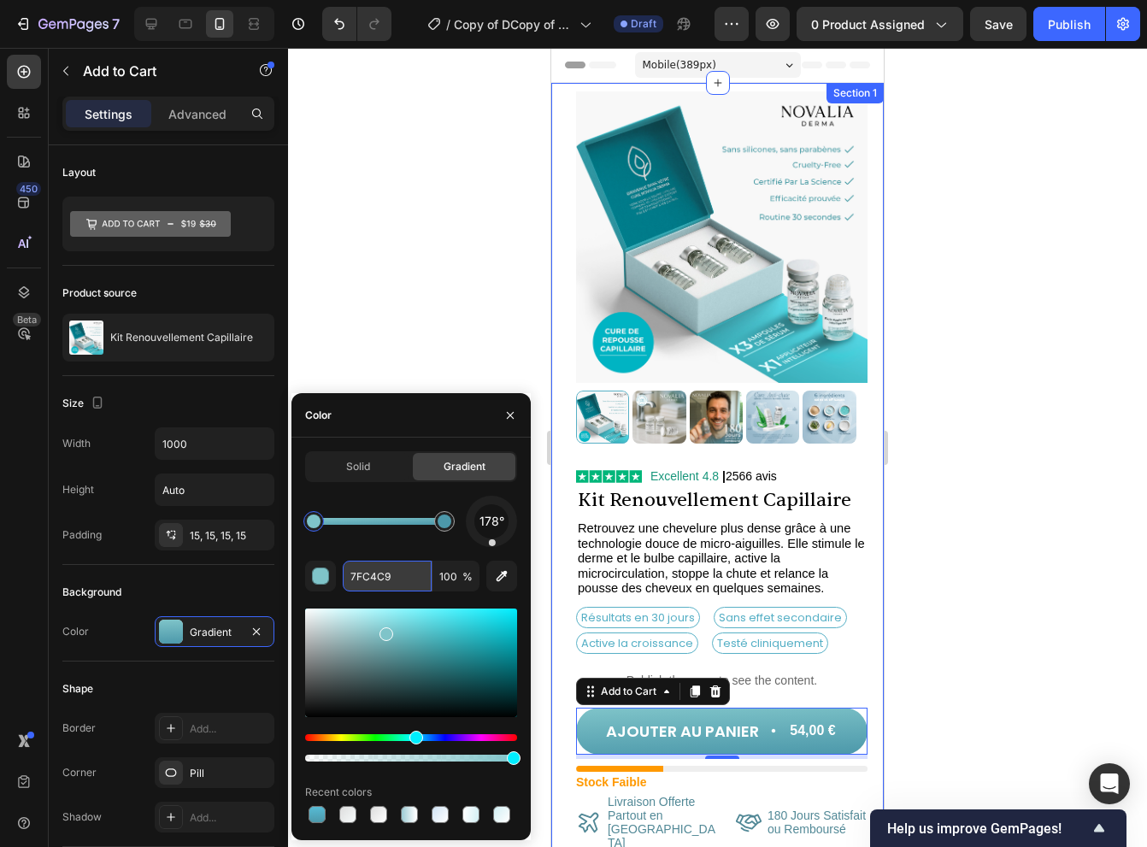
click at [380, 580] on input "7FC4C9" at bounding box center [387, 576] width 89 height 31
paste input "#7fc4c"
click at [386, 506] on div "178°" at bounding box center [411, 521] width 212 height 51
type input "7FC4C9"
drag, startPoint x: 504, startPoint y: 544, endPoint x: 520, endPoint y: 534, distance: 18.0
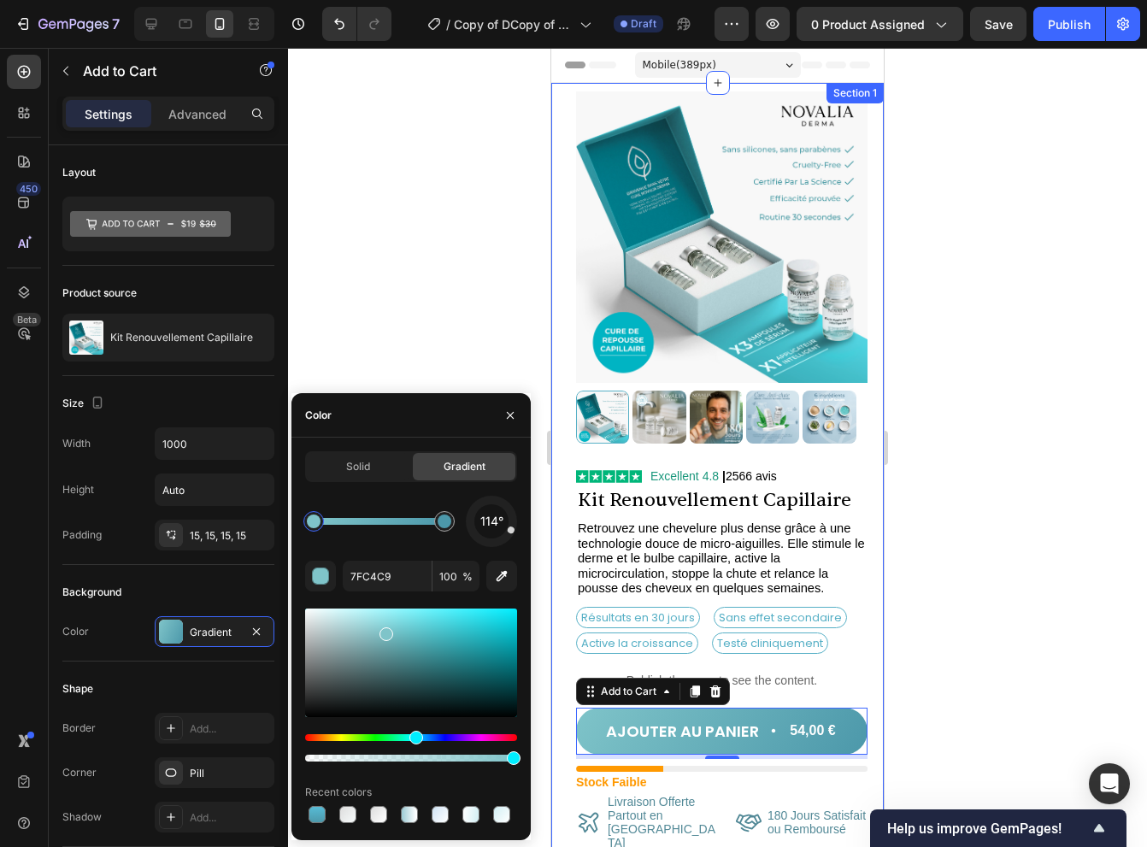
click at [520, 534] on div "Solid Gradient 114° 7FC4C9 100 % Recent colors" at bounding box center [410, 638] width 239 height 375
click at [511, 413] on icon "button" at bounding box center [510, 416] width 14 height 14
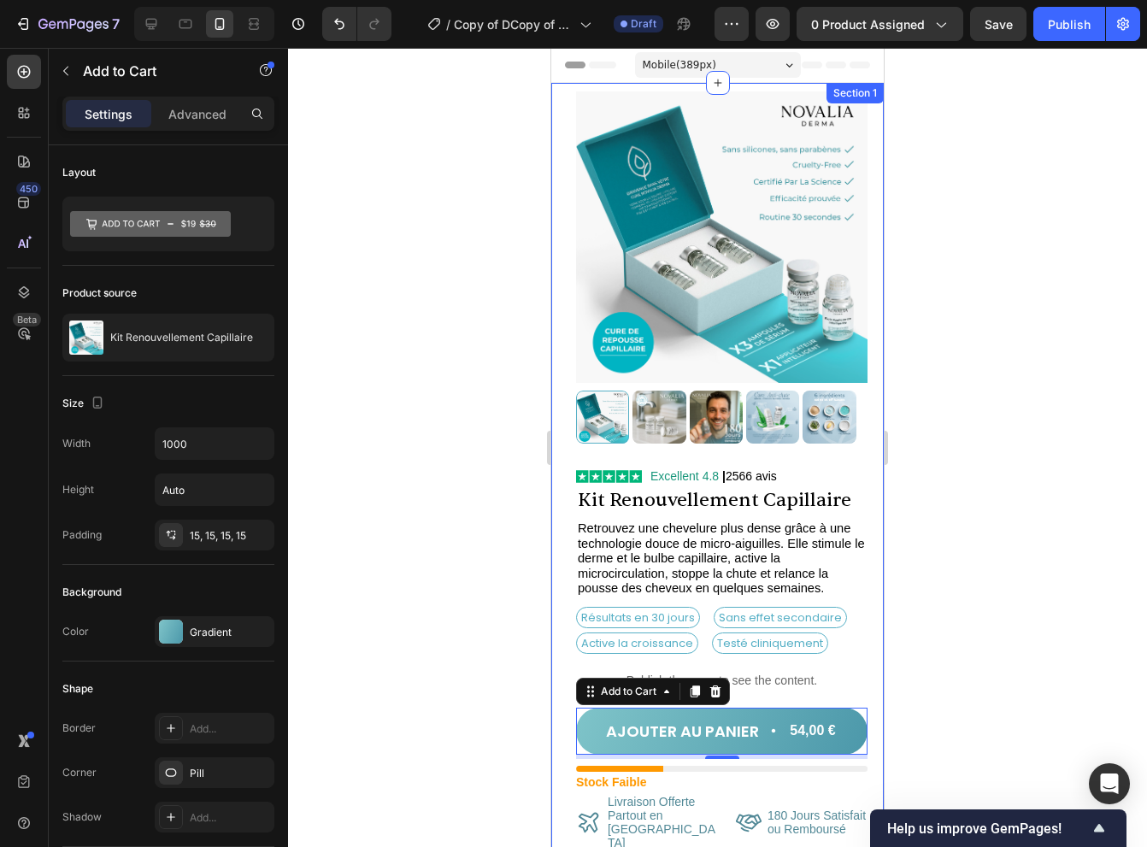
click at [515, 403] on div at bounding box center [717, 447] width 859 height 799
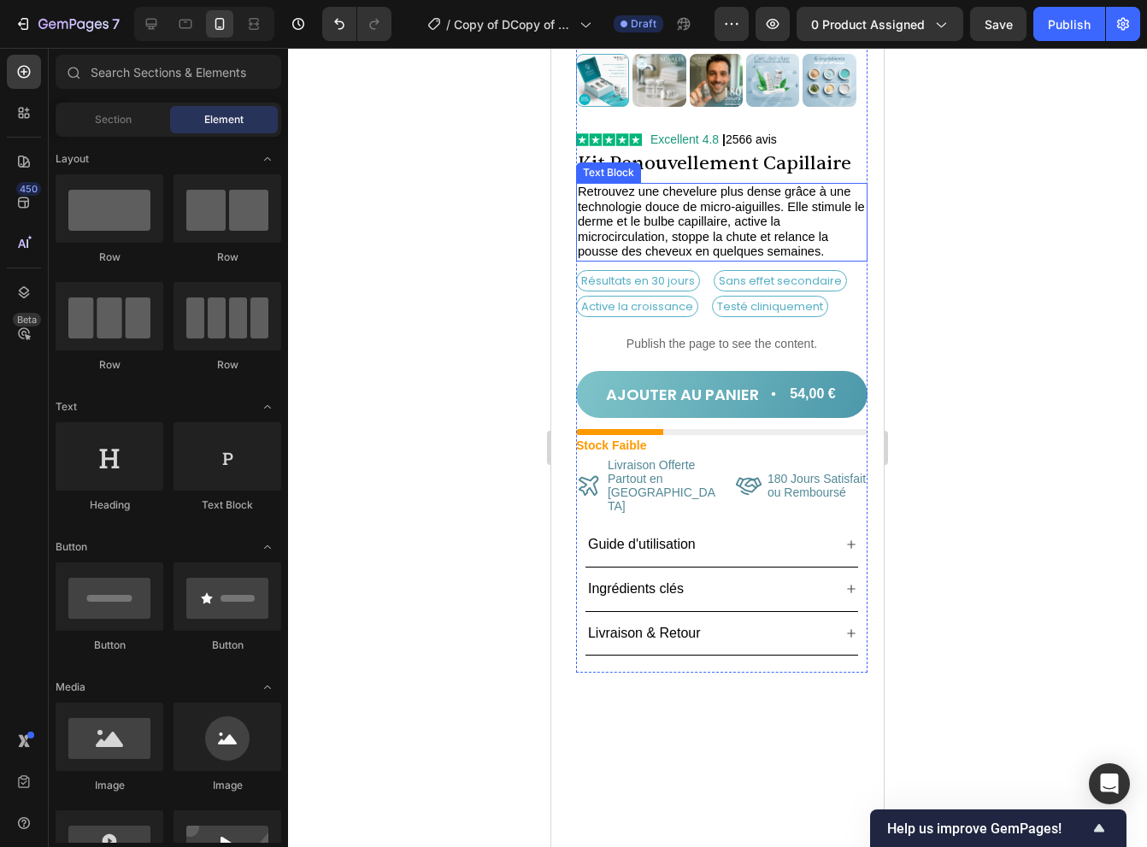
scroll to position [342, 0]
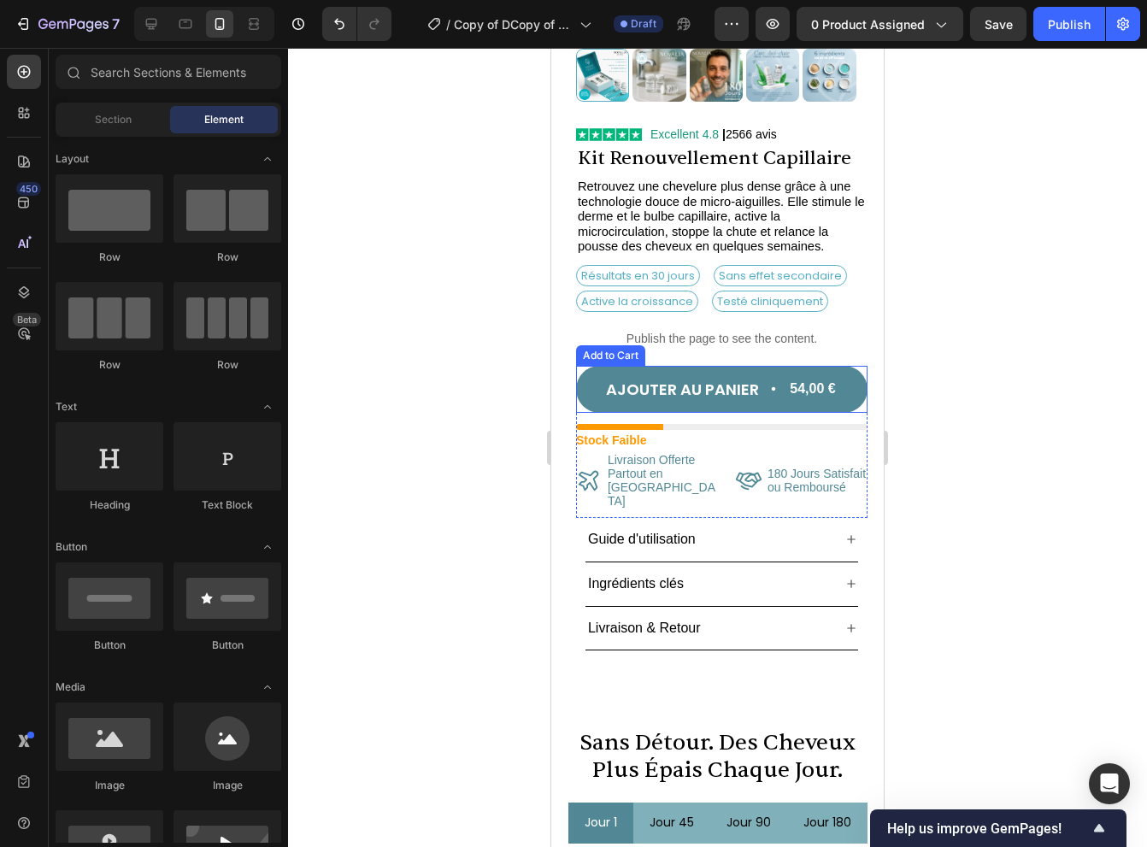
click at [787, 392] on button "AJOUTER AU PANIER 54,00 €" at bounding box center [721, 389] width 291 height 47
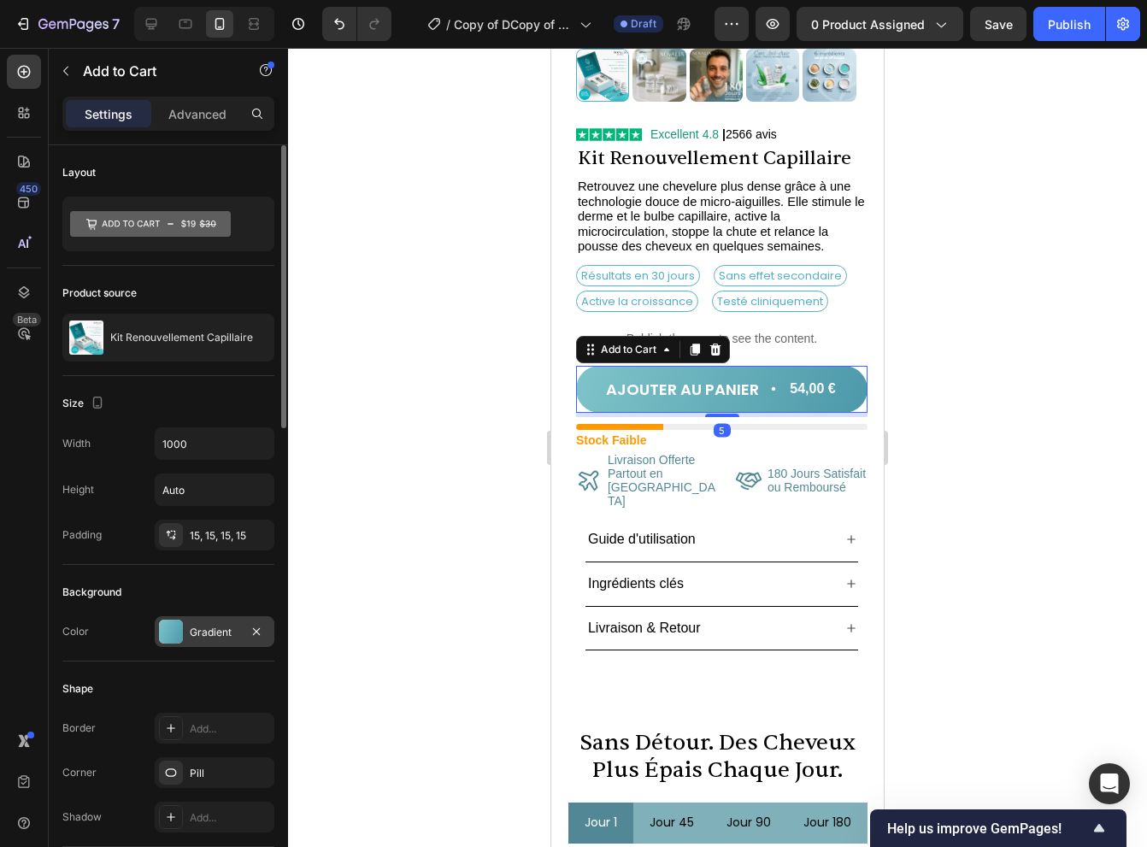
click at [195, 629] on div "Gradient" at bounding box center [215, 632] width 50 height 15
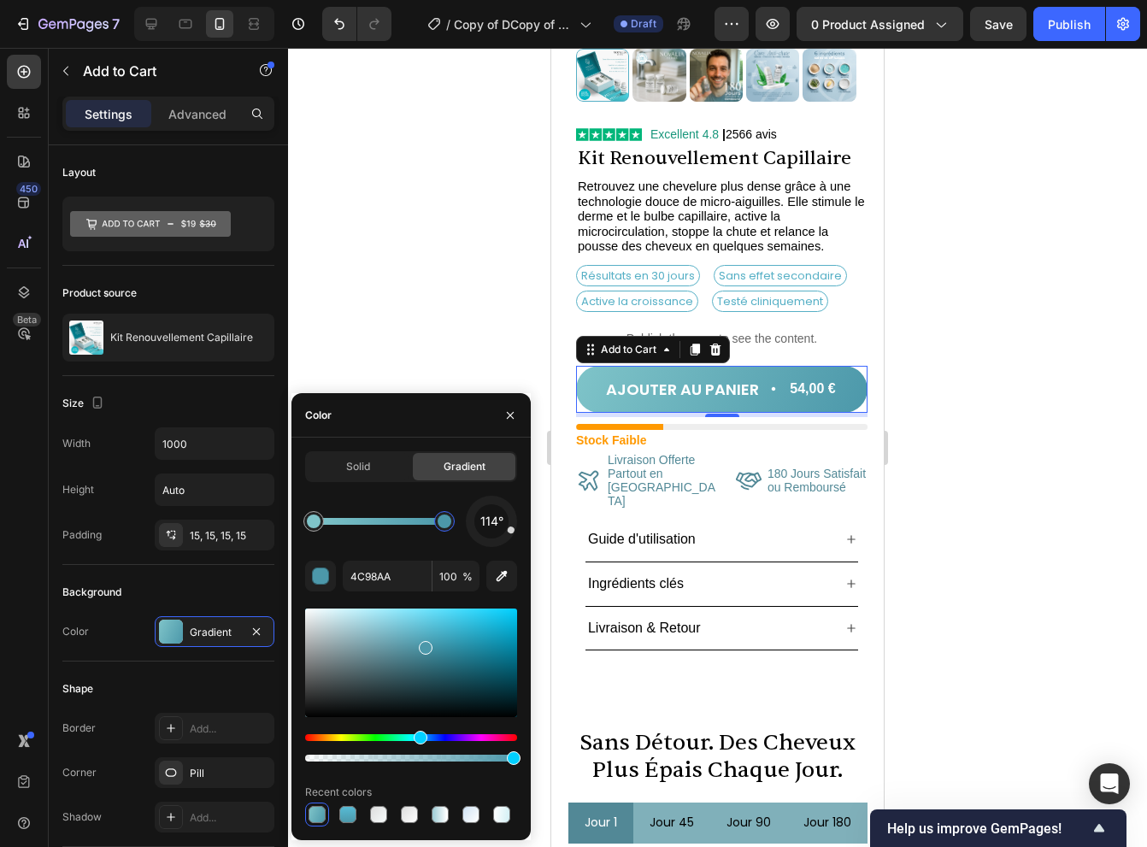
click at [441, 526] on div at bounding box center [445, 522] width 14 height 14
click at [392, 576] on input "5FA1AF" at bounding box center [387, 576] width 89 height 31
paste input "7fc4c9"
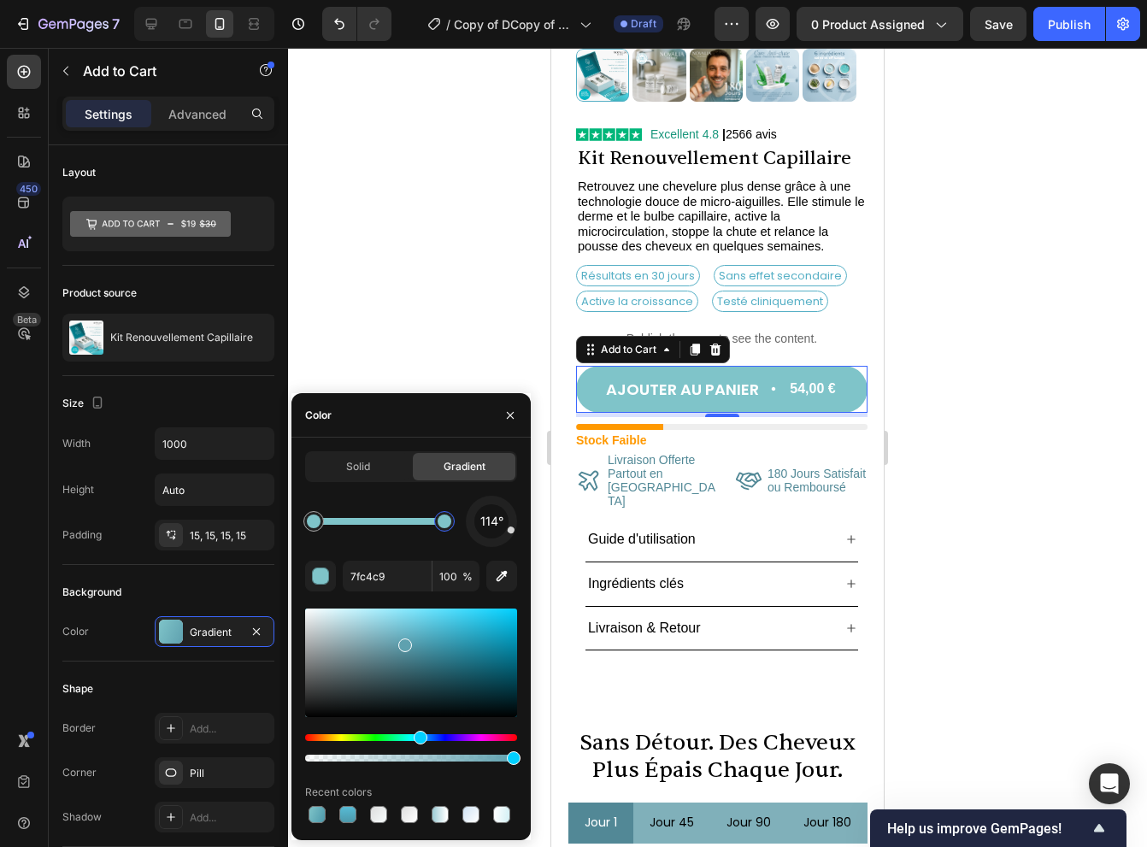
type input "7FC4C9"
click at [395, 551] on div "114° 7FC4C9 100 % Recent colors" at bounding box center [411, 661] width 212 height 331
click at [504, 418] on icon "button" at bounding box center [510, 416] width 14 height 14
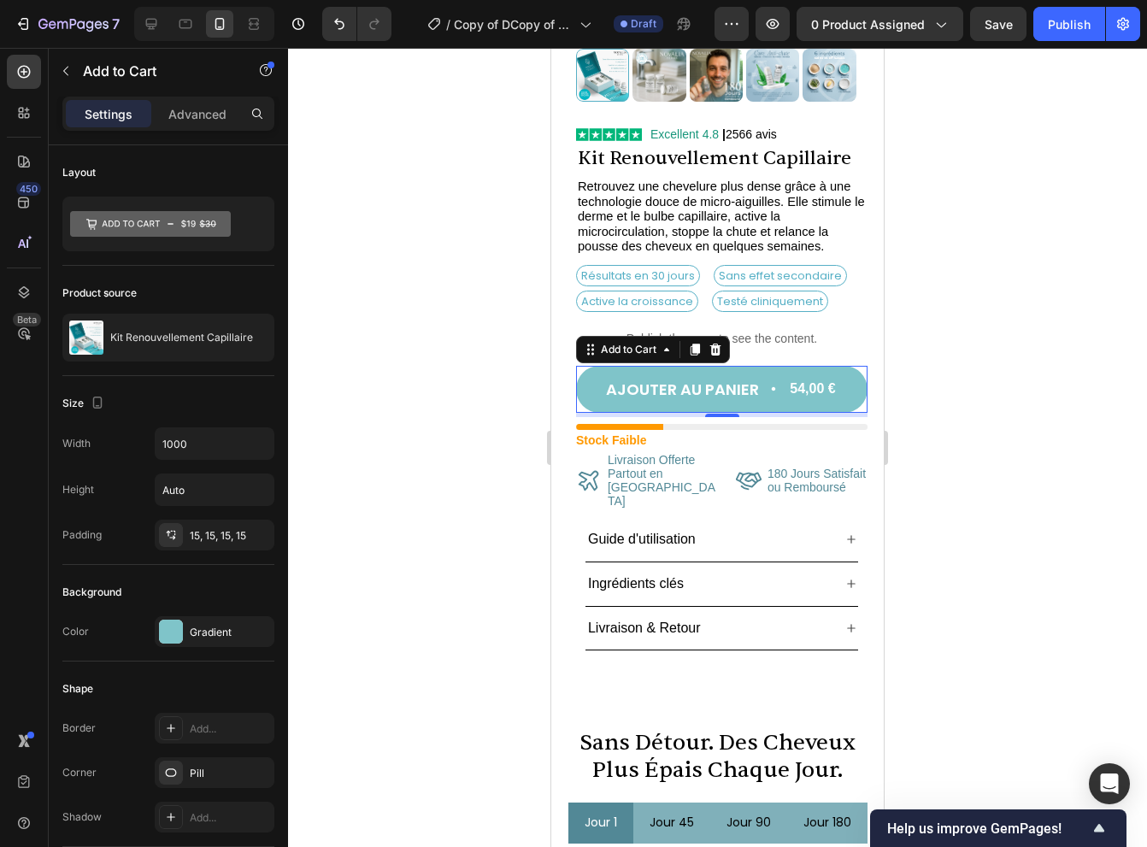
click at [494, 375] on div at bounding box center [717, 447] width 859 height 799
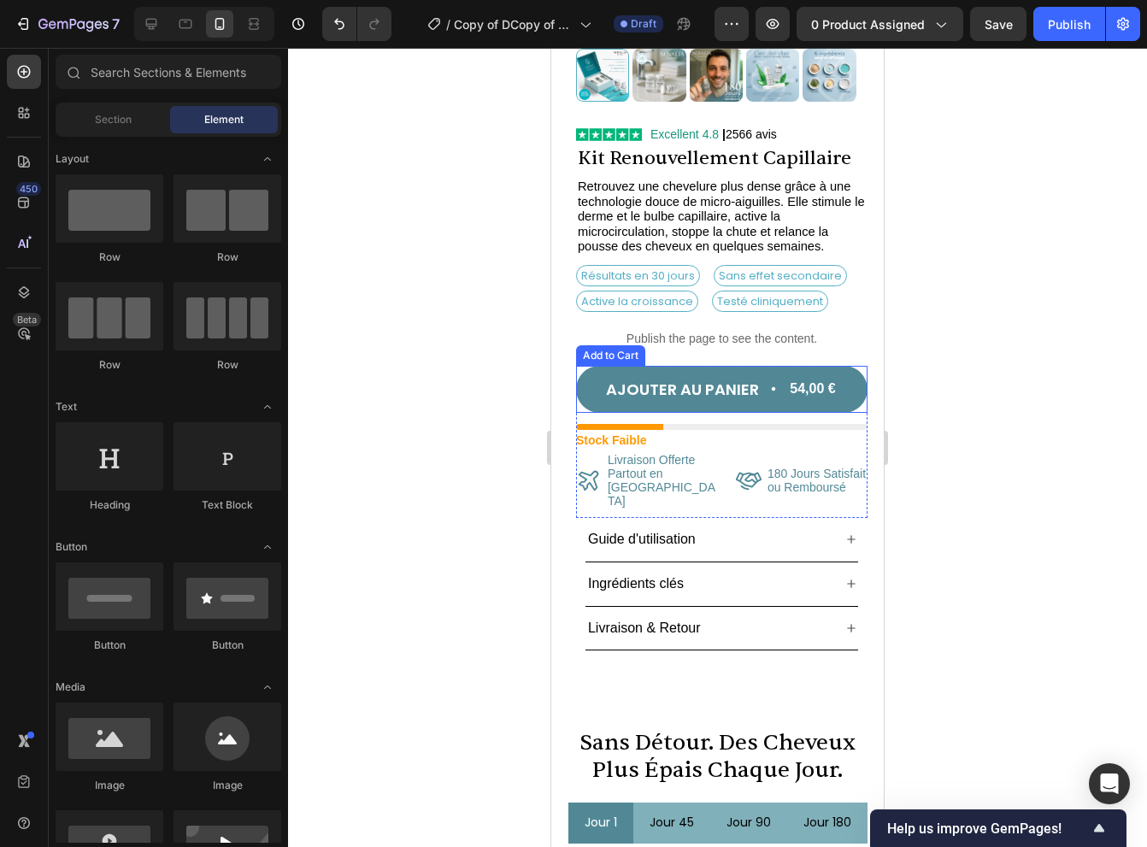
drag, startPoint x: 586, startPoint y: 384, endPoint x: 578, endPoint y: 389, distance: 10.0
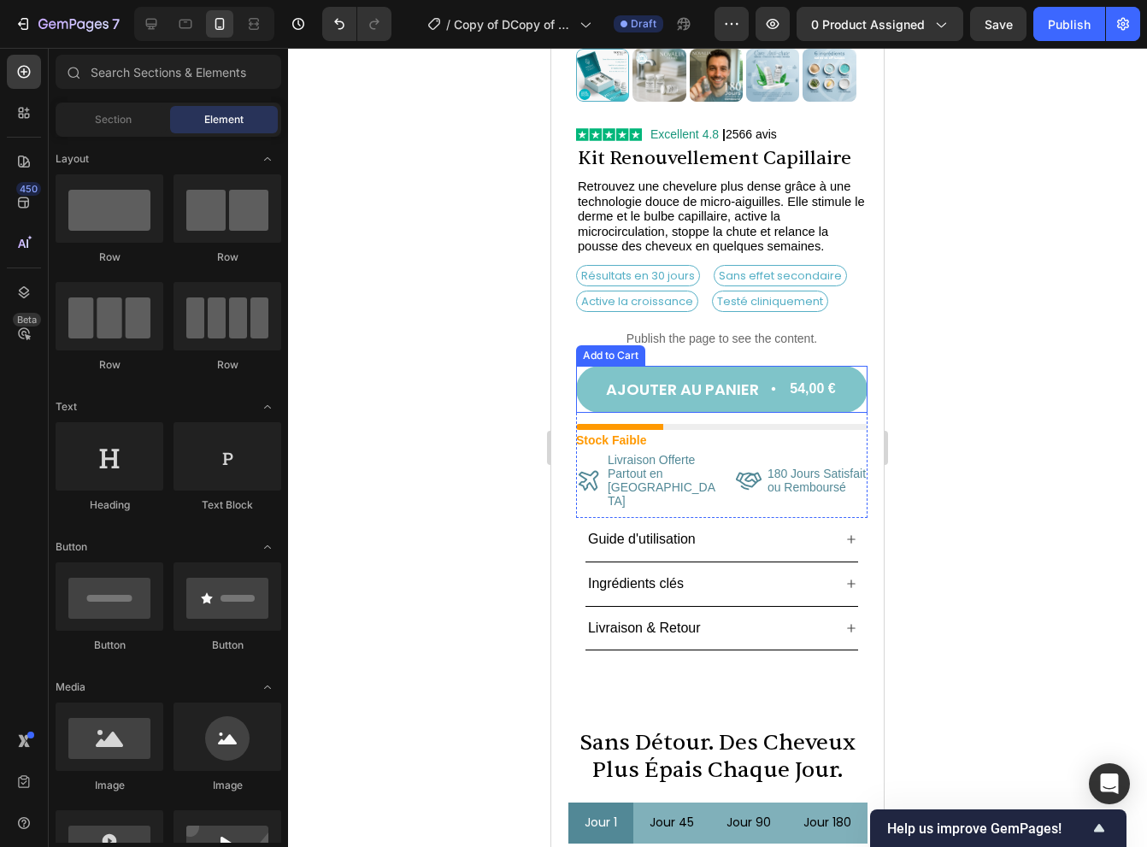
click at [586, 384] on button "AJOUTER AU PANIER 54,00 €" at bounding box center [721, 389] width 291 height 47
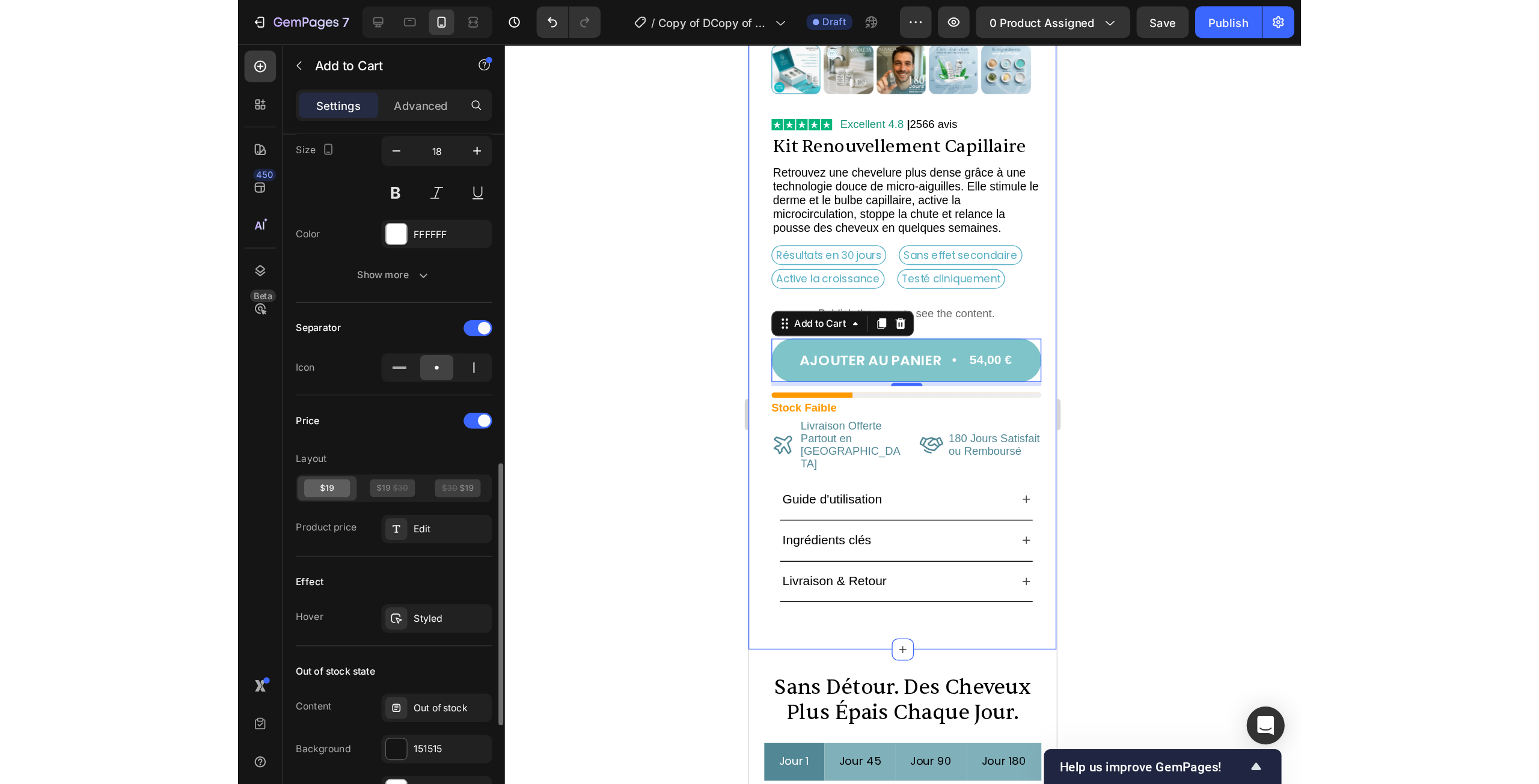
scroll to position [721, 0]
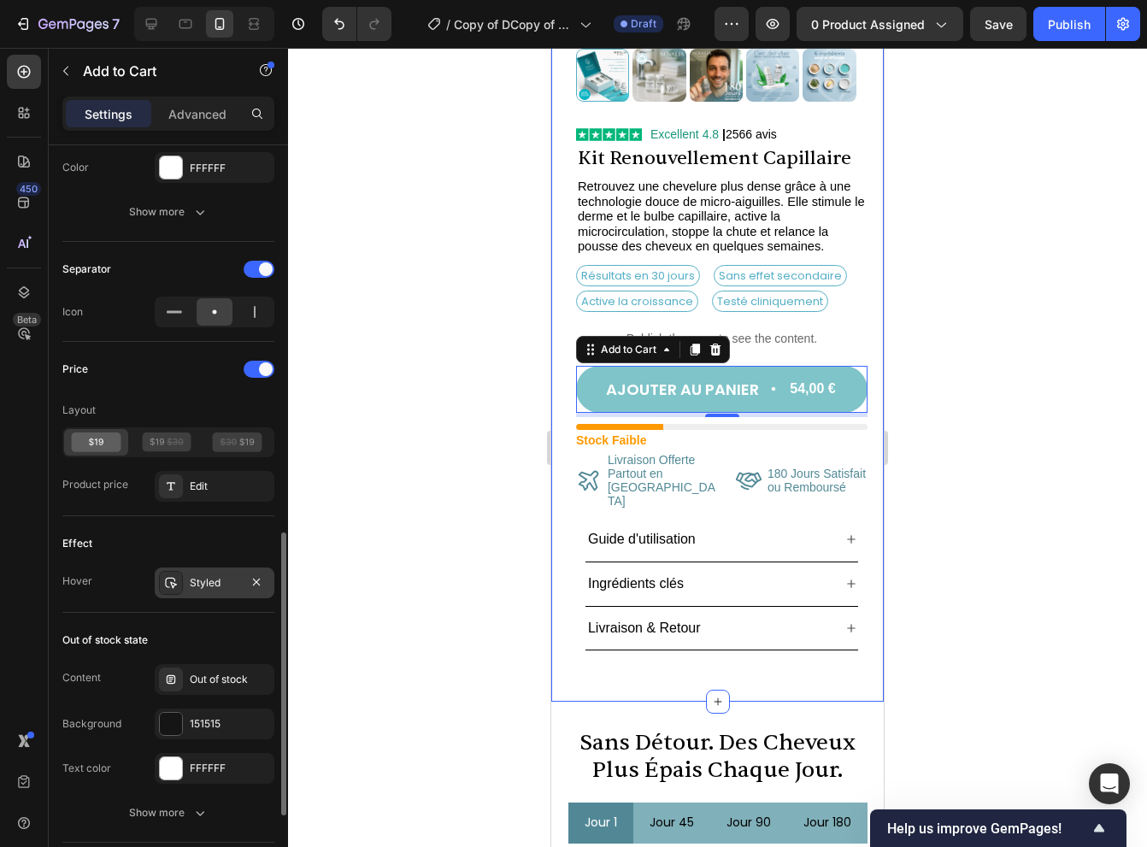
click at [210, 586] on div "Styled" at bounding box center [215, 583] width 120 height 31
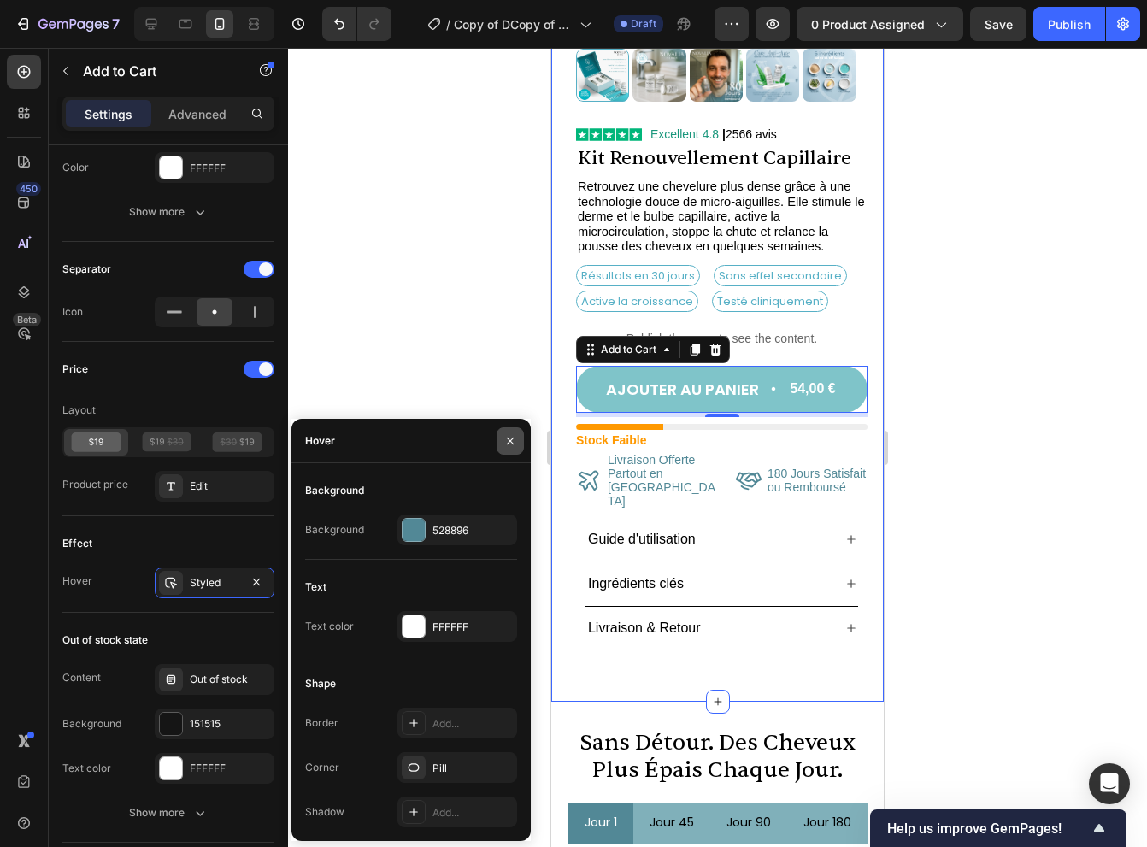
drag, startPoint x: 509, startPoint y: 445, endPoint x: 6, endPoint y: 413, distance: 504.5
click at [509, 445] on icon "button" at bounding box center [510, 441] width 14 height 14
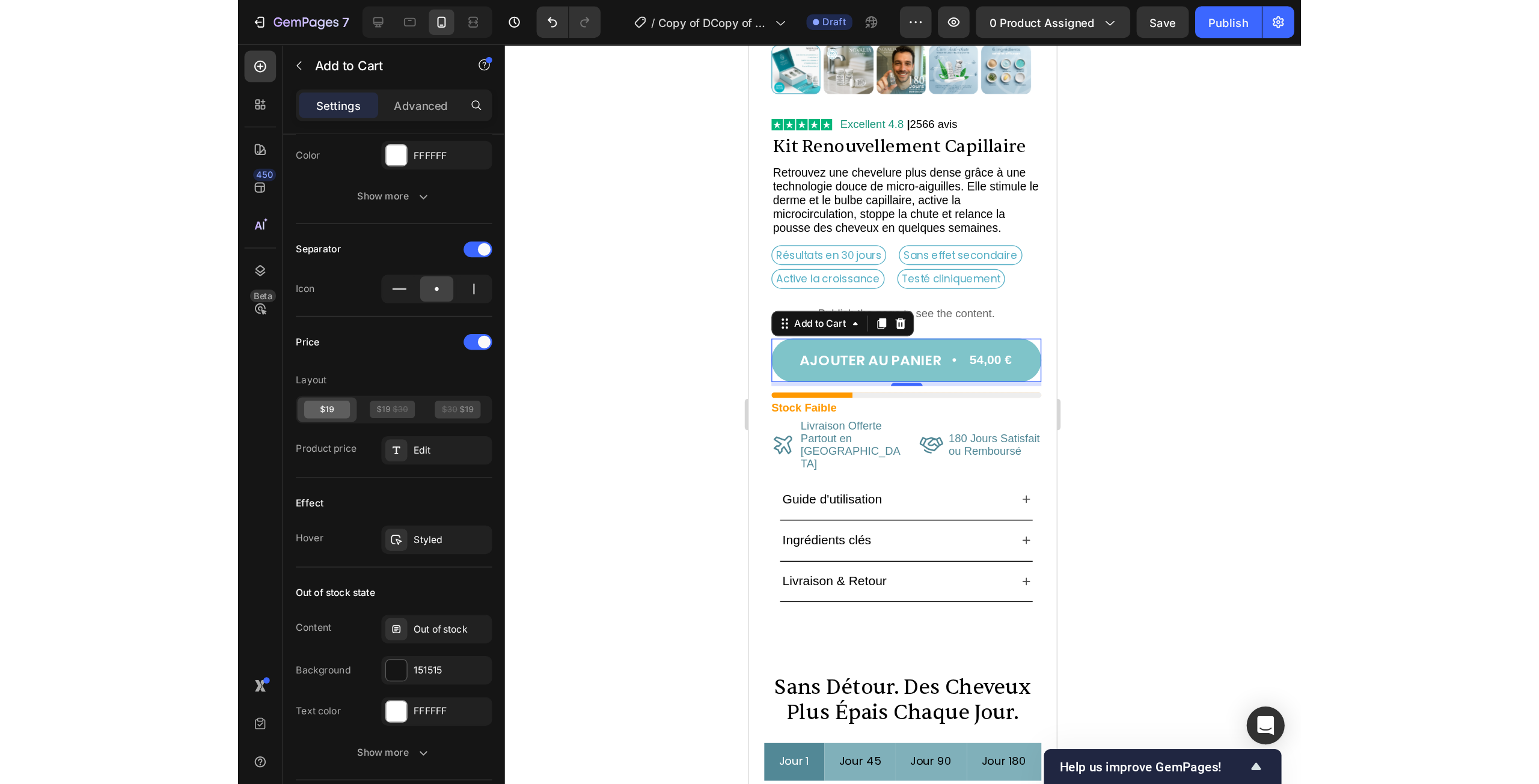
scroll to position [681, 0]
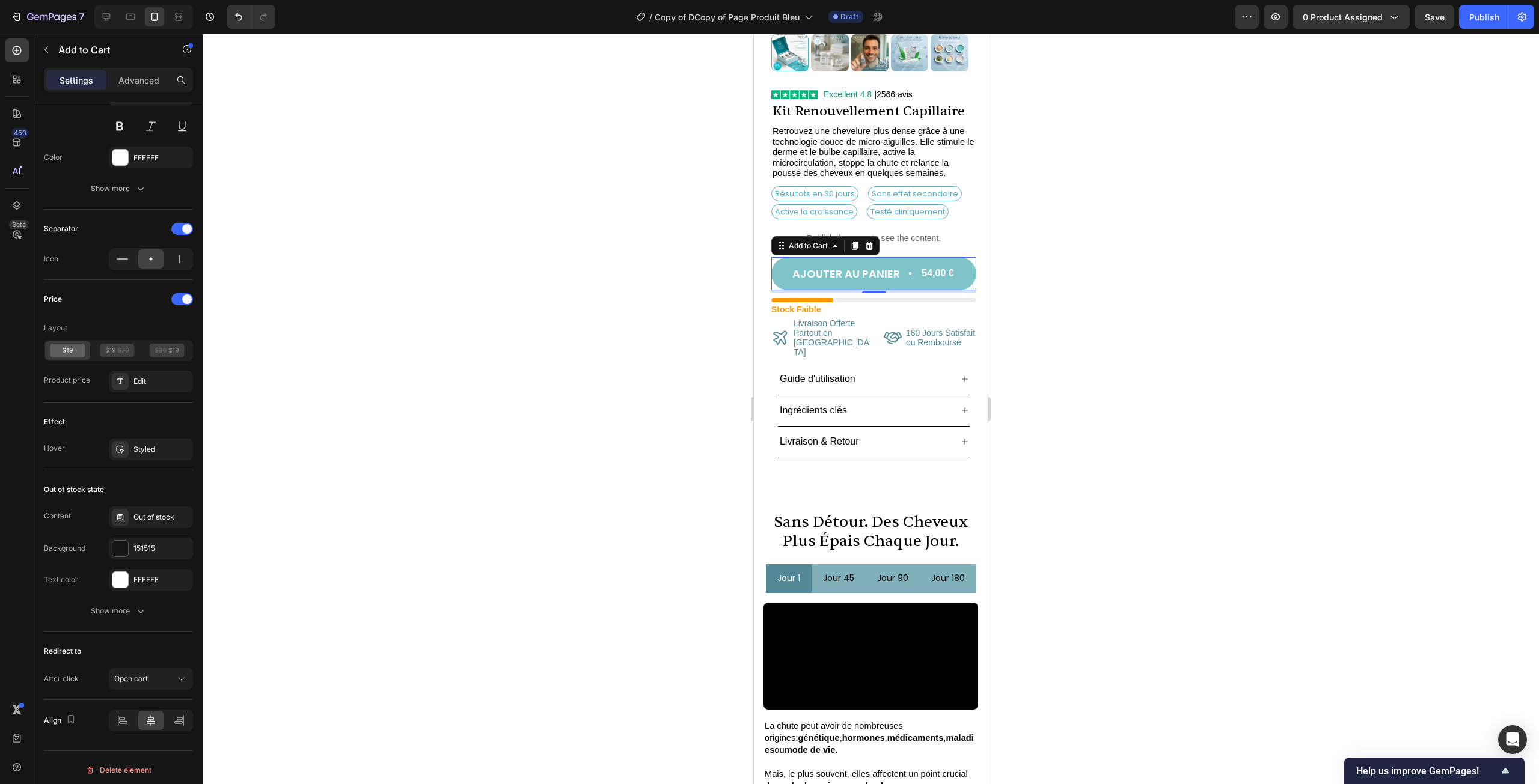
click at [1033, 595] on div at bounding box center [871, 409] width 1336 height 751
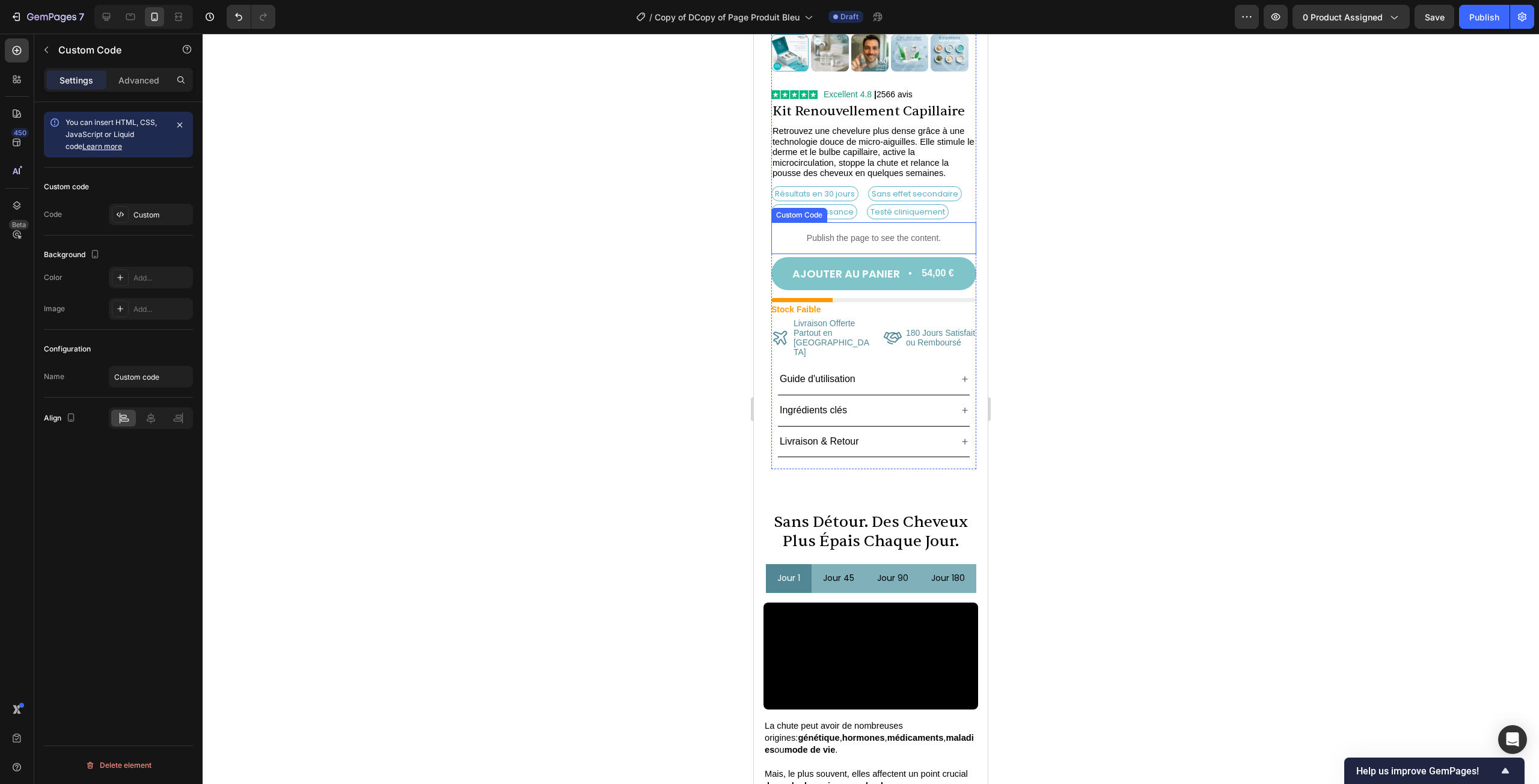
click at [871, 232] on p "Publish the page to see the content." at bounding box center [874, 238] width 205 height 13
click at [153, 206] on div "Custom" at bounding box center [151, 214] width 84 height 22
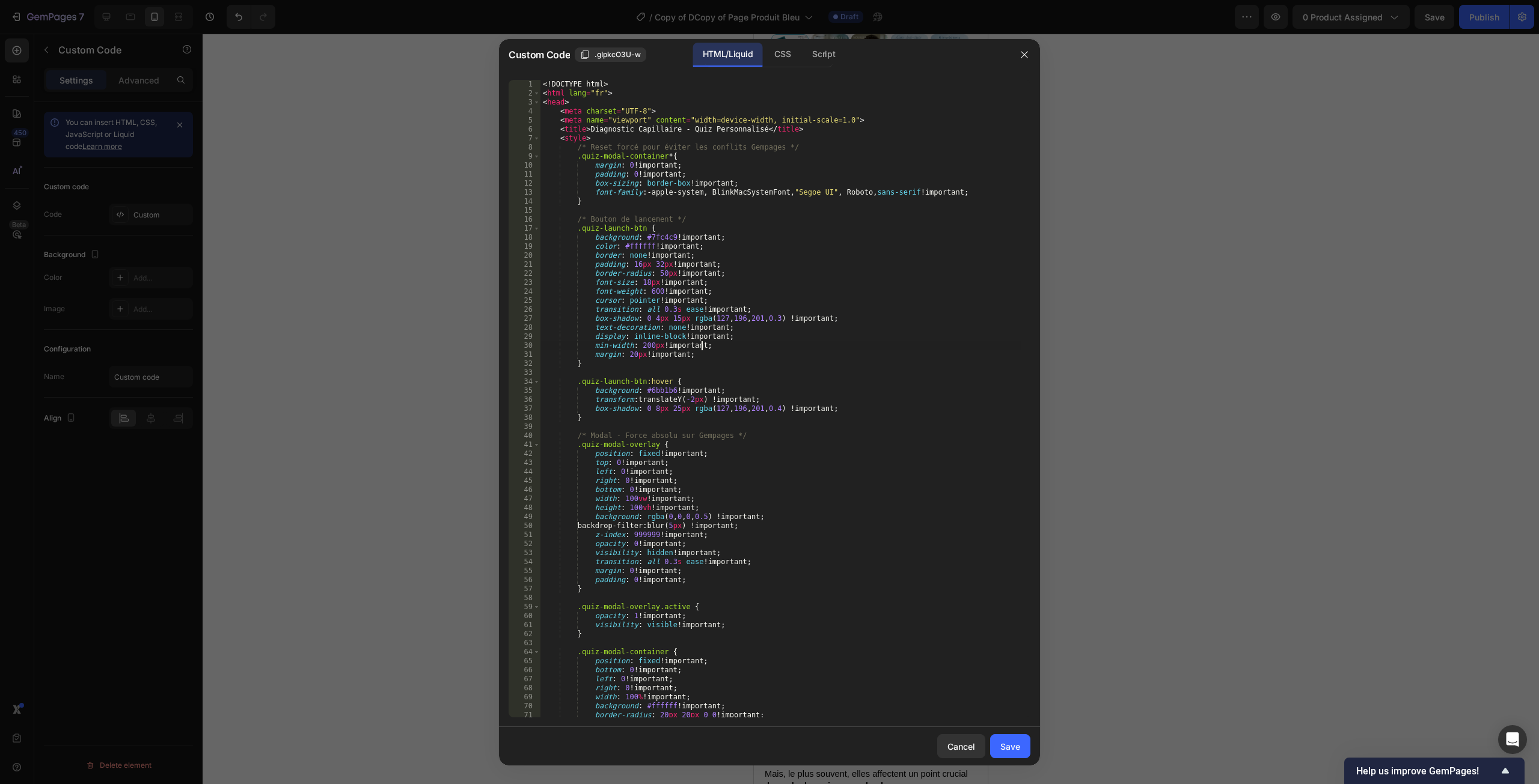
click at [907, 347] on div "<! DOCTYPE html > < html lang = "fr" > < head > < meta charset = "UTF-8" > < me…" at bounding box center [781, 408] width 481 height 656
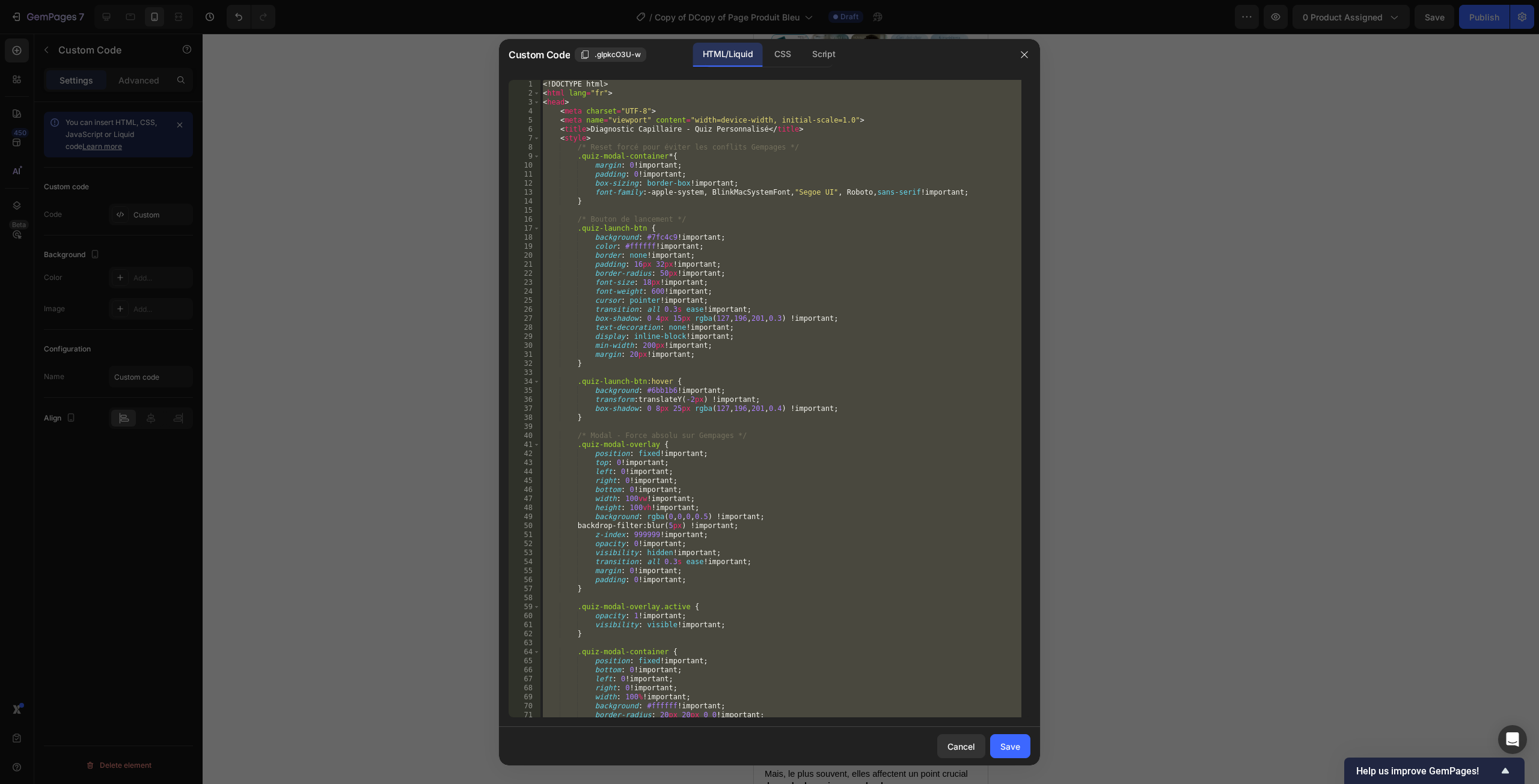
paste textarea
type textarea "</html>"
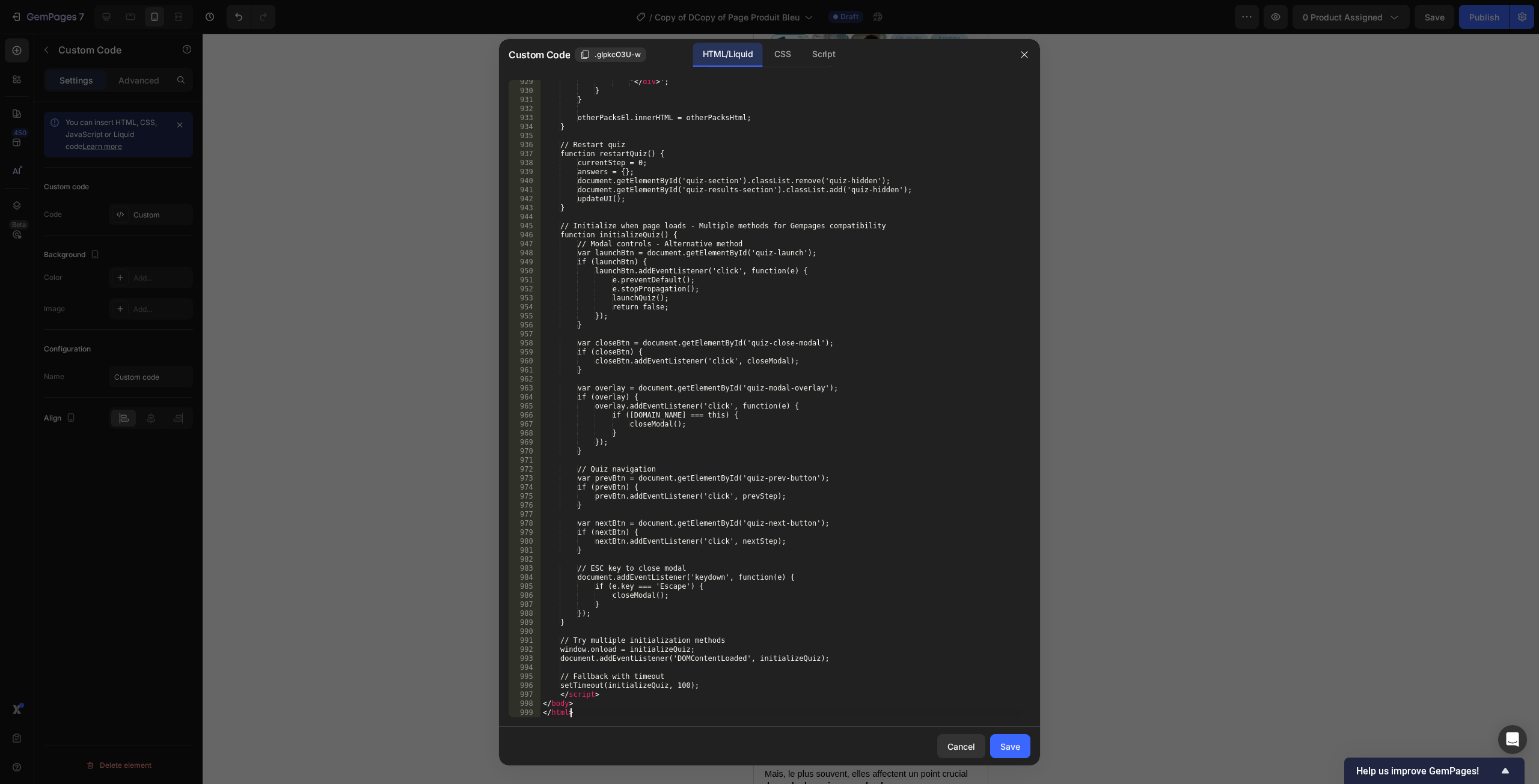
scroll to position [8467, 0]
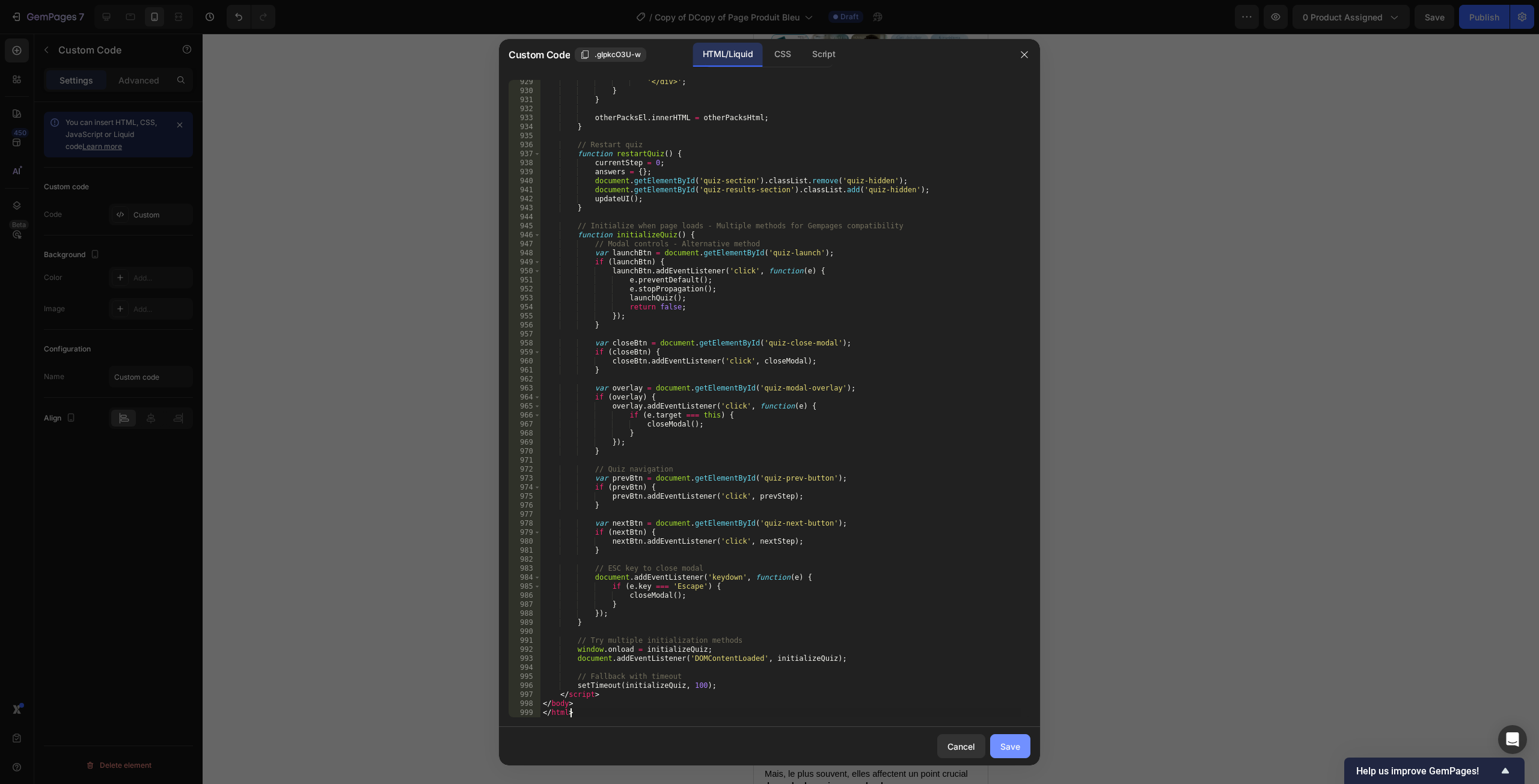
click at [1012, 595] on div "Save" at bounding box center [1010, 747] width 20 height 13
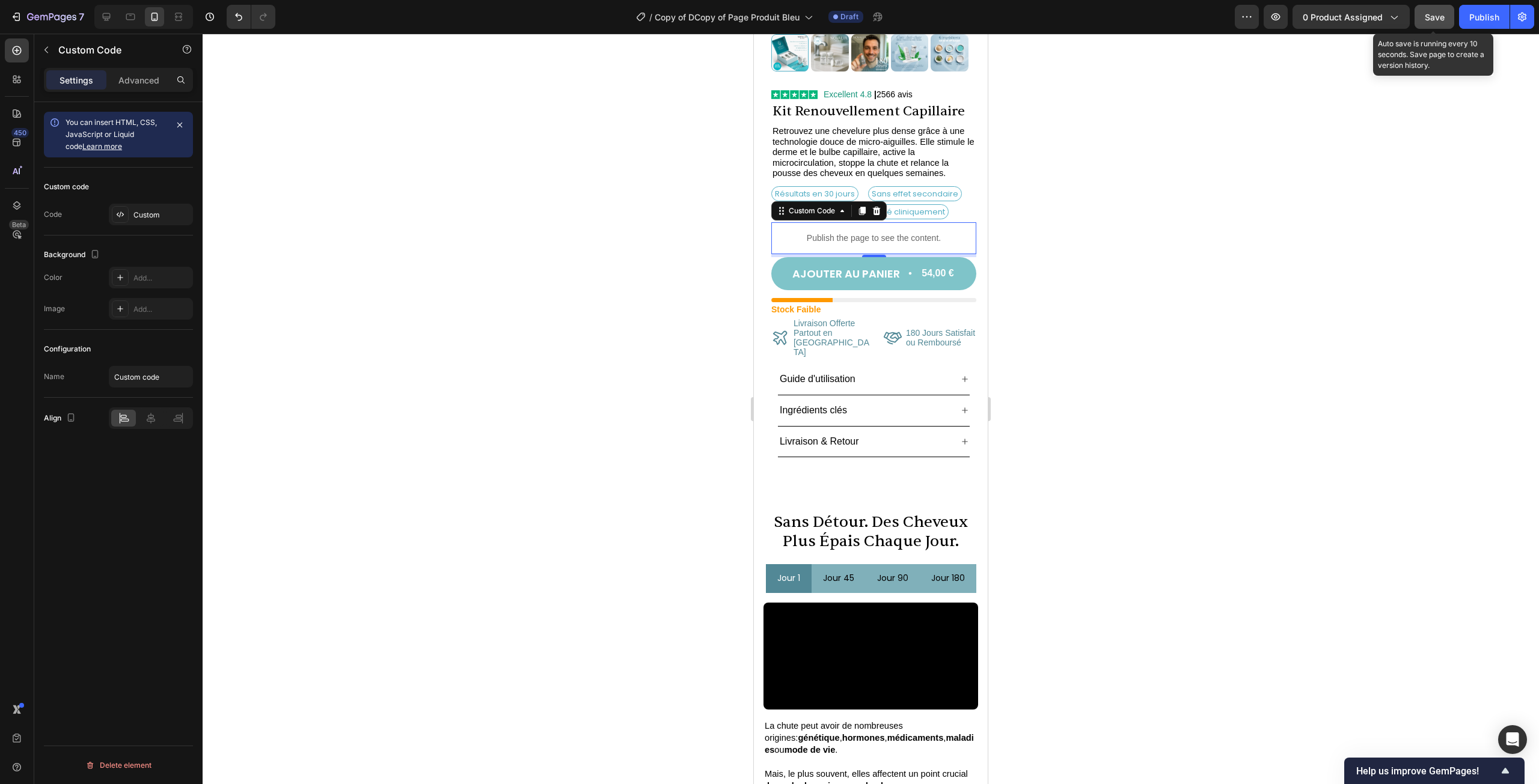
click at [1033, 16] on span "Save" at bounding box center [1435, 17] width 20 height 11
click at [155, 200] on div "Custom code Code Custom" at bounding box center [118, 201] width 149 height 68
click at [154, 208] on div "Custom" at bounding box center [151, 214] width 84 height 22
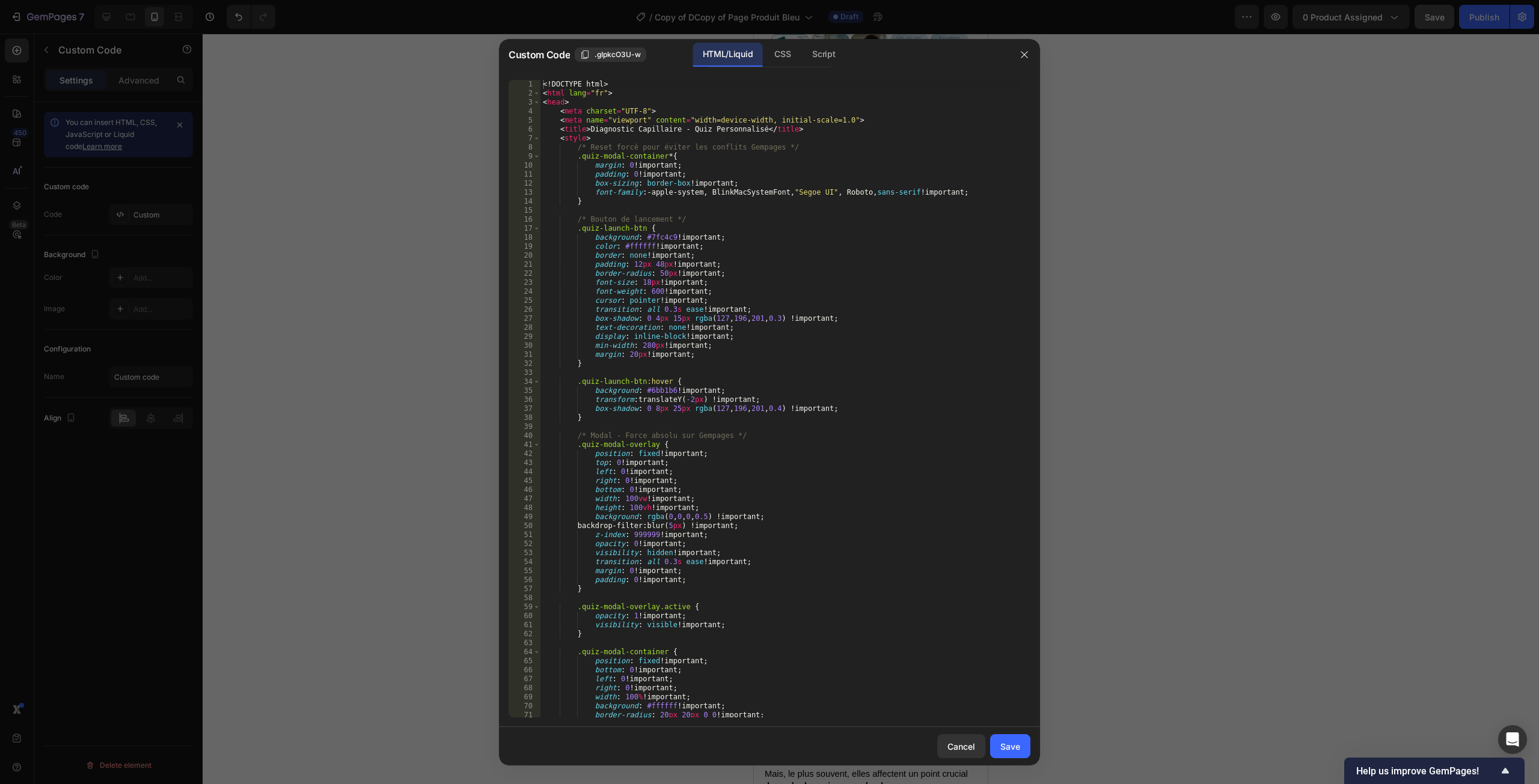
click at [789, 338] on div "<! DOCTYPE html > < html lang = "fr" > < head > < meta charset = "UTF-8" > < me…" at bounding box center [781, 408] width 481 height 656
type textarea "</body> </html>"
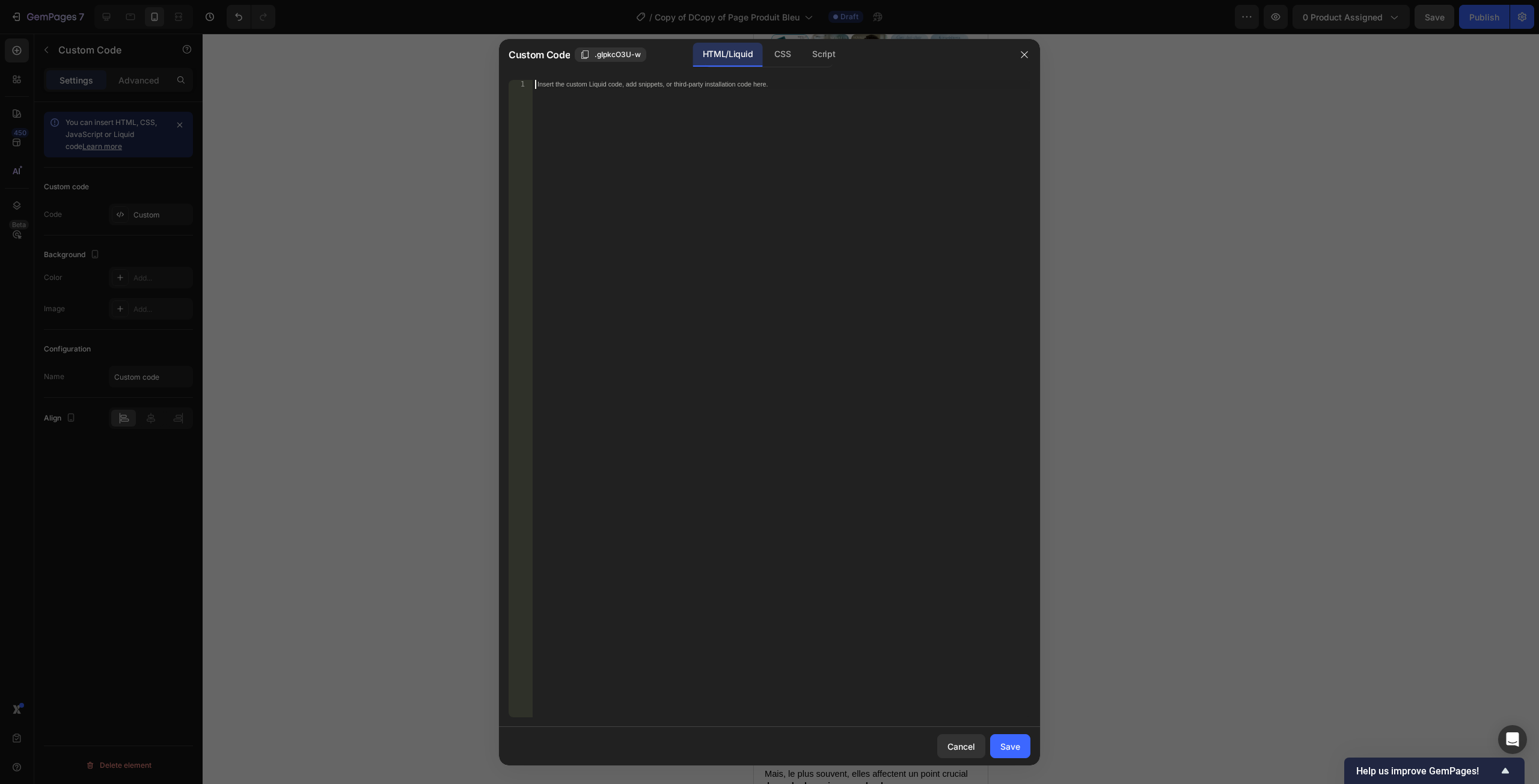
paste textarea "</html>"
type textarea "</html>"
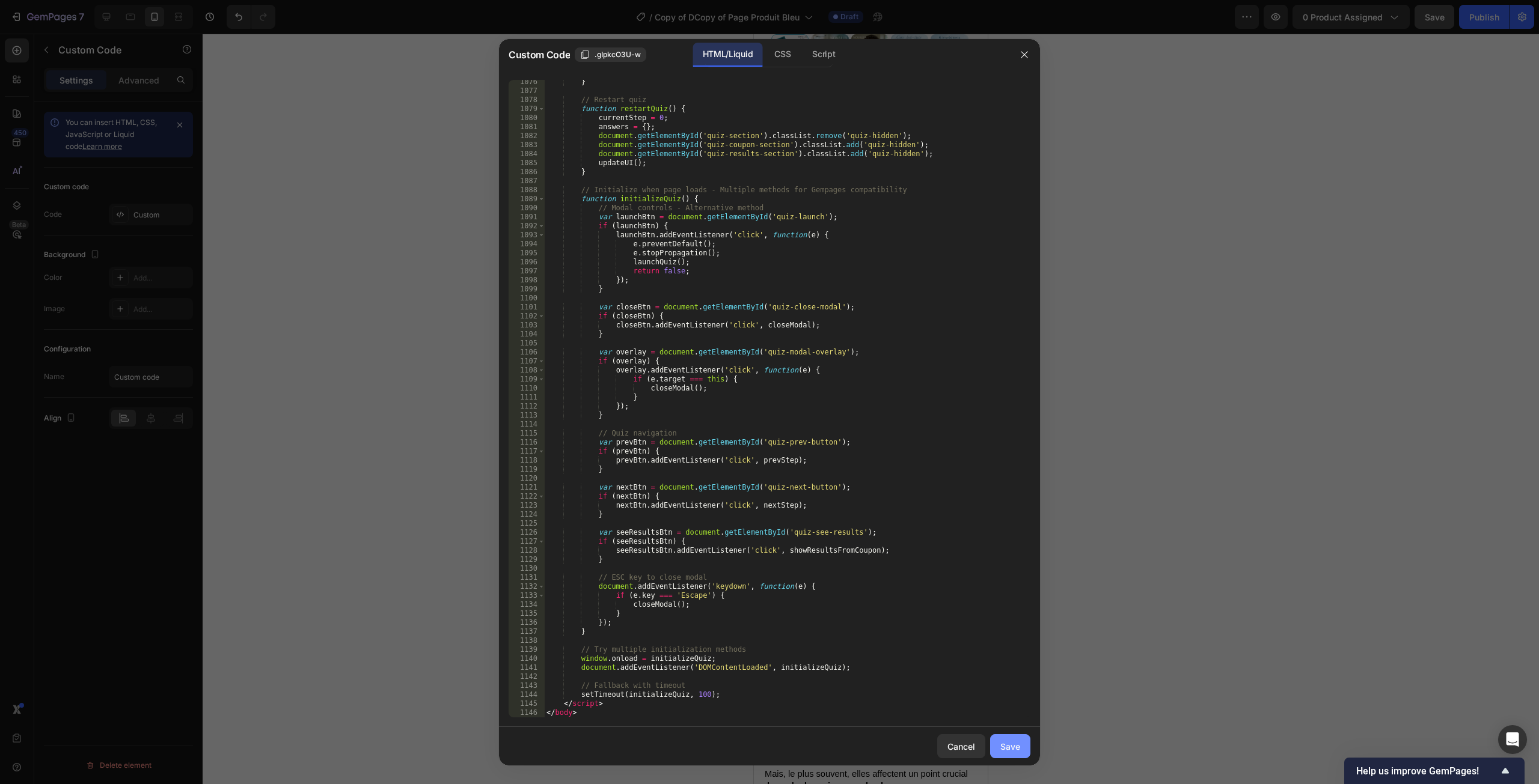
click at [1014, 595] on div "Save" at bounding box center [1010, 747] width 20 height 13
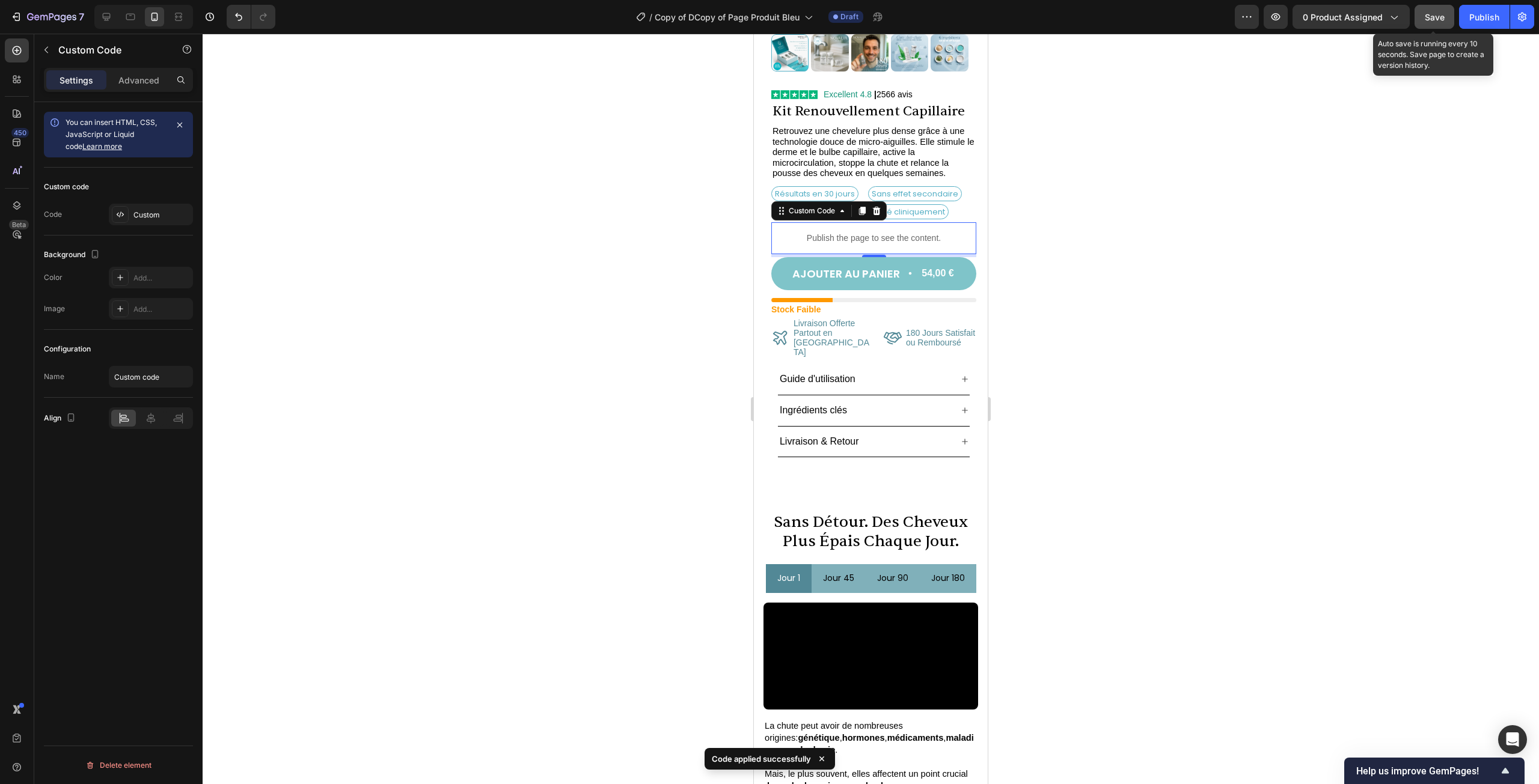
click at [1033, 23] on button "Save" at bounding box center [1434, 17] width 39 height 24
click at [1033, 12] on button "button" at bounding box center [1276, 17] width 24 height 24
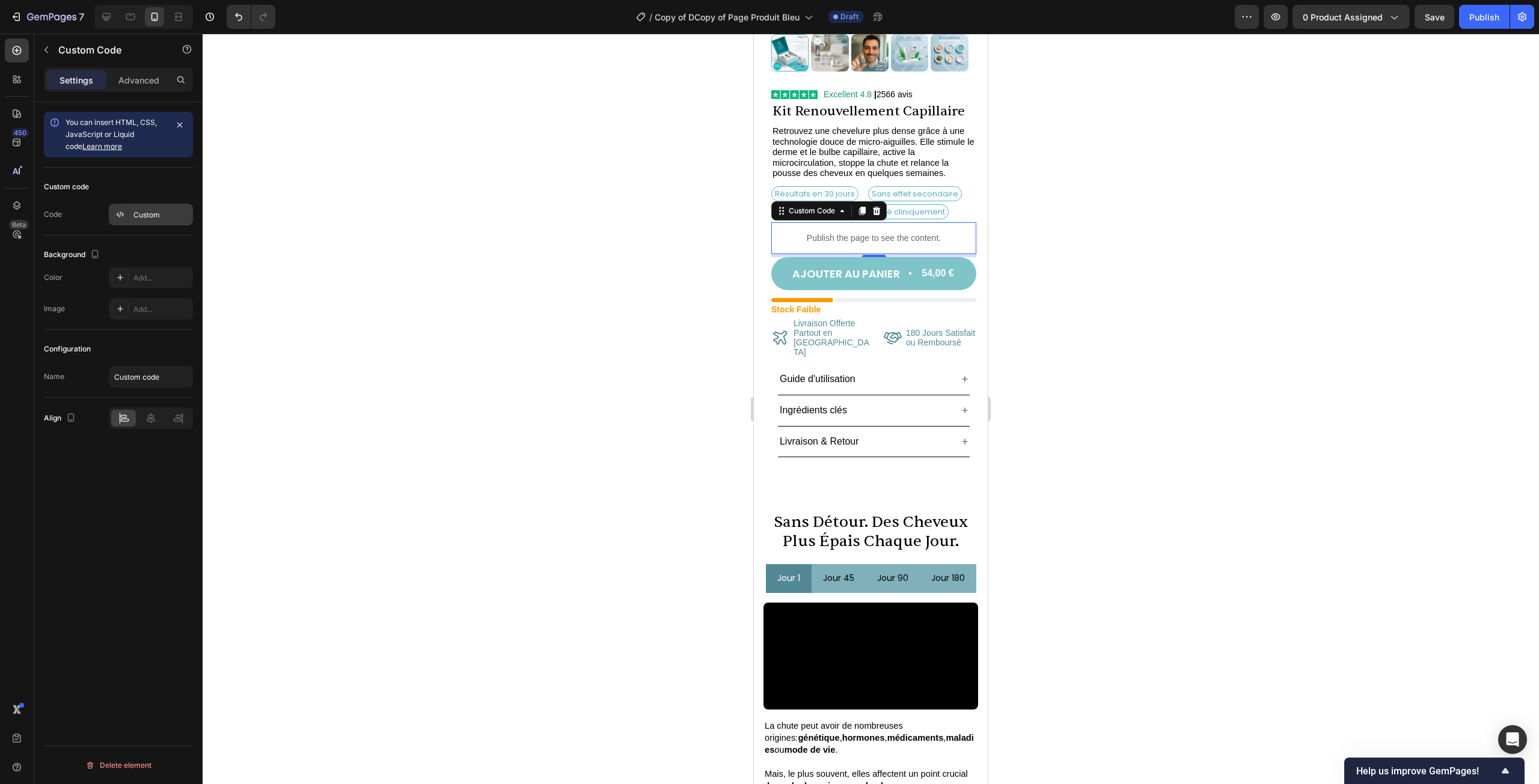
click at [146, 204] on div "Custom" at bounding box center [151, 214] width 84 height 22
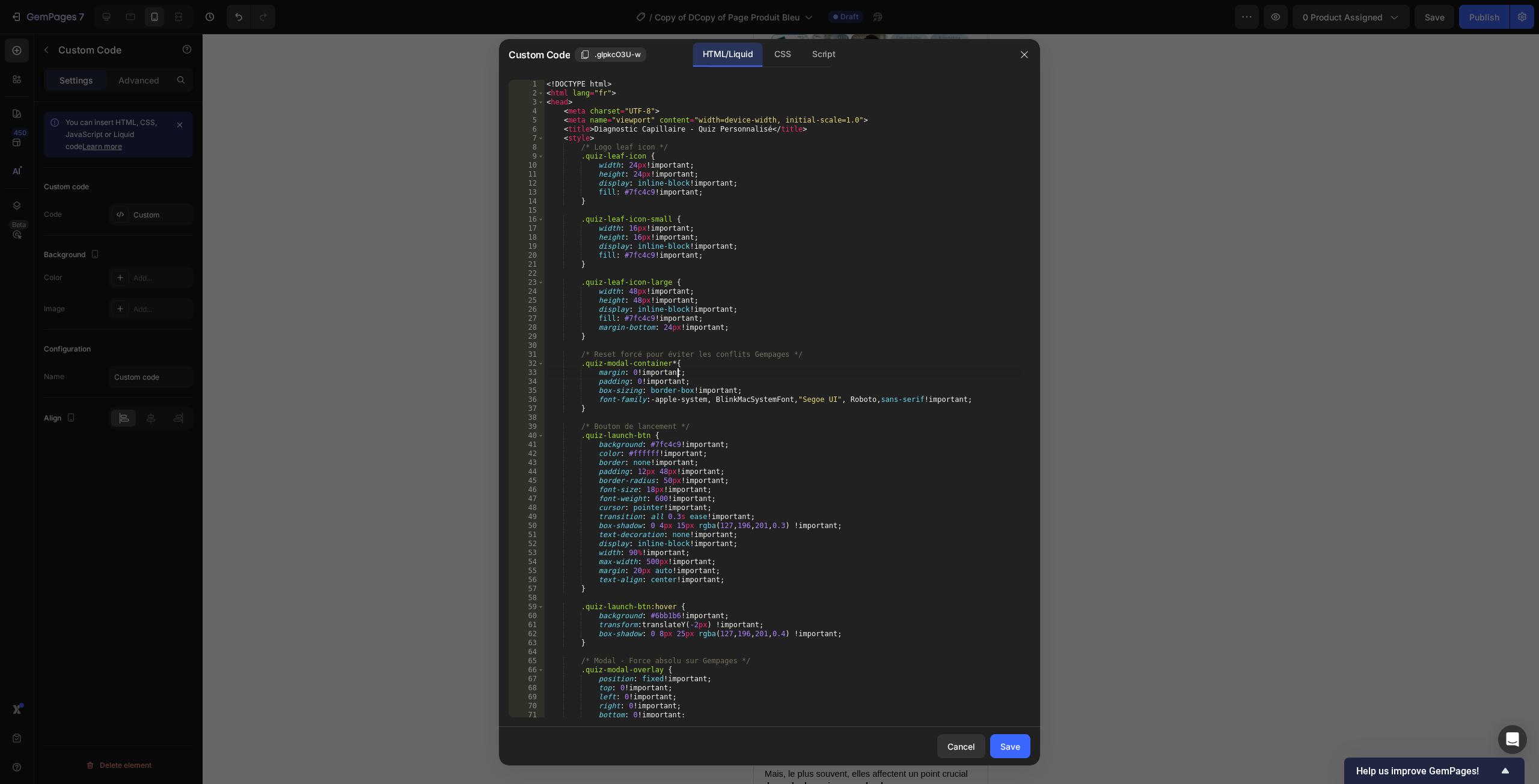
click at [871, 369] on div "<! DOCTYPE html > < html lang = "fr" > < head > < meta charset = "UTF-8" > < me…" at bounding box center [783, 408] width 478 height 656
type textarea "</body> </html>"
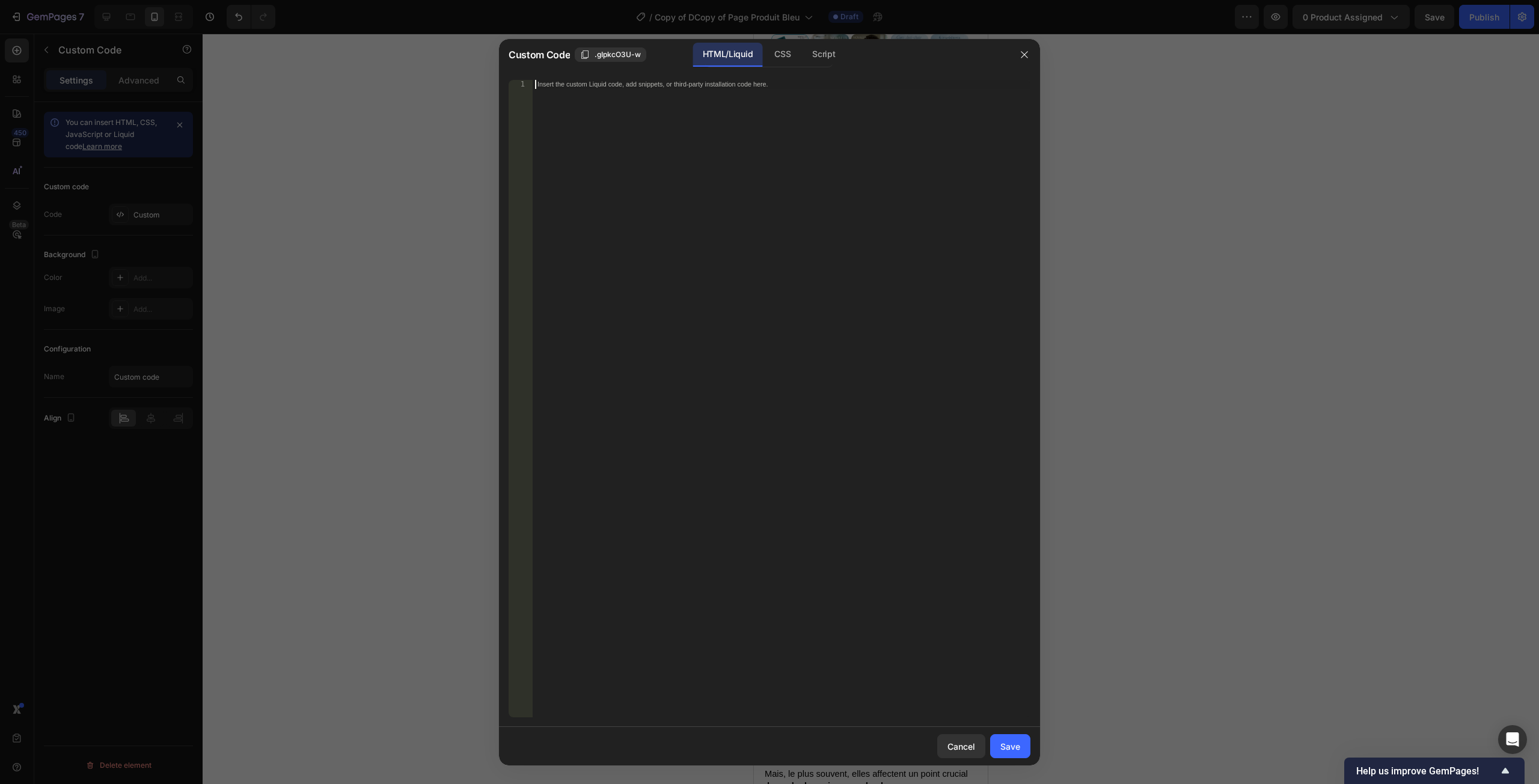
paste textarea "</html>"
type textarea "</html>"
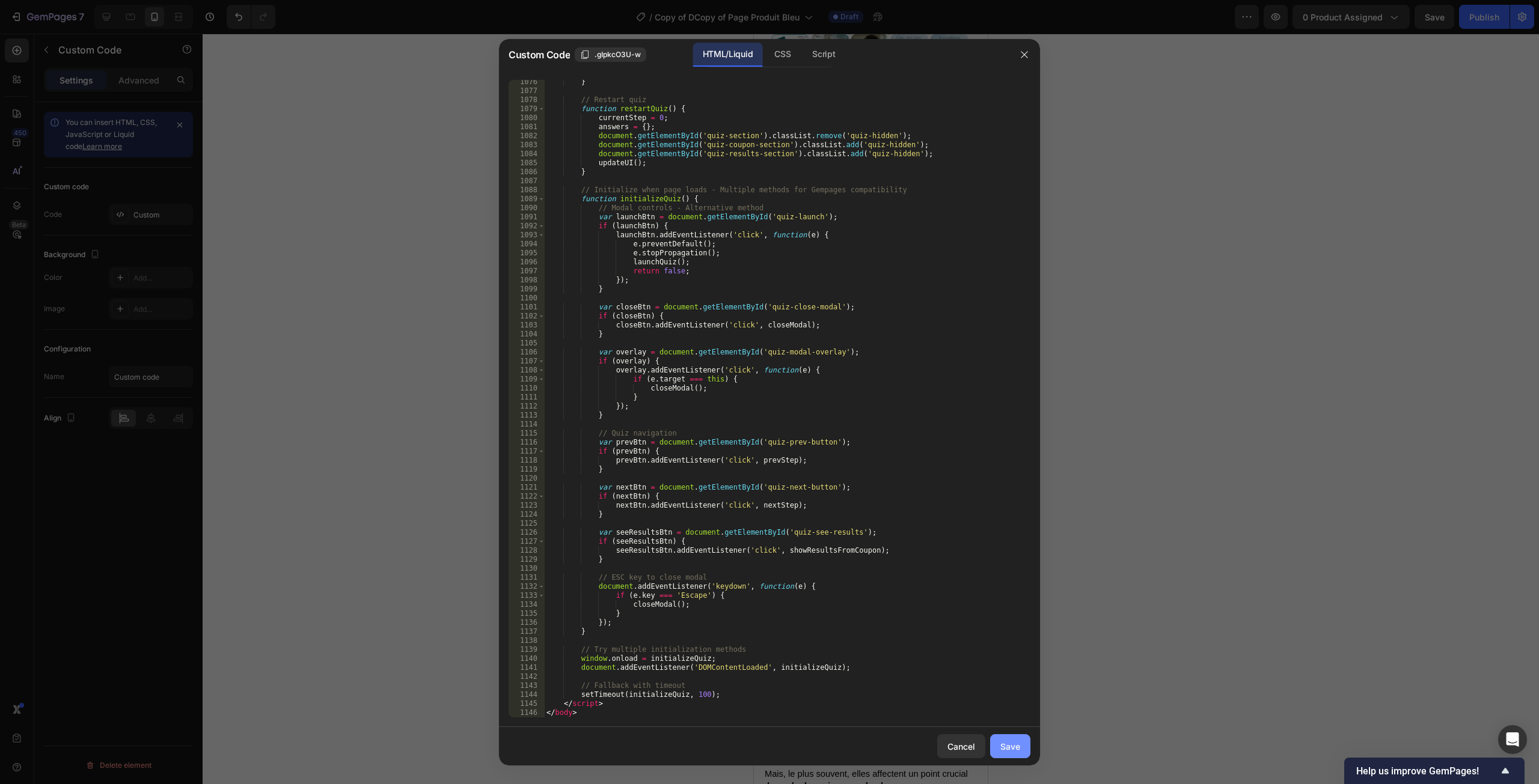
click at [1008, 595] on div "Save" at bounding box center [1010, 747] width 20 height 13
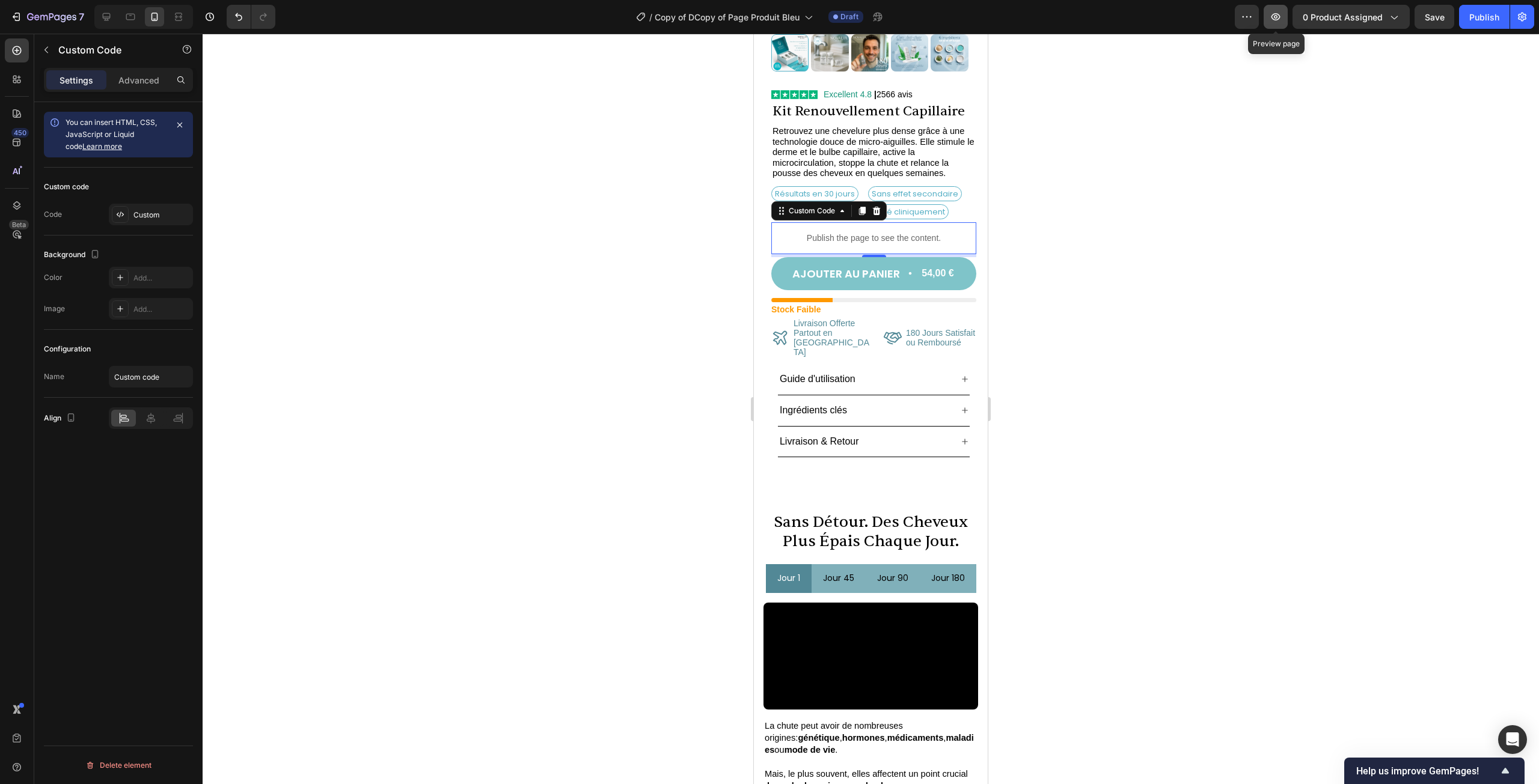
click at [1033, 19] on button "button" at bounding box center [1276, 17] width 24 height 24
